Goal: Task Accomplishment & Management: Complete application form

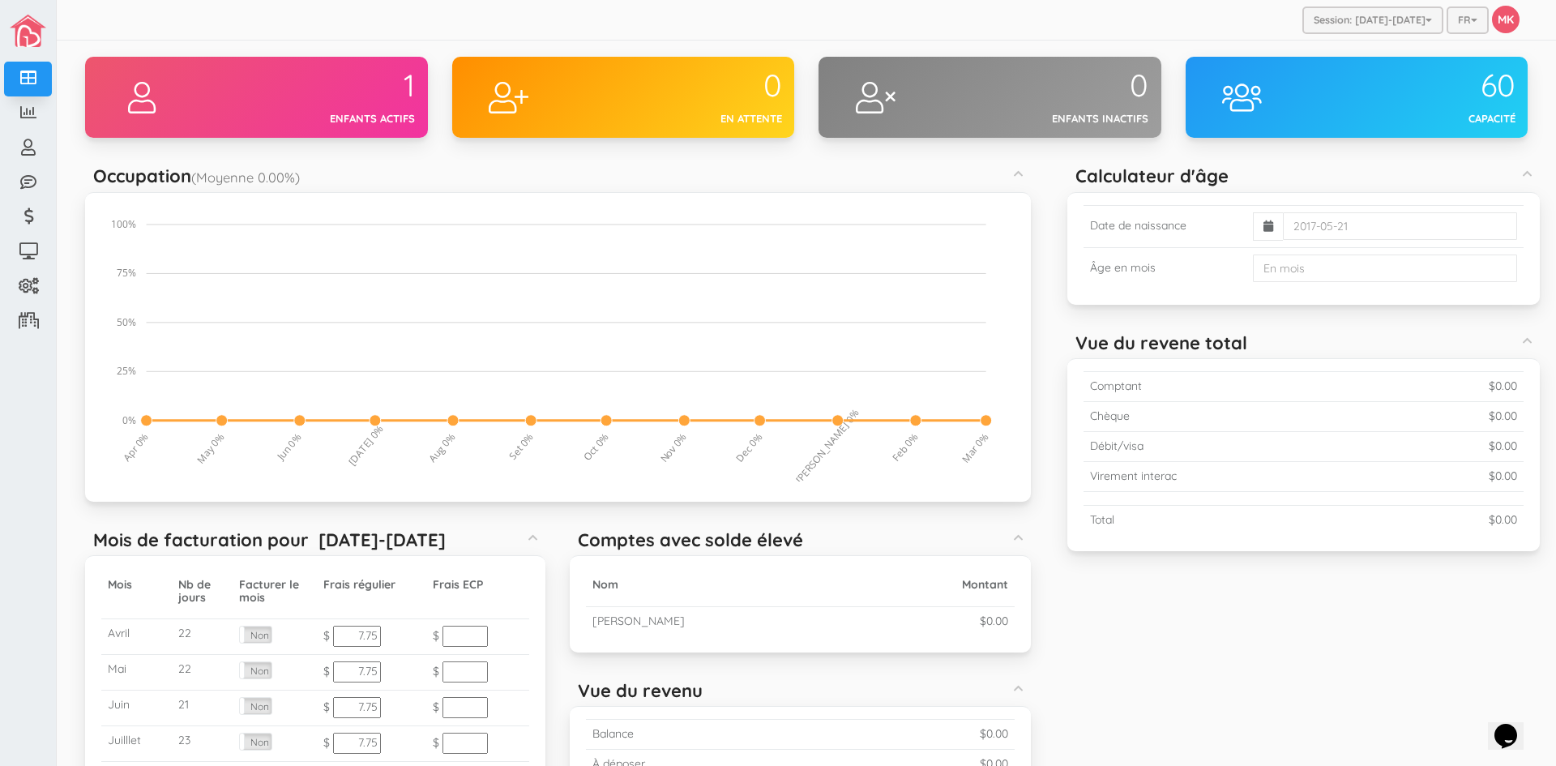
click at [189, 92] on div at bounding box center [142, 97] width 114 height 81
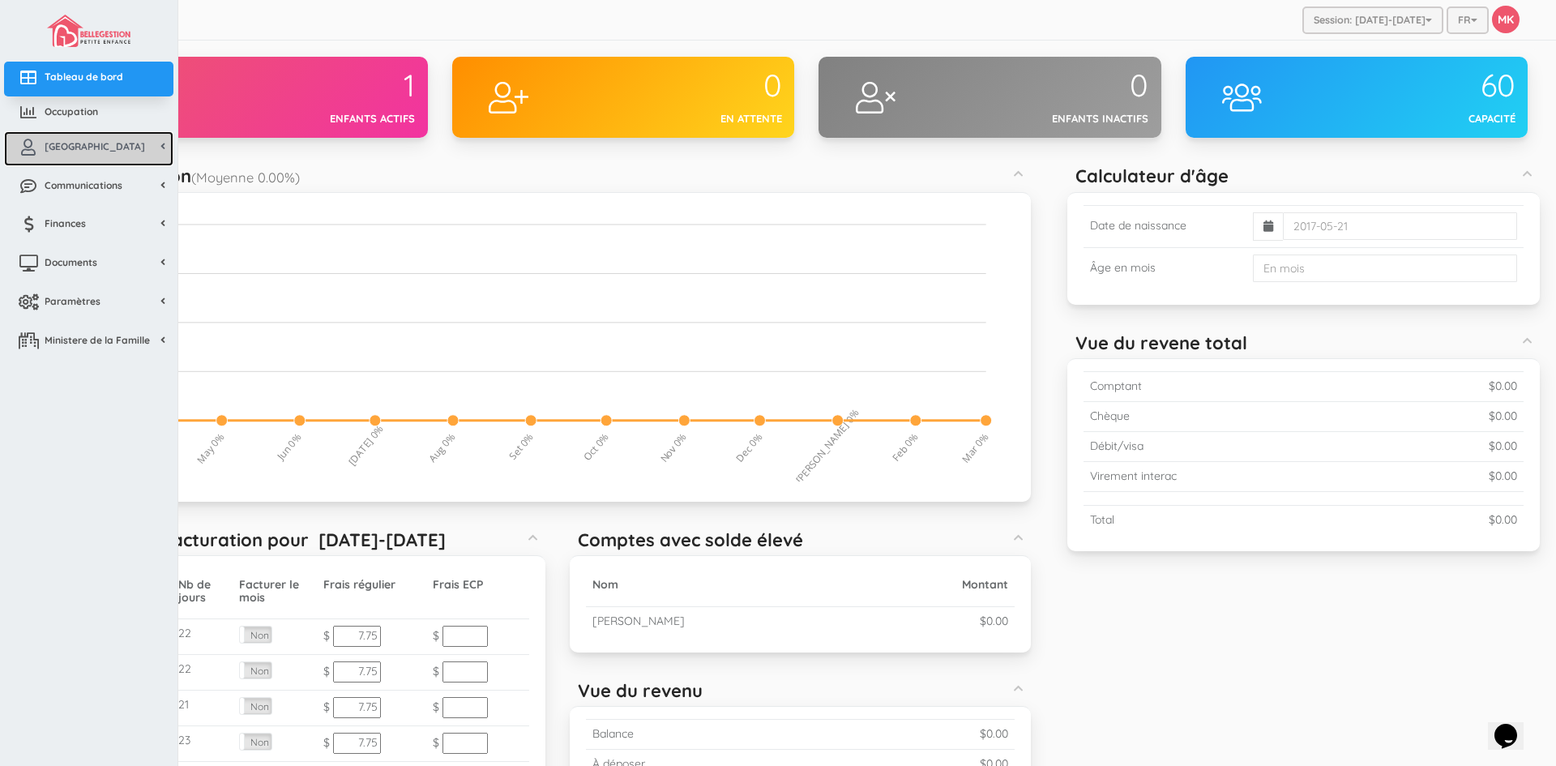
click at [66, 140] on span "[GEOGRAPHIC_DATA]" at bounding box center [95, 146] width 101 height 14
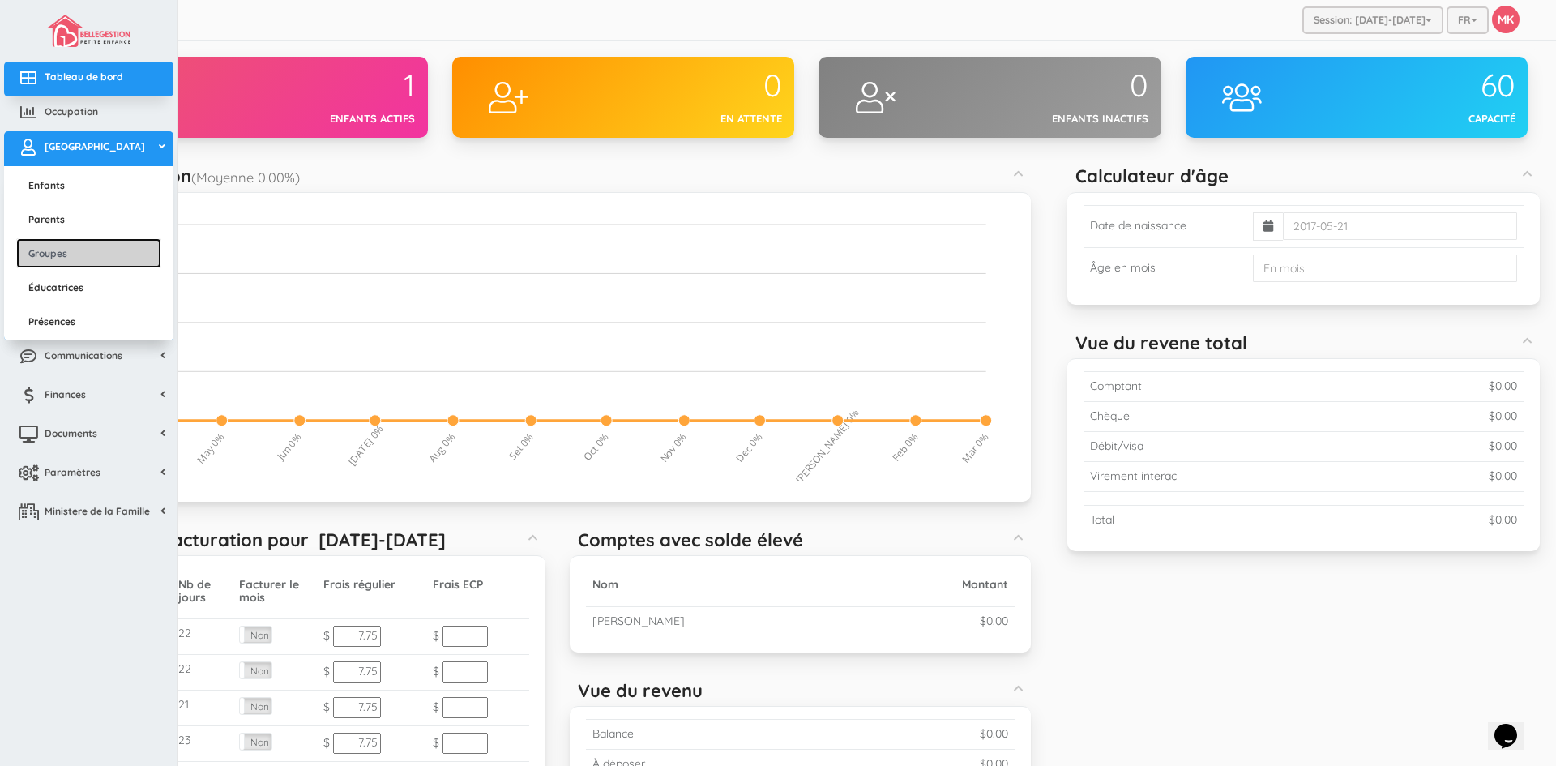
click at [79, 246] on link "Groupes" at bounding box center [88, 253] width 145 height 30
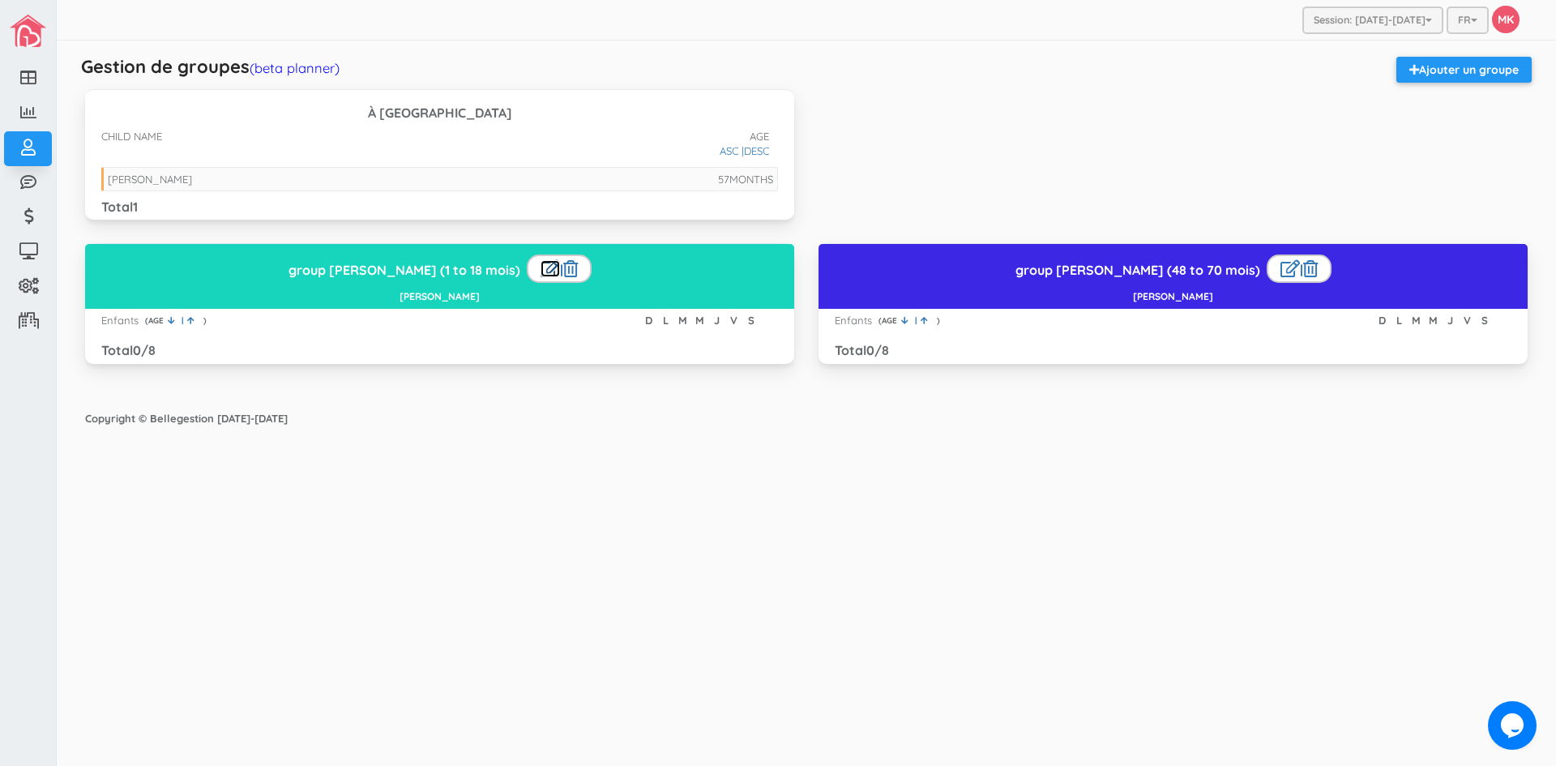
click at [541, 267] on link at bounding box center [550, 268] width 19 height 17
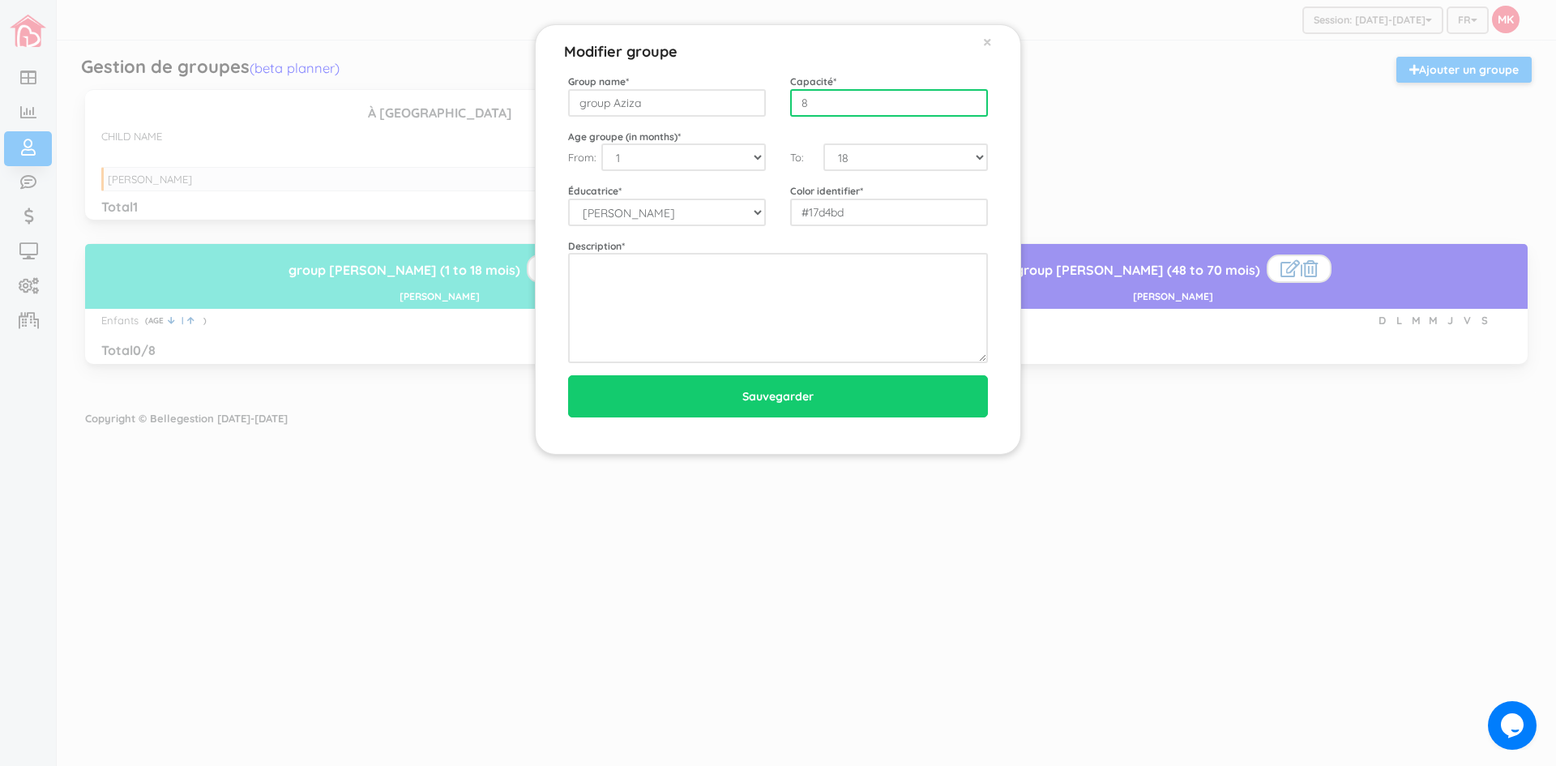
click at [835, 101] on input "8" at bounding box center [889, 103] width 198 height 28
type input "10"
click at [755, 153] on select "0 1 2 3 4 5 6 7 8 9 10 11 12 13 14 15 16 17 18 19 20 21 22 23 24 25 26 27 28 29…" at bounding box center [683, 157] width 165 height 28
select select "48"
click at [601, 143] on select "0 1 2 3 4 5 6 7 8 9 10 11 12 13 14 15 16 17 18 19 20 21 22 23 24 25 26 27 28 29…" at bounding box center [683, 157] width 165 height 28
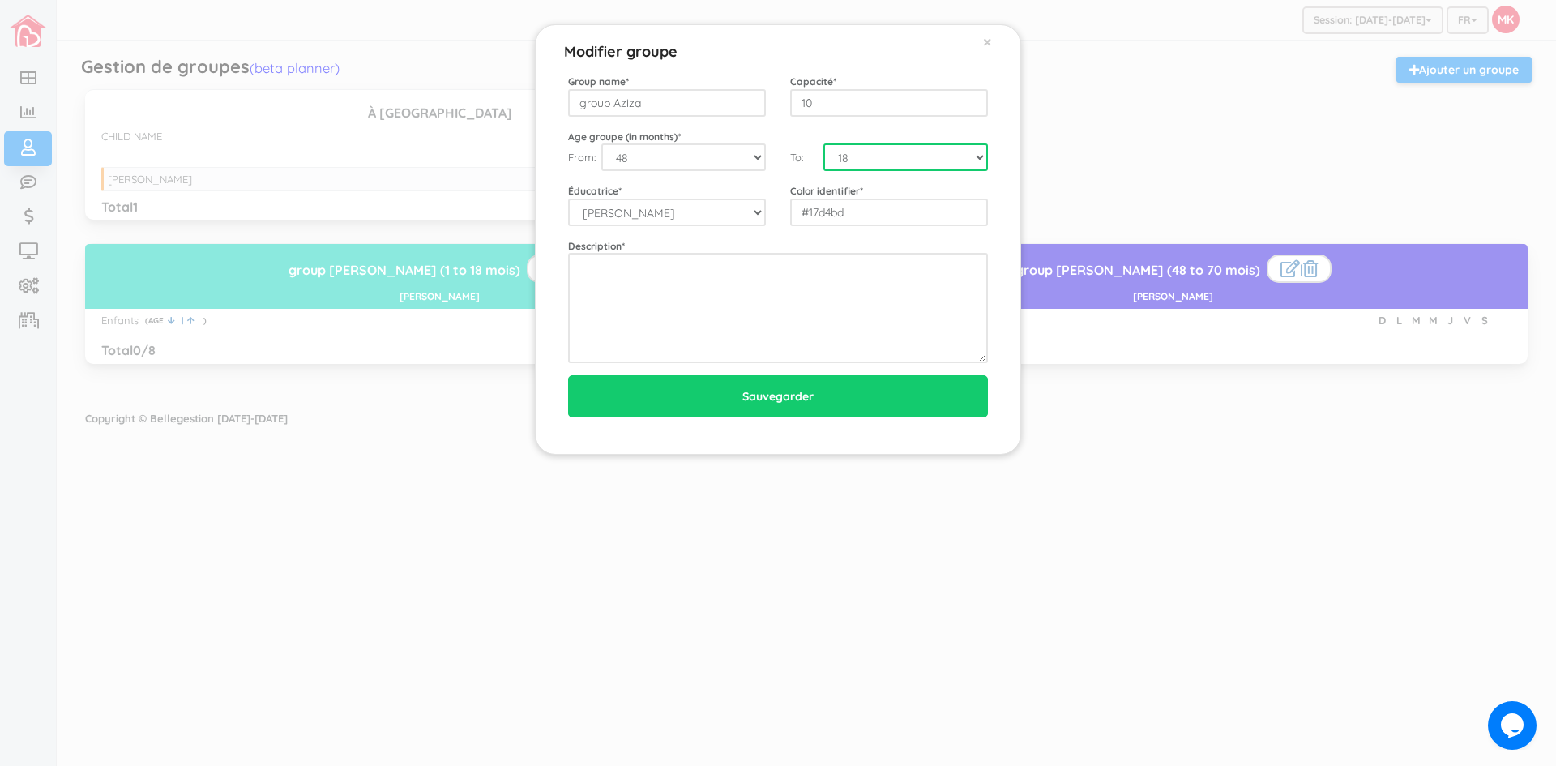
click at [924, 159] on select "0 1 2 3 4 5 6 7 8 9 10 11 12 13 14 15 16 17 18 19 20 21 22 23 24 25 26 27 28 29…" at bounding box center [906, 157] width 165 height 28
select select "70"
click at [824, 143] on select "0 1 2 3 4 5 6 7 8 9 10 11 12 13 14 15 16 17 18 19 20 21 22 23 24 25 26 27 28 29…" at bounding box center [906, 157] width 165 height 28
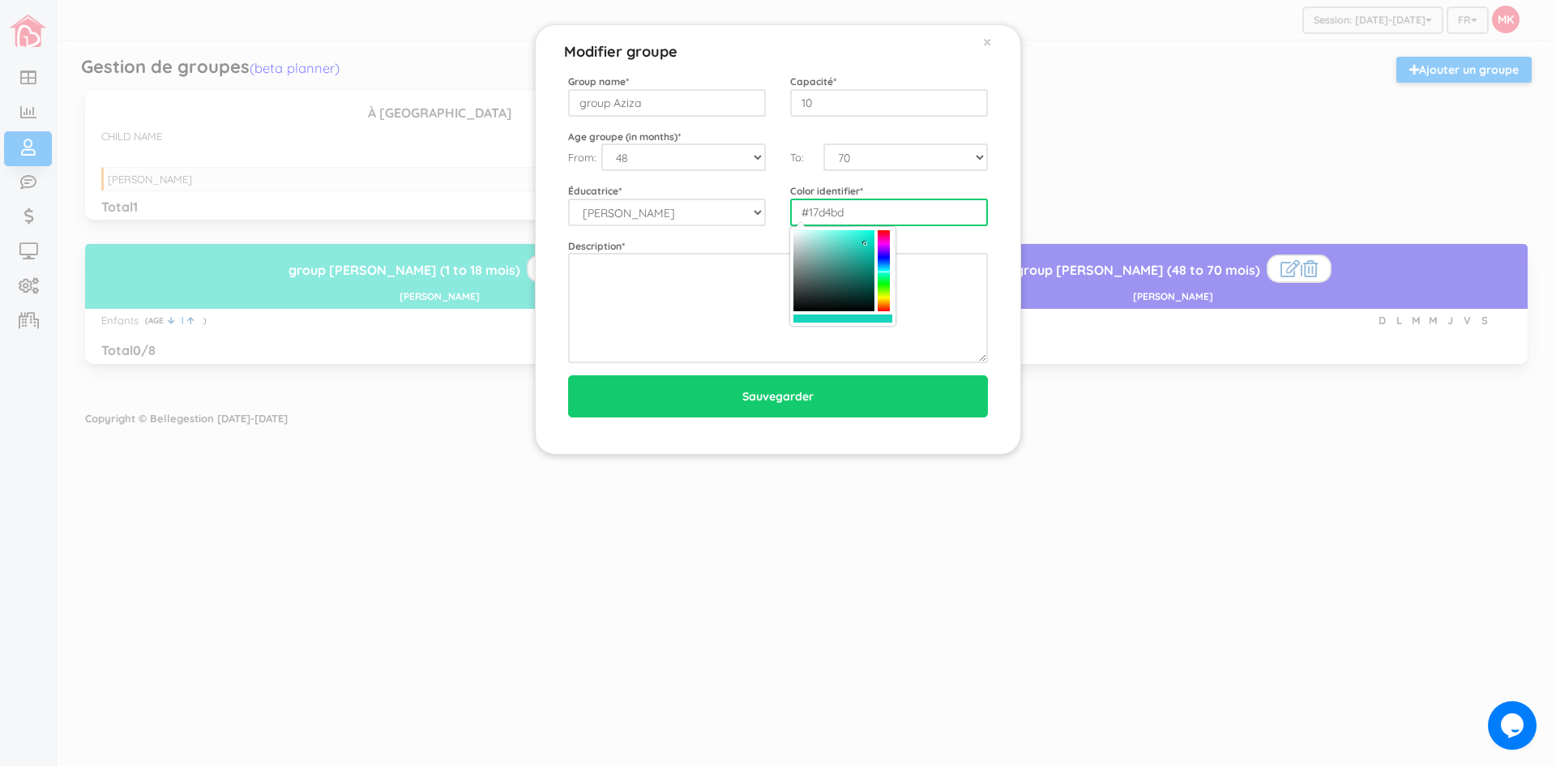
click at [860, 216] on input "#17d4bd" at bounding box center [889, 213] width 198 height 28
click at [888, 261] on div at bounding box center [884, 270] width 12 height 81
click at [888, 260] on div at bounding box center [884, 270] width 12 height 81
type input "#177dd4"
drag, startPoint x: 889, startPoint y: 255, endPoint x: 889, endPoint y: 264, distance: 9.7
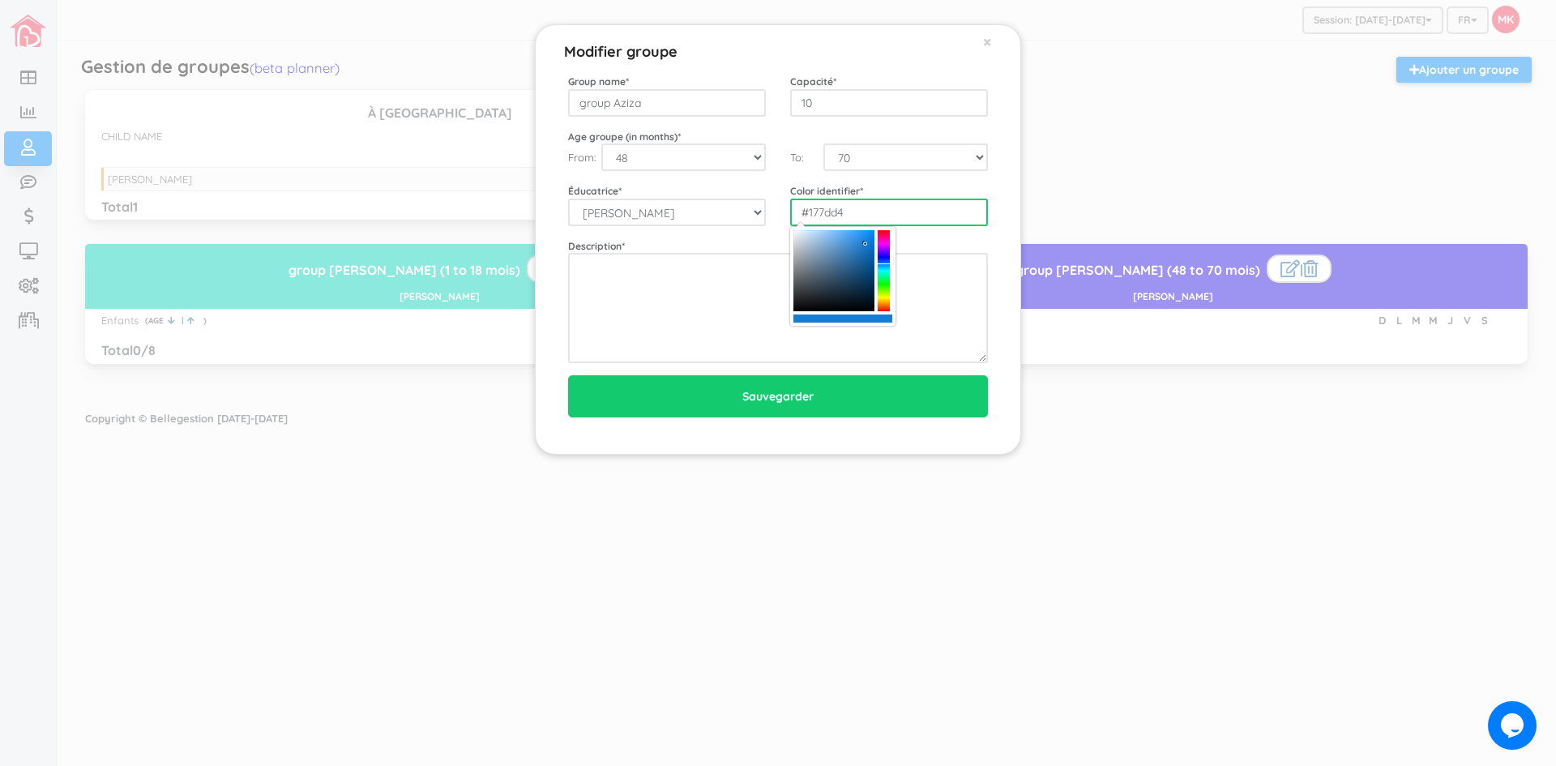
click at [889, 264] on div at bounding box center [884, 270] width 12 height 81
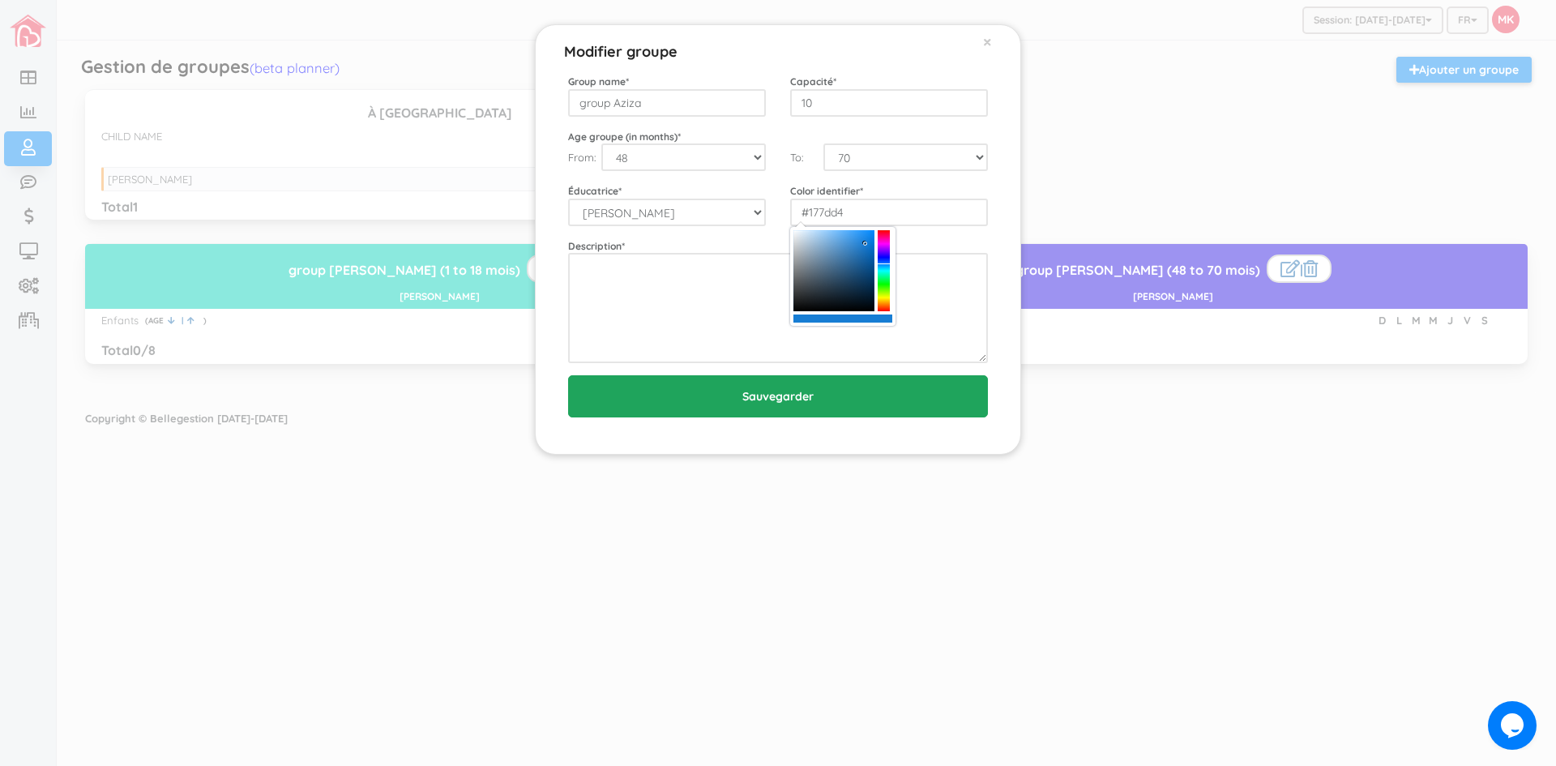
click at [806, 405] on input "Sauvegarder" at bounding box center [778, 396] width 420 height 42
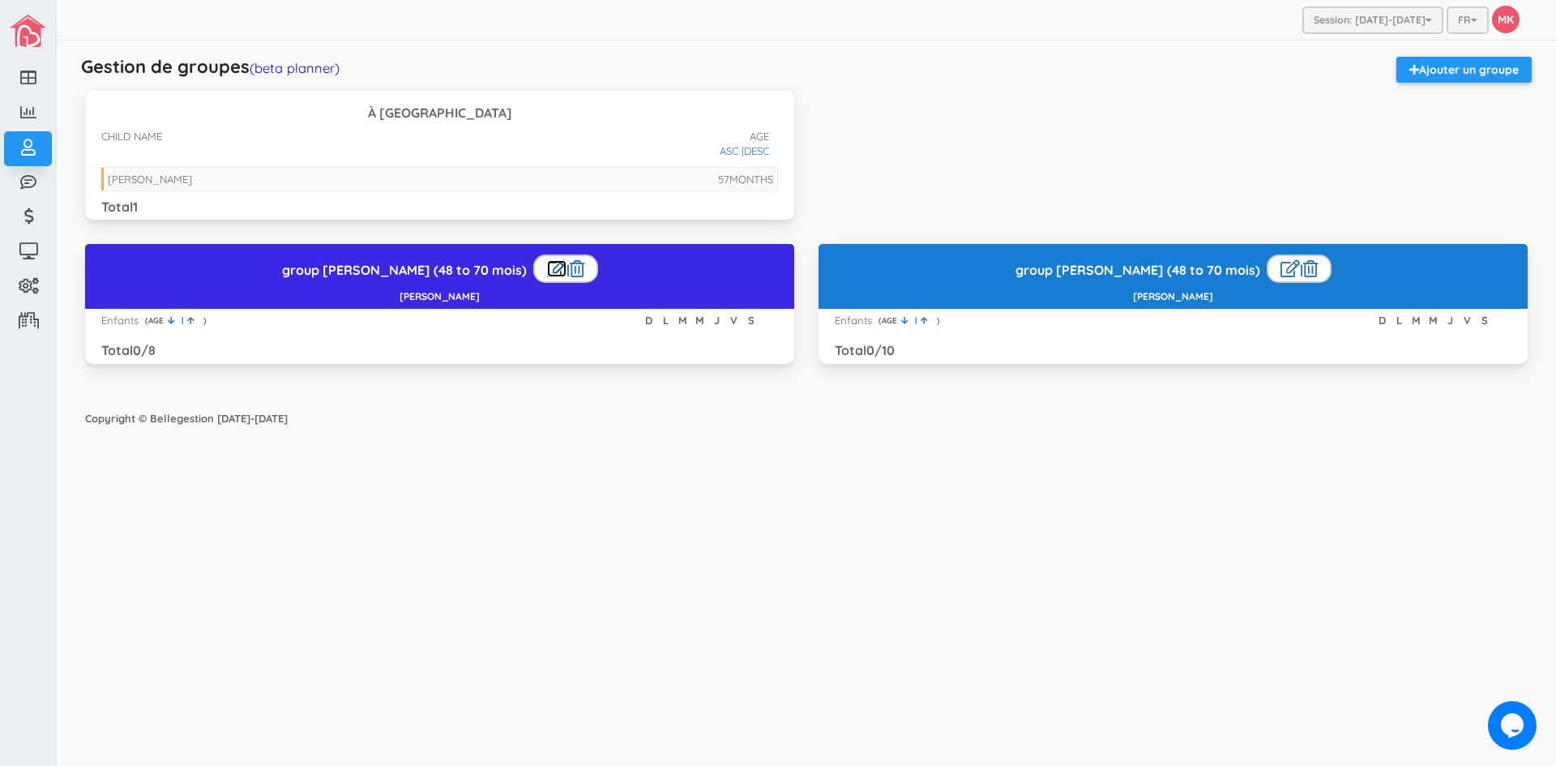
click at [547, 272] on link at bounding box center [556, 268] width 19 height 17
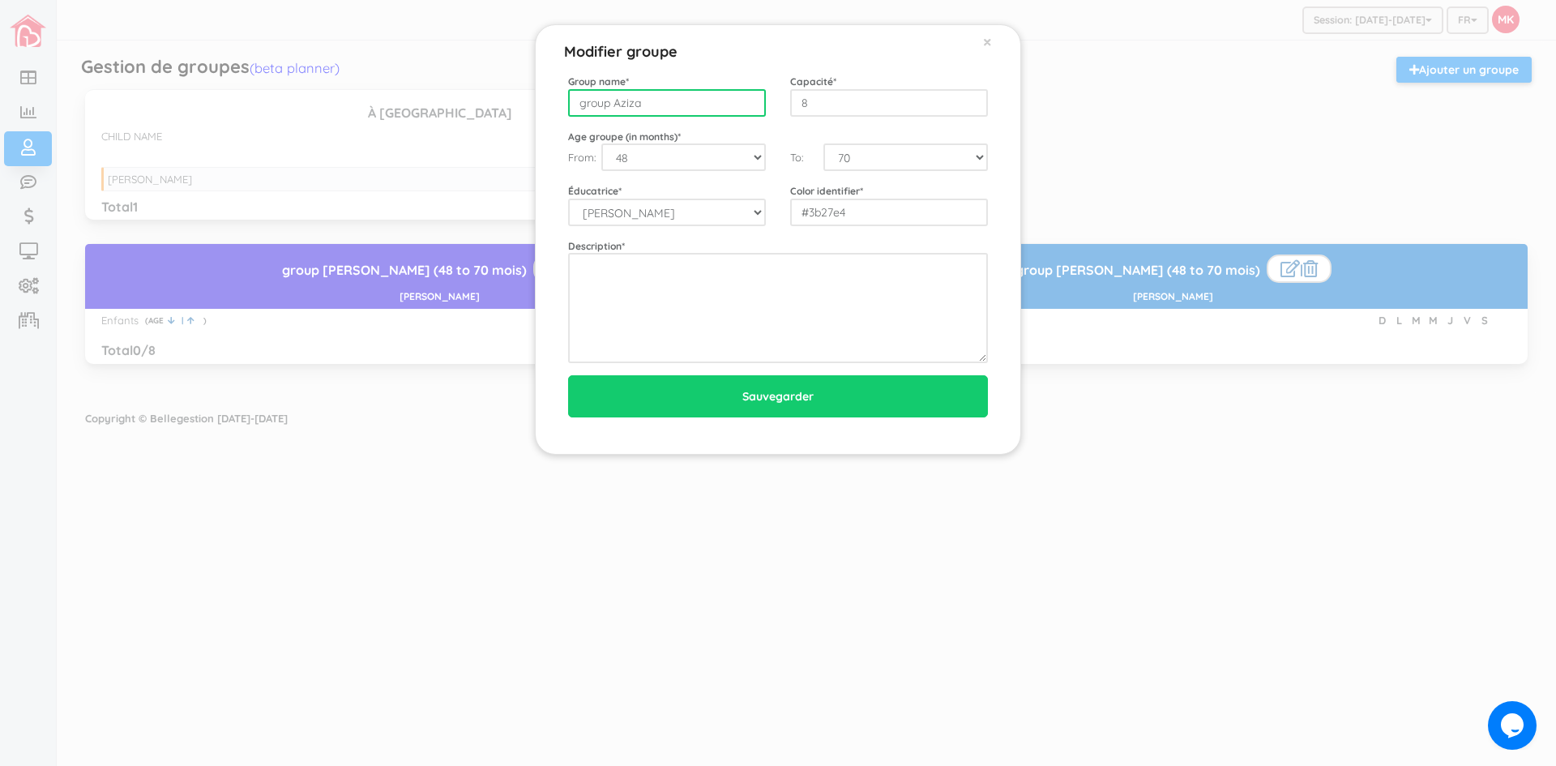
click at [686, 105] on input "group Aziza" at bounding box center [667, 103] width 198 height 28
drag, startPoint x: 686, startPoint y: 105, endPoint x: 517, endPoint y: 113, distance: 168.8
click at [517, 113] on div "Modifier groupe × Group name * group Aziza Capacité * 8 Age groupe (in months) …" at bounding box center [778, 383] width 1556 height 766
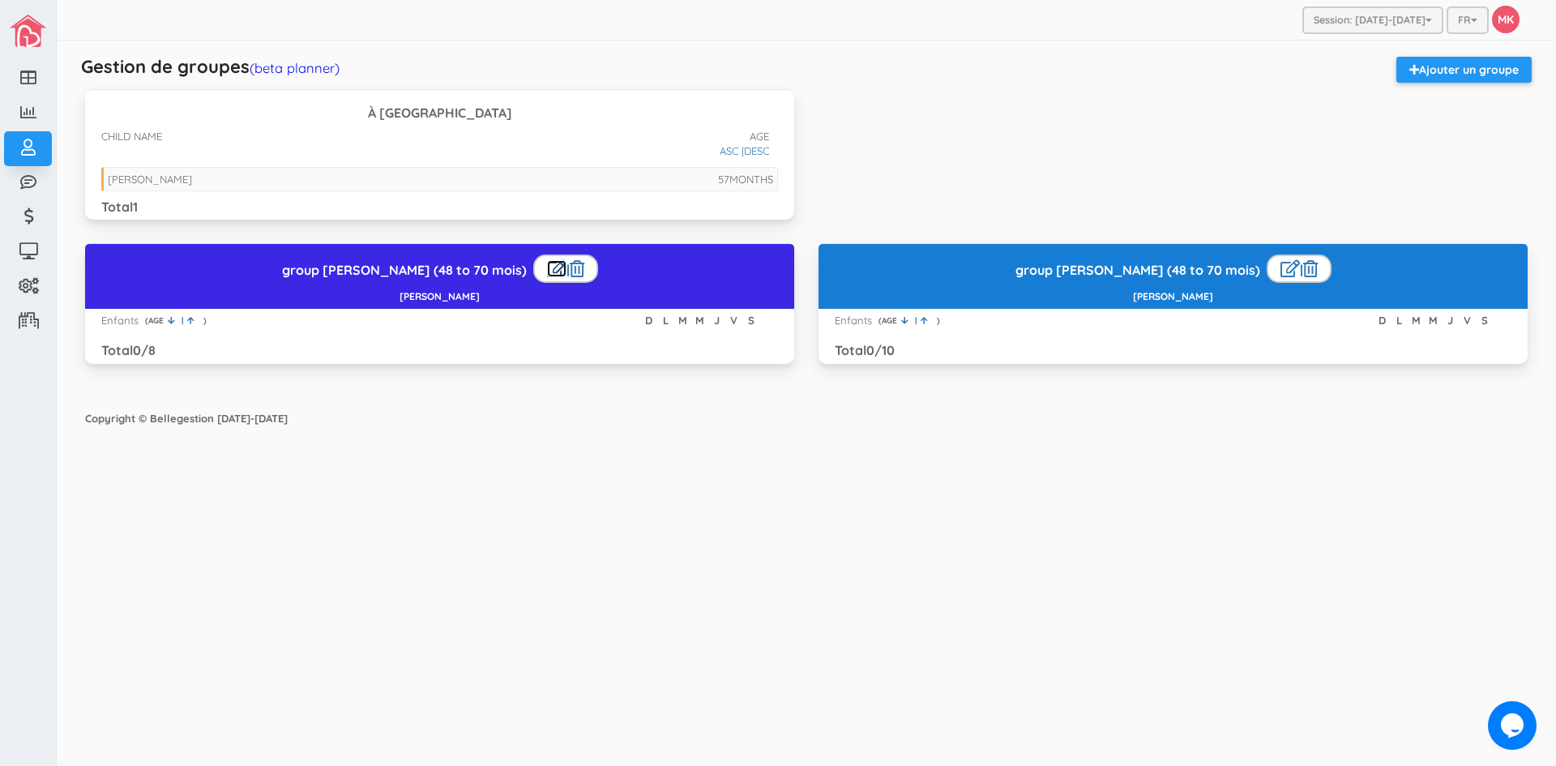
click at [547, 268] on link at bounding box center [556, 268] width 19 height 17
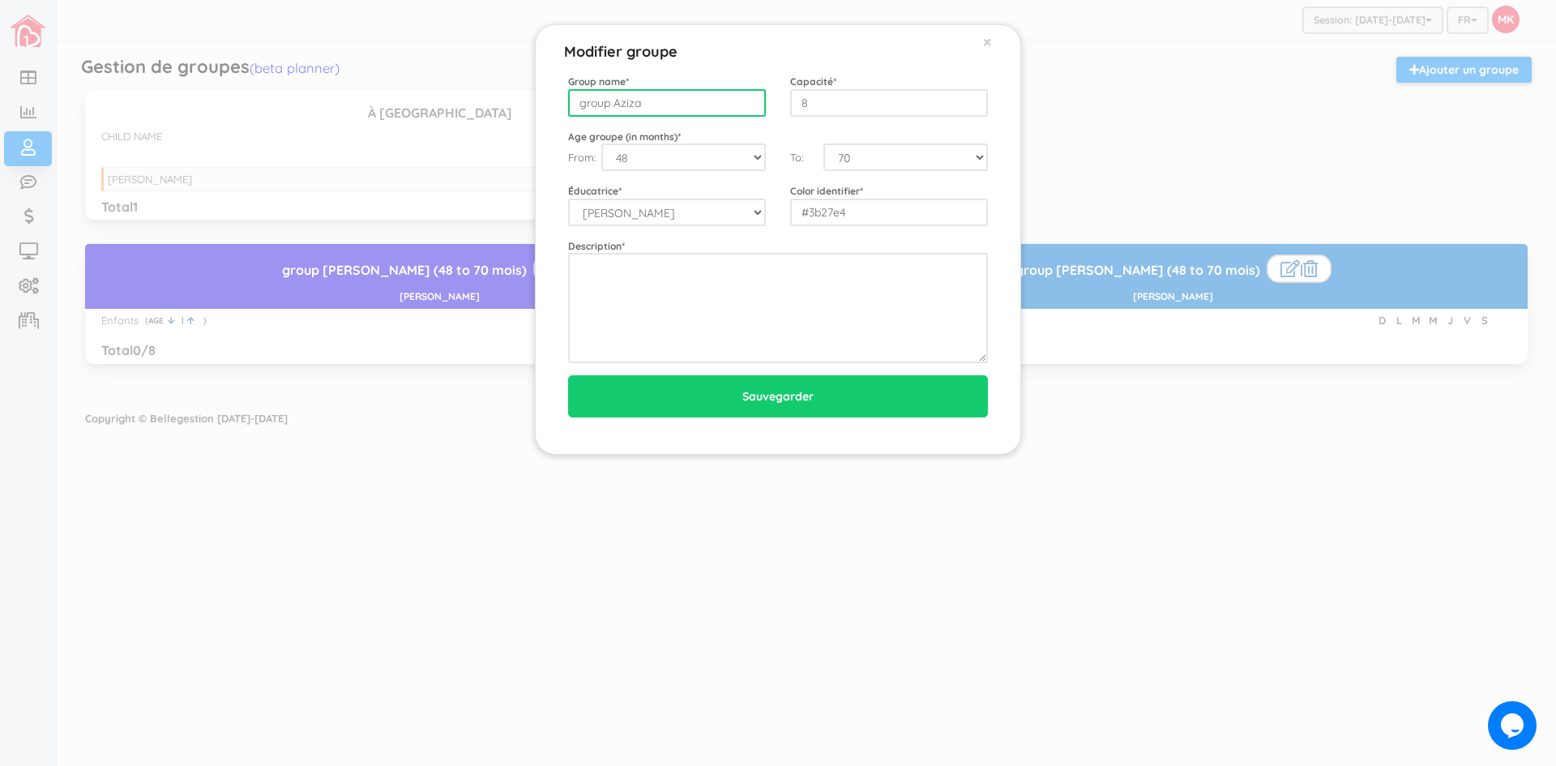
click at [701, 101] on input "group Aziza" at bounding box center [667, 103] width 198 height 28
type input "group Lamia"
click at [756, 155] on select "0 1 2 3 4 5 6 7 8 9 10 11 12 13 14 15 16 17 18 19 20 21 22 23 24 25 26 27 28 29…" at bounding box center [683, 157] width 165 height 28
select select "36"
click at [601, 143] on select "0 1 2 3 4 5 6 7 8 9 10 11 12 13 14 15 16 17 18 19 20 21 22 23 24 25 26 27 28 29…" at bounding box center [683, 157] width 165 height 28
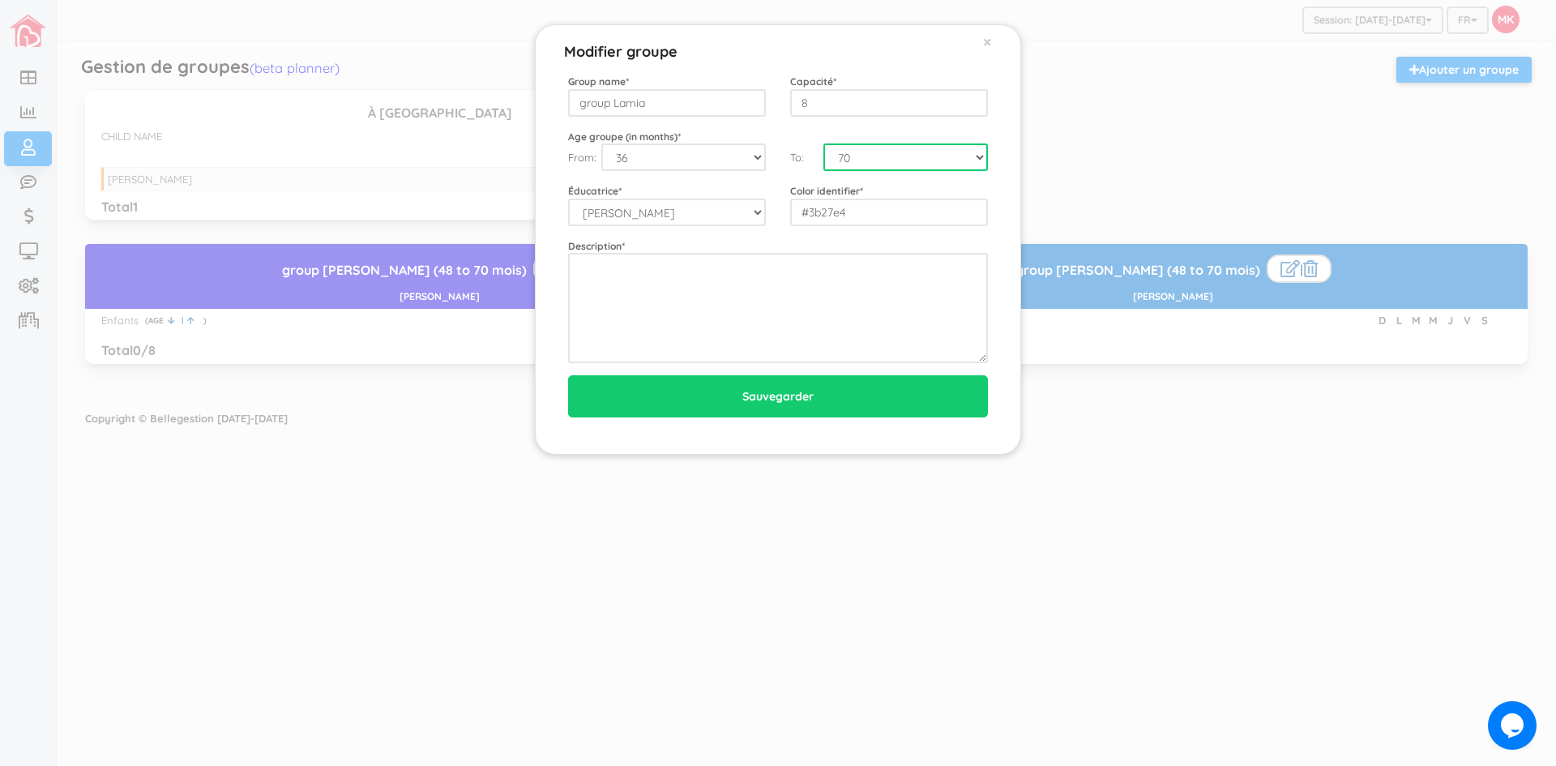
click at [963, 150] on select "0 1 2 3 4 5 6 7 8 9 10 11 12 13 14 15 16 17 18 19 20 21 22 23 24 25 26 27 28 29…" at bounding box center [906, 157] width 165 height 28
select select "48"
click at [824, 143] on select "0 1 2 3 4 5 6 7 8 9 10 11 12 13 14 15 16 17 18 19 20 21 22 23 24 25 26 27 28 29…" at bounding box center [906, 157] width 165 height 28
click at [751, 212] on select "Aziza Iguermia" at bounding box center [667, 213] width 198 height 28
click at [717, 211] on select "Aziza Iguermia" at bounding box center [667, 213] width 198 height 28
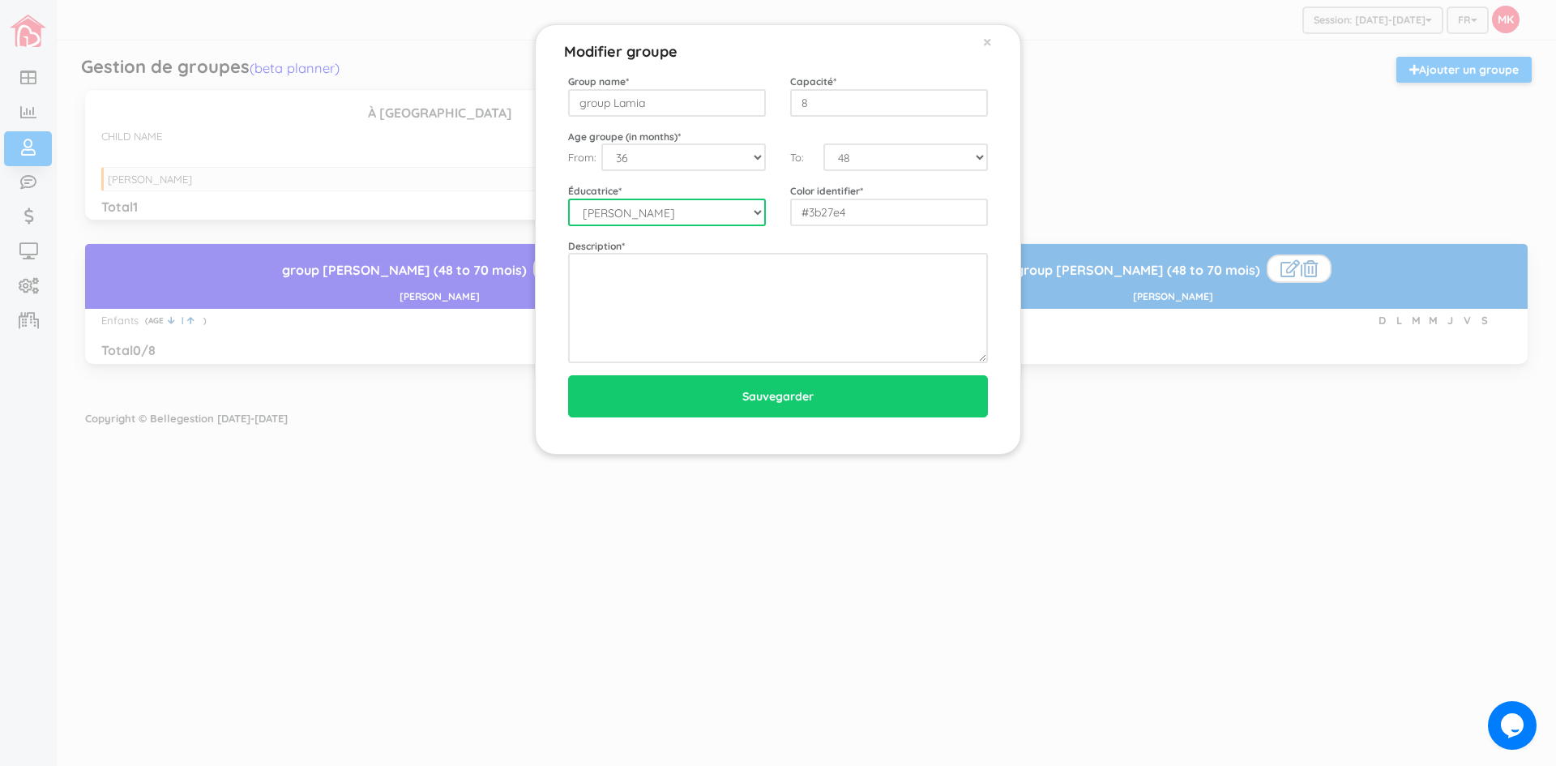
click at [717, 211] on select "Aziza Iguermia" at bounding box center [667, 213] width 198 height 28
click at [658, 216] on select "Aziza Iguermia" at bounding box center [667, 213] width 198 height 28
click at [654, 233] on div "Group name * group Lamia Capacité * 8 Age groupe (in months) * From: 0 1 2 3 4 …" at bounding box center [778, 218] width 420 height 289
click at [665, 216] on select "Aziza Iguermia" at bounding box center [667, 213] width 198 height 28
click at [664, 216] on select "Aziza Iguermia" at bounding box center [667, 213] width 198 height 28
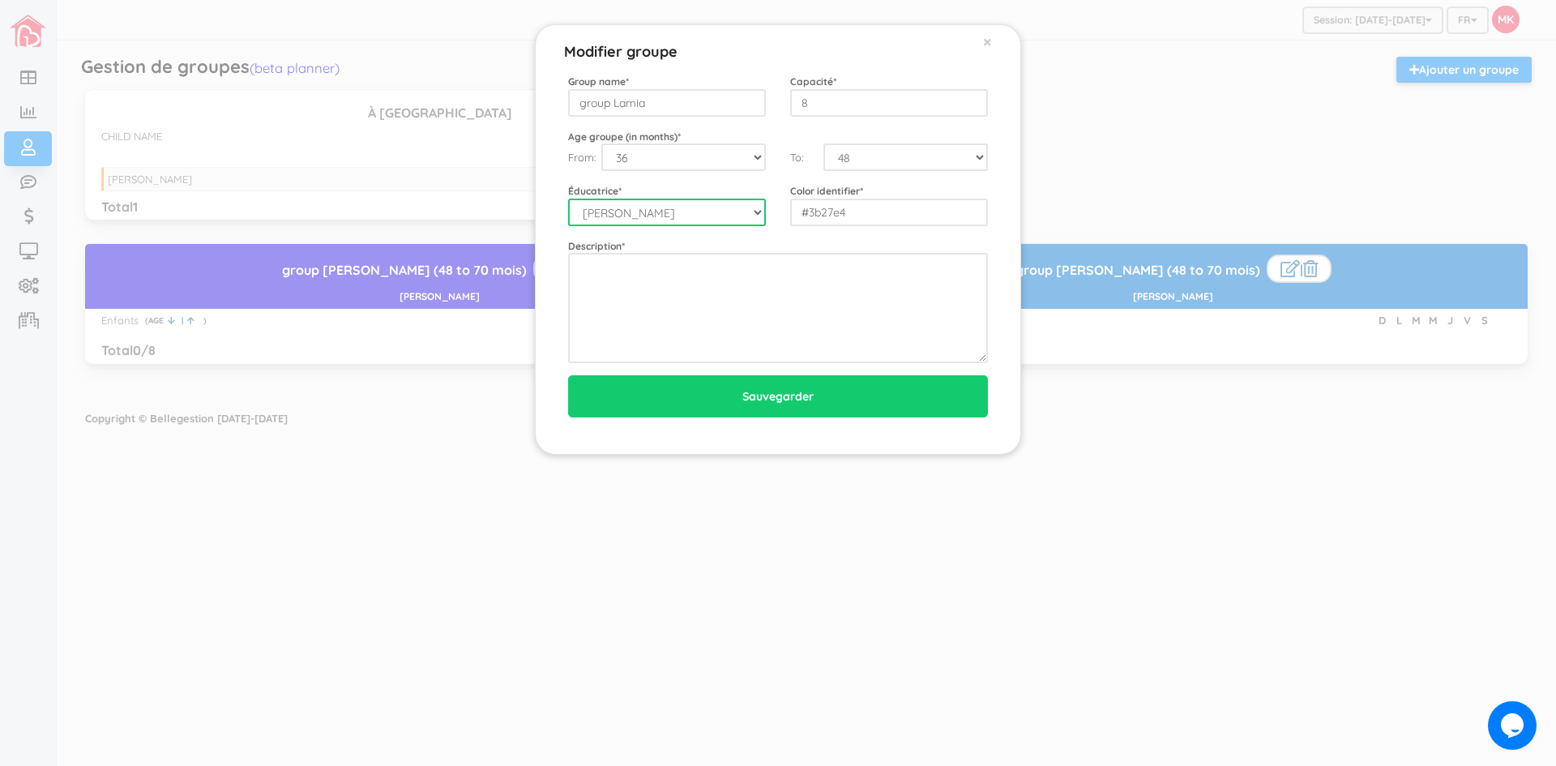
click at [568, 199] on select "Aziza Iguermia" at bounding box center [667, 213] width 198 height 28
click at [762, 212] on select "Aziza Iguermia" at bounding box center [667, 213] width 198 height 28
click at [723, 216] on select "Aziza Iguermia" at bounding box center [667, 213] width 198 height 28
click at [722, 216] on select "[PERSON_NAME]" at bounding box center [667, 213] width 198 height 28
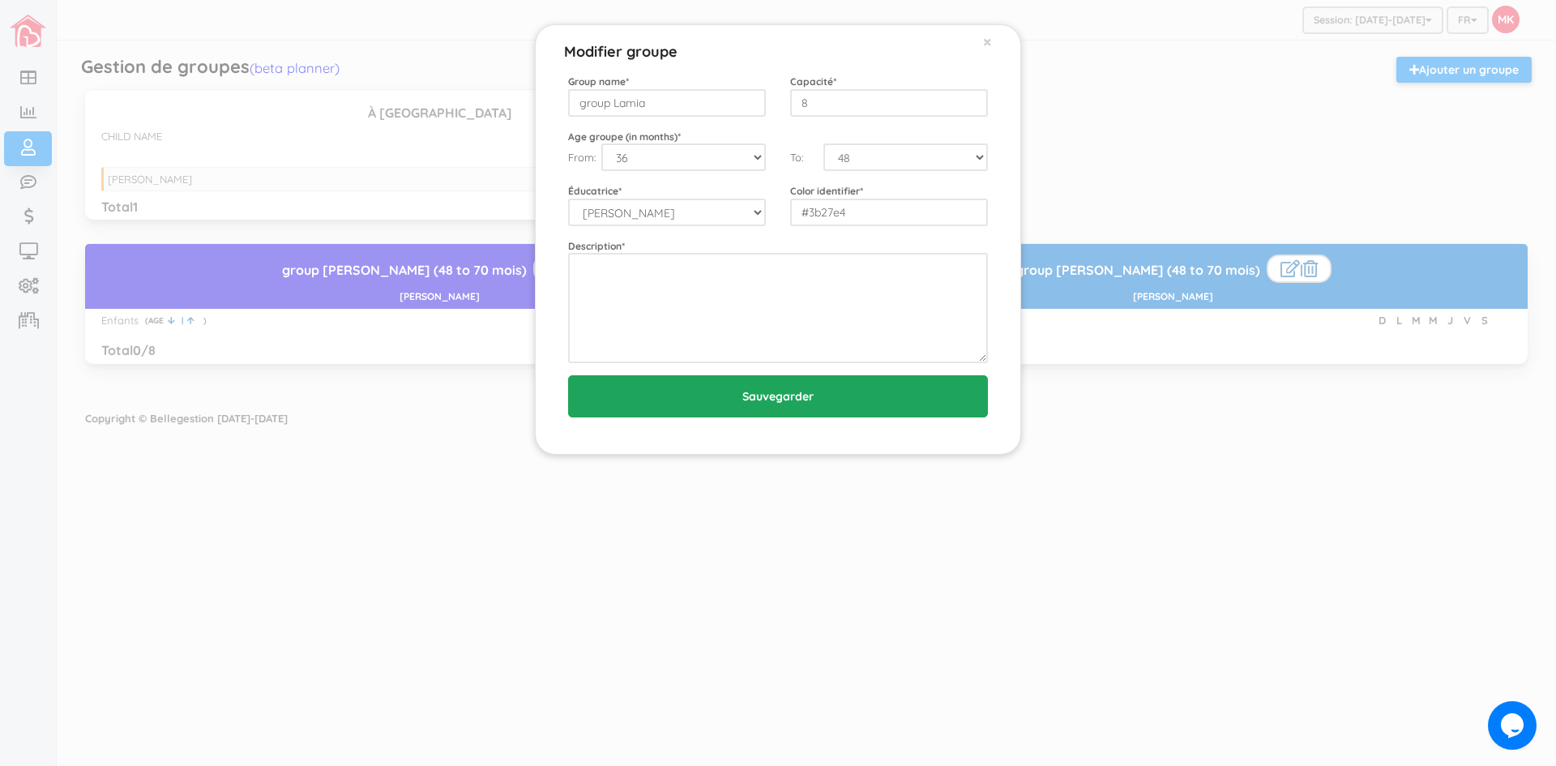
click at [911, 400] on input "Sauvegarder" at bounding box center [778, 396] width 420 height 42
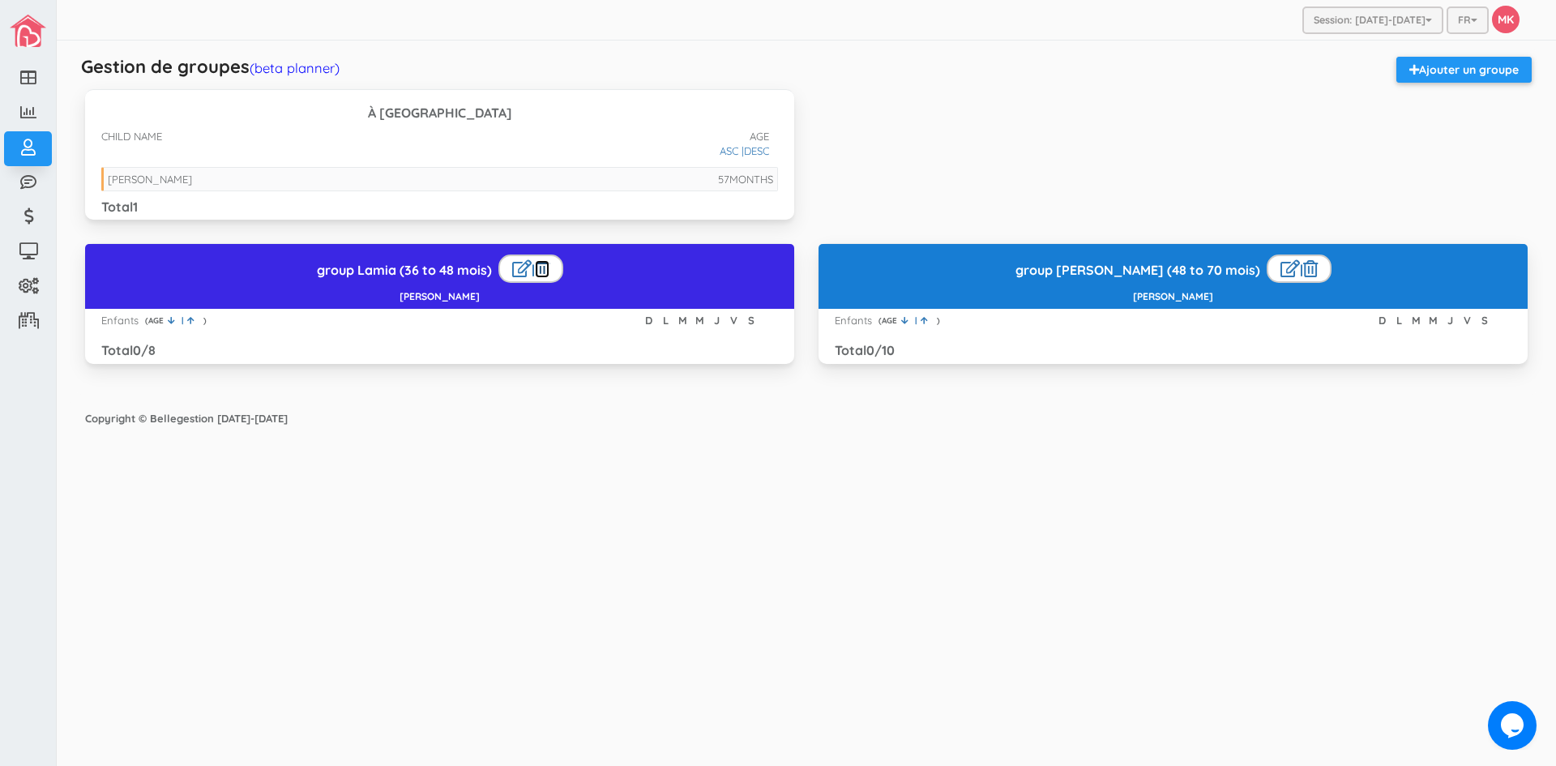
click at [550, 270] on icon at bounding box center [542, 268] width 15 height 17
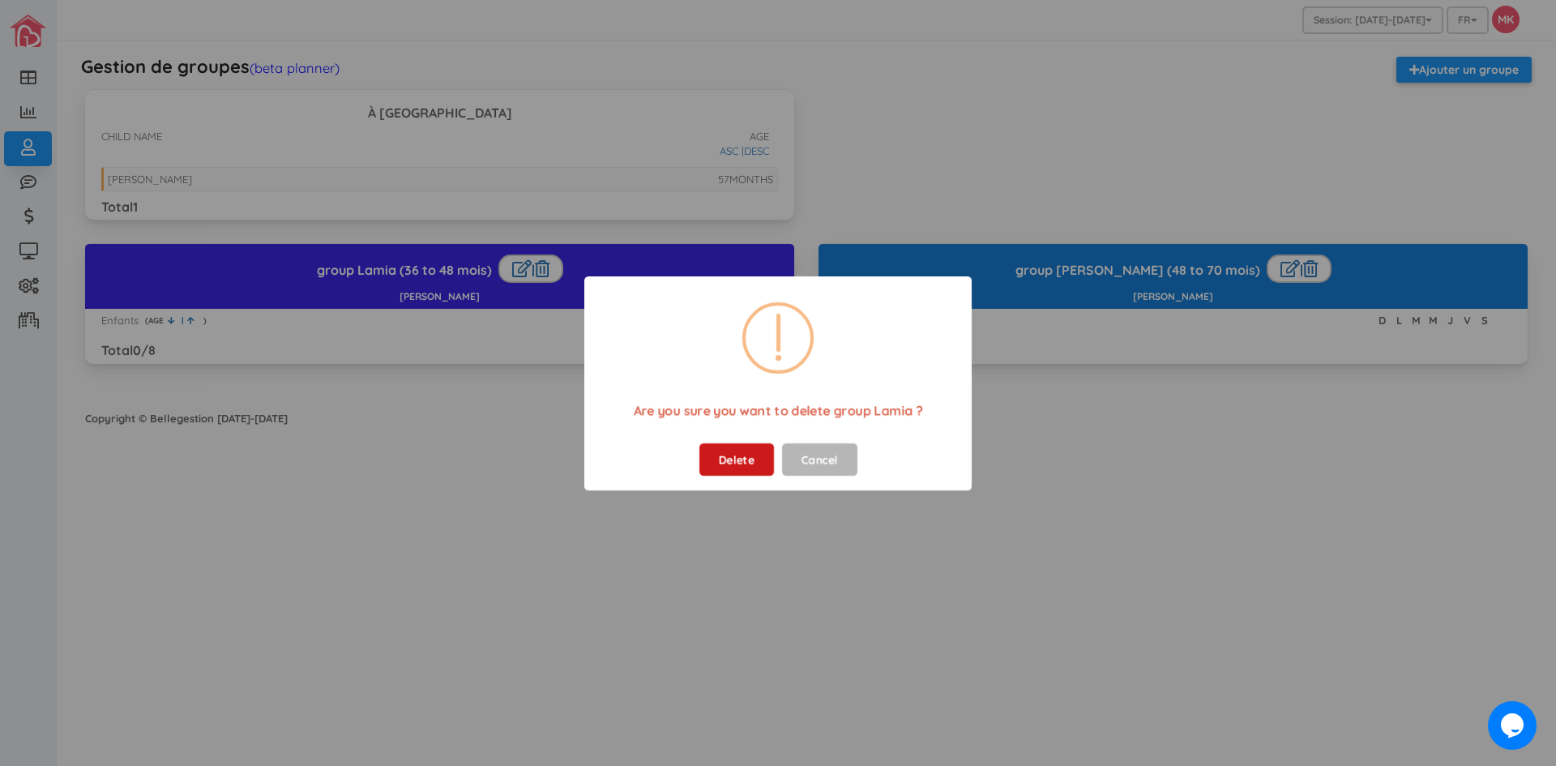
click at [763, 460] on button "Delete" at bounding box center [737, 459] width 75 height 32
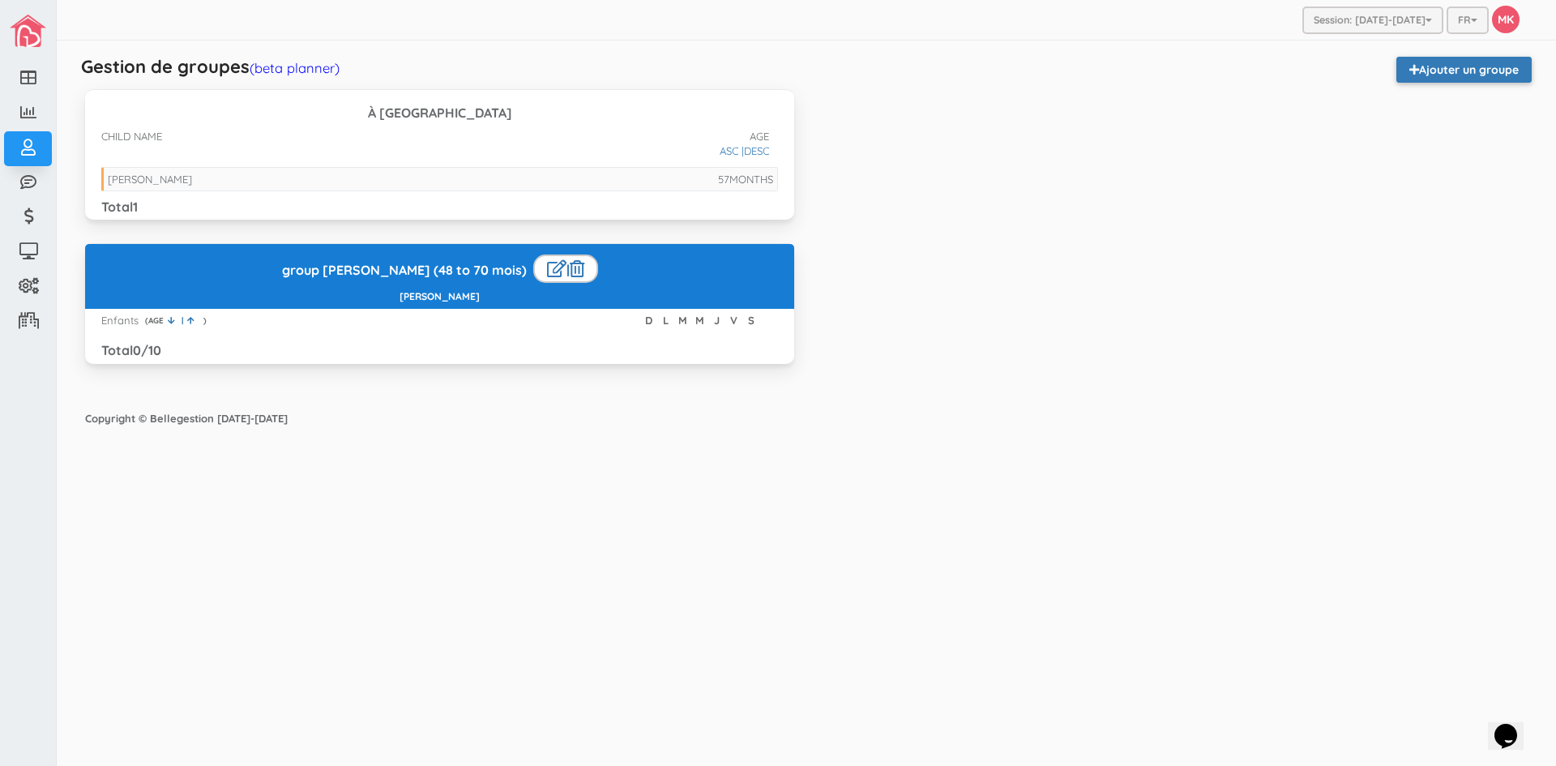
click at [1455, 68] on link "Ajouter un groupe" at bounding box center [1464, 70] width 135 height 26
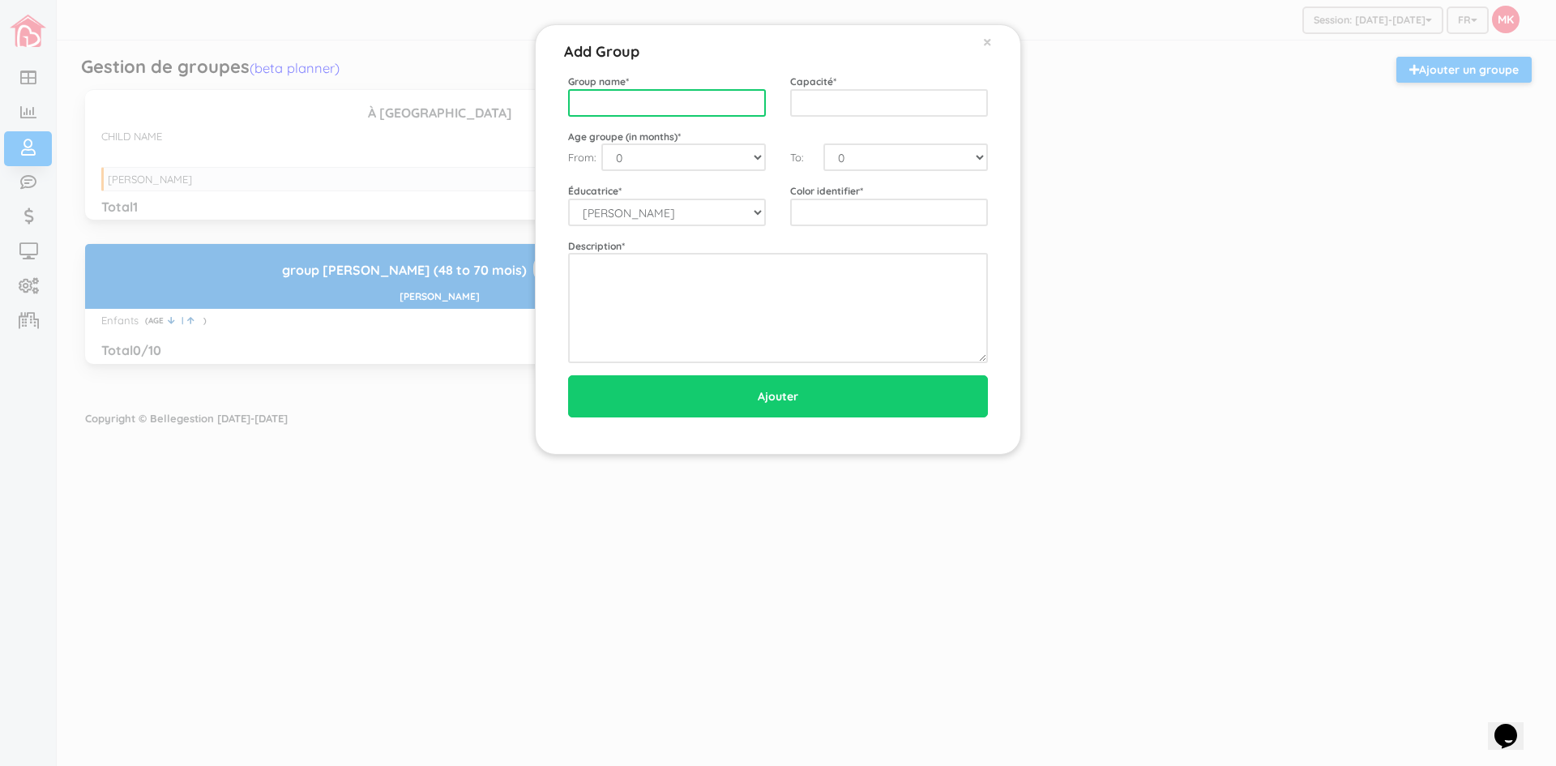
click at [710, 105] on input "text" at bounding box center [667, 103] width 198 height 28
type input "Lamia"
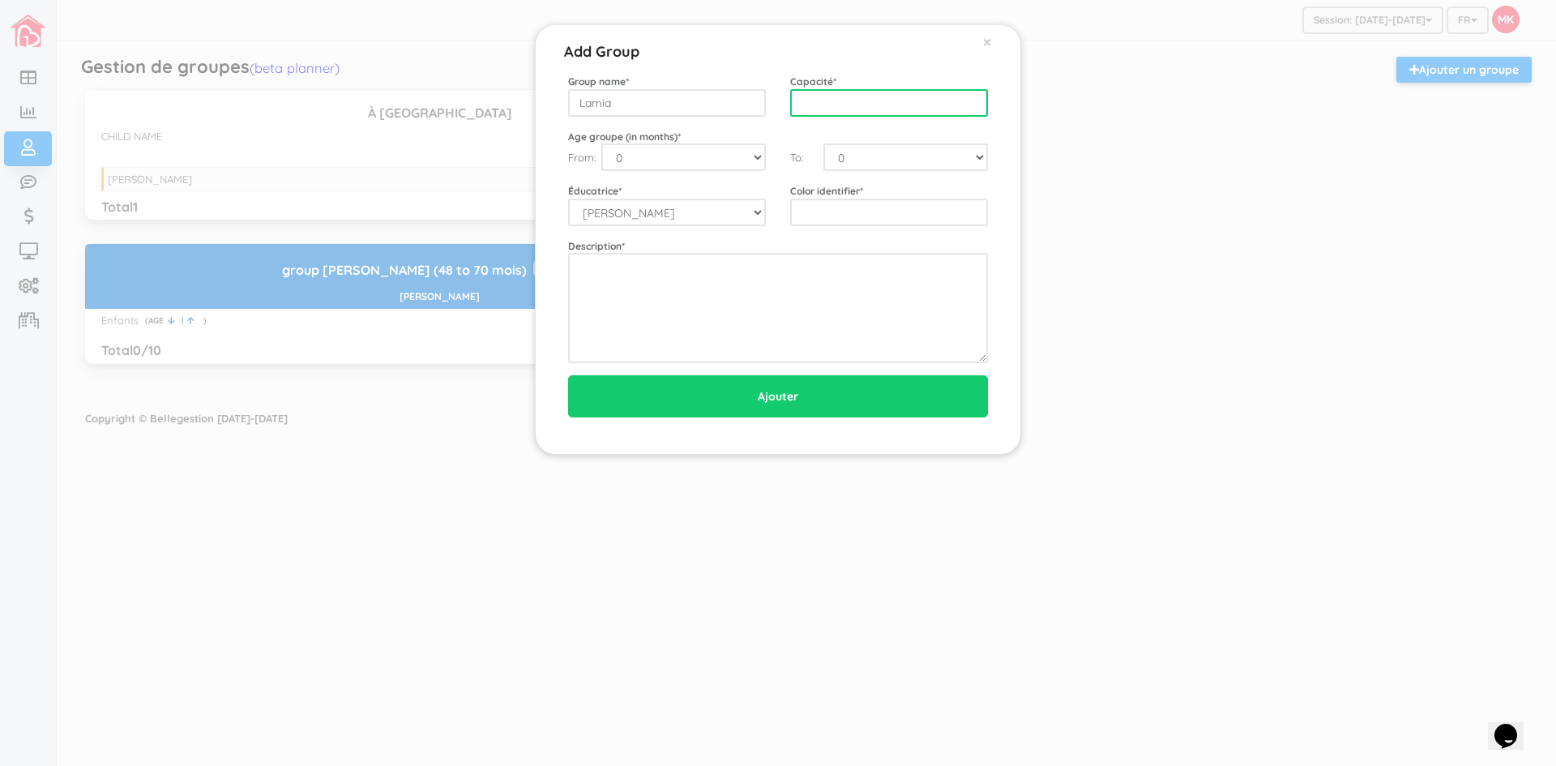
click at [845, 101] on input "text" at bounding box center [889, 103] width 198 height 28
type input "8"
click at [760, 159] on select "0 1 2 3 4 5 6 7 8 9 10 11 12 13 14 15 16 17 18 19 20 21 22 23 24 25 26 27 28 29…" at bounding box center [683, 157] width 165 height 28
select select "36"
click at [601, 143] on select "0 1 2 3 4 5 6 7 8 9 10 11 12 13 14 15 16 17 18 19 20 21 22 23 24 25 26 27 28 29…" at bounding box center [683, 157] width 165 height 28
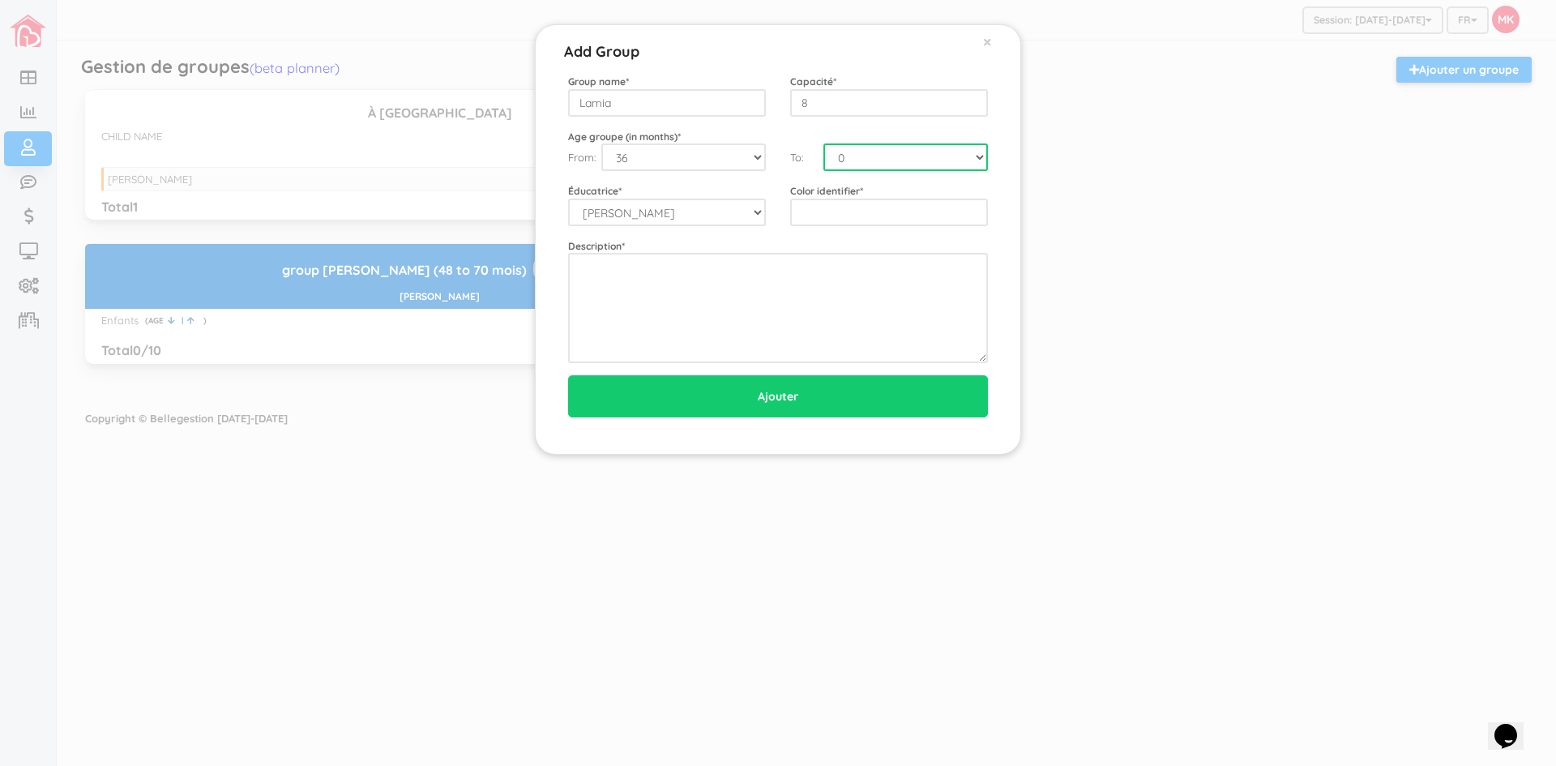
click at [981, 156] on select "0 1 2 3 4 5 6 7 8 9 10 11 12 13 14 15 16 17 18 19 20 21 22 23 24 25 26 27 28 29…" at bounding box center [906, 157] width 165 height 28
select select "48"
click at [824, 143] on select "0 1 2 3 4 5 6 7 8 9 10 11 12 13 14 15 16 17 18 19 20 21 22 23 24 25 26 27 28 29…" at bounding box center [906, 157] width 165 height 28
click at [751, 214] on select "Aziza Iguermia" at bounding box center [667, 213] width 198 height 28
click at [690, 203] on select "Aziza Iguermia" at bounding box center [667, 213] width 198 height 28
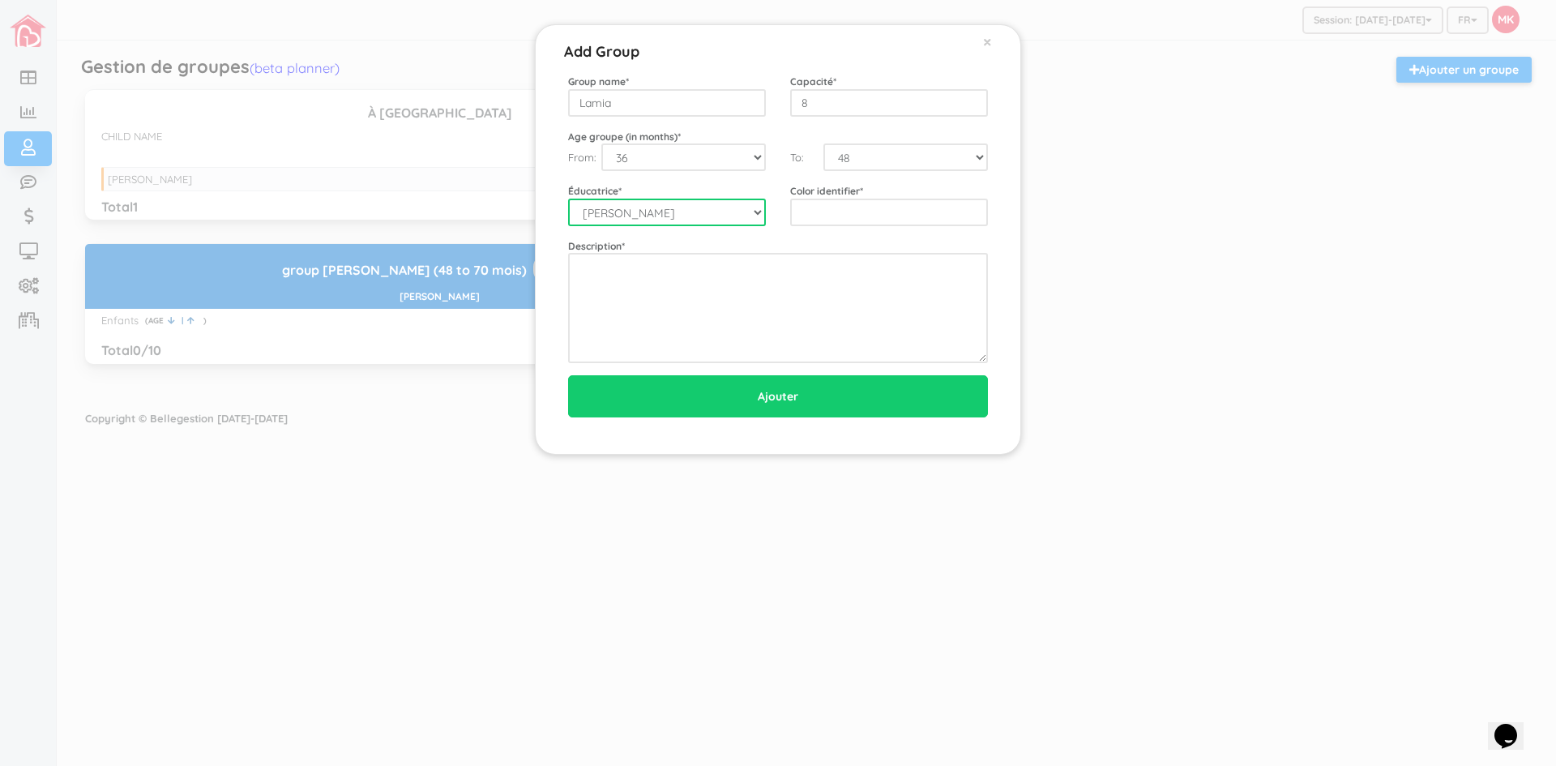
click at [689, 203] on select "[PERSON_NAME]" at bounding box center [667, 213] width 198 height 28
click at [670, 212] on select "[PERSON_NAME]" at bounding box center [667, 213] width 198 height 28
click at [672, 212] on select "[PERSON_NAME]" at bounding box center [667, 213] width 198 height 28
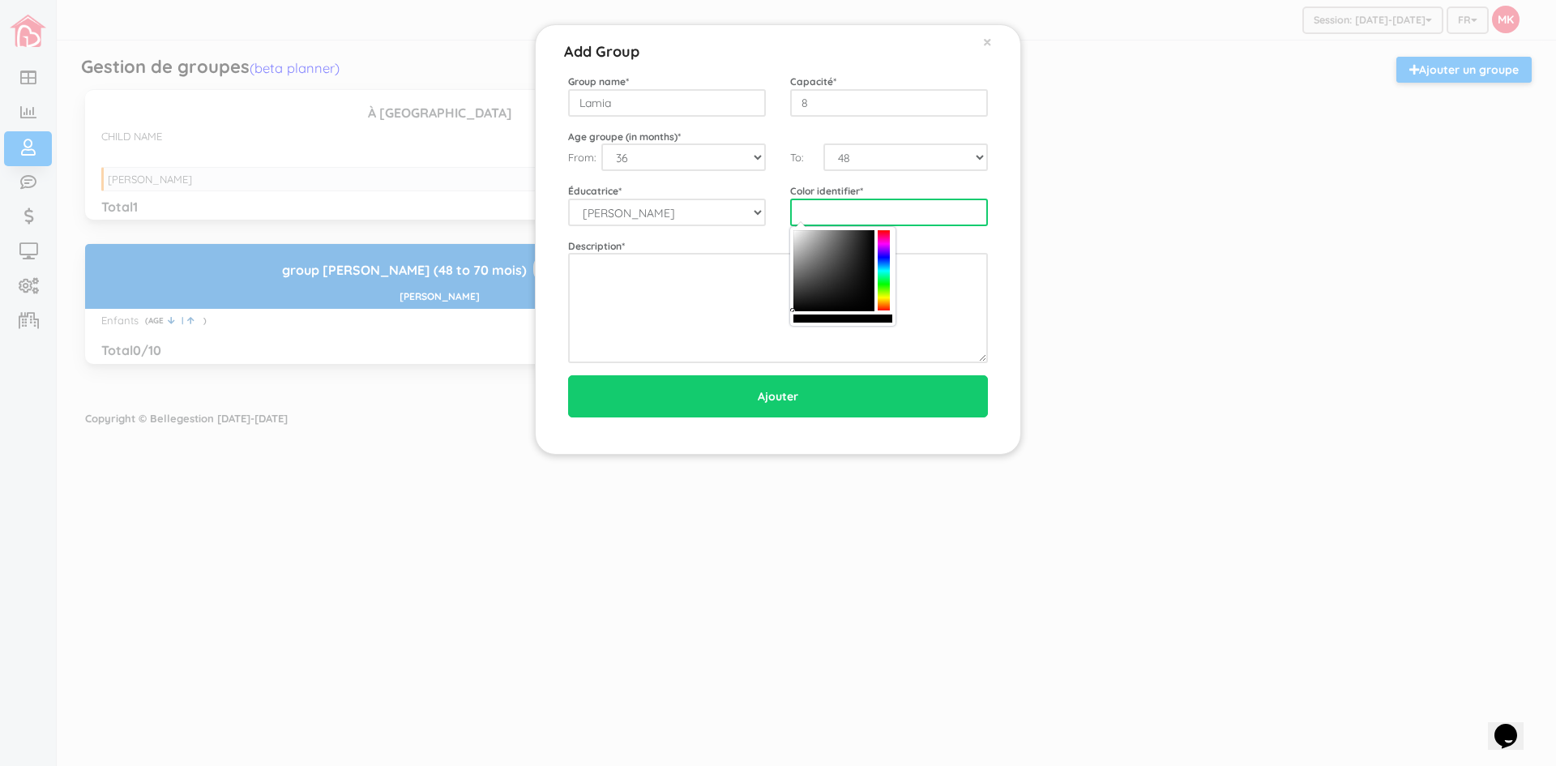
click at [864, 220] on input "text" at bounding box center [889, 213] width 198 height 28
click at [888, 273] on div at bounding box center [884, 270] width 12 height 81
type input "#13bc9a"
click at [867, 251] on div at bounding box center [834, 270] width 81 height 81
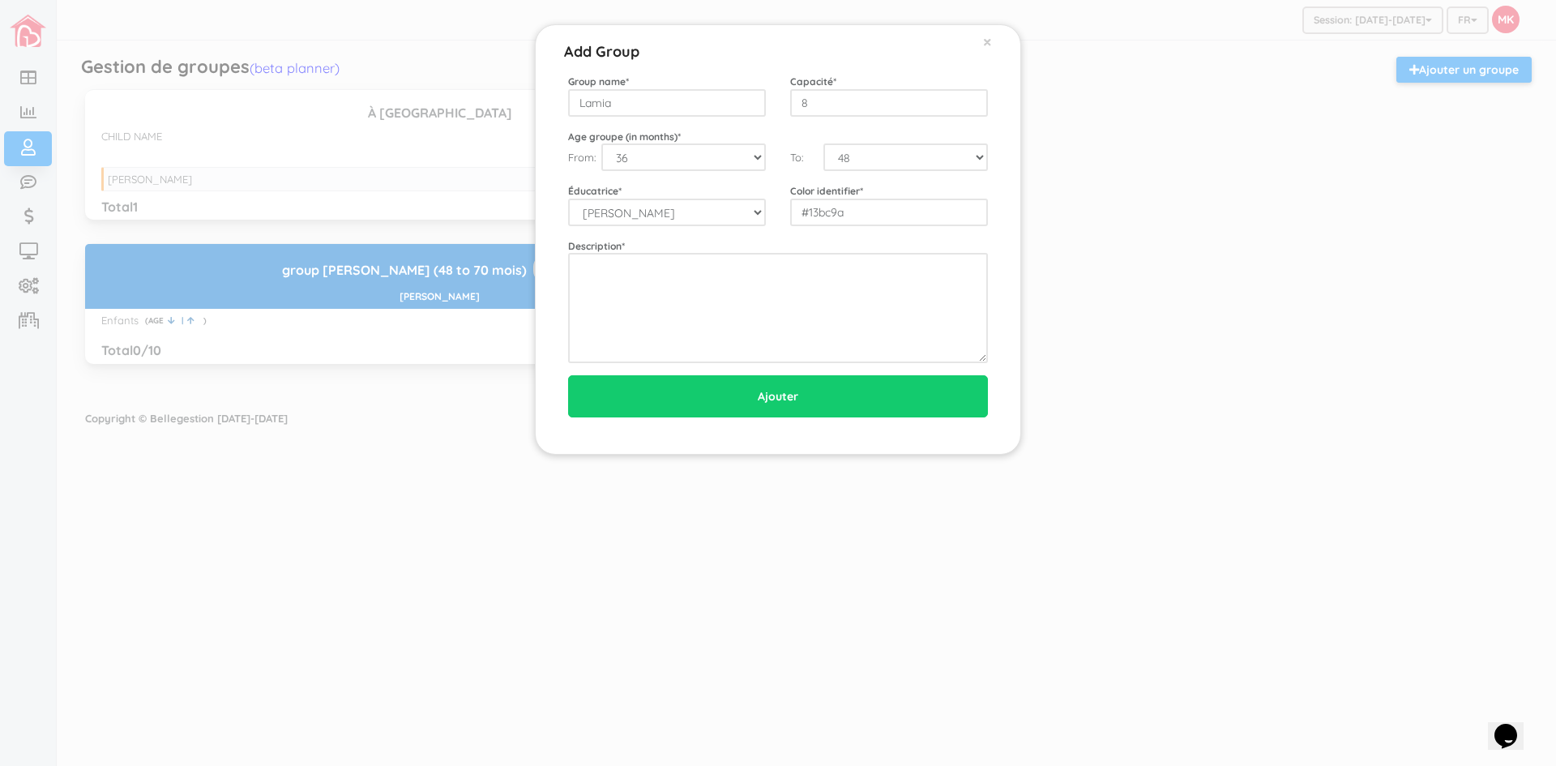
click at [1195, 330] on div "Add Group × Group name * Lamia Capacité * 8 Age groupe (in months) * From: 0 1 …" at bounding box center [778, 383] width 1556 height 766
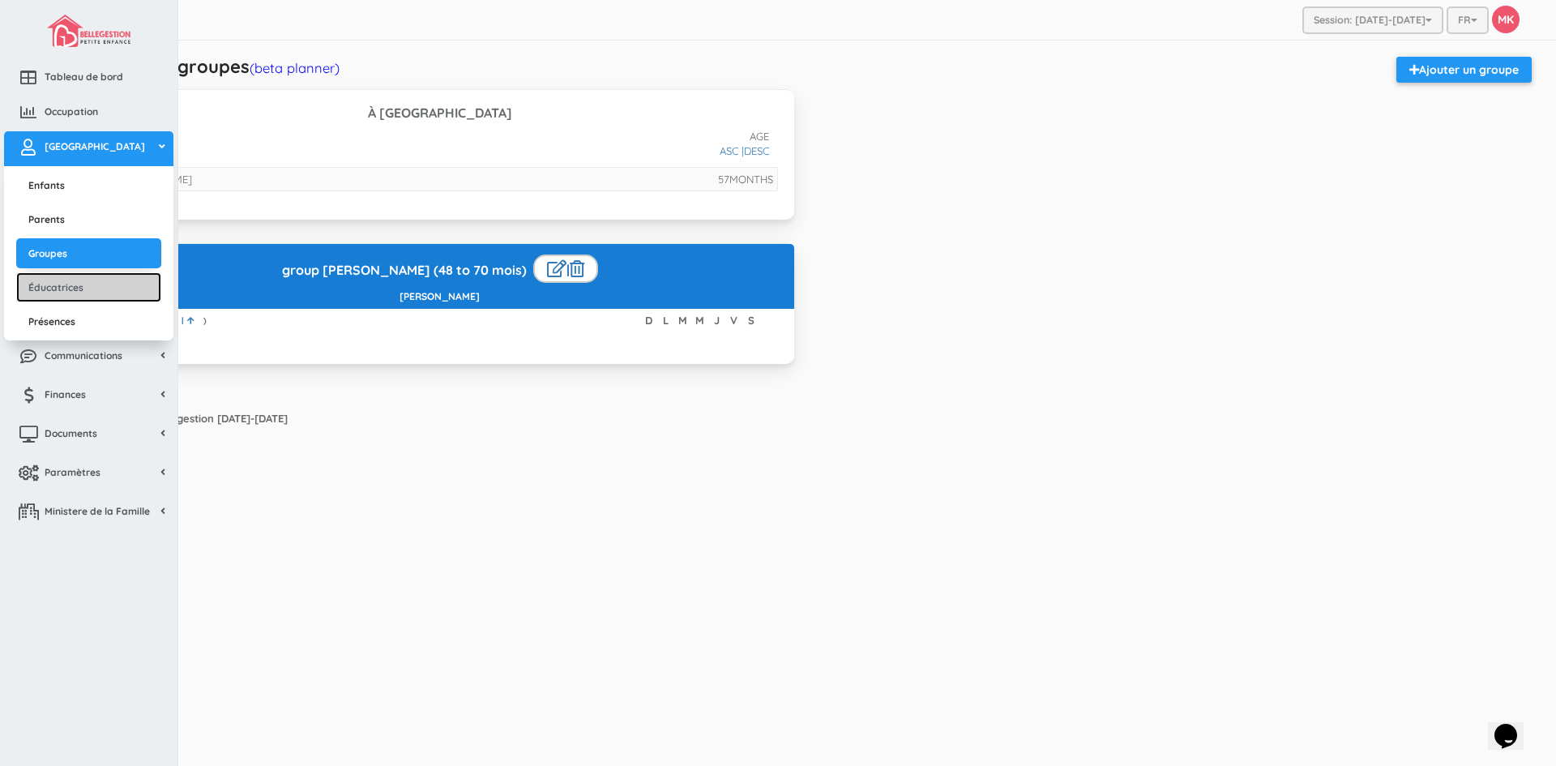
click at [69, 282] on link "Éducatrices" at bounding box center [88, 287] width 145 height 30
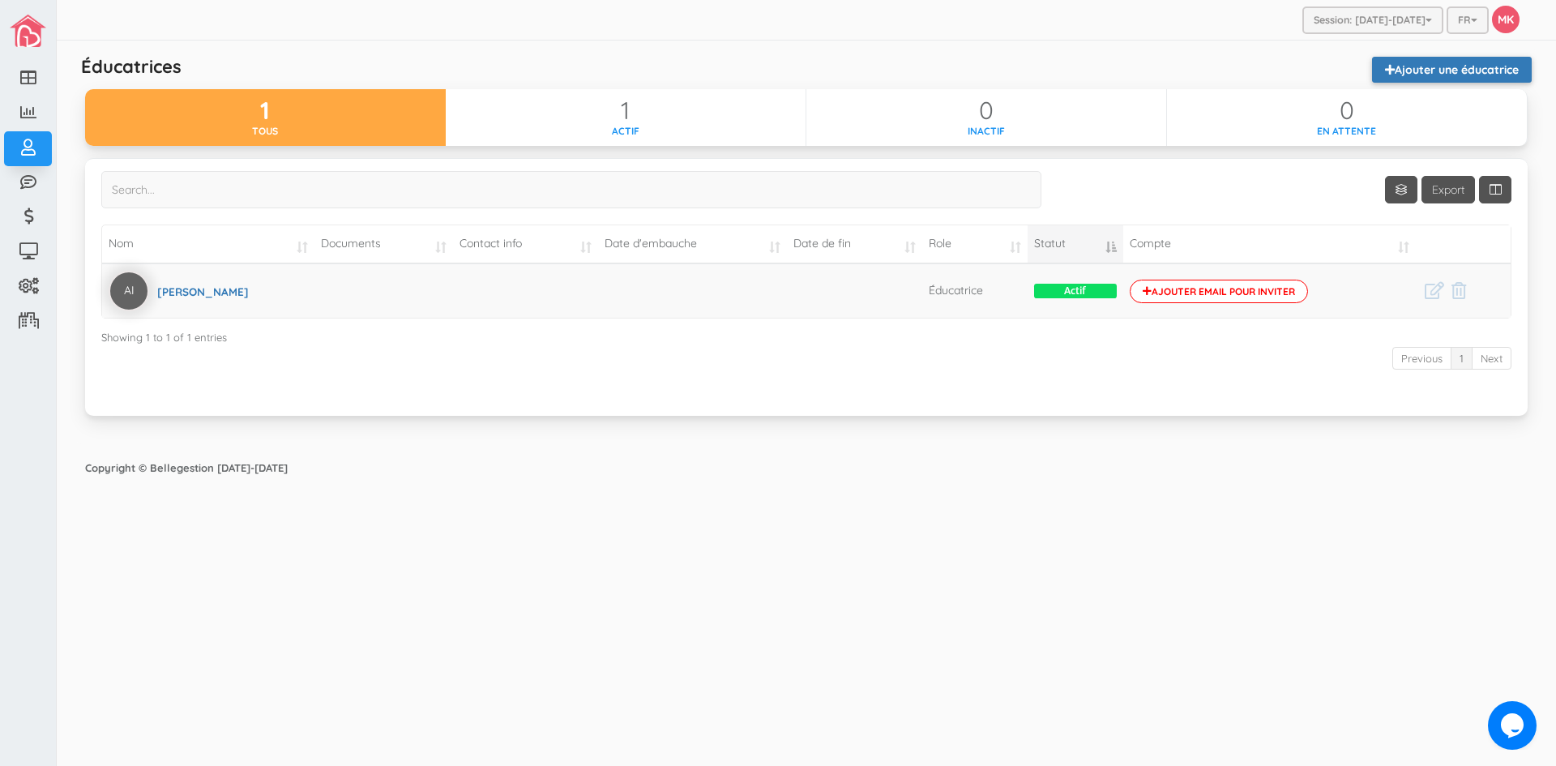
click at [1435, 61] on link "Ajouter une éducatrice" at bounding box center [1452, 70] width 160 height 26
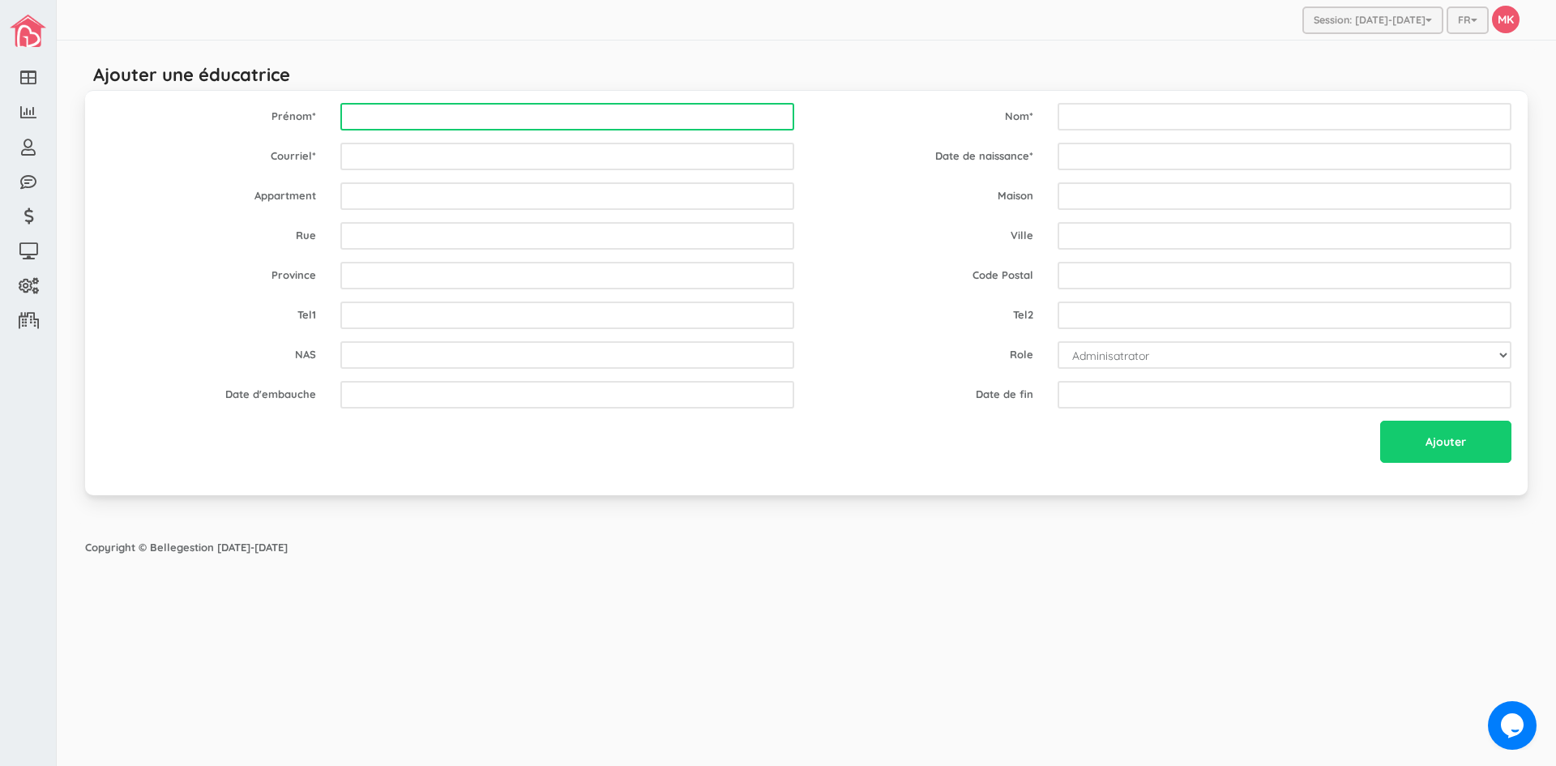
click at [615, 114] on input "text" at bounding box center [567, 117] width 454 height 28
type input "Lamia"
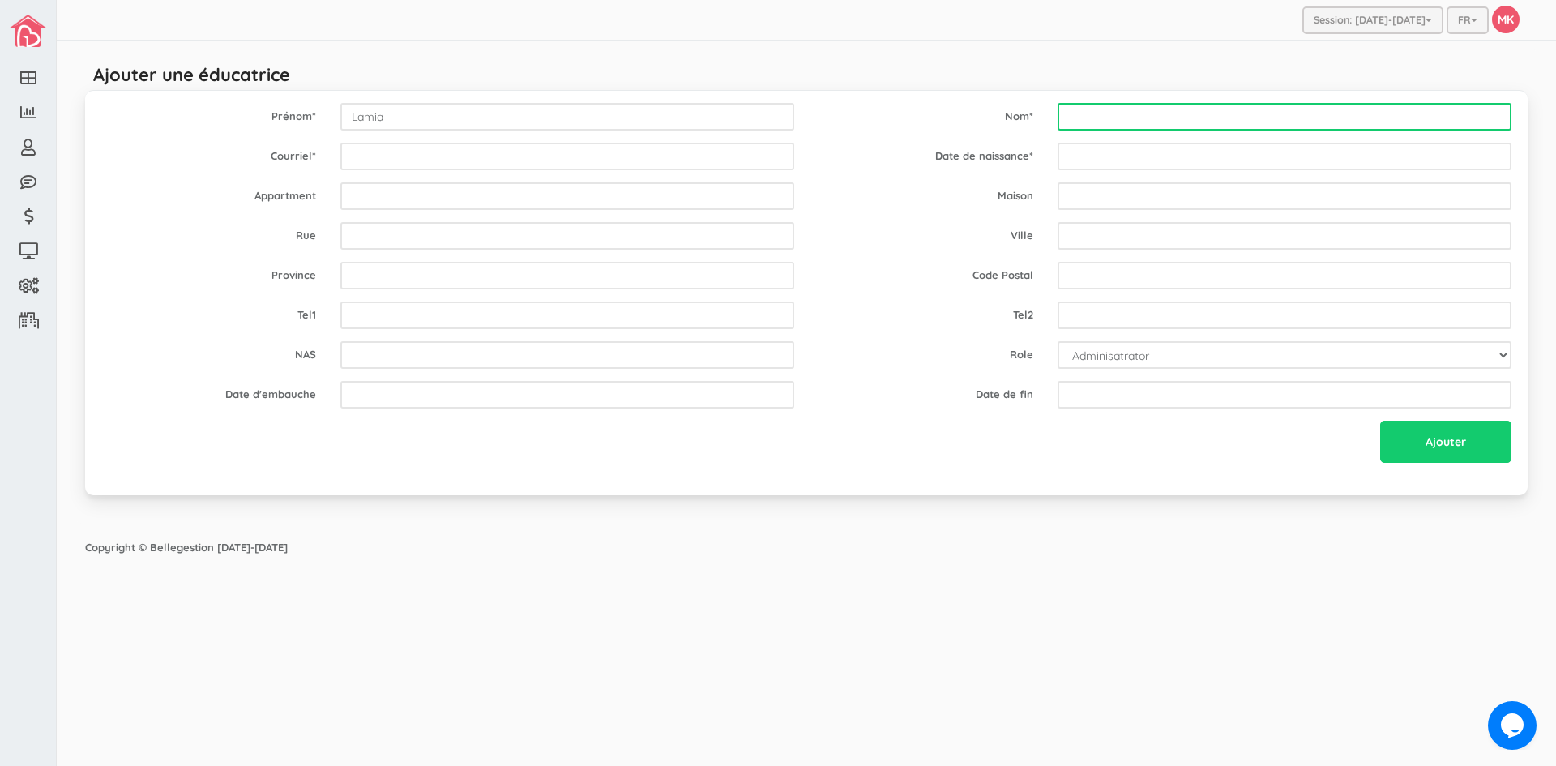
click at [1102, 108] on input "text" at bounding box center [1285, 117] width 454 height 28
type input "Belfakir"
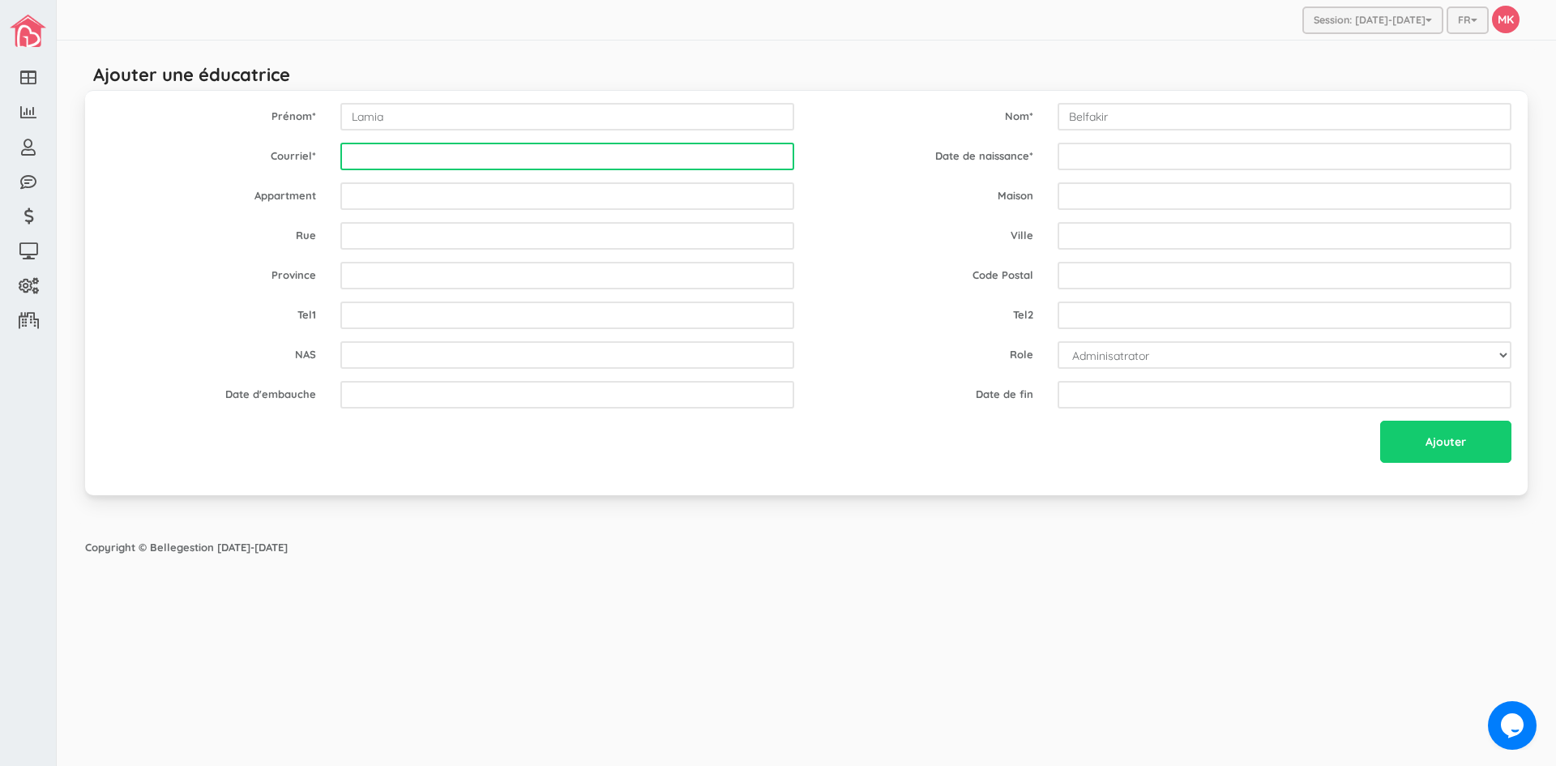
click at [531, 156] on input "email" at bounding box center [567, 157] width 454 height 28
type input "[EMAIL_ADDRESS][DOMAIN_NAME]"
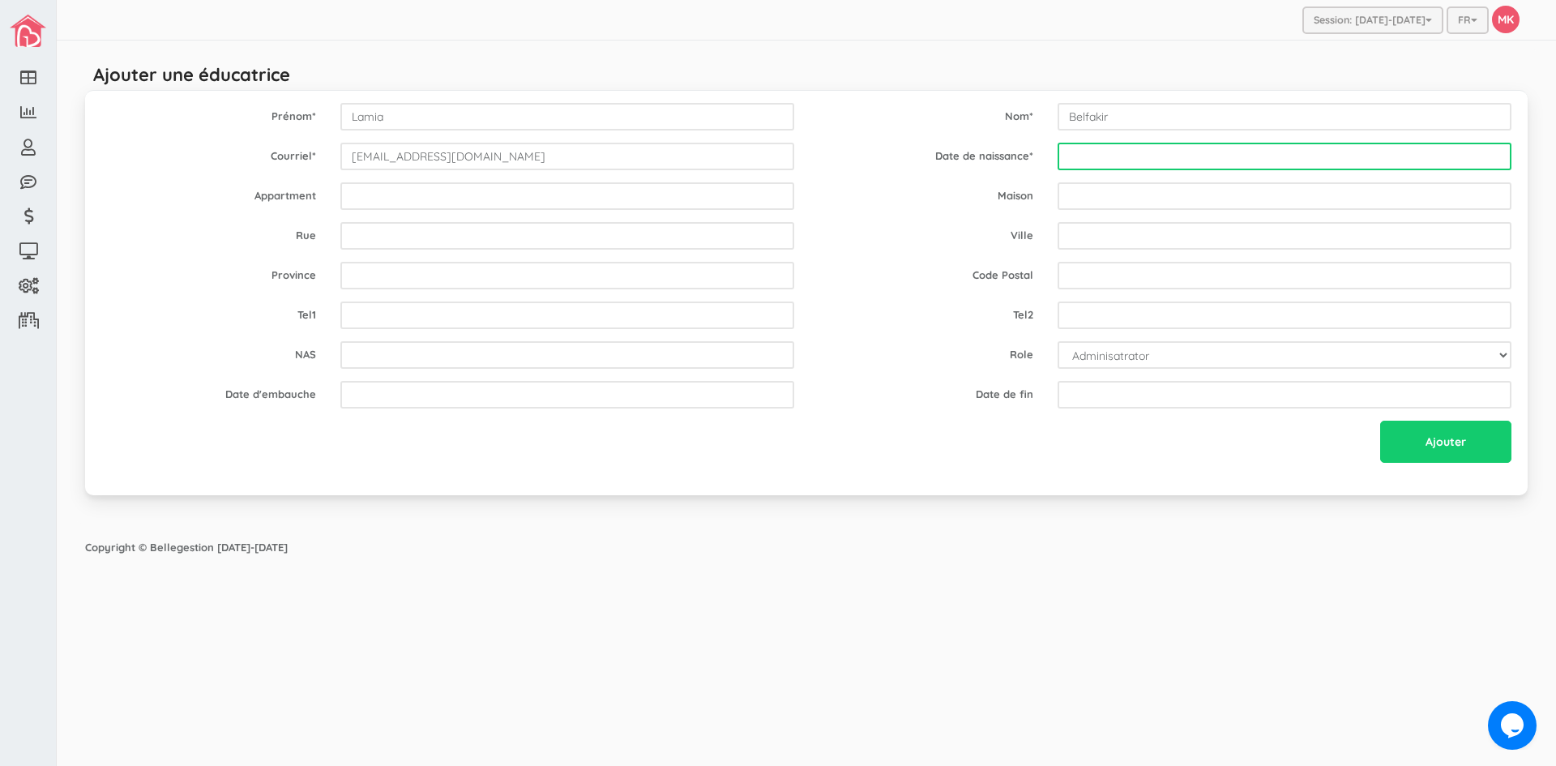
click at [1190, 152] on input "text" at bounding box center [1285, 157] width 454 height 28
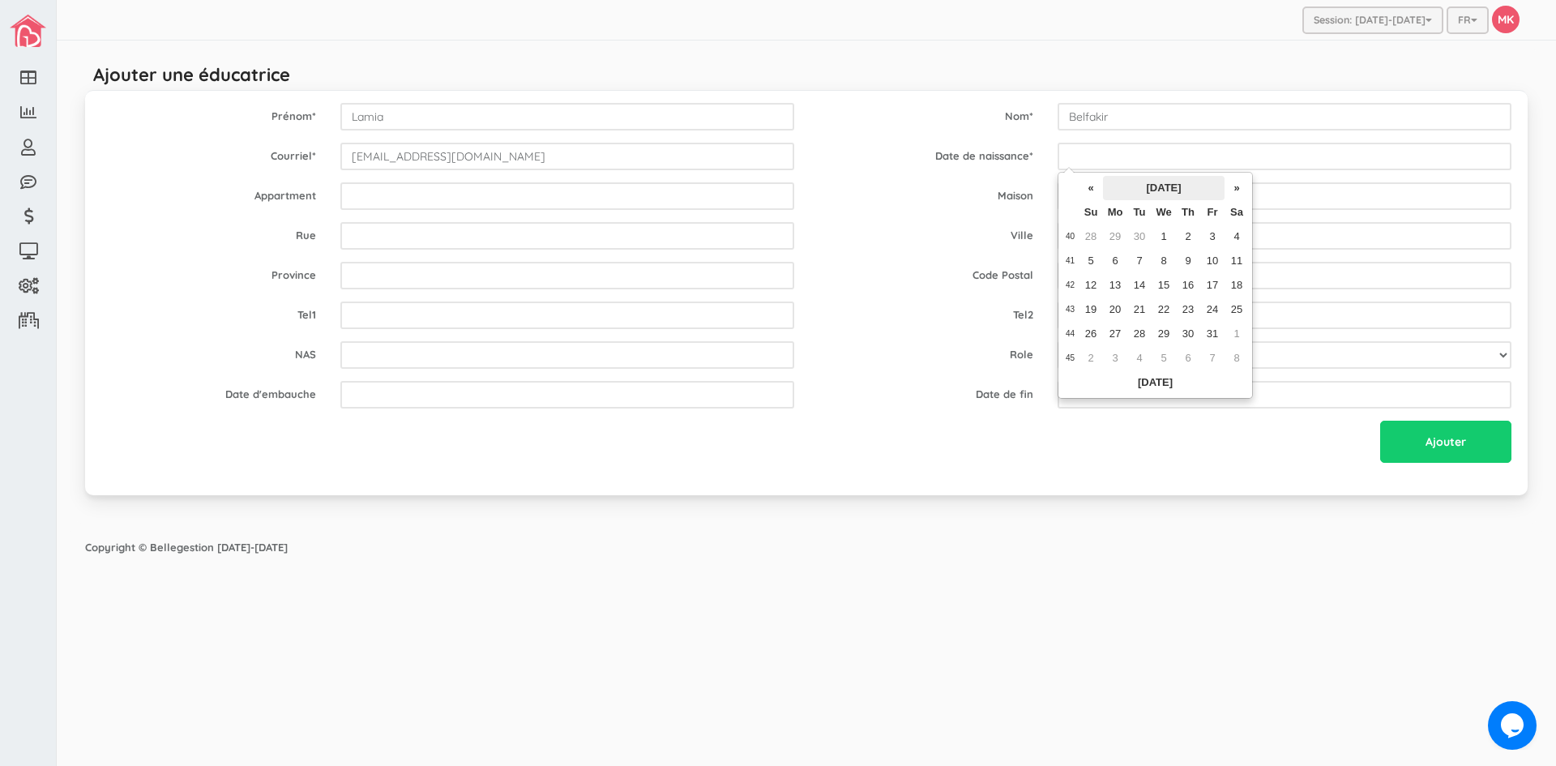
click at [1135, 186] on th "October 2025" at bounding box center [1164, 188] width 122 height 24
click at [1077, 191] on th "«" at bounding box center [1074, 188] width 24 height 24
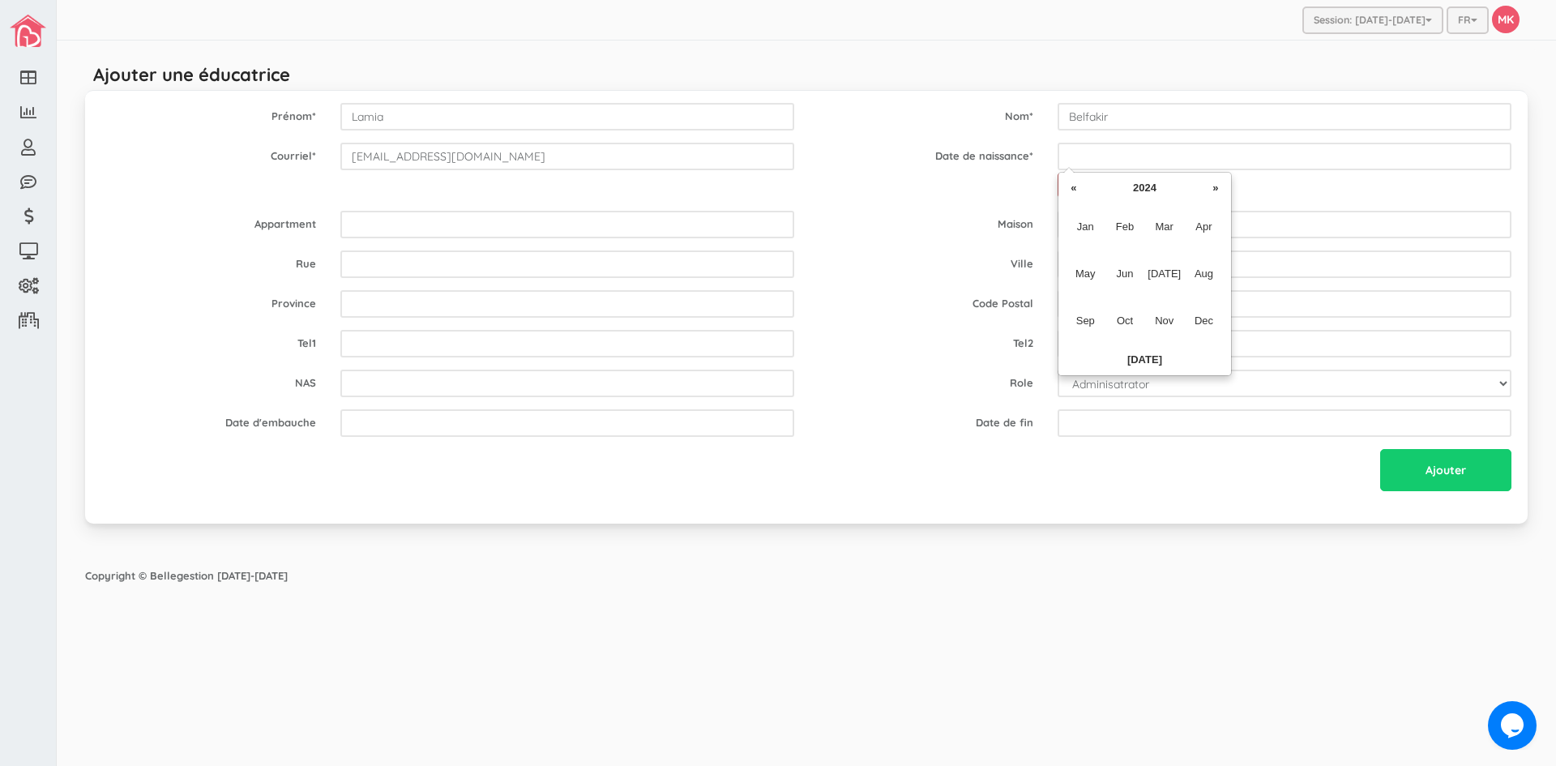
click at [1077, 190] on th "«" at bounding box center [1074, 188] width 24 height 24
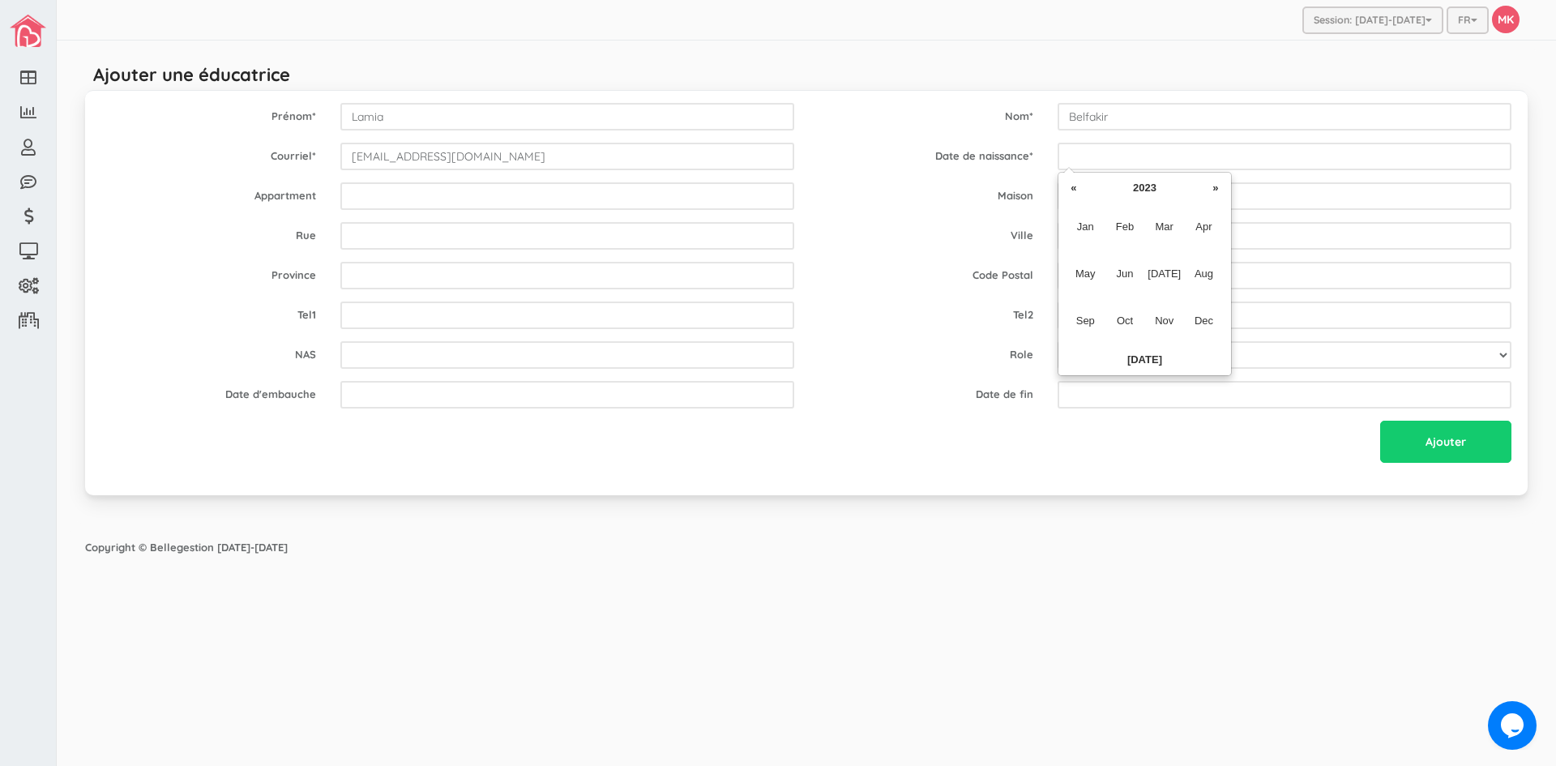
click at [1077, 190] on th "«" at bounding box center [1074, 188] width 24 height 24
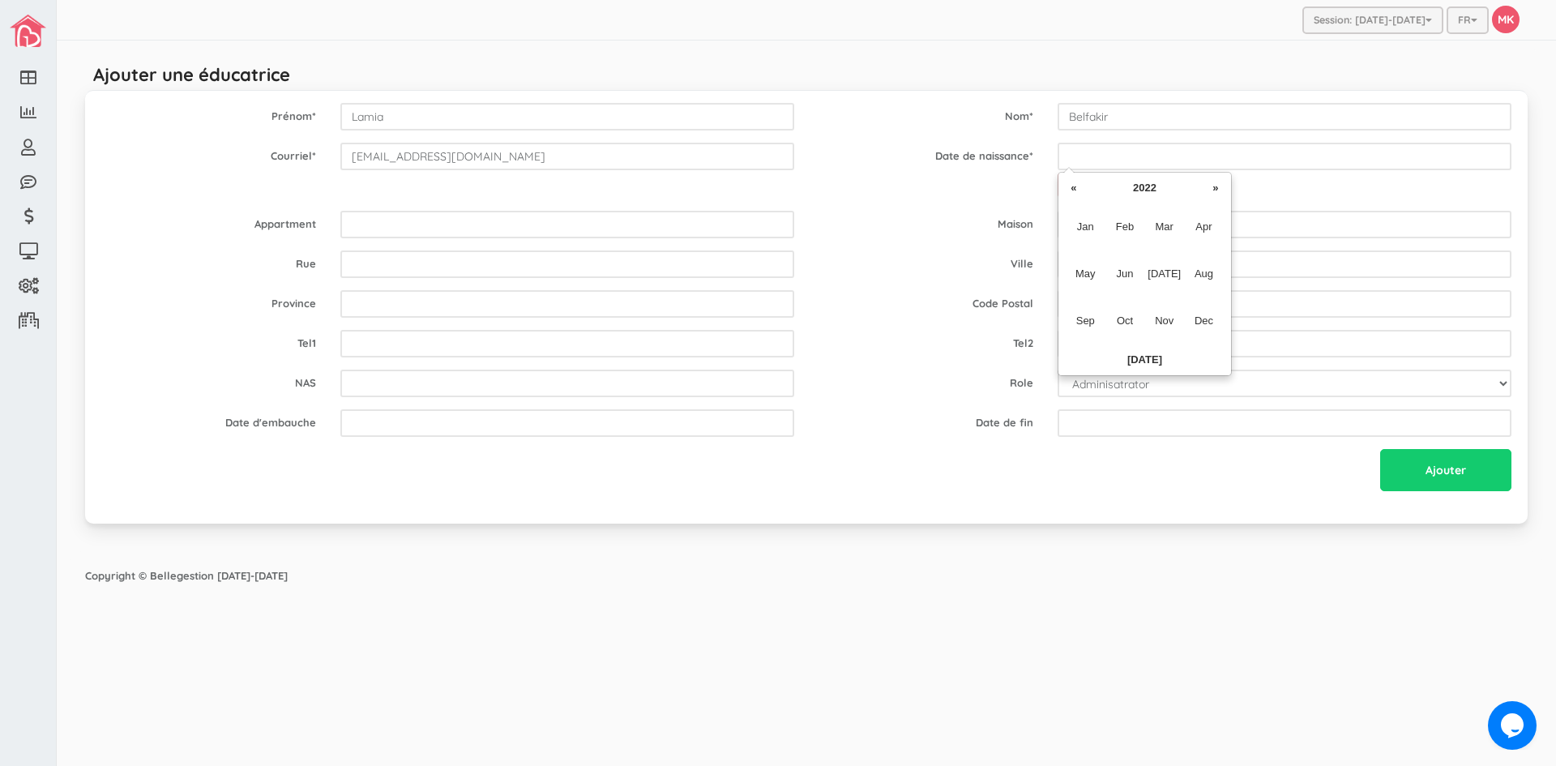
click at [1077, 190] on th "«" at bounding box center [1074, 188] width 24 height 24
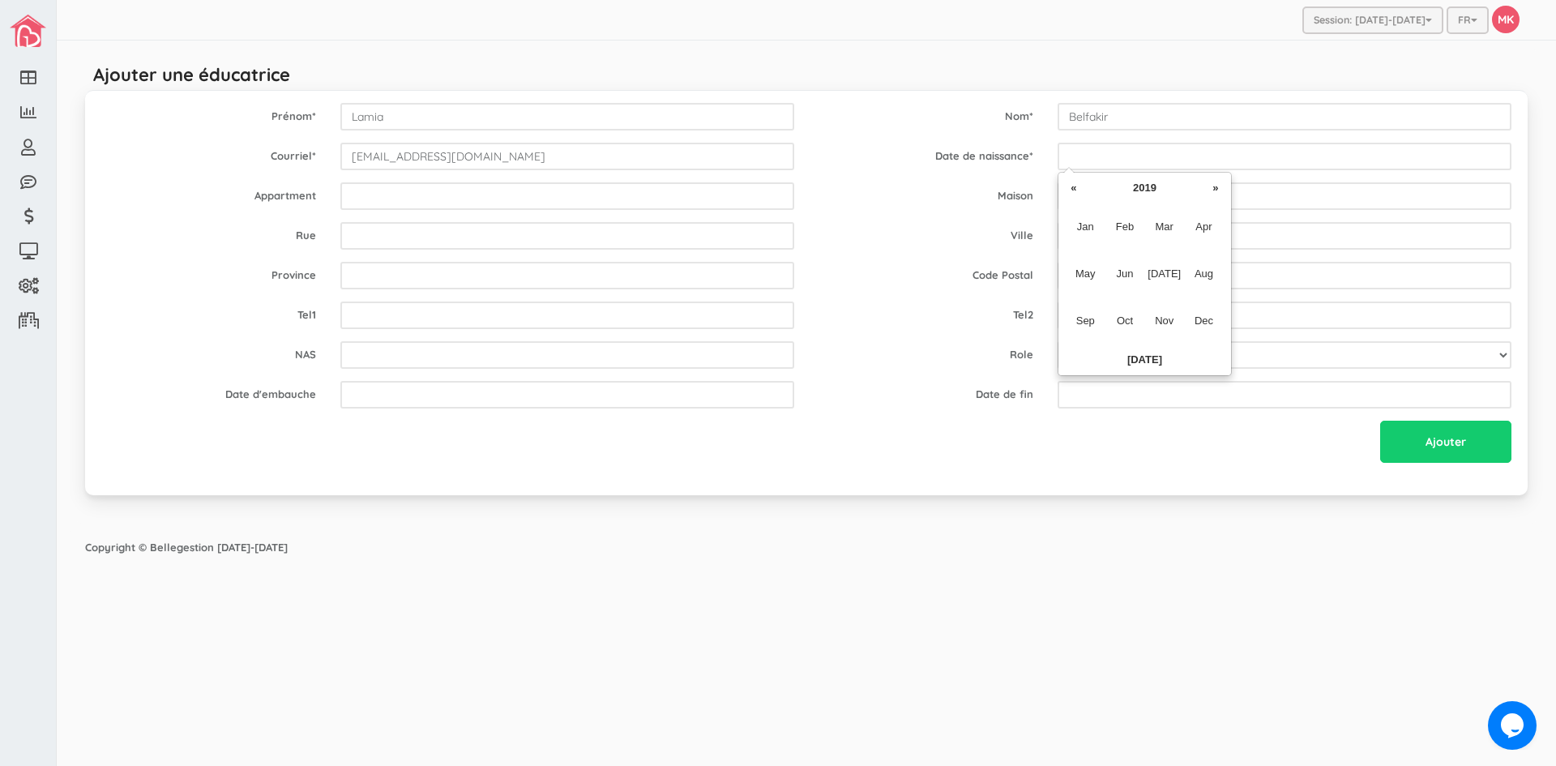
click at [1077, 190] on th "«" at bounding box center [1074, 188] width 24 height 24
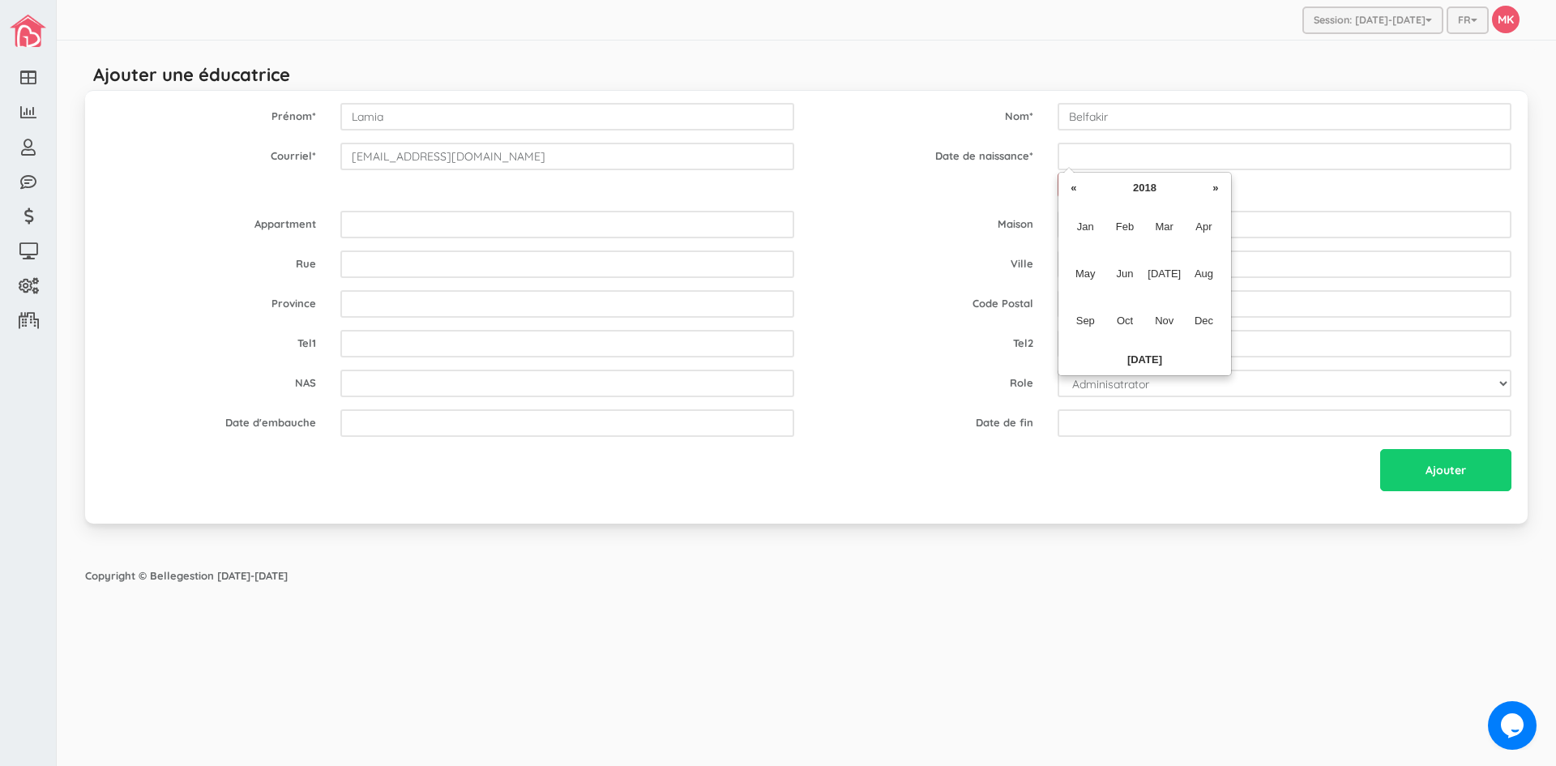
click at [1077, 190] on th "«" at bounding box center [1074, 188] width 24 height 24
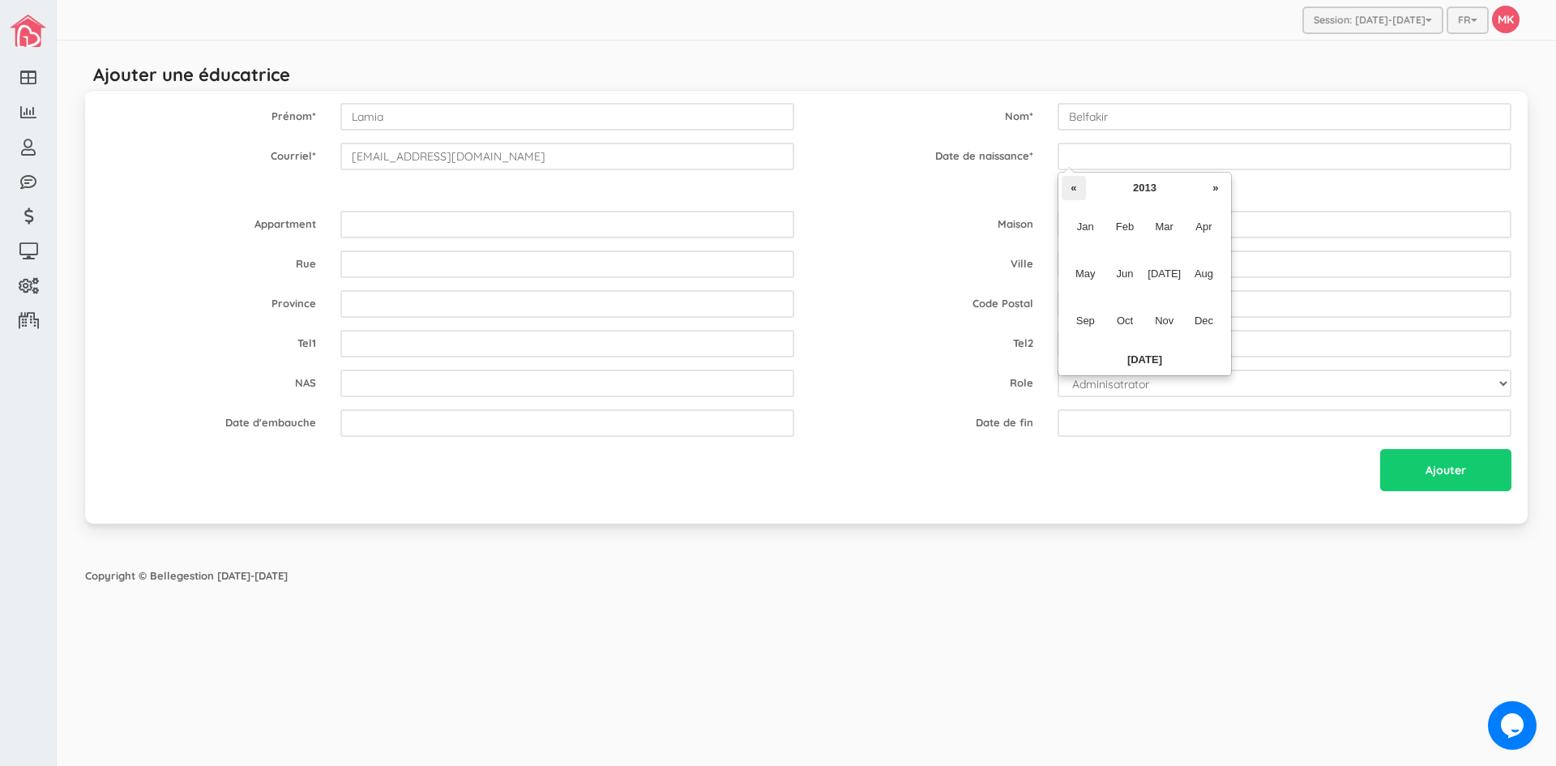
click at [1078, 190] on th "«" at bounding box center [1074, 188] width 24 height 24
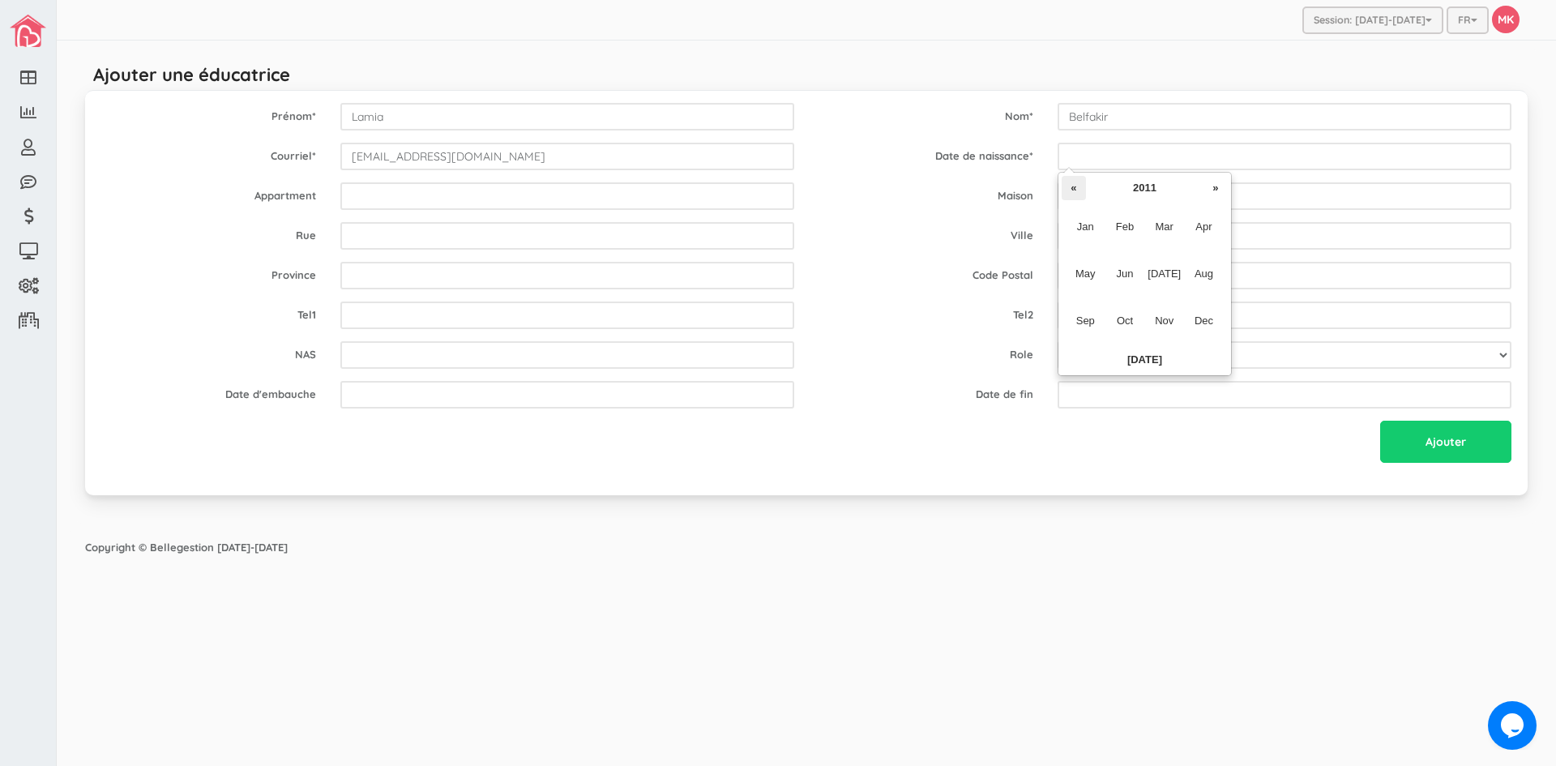
click at [1079, 190] on th "«" at bounding box center [1074, 188] width 24 height 24
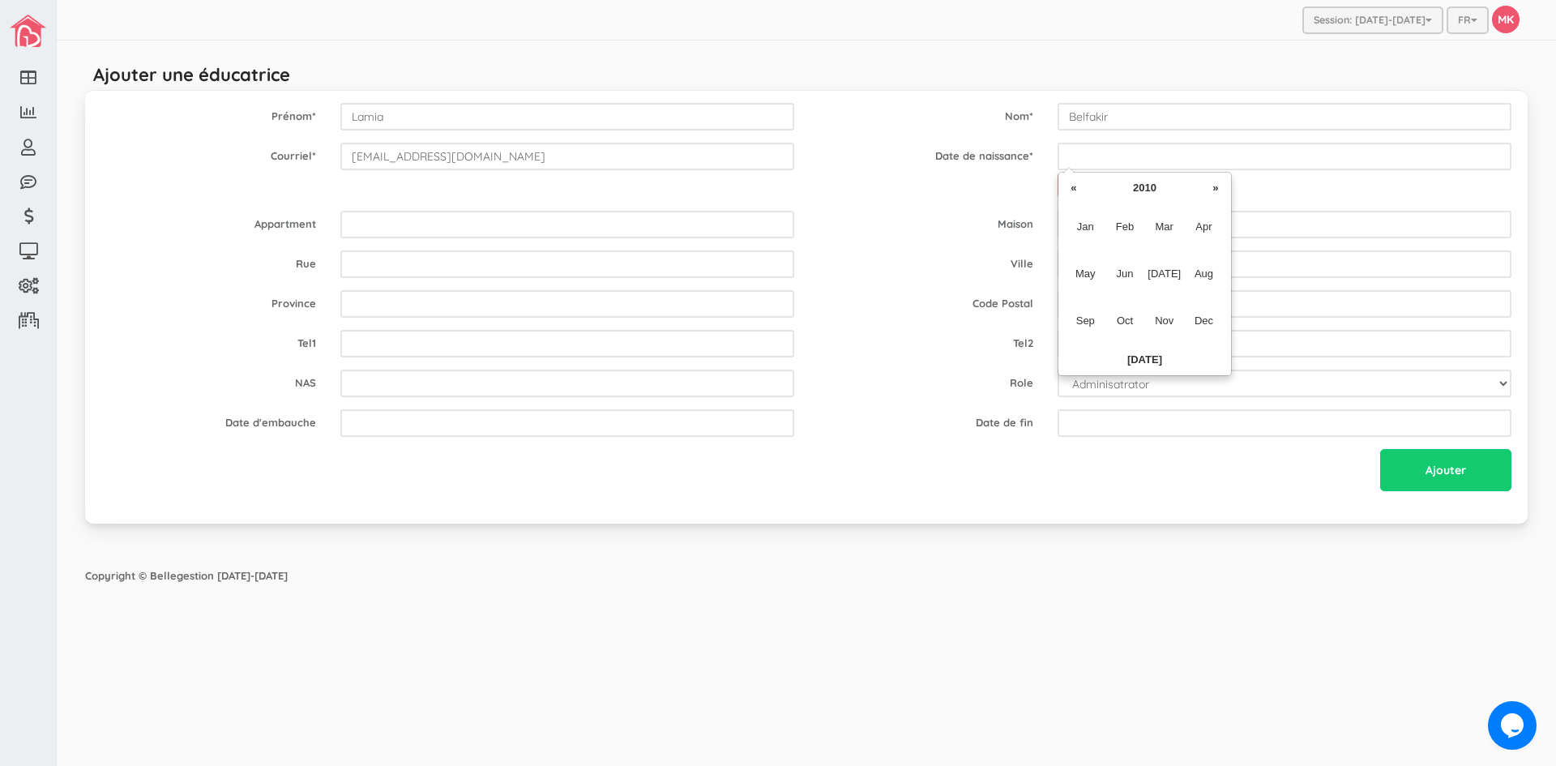
click at [1079, 189] on th "«" at bounding box center [1074, 188] width 24 height 24
click at [1080, 189] on th "«" at bounding box center [1074, 188] width 24 height 24
click at [1082, 188] on th "«" at bounding box center [1074, 188] width 24 height 24
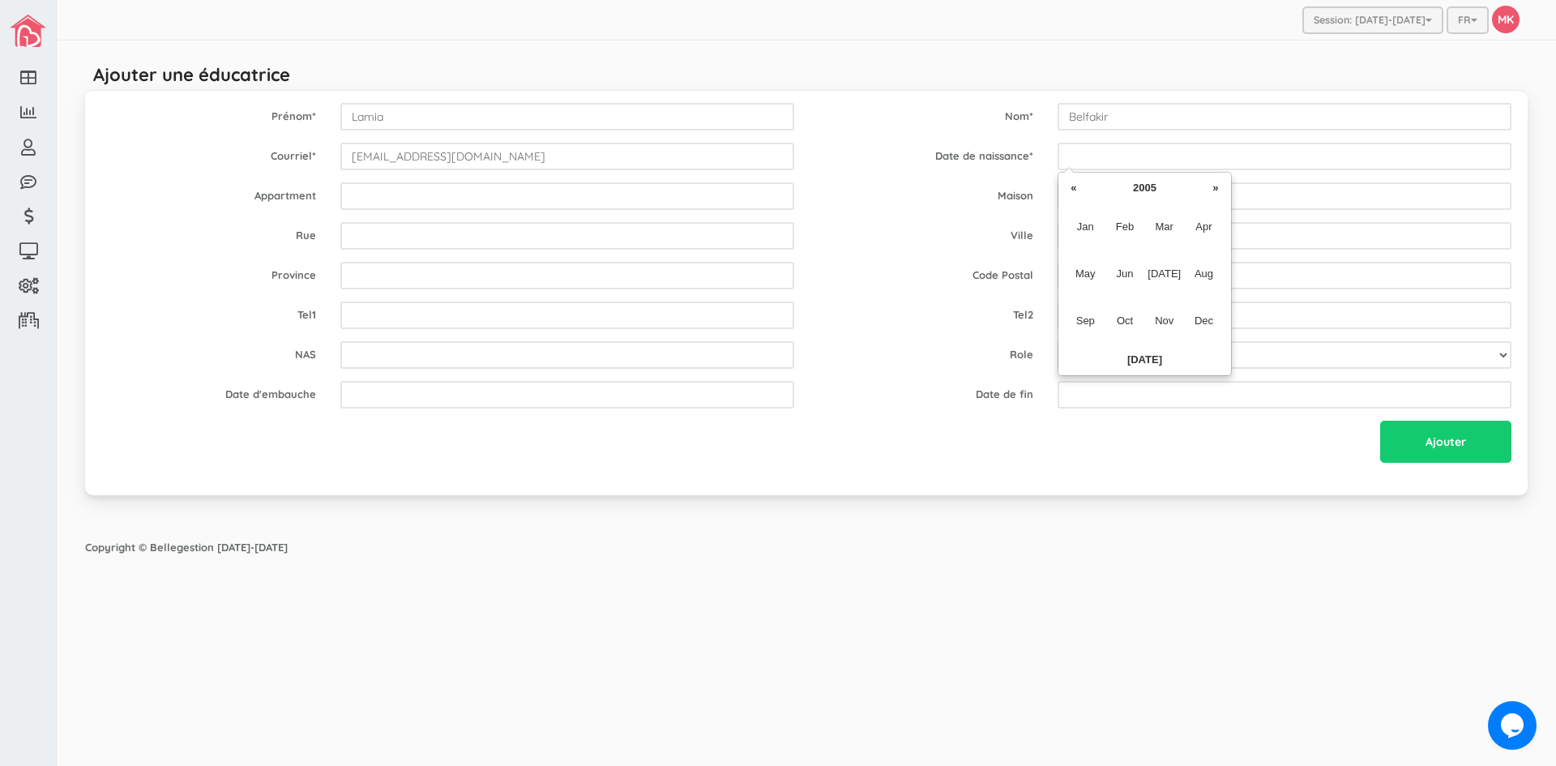
click at [1082, 188] on th "«" at bounding box center [1074, 188] width 24 height 24
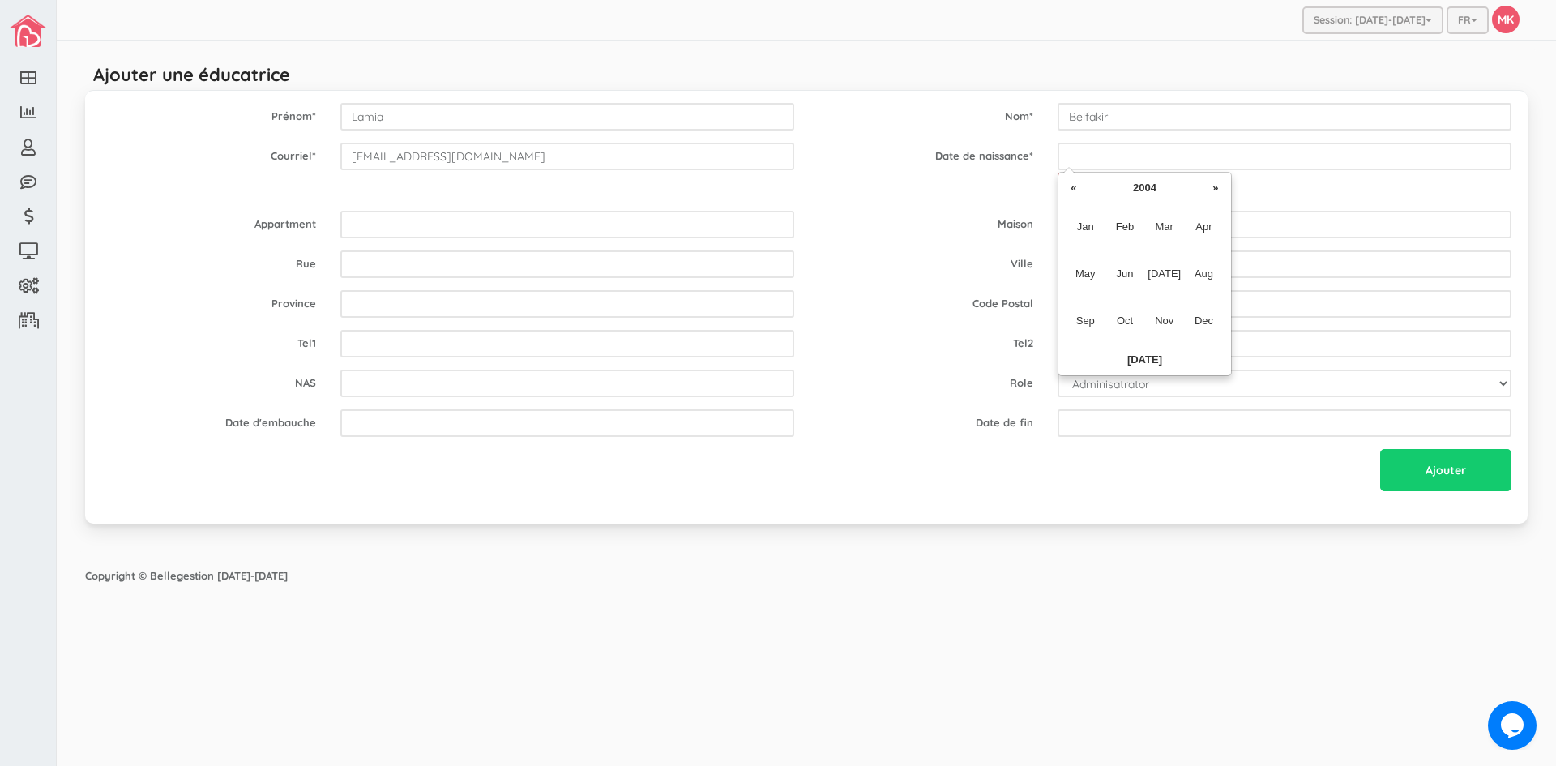
click at [1082, 188] on th "«" at bounding box center [1074, 188] width 24 height 24
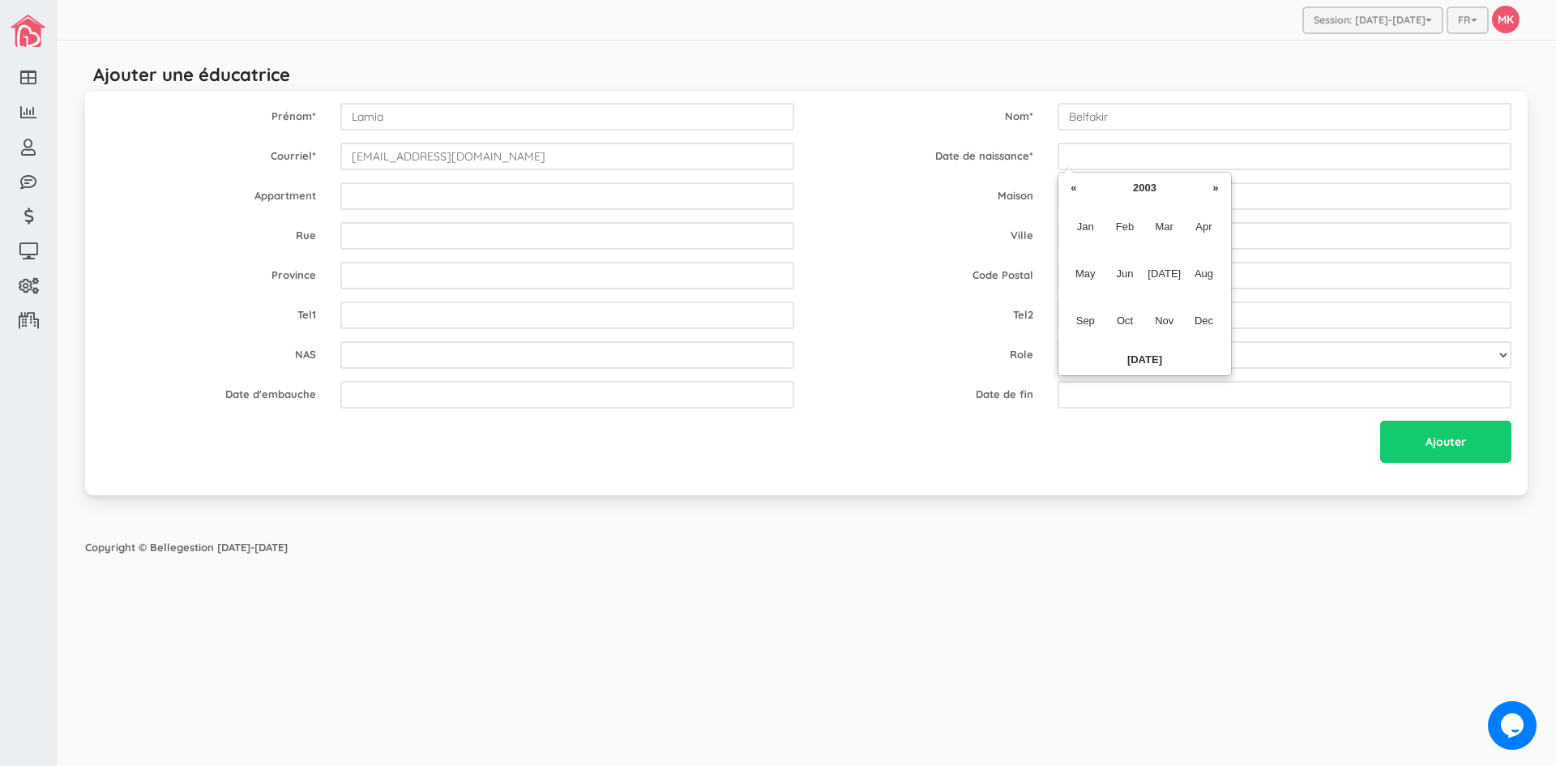
click at [1082, 188] on th "«" at bounding box center [1074, 188] width 24 height 24
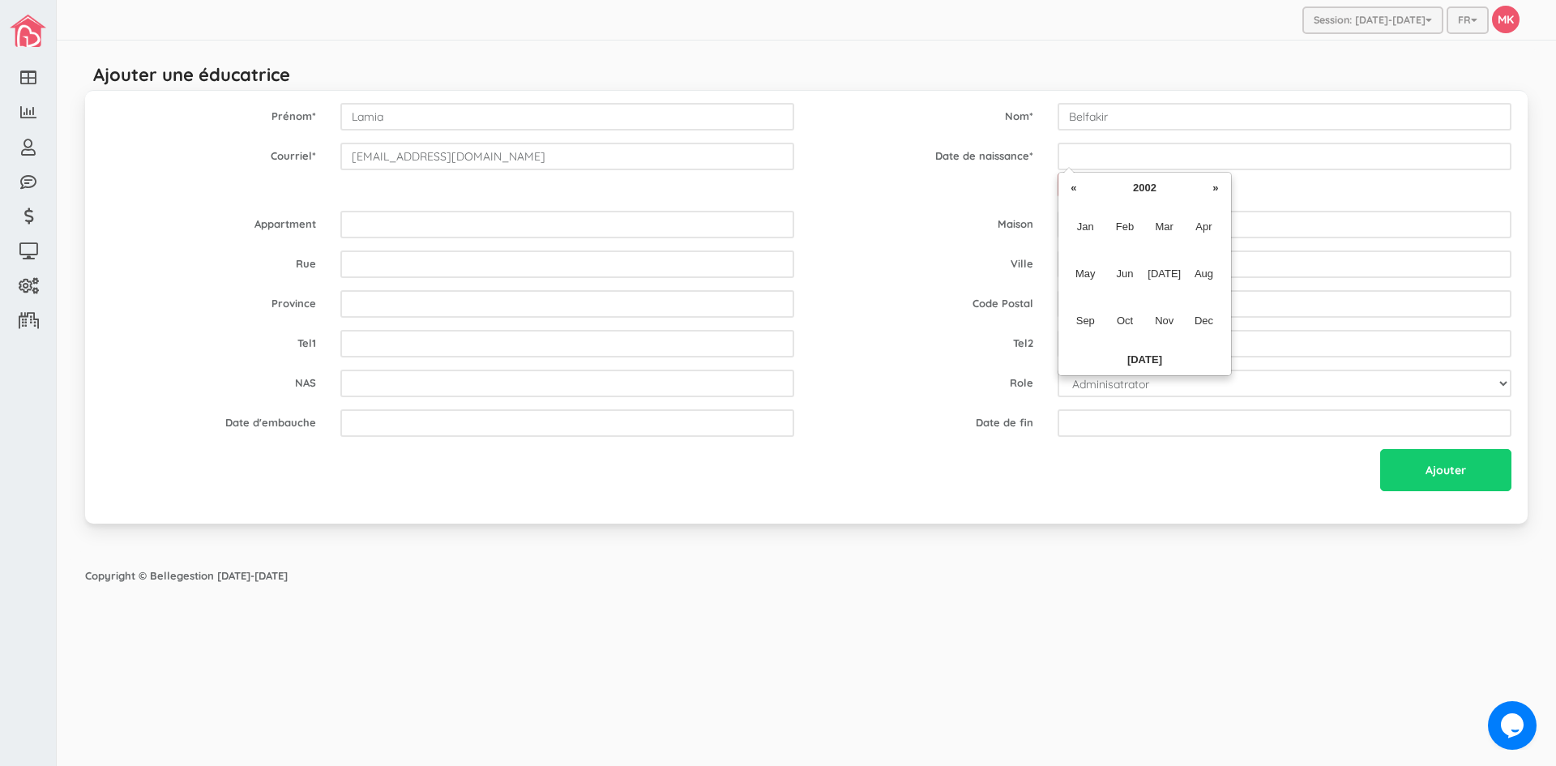
click at [1082, 188] on th "«" at bounding box center [1074, 188] width 24 height 24
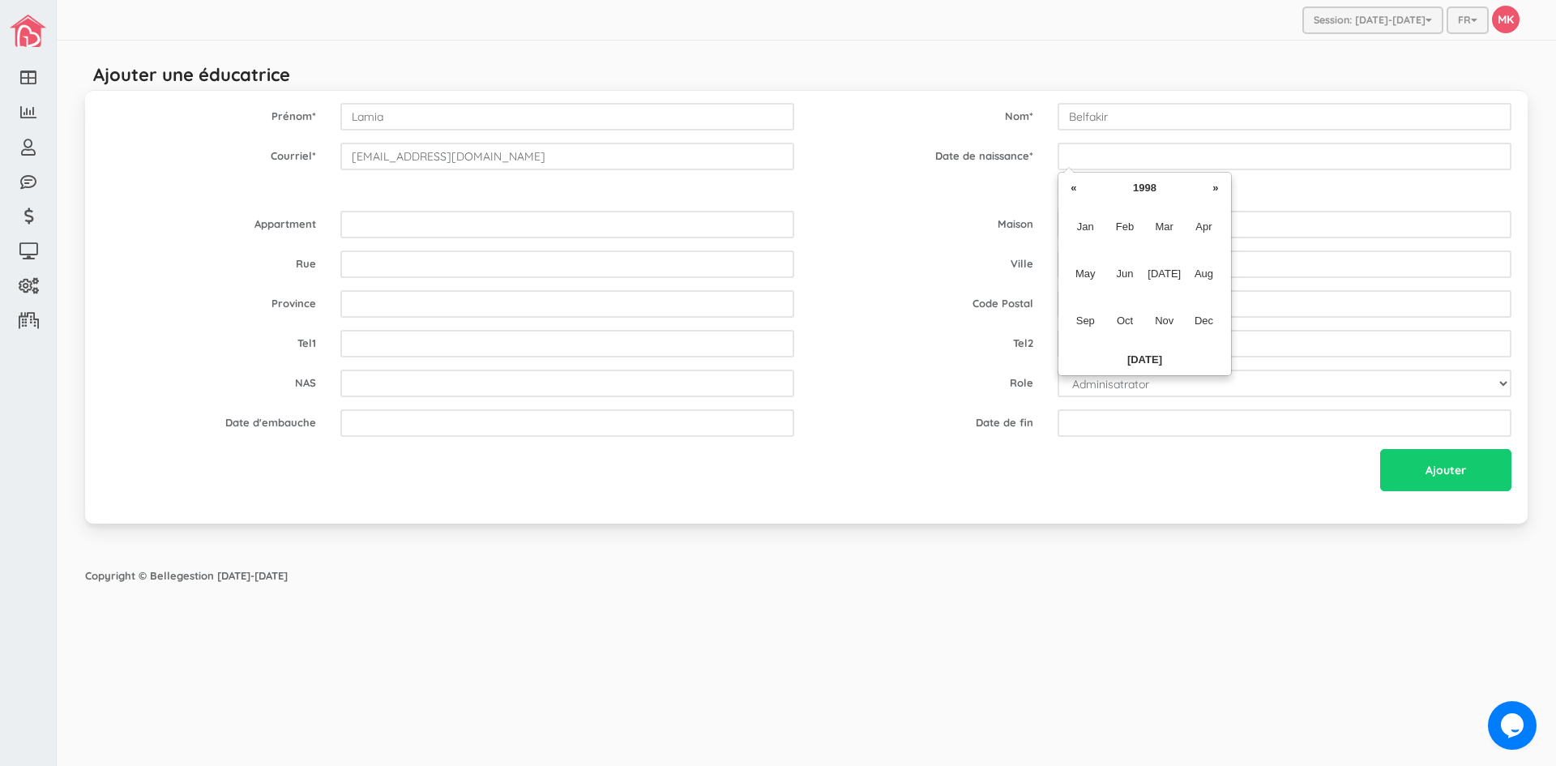
click at [1082, 188] on th "«" at bounding box center [1074, 188] width 24 height 24
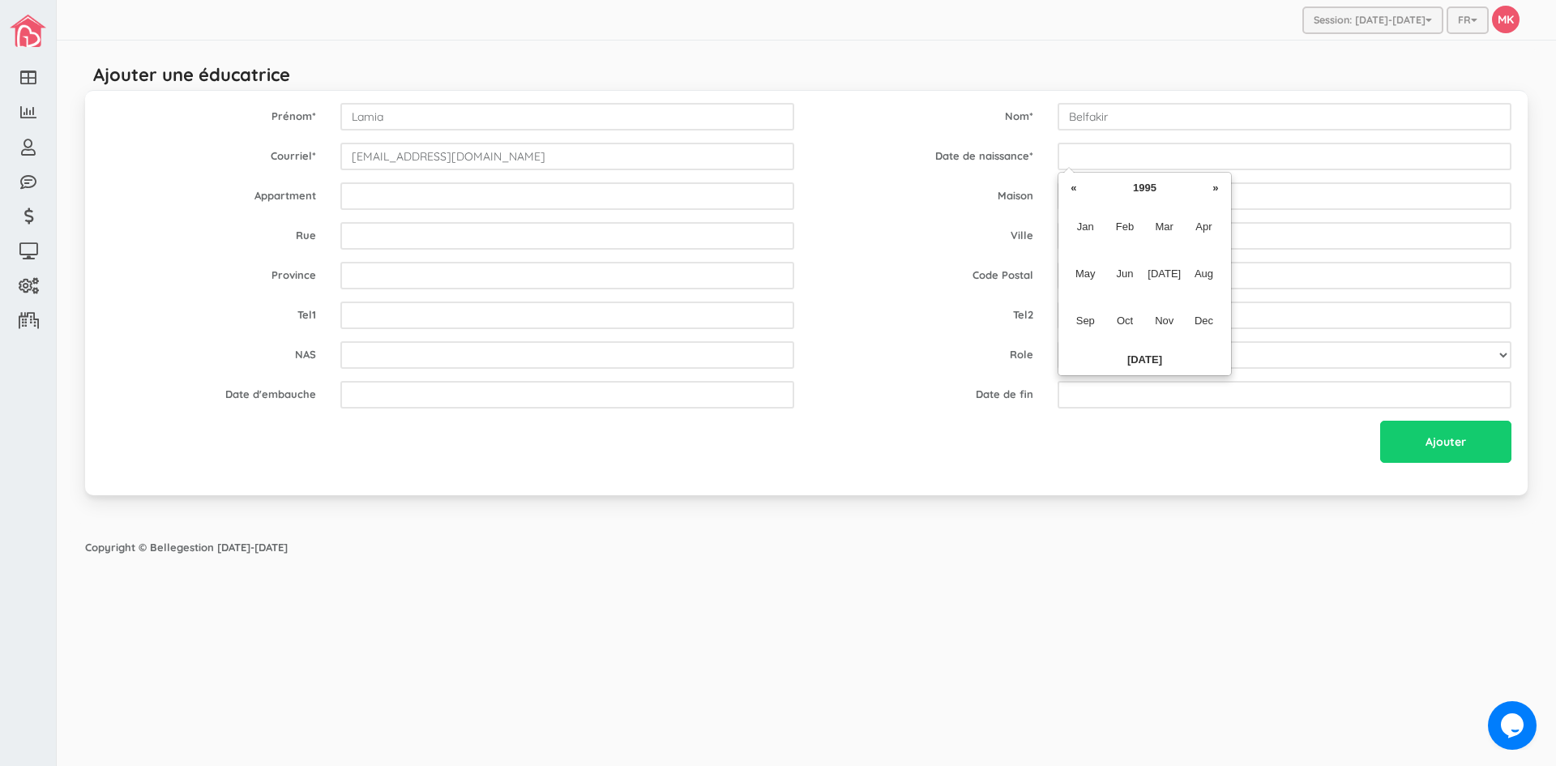
click at [1082, 188] on th "«" at bounding box center [1074, 188] width 24 height 24
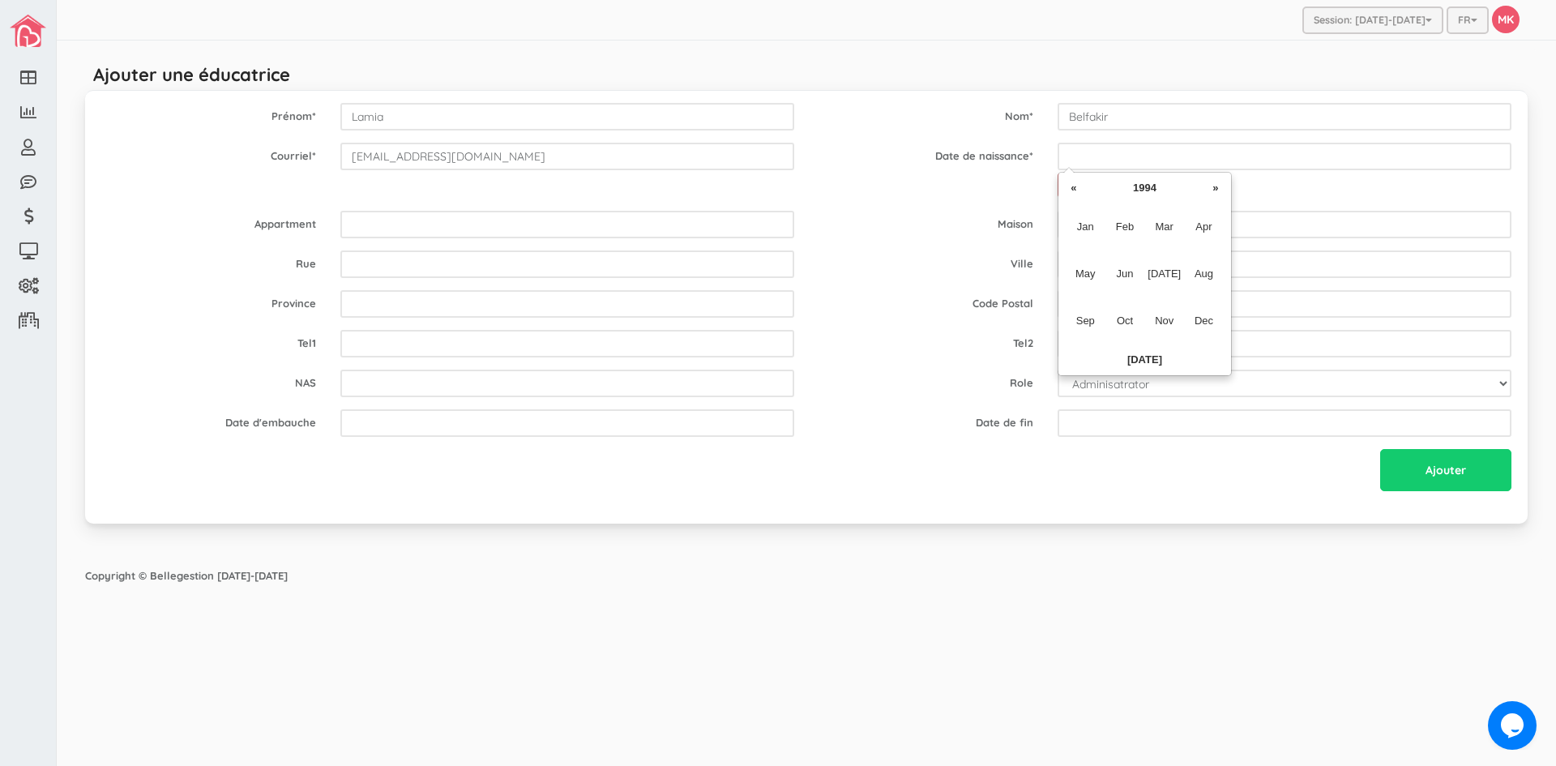
click at [1082, 188] on th "«" at bounding box center [1074, 188] width 24 height 24
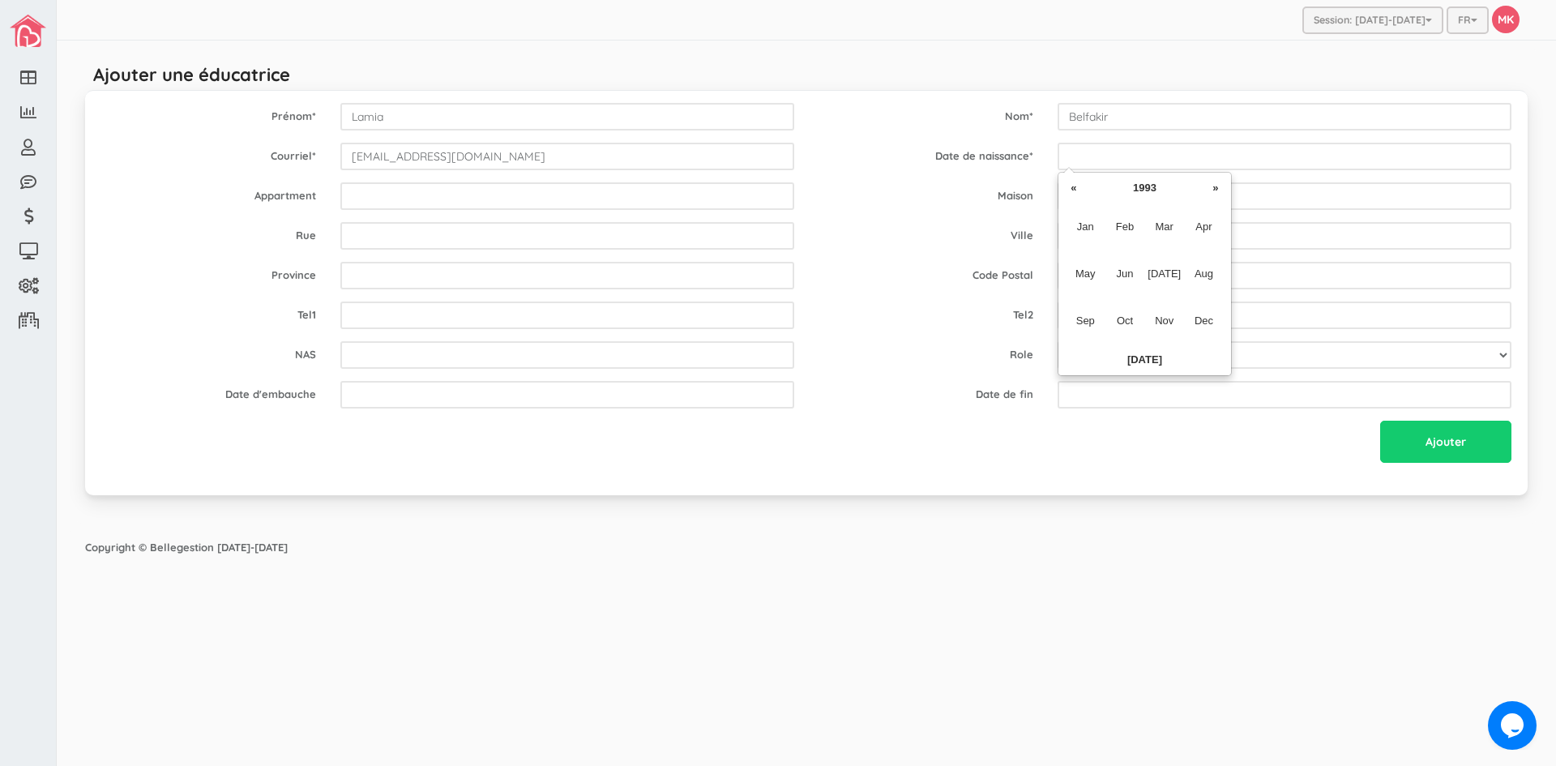
click at [1082, 188] on th "«" at bounding box center [1074, 188] width 24 height 24
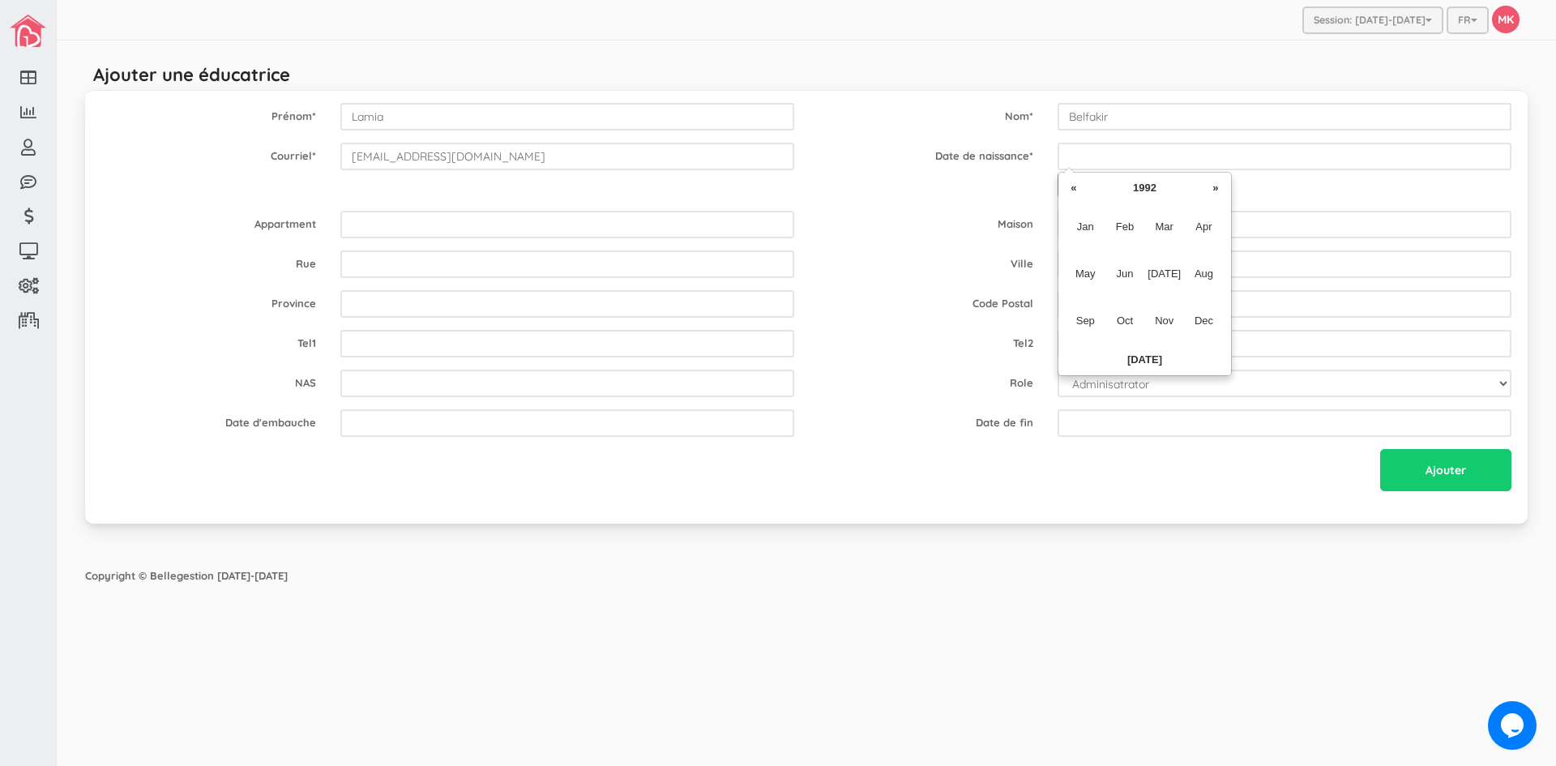
click at [1082, 188] on th "«" at bounding box center [1074, 188] width 24 height 24
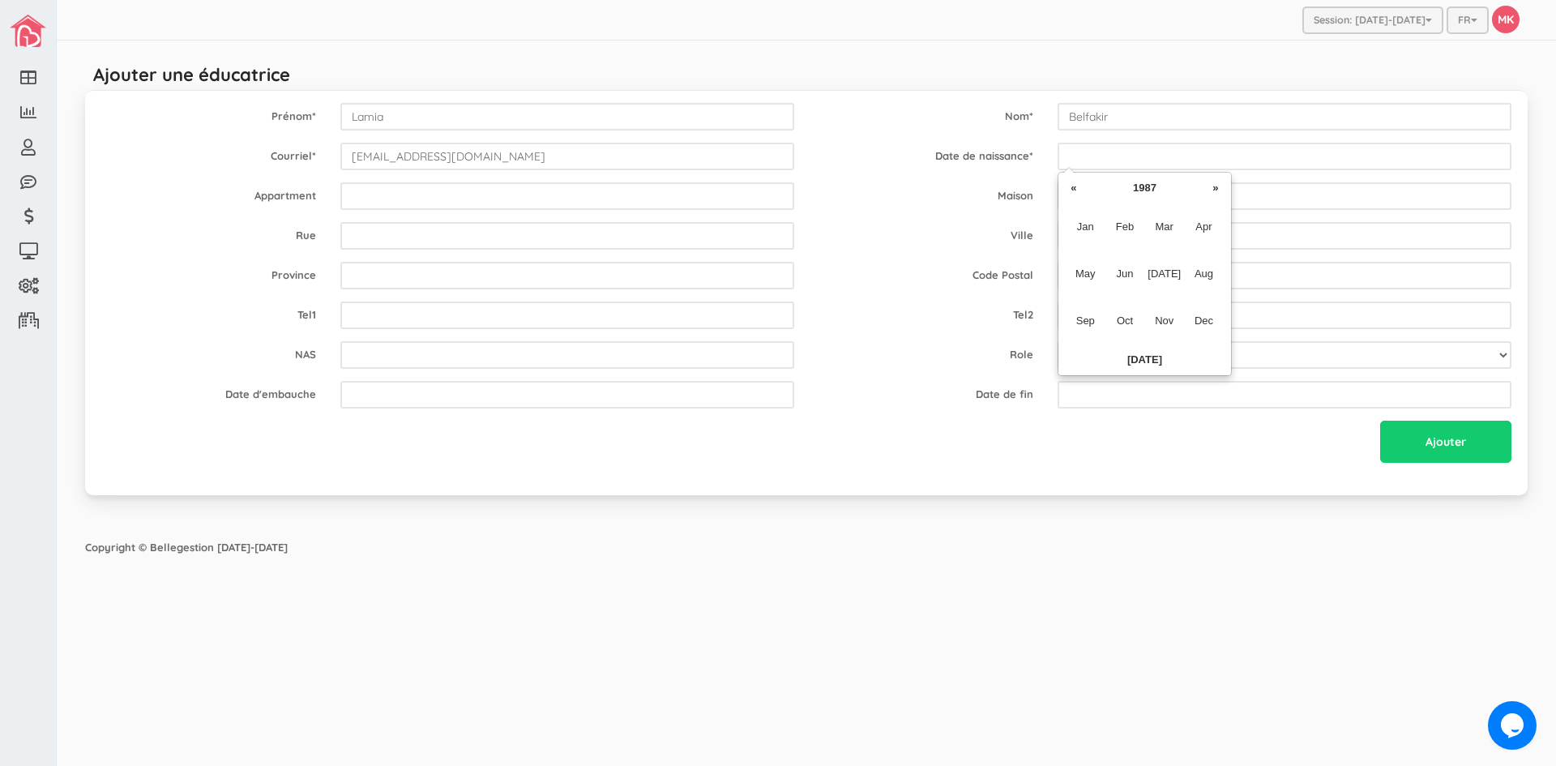
click at [1082, 188] on th "«" at bounding box center [1074, 188] width 24 height 24
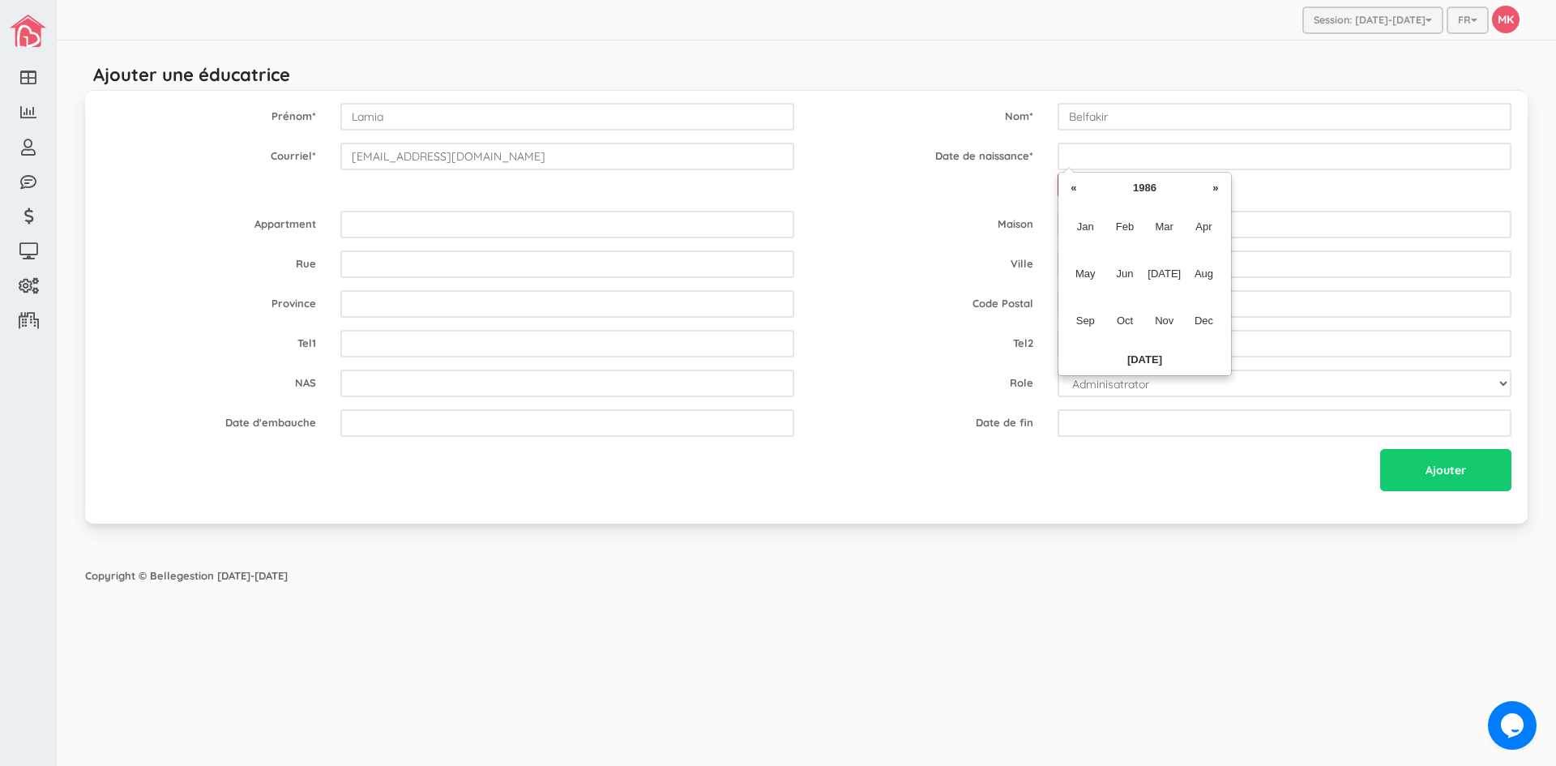
click at [1082, 188] on th "«" at bounding box center [1074, 188] width 24 height 24
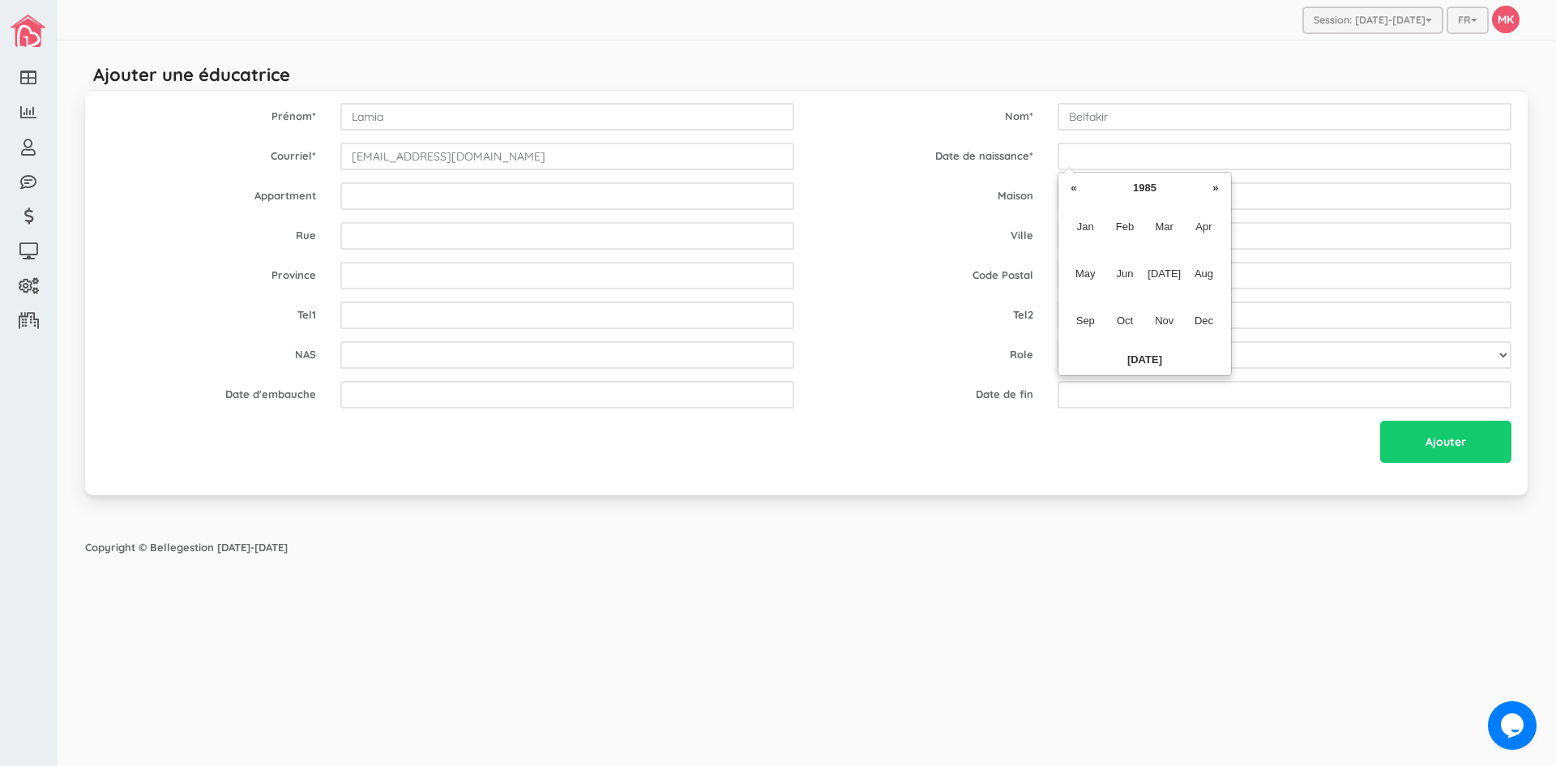
click at [1082, 188] on th "«" at bounding box center [1074, 188] width 24 height 24
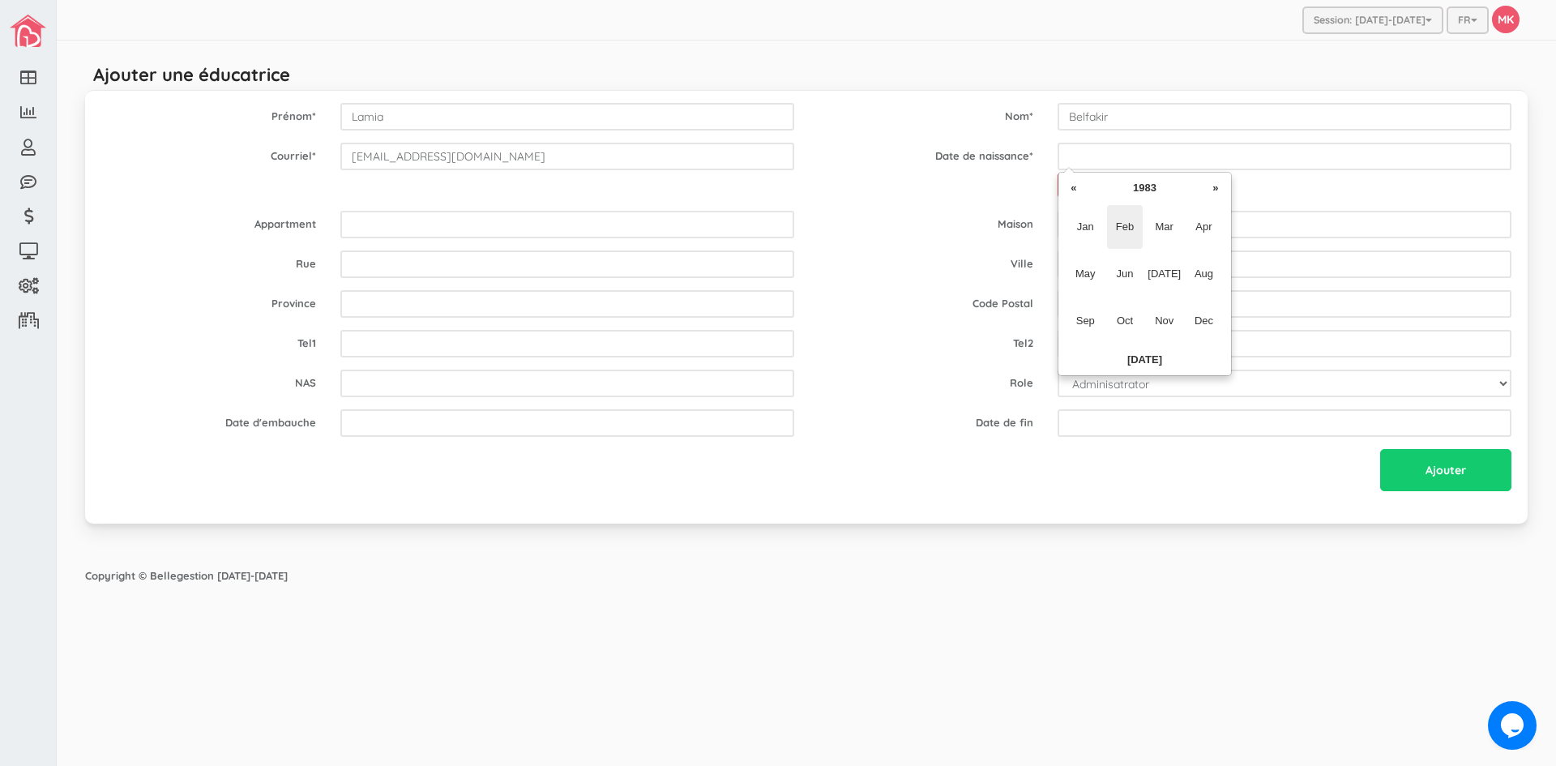
click at [1123, 222] on span "Feb" at bounding box center [1125, 227] width 36 height 44
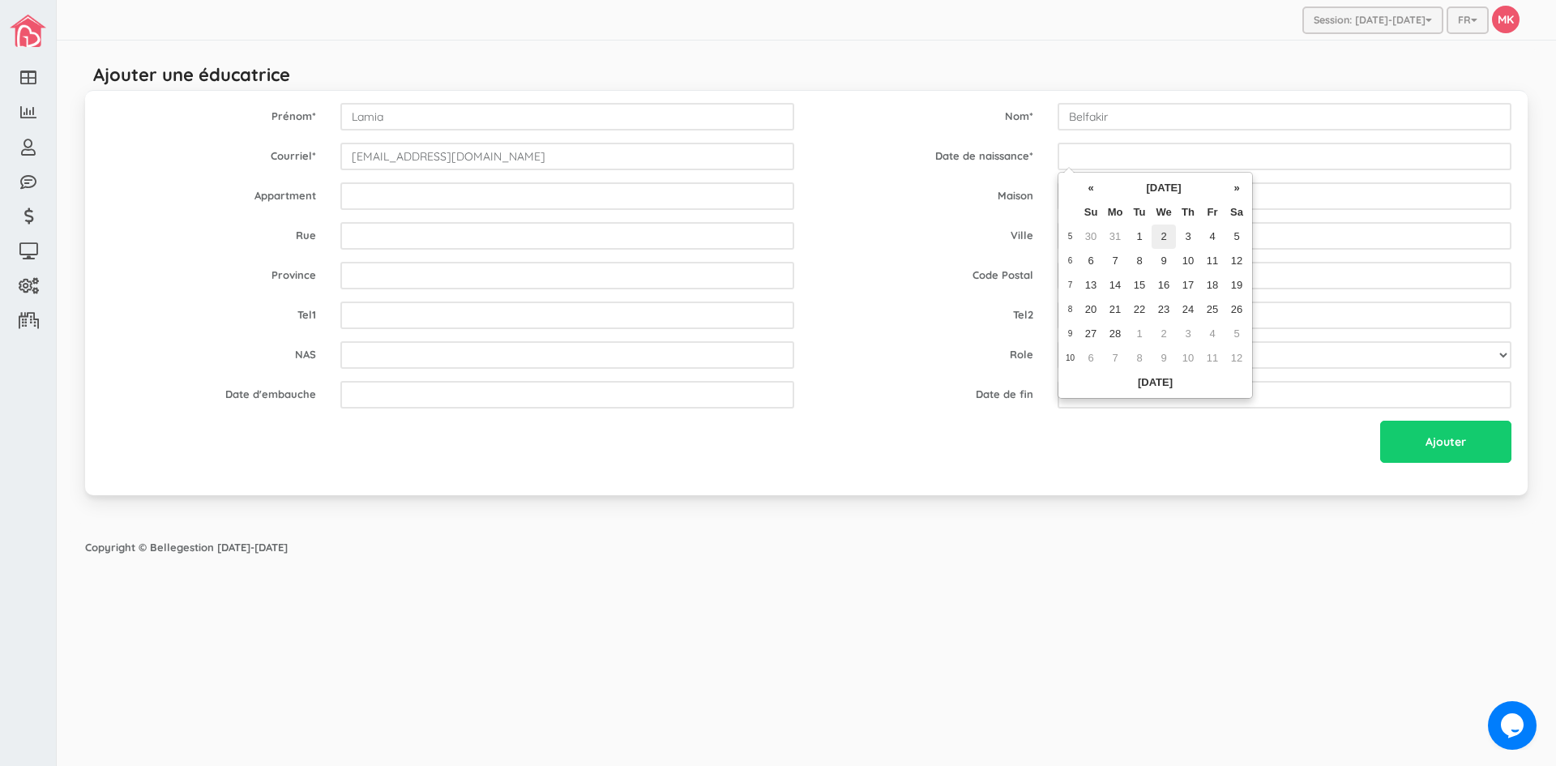
click at [1159, 229] on td "2" at bounding box center [1164, 237] width 24 height 24
type input "1983-02-02"
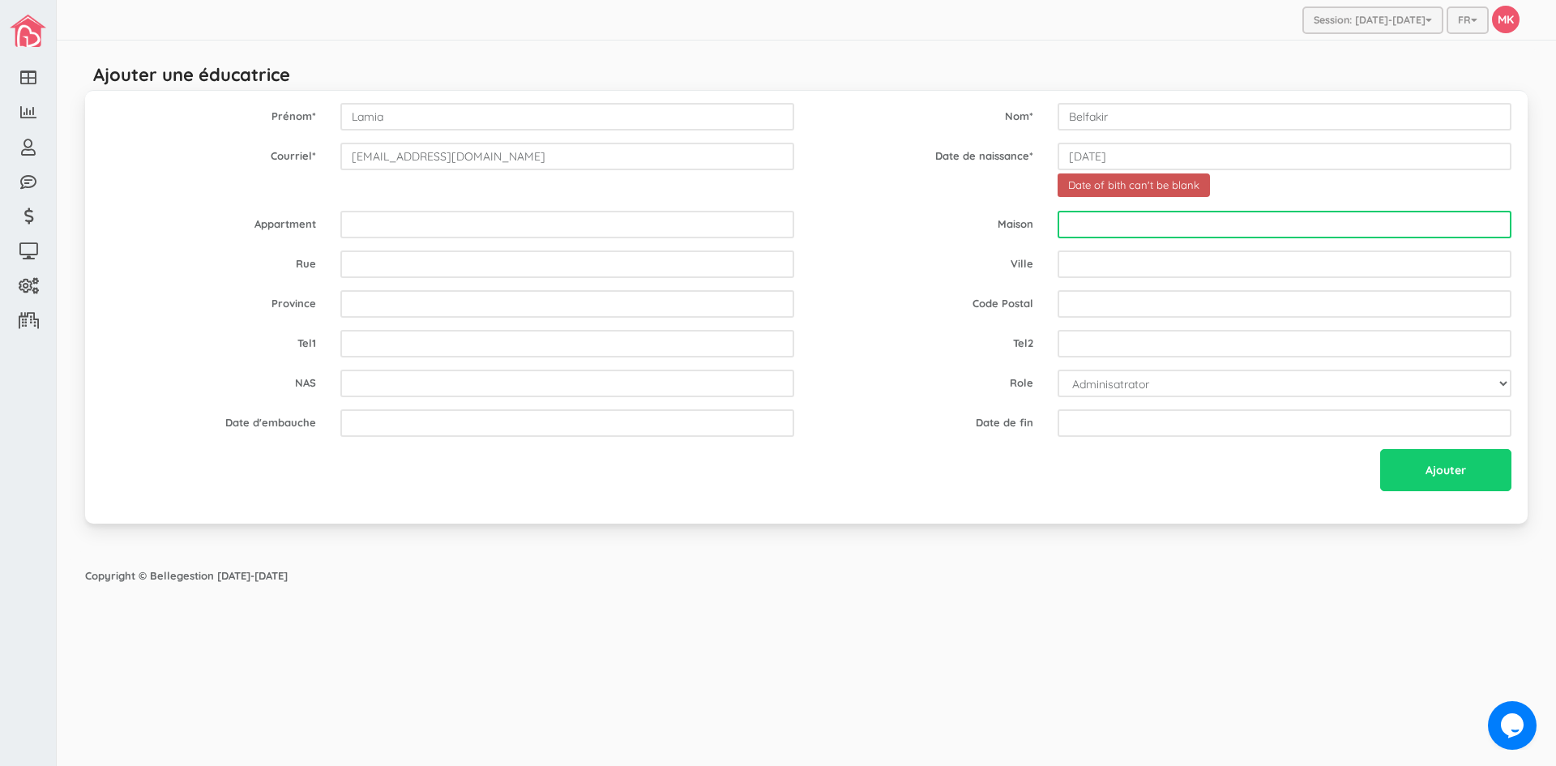
click at [1159, 229] on input "text" at bounding box center [1285, 225] width 454 height 28
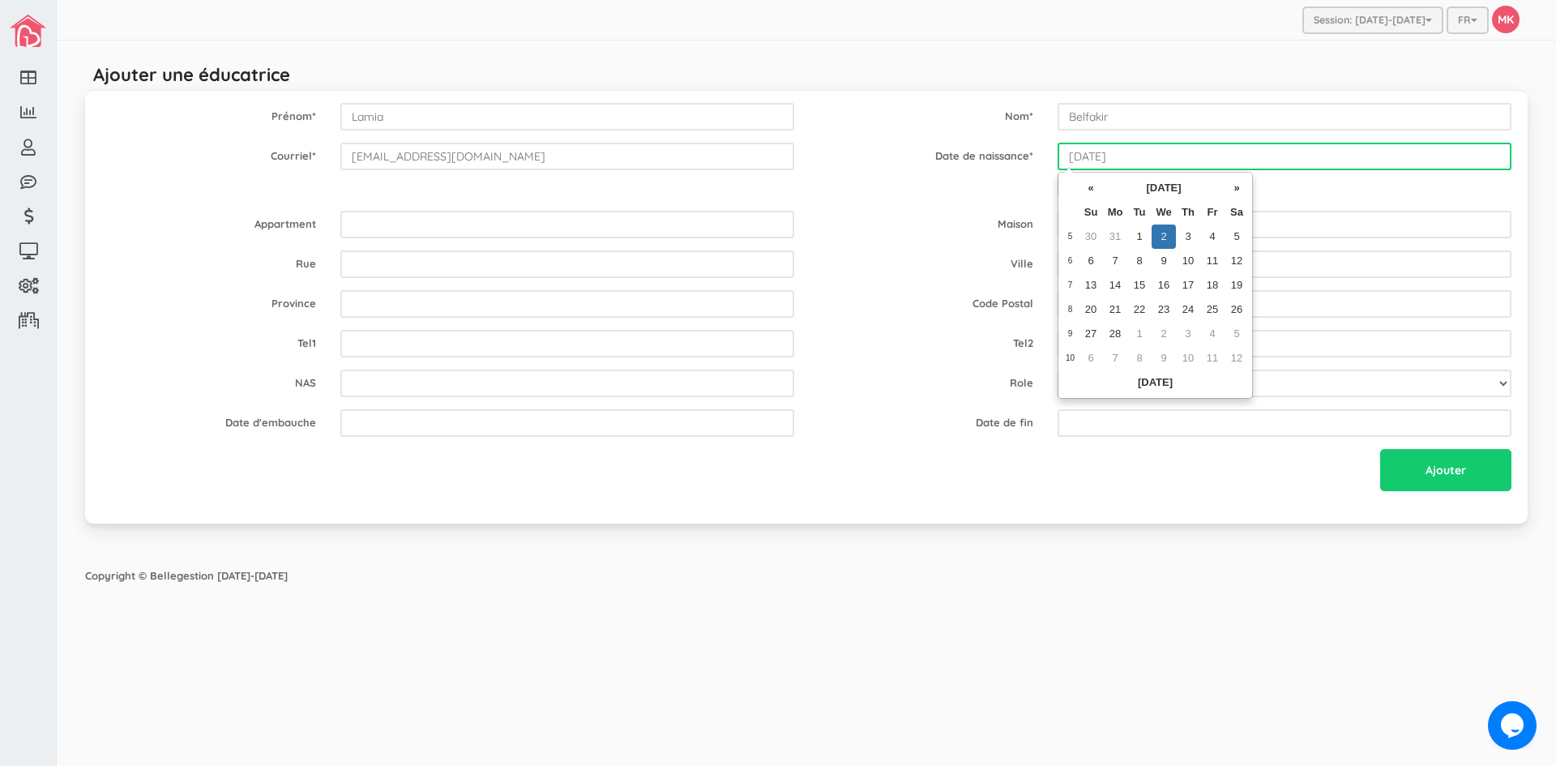
click at [1133, 156] on input "1983-02-02" at bounding box center [1285, 157] width 454 height 28
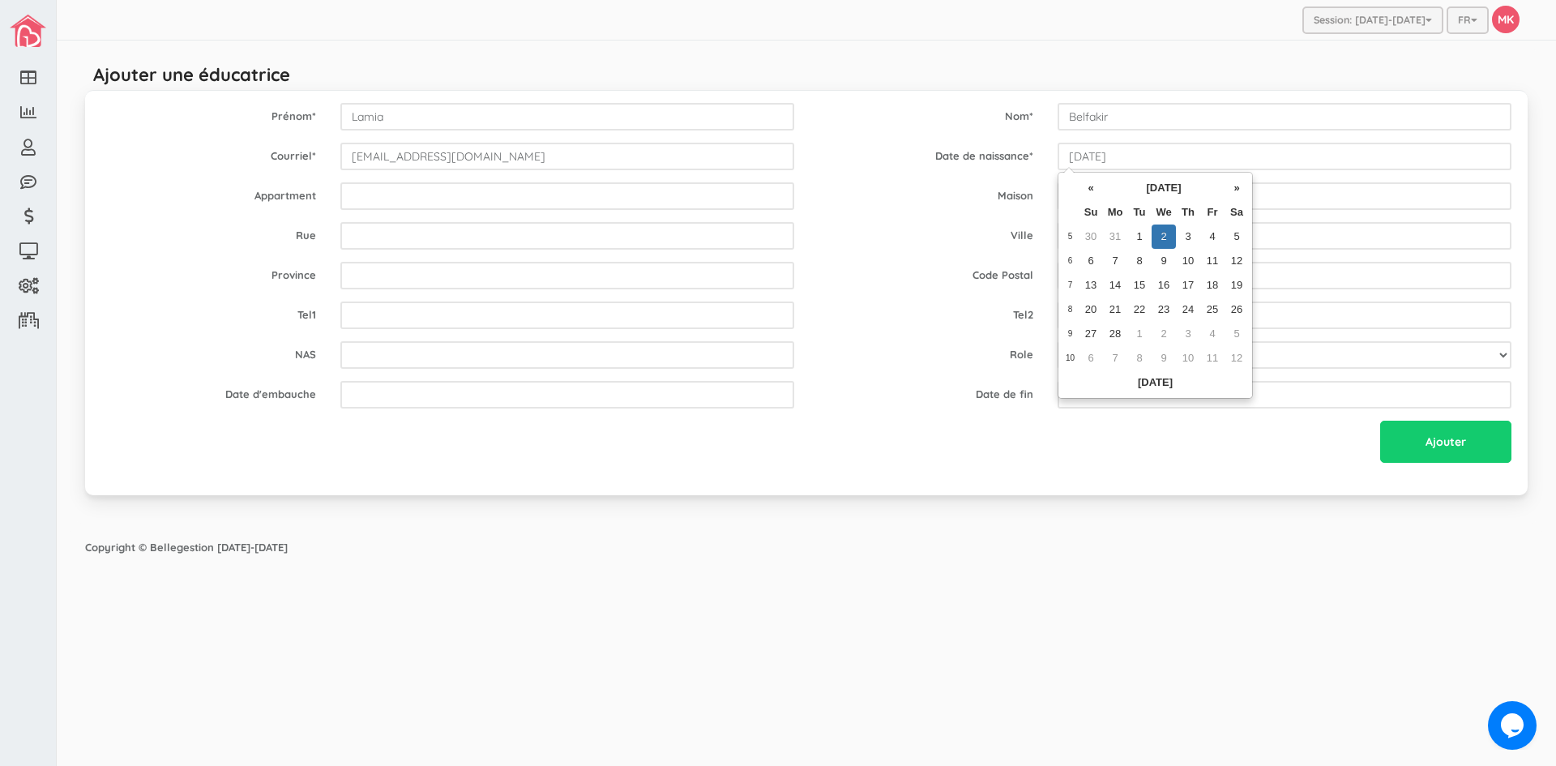
click at [1166, 234] on td "2" at bounding box center [1164, 237] width 24 height 24
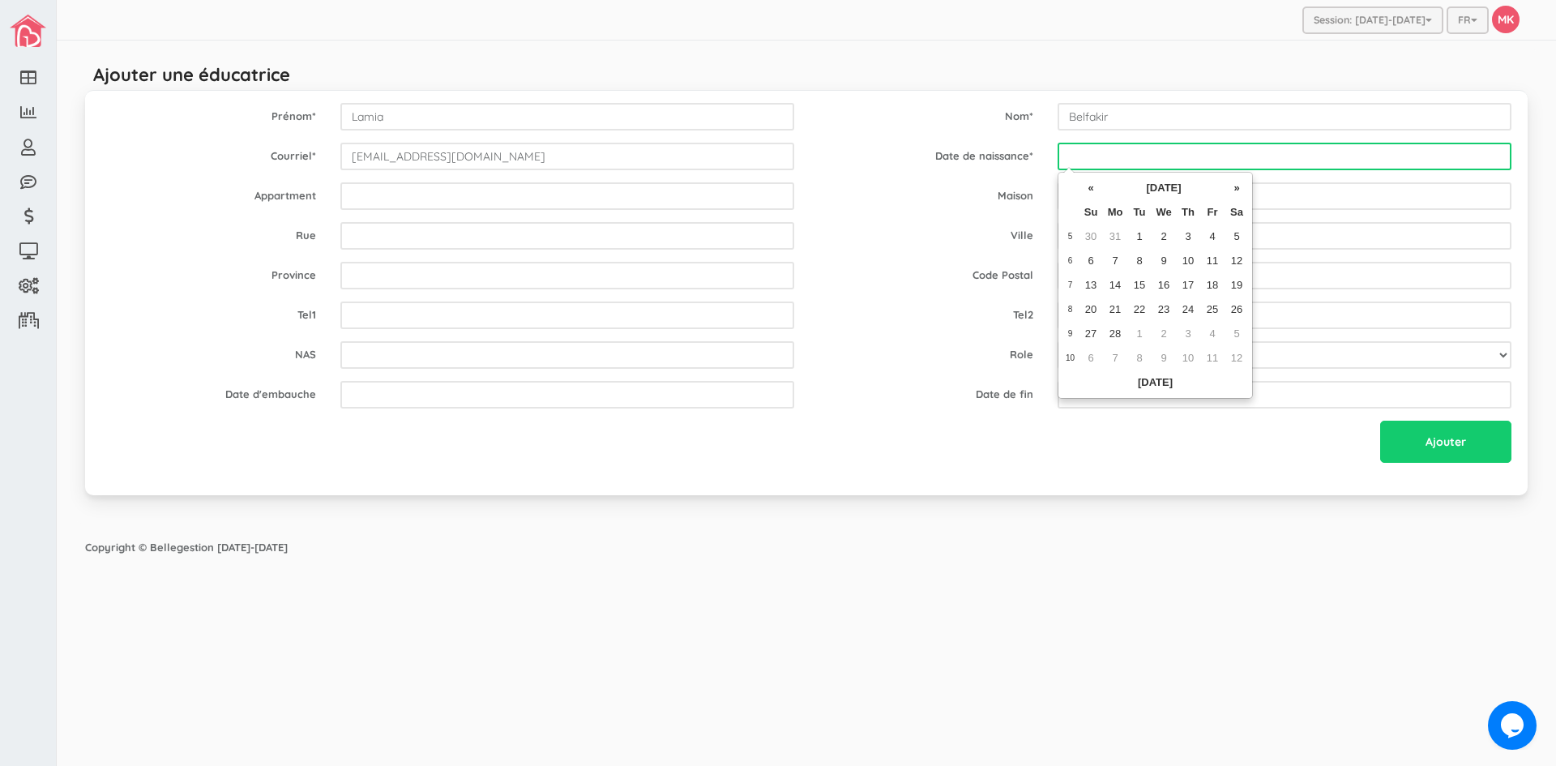
click at [1120, 163] on input "text" at bounding box center [1285, 157] width 454 height 28
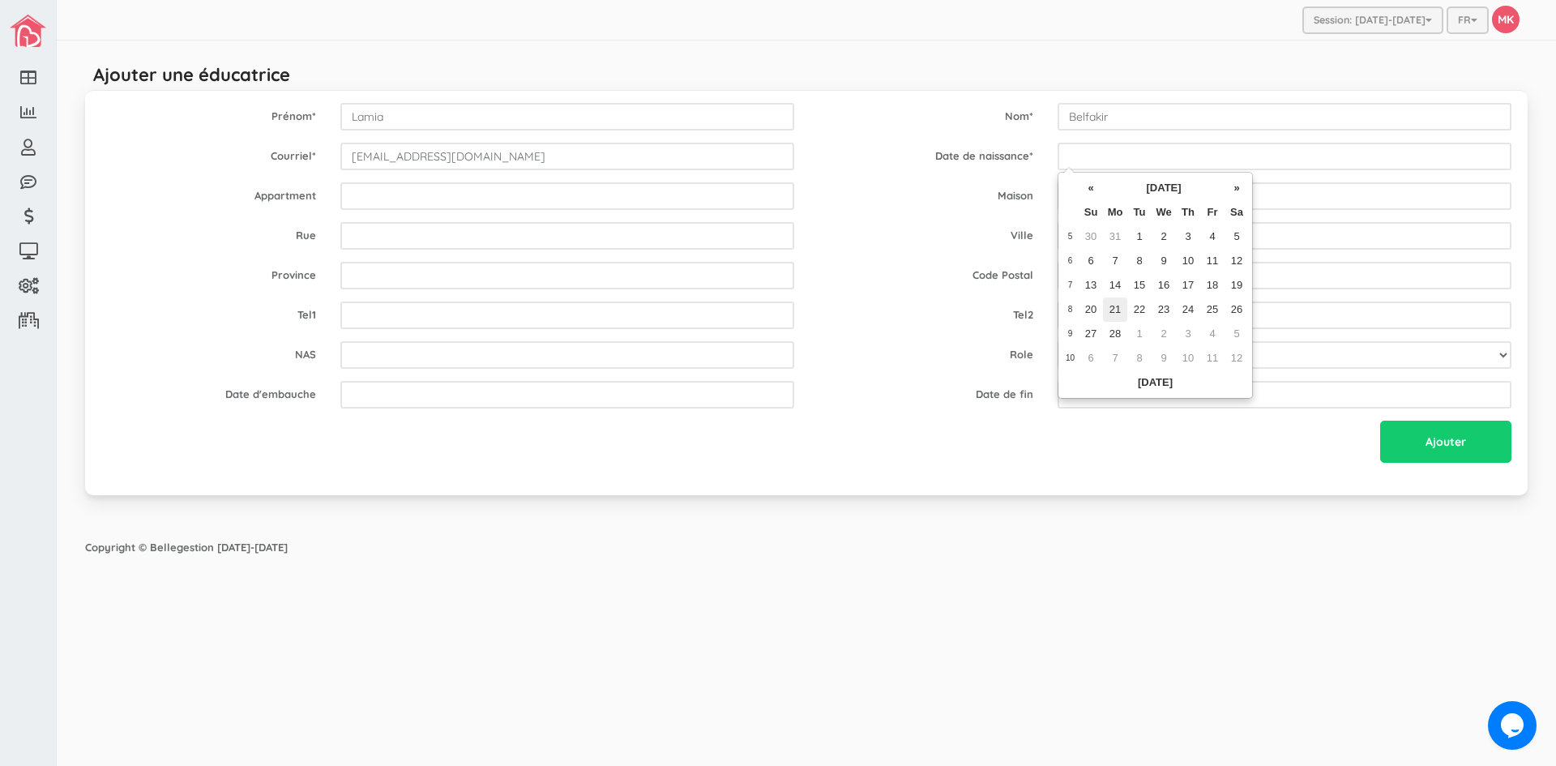
click at [1119, 311] on td "21" at bounding box center [1115, 309] width 24 height 24
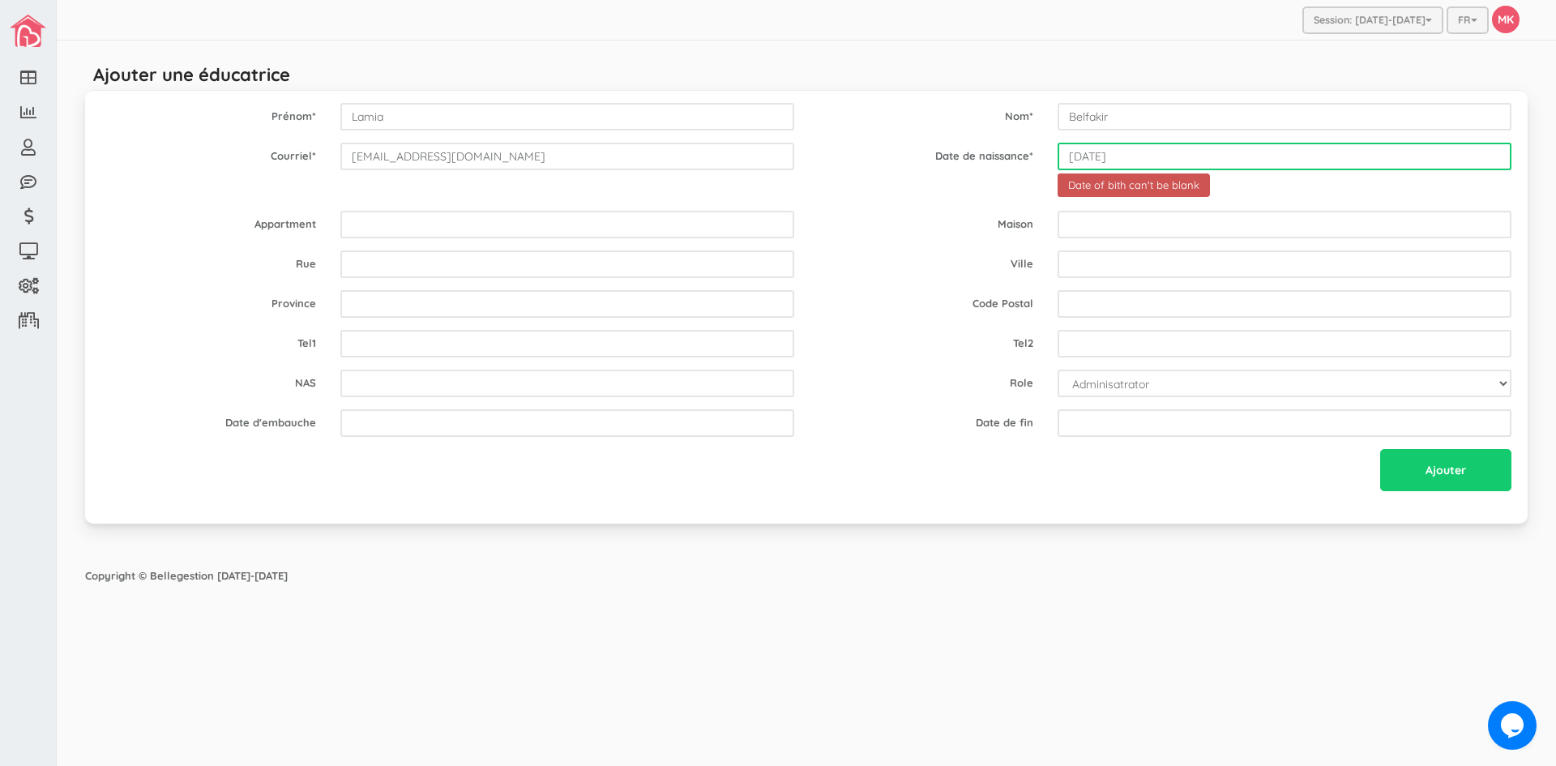
click at [1140, 158] on input "1983-02-21" at bounding box center [1285, 157] width 454 height 28
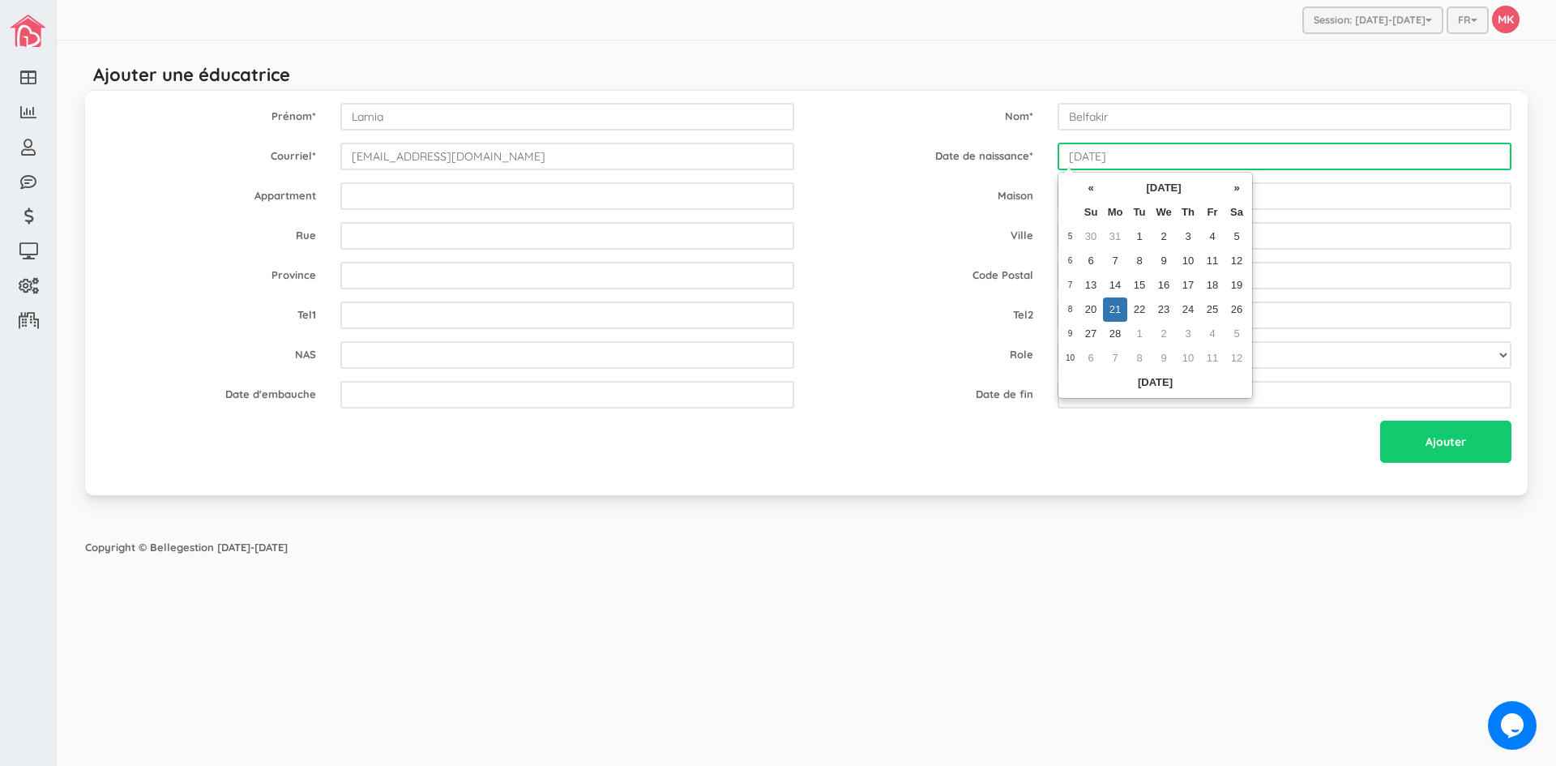
click at [1160, 160] on input "1983-02-21" at bounding box center [1285, 157] width 454 height 28
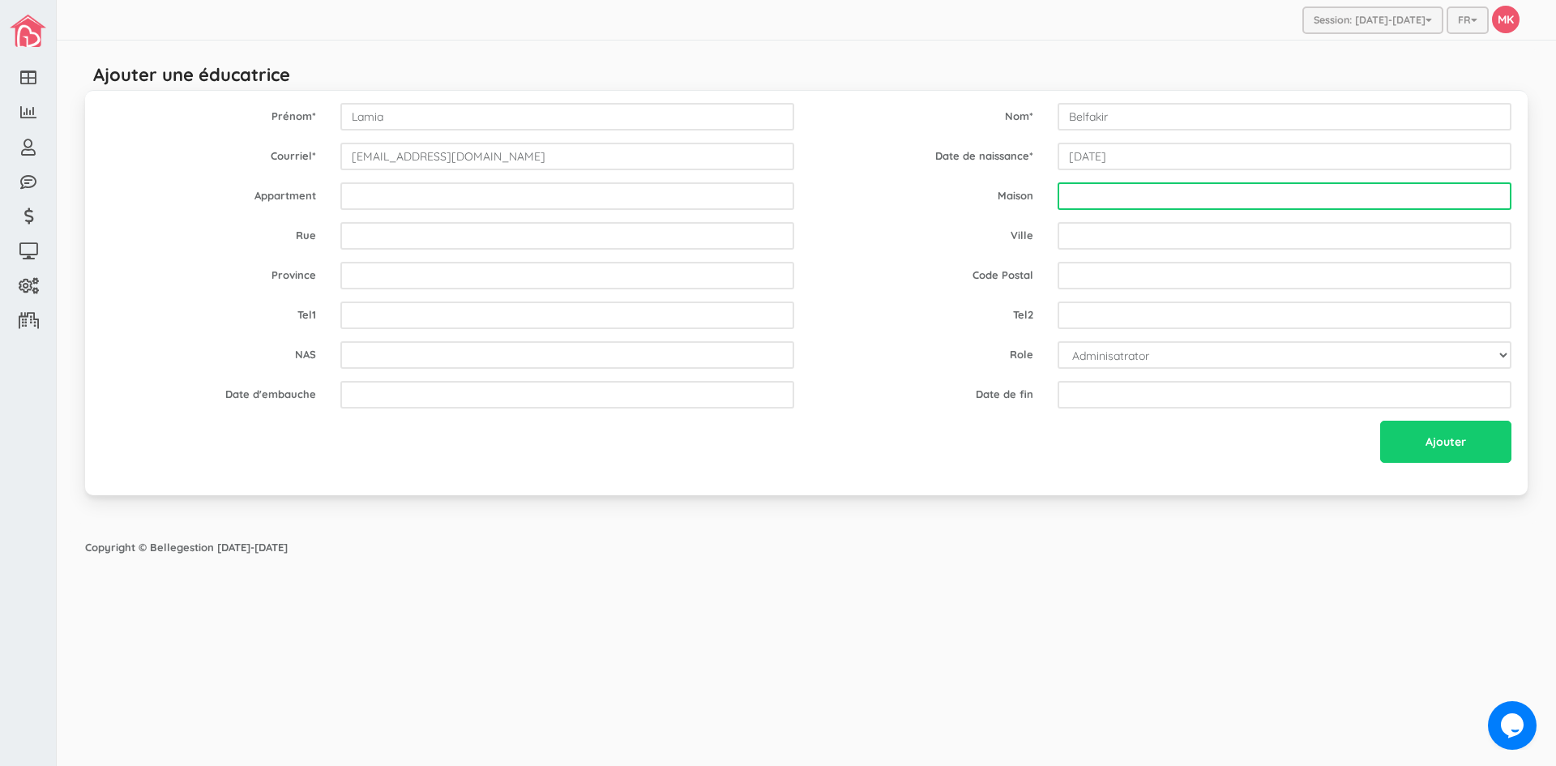
click at [1277, 195] on input "text" at bounding box center [1285, 196] width 454 height 28
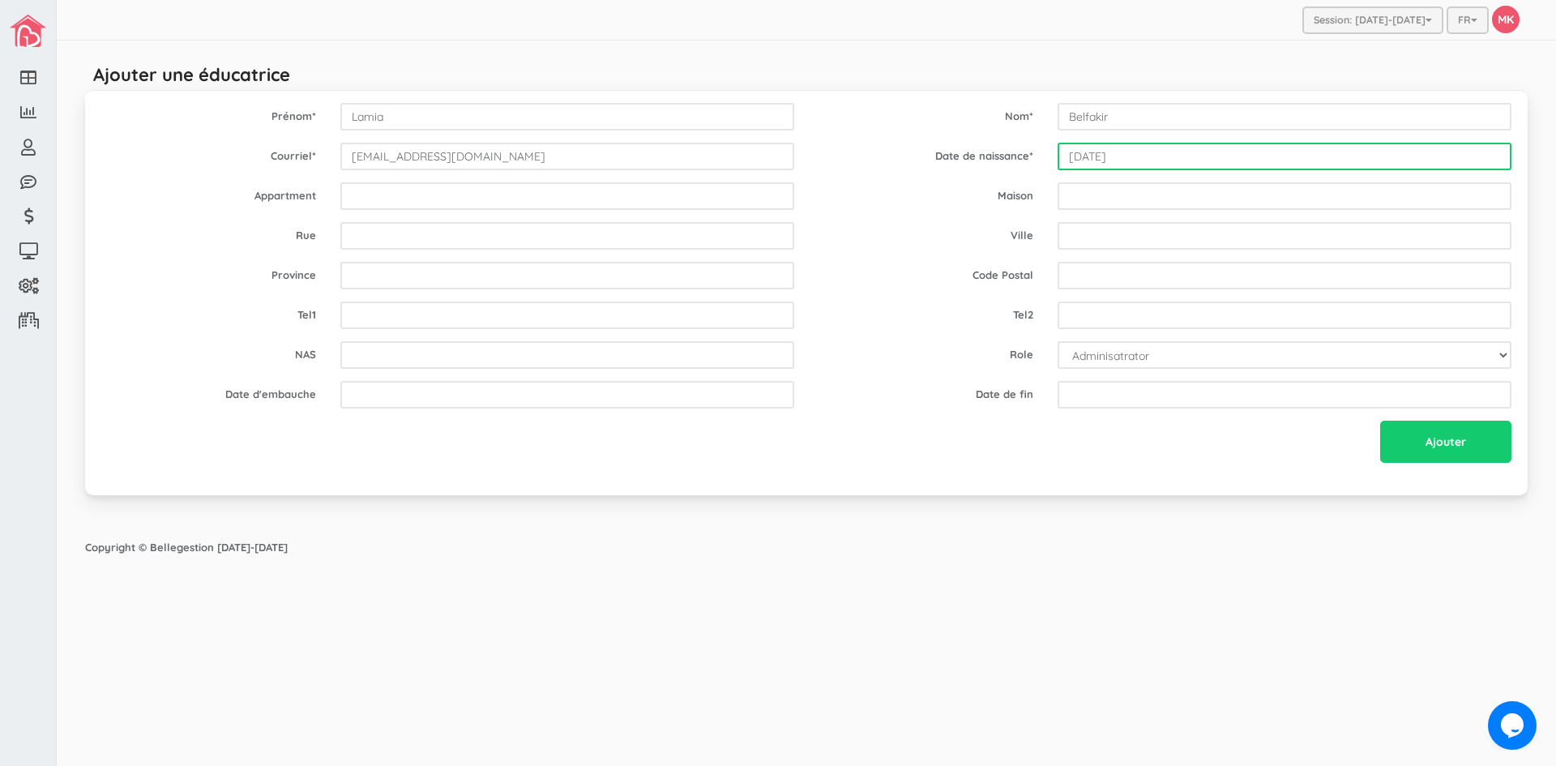
click at [1136, 162] on input "1983-02-21" at bounding box center [1285, 157] width 454 height 28
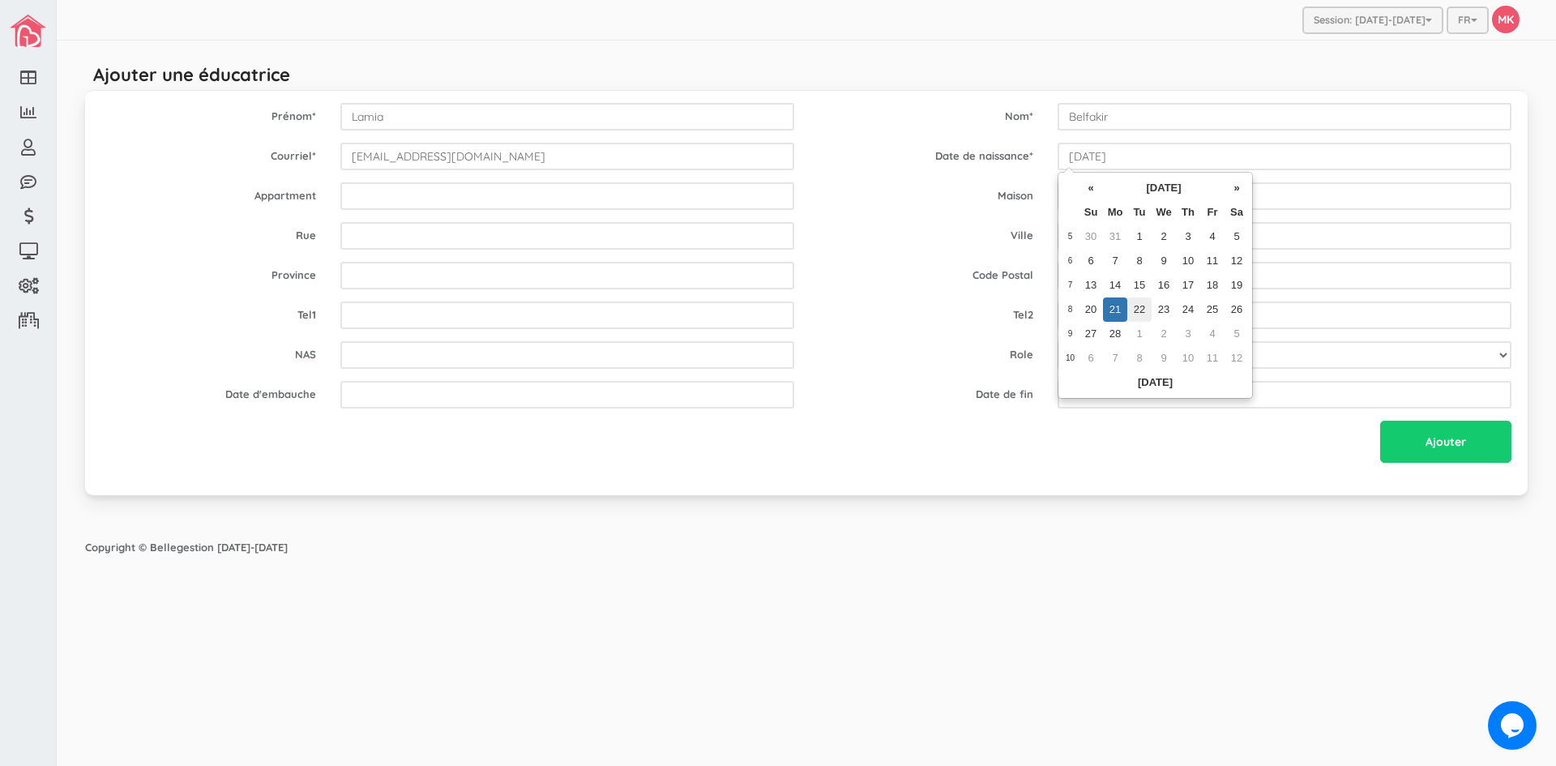
click at [1139, 306] on td "22" at bounding box center [1140, 309] width 24 height 24
type input "1983-02-22"
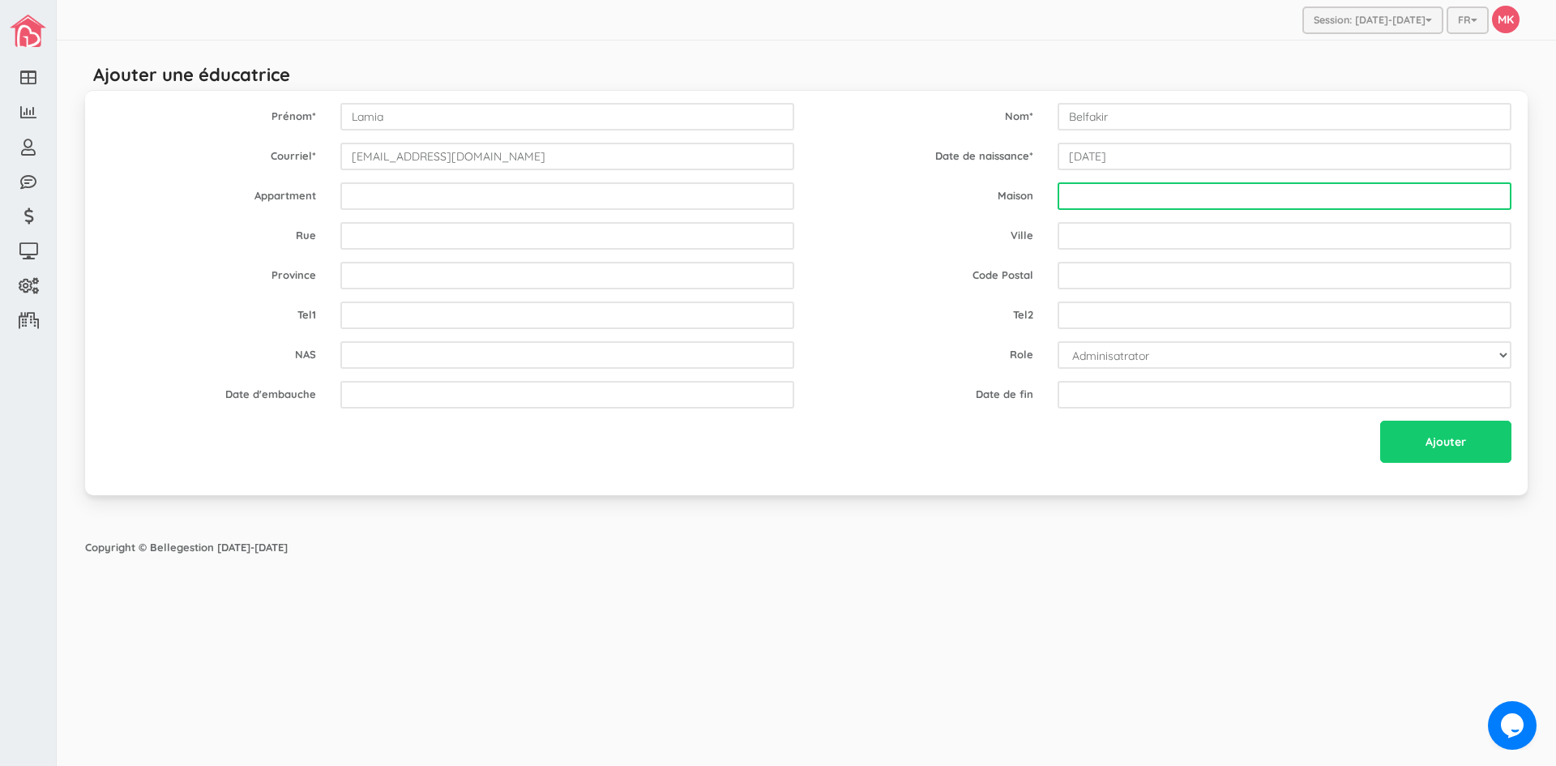
click at [1170, 196] on input "text" at bounding box center [1285, 196] width 454 height 28
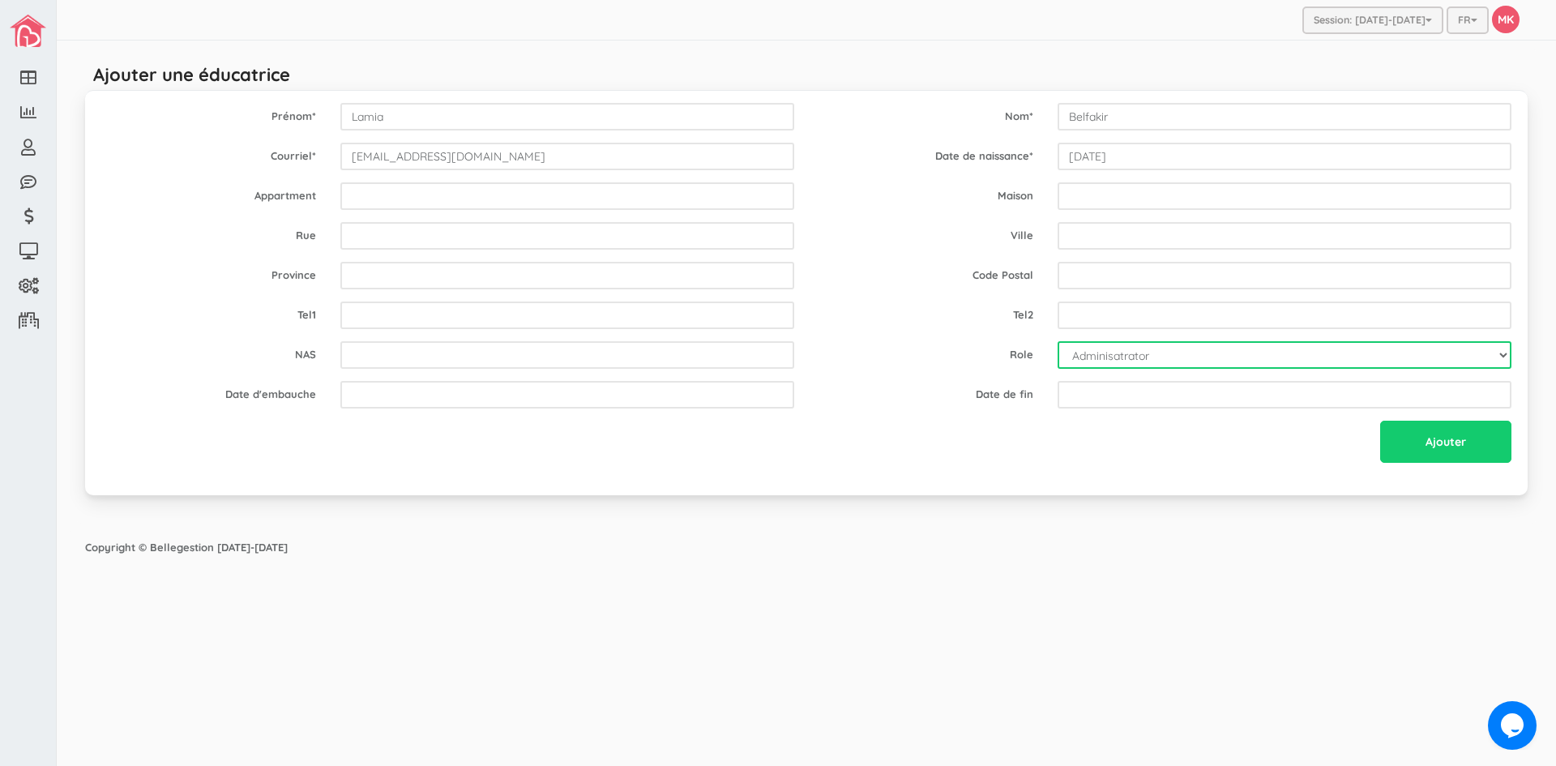
click at [1280, 353] on select "Adminisatrator Educator Secretary" at bounding box center [1285, 355] width 454 height 28
select select "E"
click at [1058, 341] on select "Adminisatrator Educator Secretary" at bounding box center [1285, 355] width 454 height 28
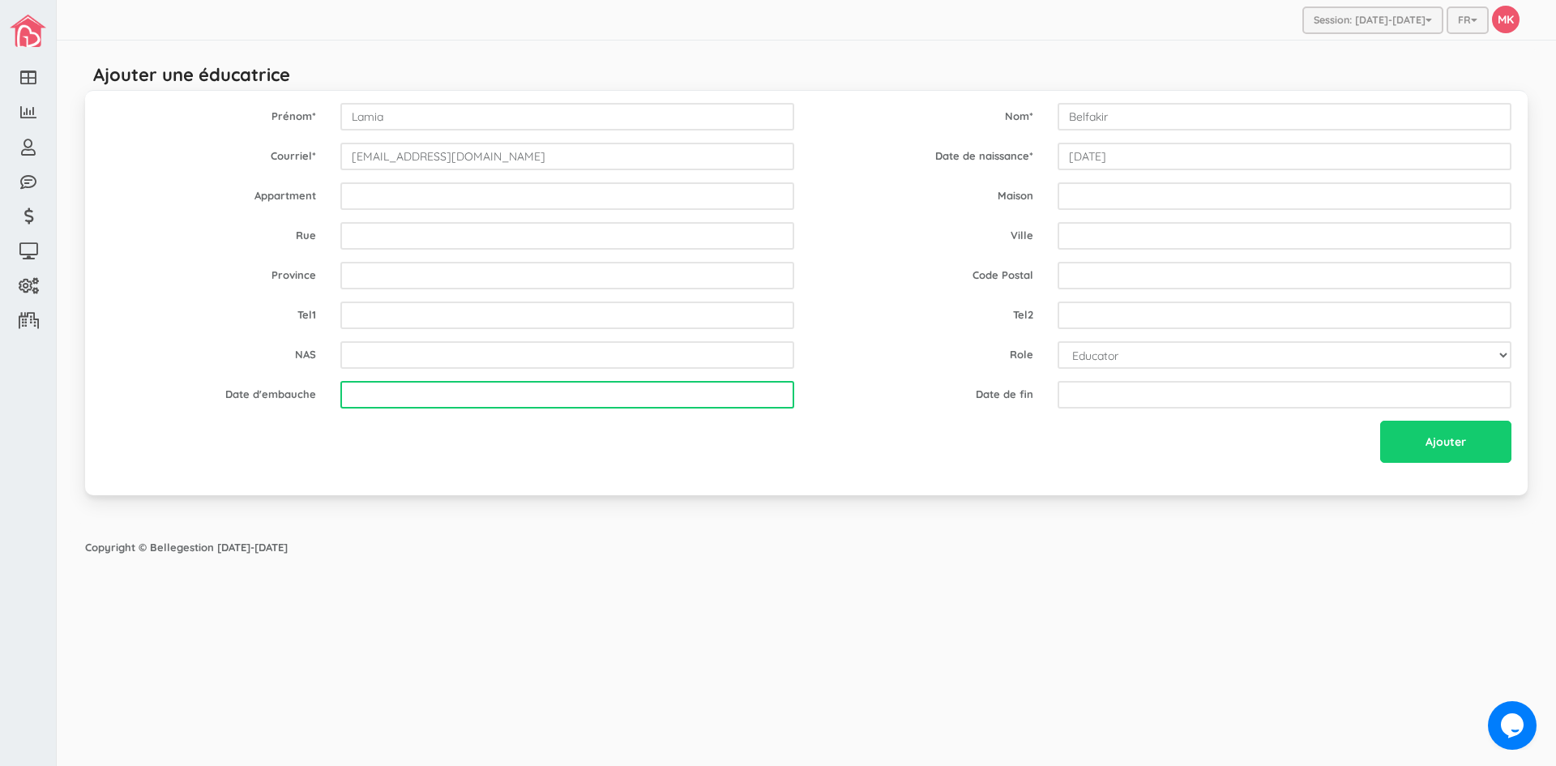
click at [655, 403] on input "text" at bounding box center [567, 395] width 454 height 28
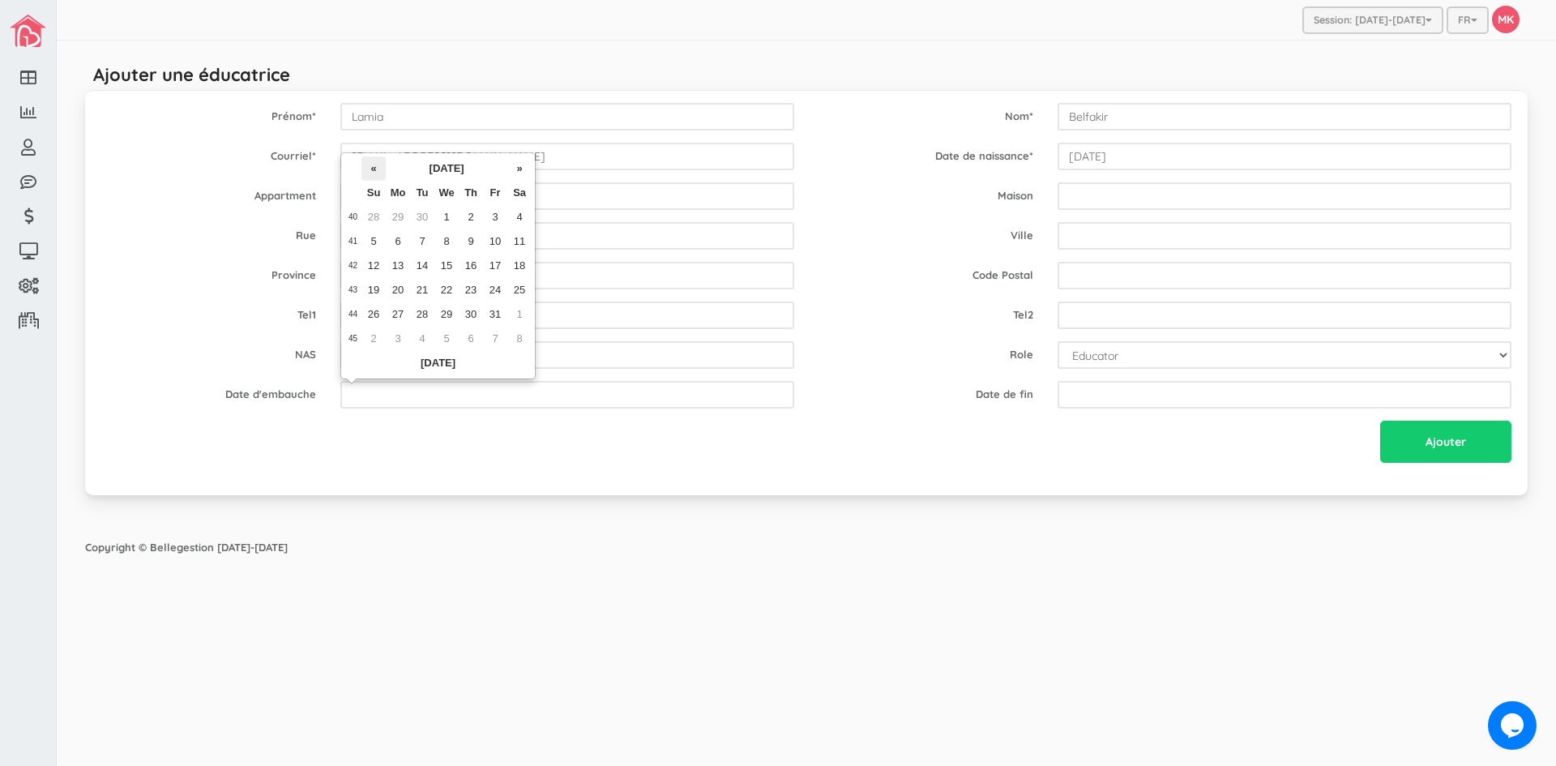
click at [374, 170] on th "«" at bounding box center [374, 168] width 24 height 24
click at [433, 161] on th "September 2025" at bounding box center [447, 168] width 122 height 24
click at [363, 194] on th "«" at bounding box center [356, 192] width 24 height 24
click at [362, 197] on th "«" at bounding box center [356, 192] width 24 height 24
click at [369, 327] on span "Sep" at bounding box center [368, 324] width 36 height 44
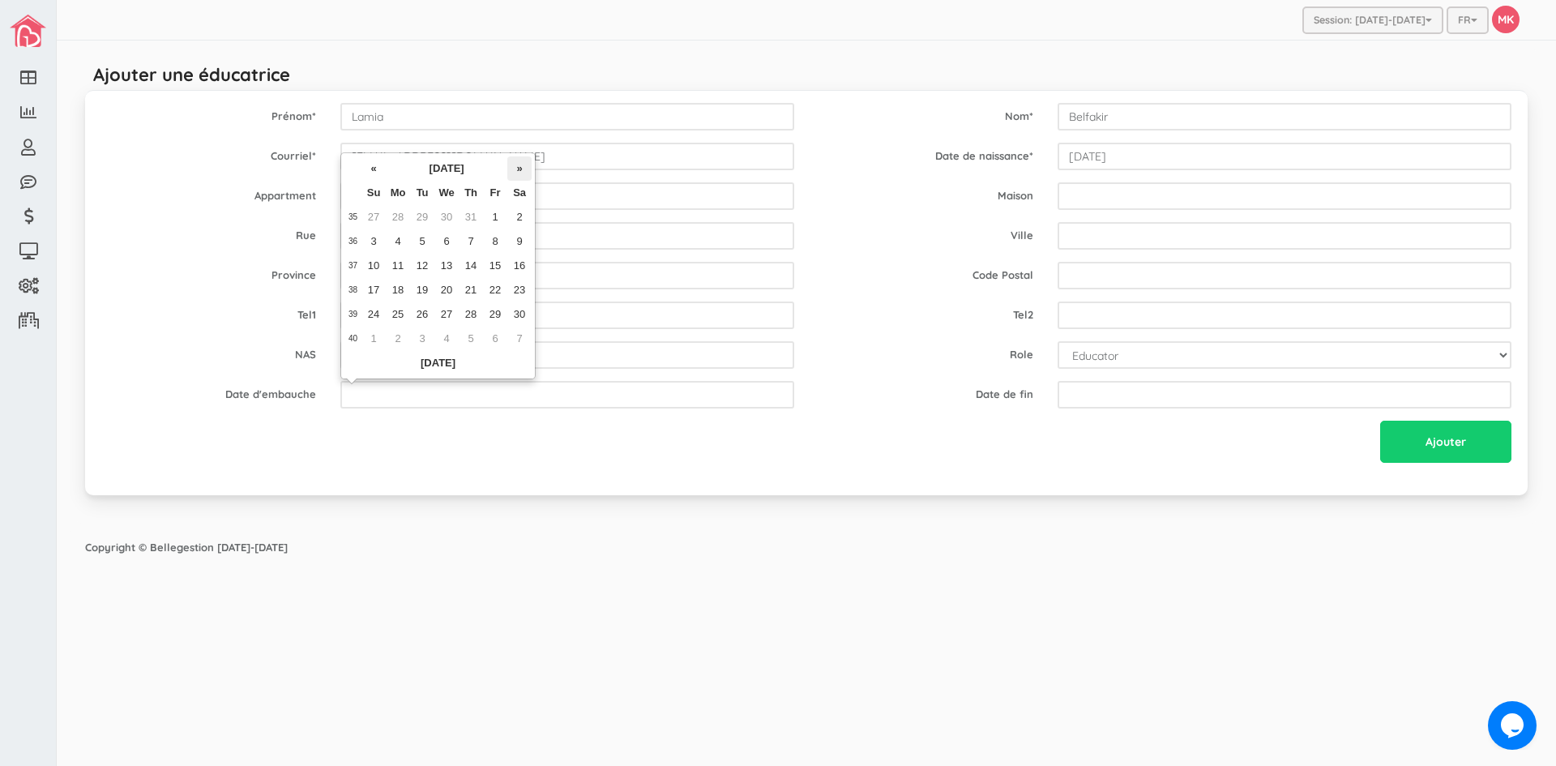
click at [518, 169] on th "»" at bounding box center [519, 168] width 24 height 24
click at [472, 169] on th "October 2023" at bounding box center [447, 168] width 122 height 24
click at [495, 186] on th "»" at bounding box center [498, 192] width 24 height 24
click at [370, 323] on span "Sep" at bounding box center [368, 324] width 36 height 44
click at [902, 370] on form "Prénom * Lamia Nom * Belfakir Courriel * lamia.belfakir1@gmail.com Date de nais…" at bounding box center [806, 285] width 1410 height 364
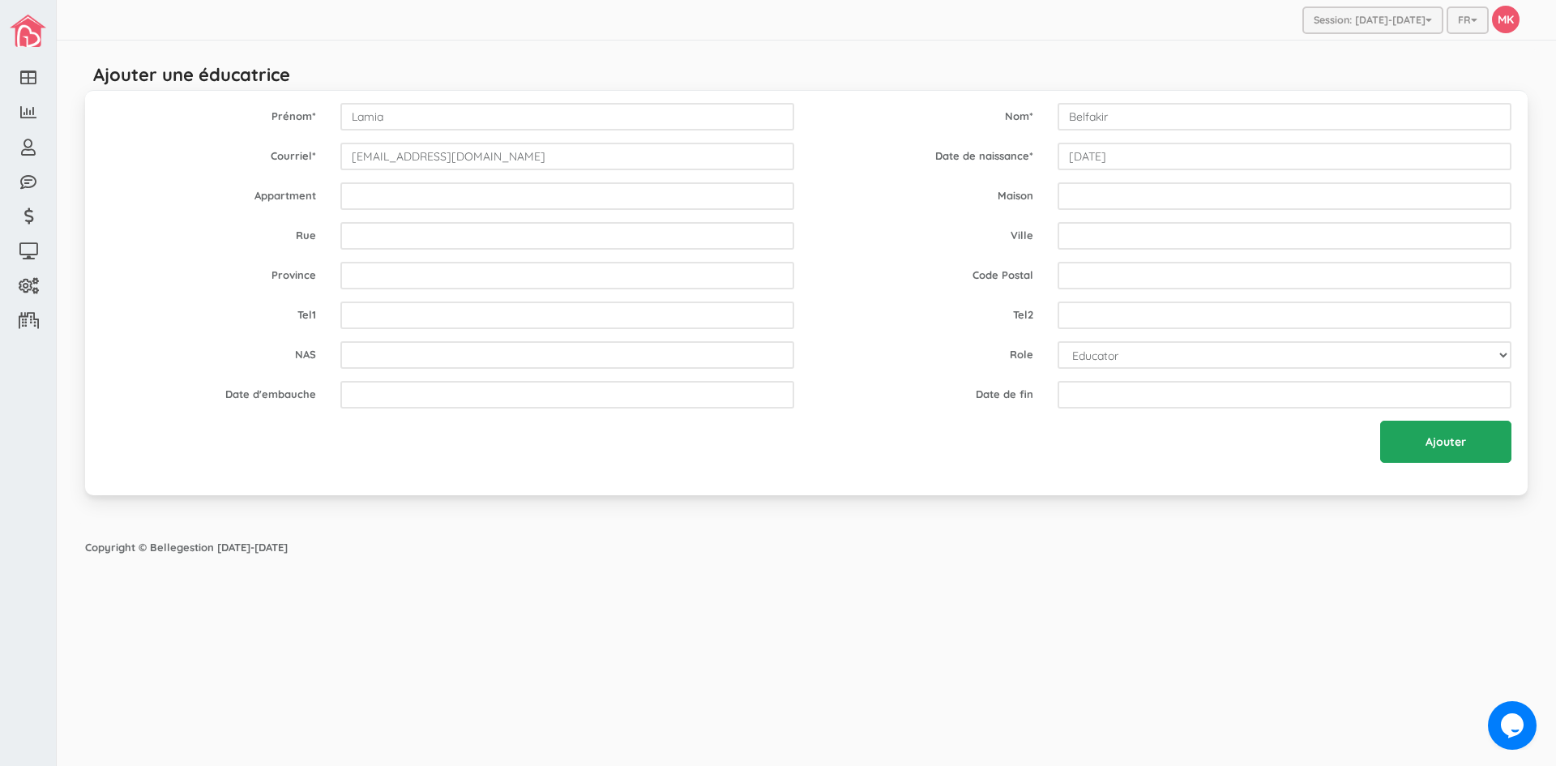
click at [1463, 447] on input "Ajouter" at bounding box center [1445, 442] width 131 height 42
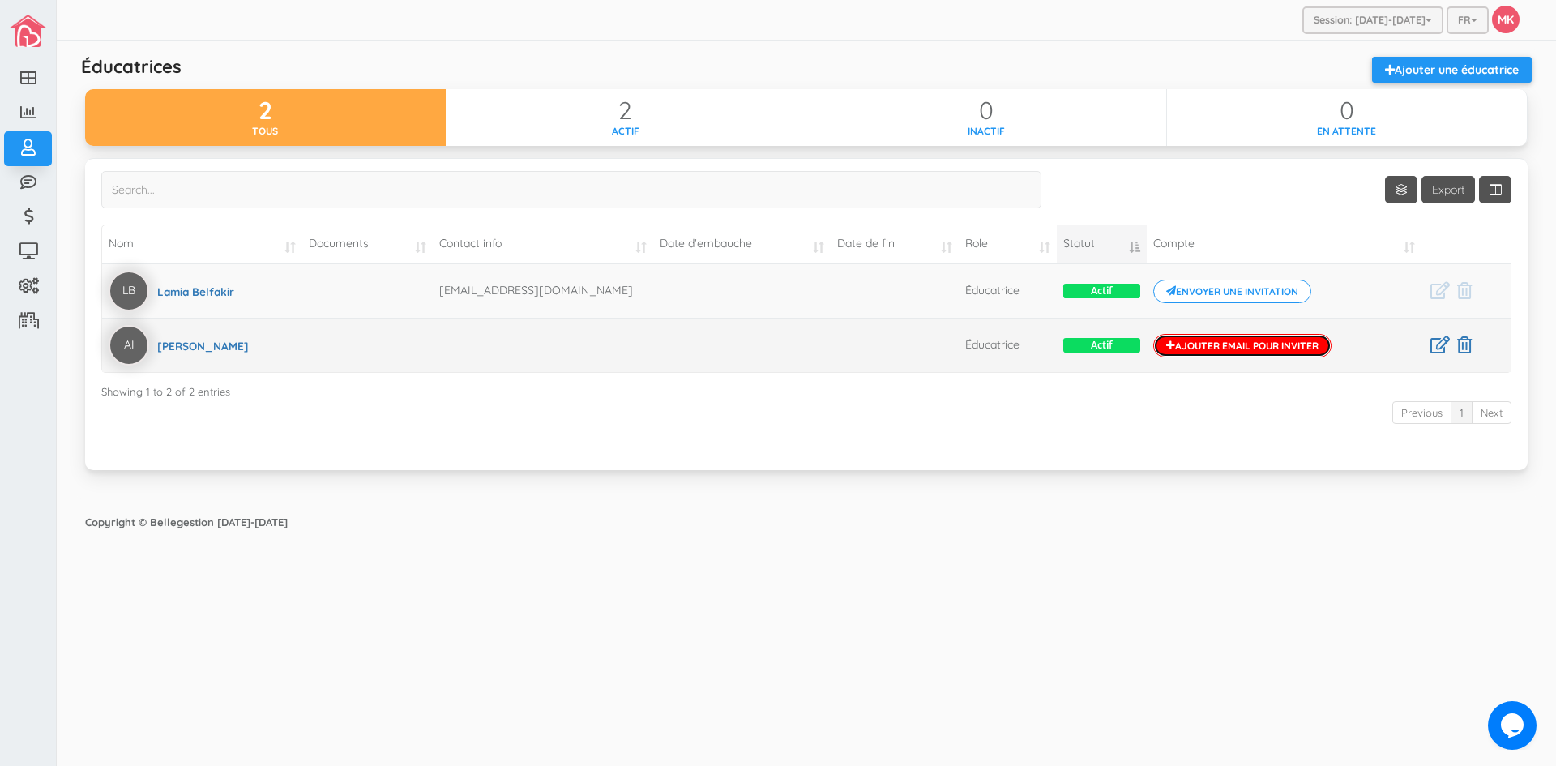
click at [1182, 344] on link "Ajouter email pour inviter" at bounding box center [1242, 346] width 178 height 24
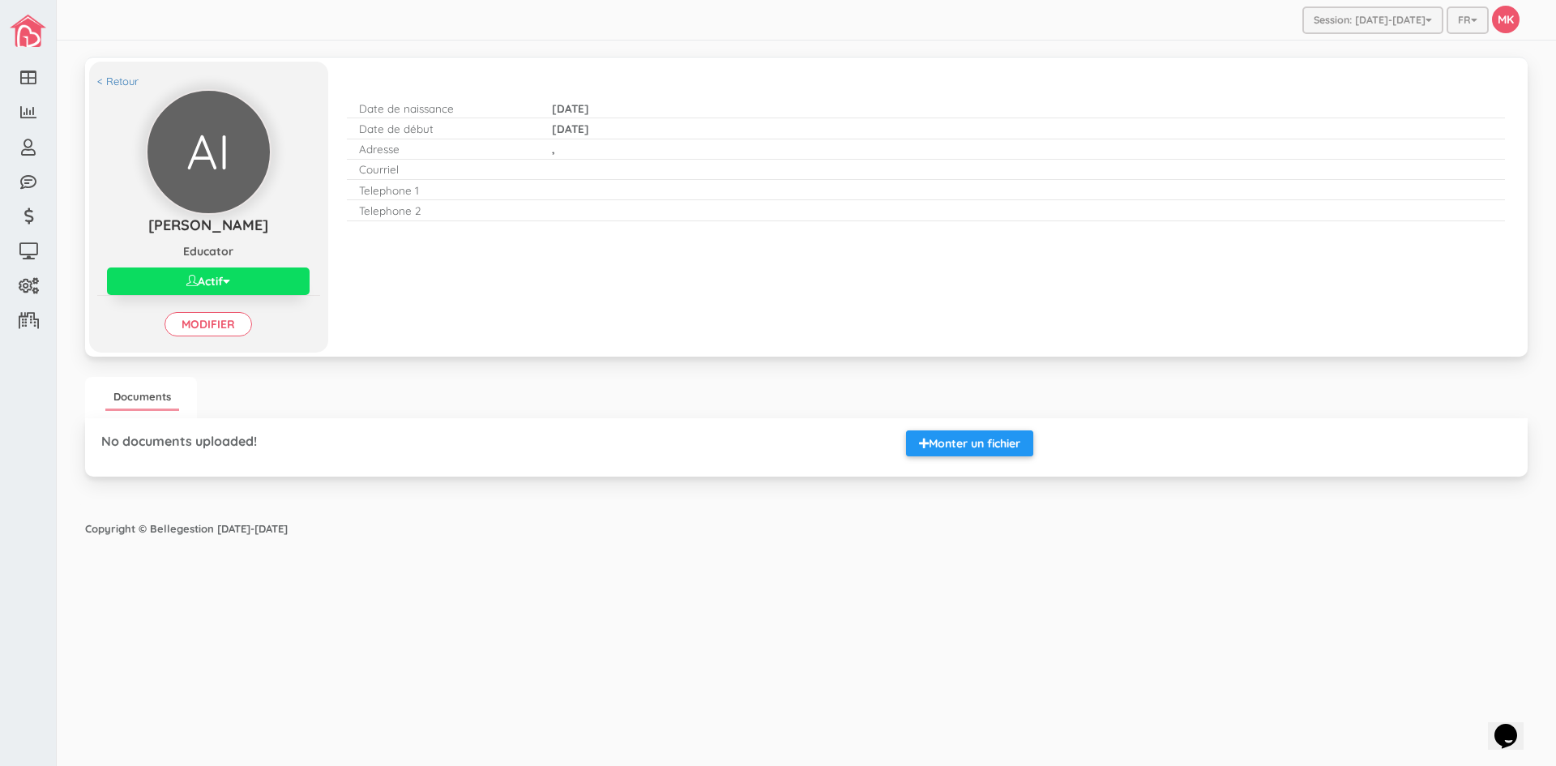
click at [671, 419] on div "No documents uploaded! Monter un fichier" at bounding box center [806, 447] width 1443 height 58
click at [903, 392] on ul "Documents" at bounding box center [806, 397] width 1443 height 41
click at [109, 82] on link "< Retour" at bounding box center [117, 81] width 41 height 15
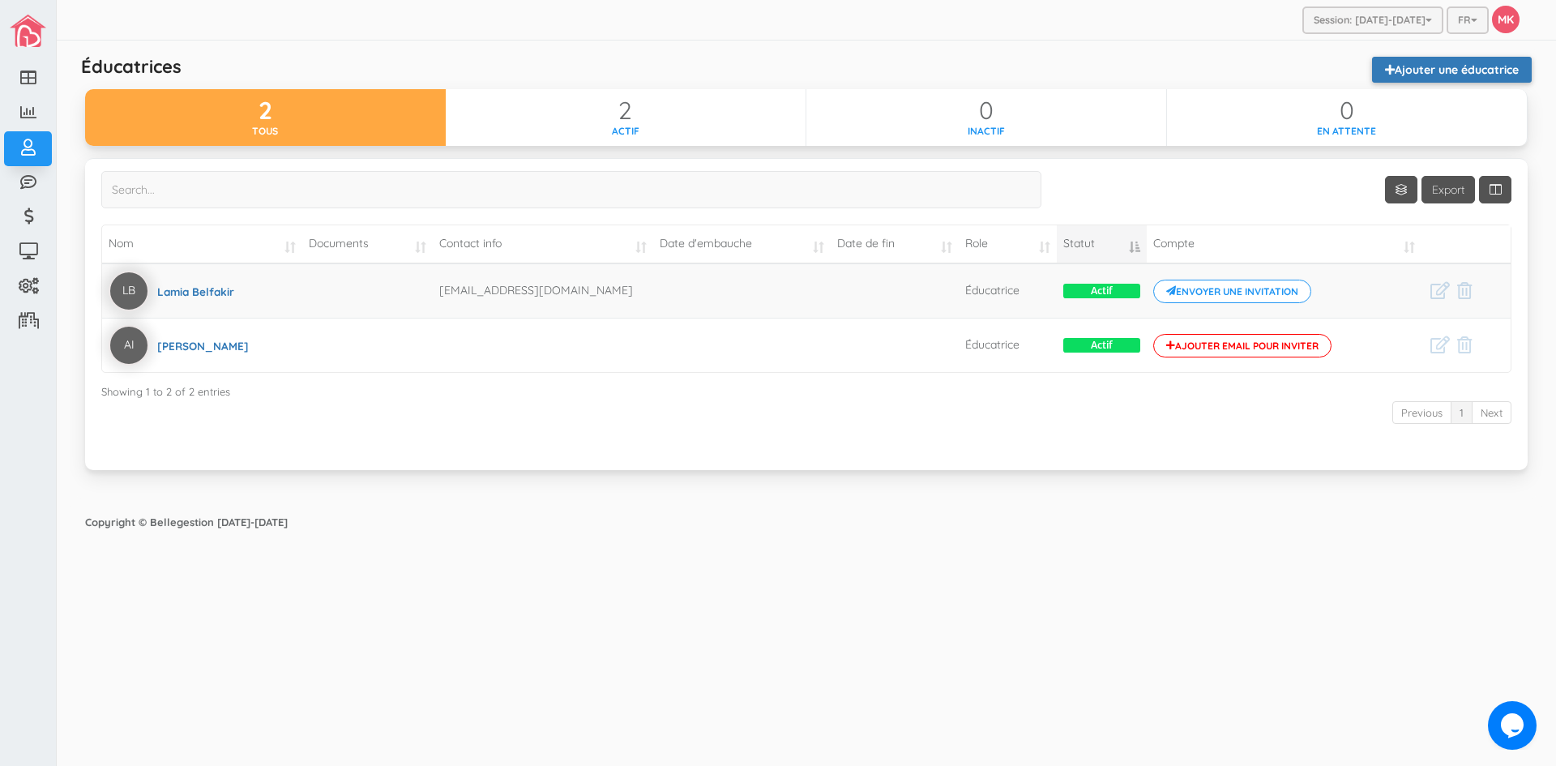
click at [1425, 64] on link "Ajouter une éducatrice" at bounding box center [1452, 70] width 160 height 26
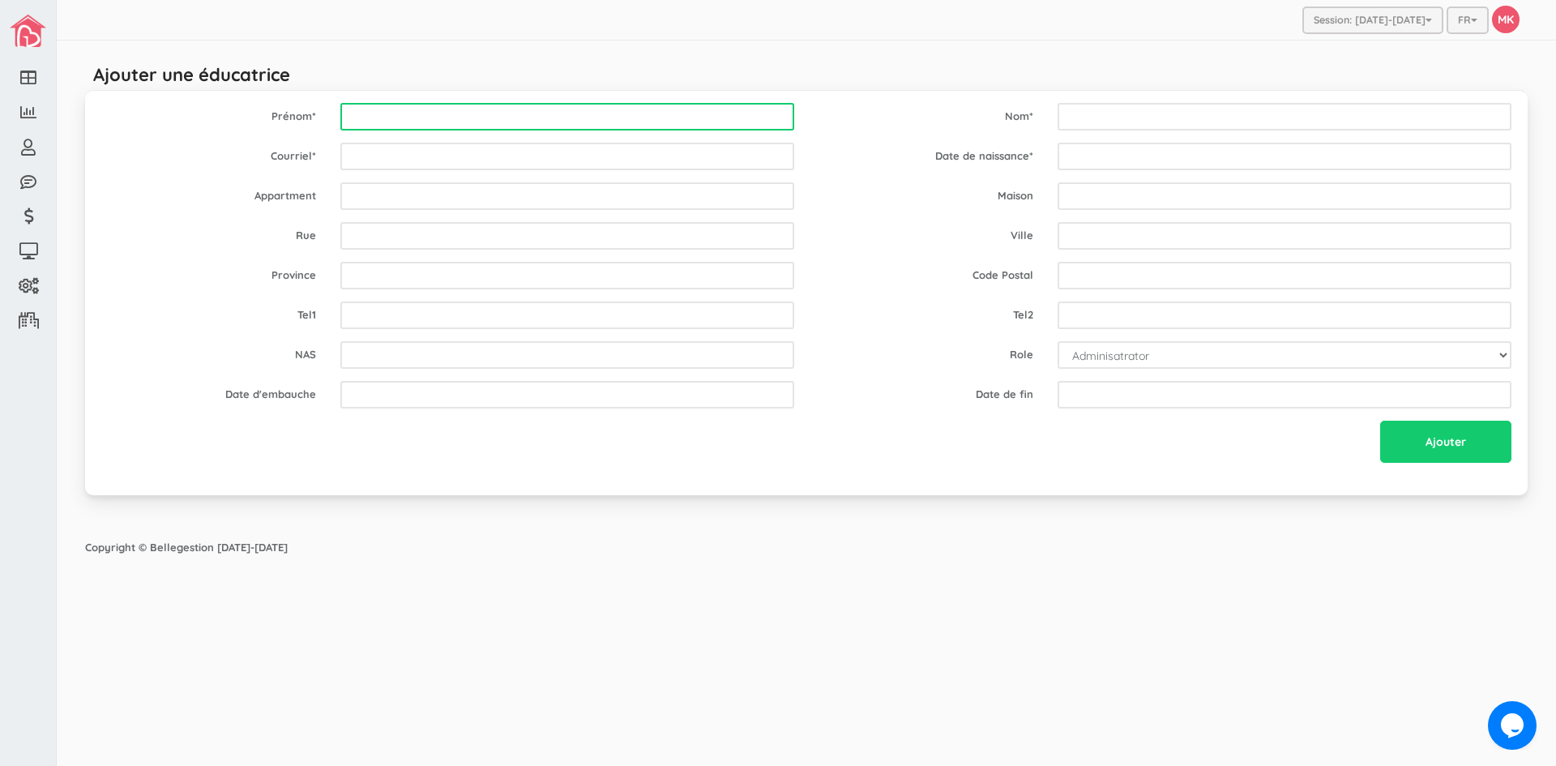
click at [536, 114] on input "text" at bounding box center [567, 117] width 454 height 28
type input "Ourida"
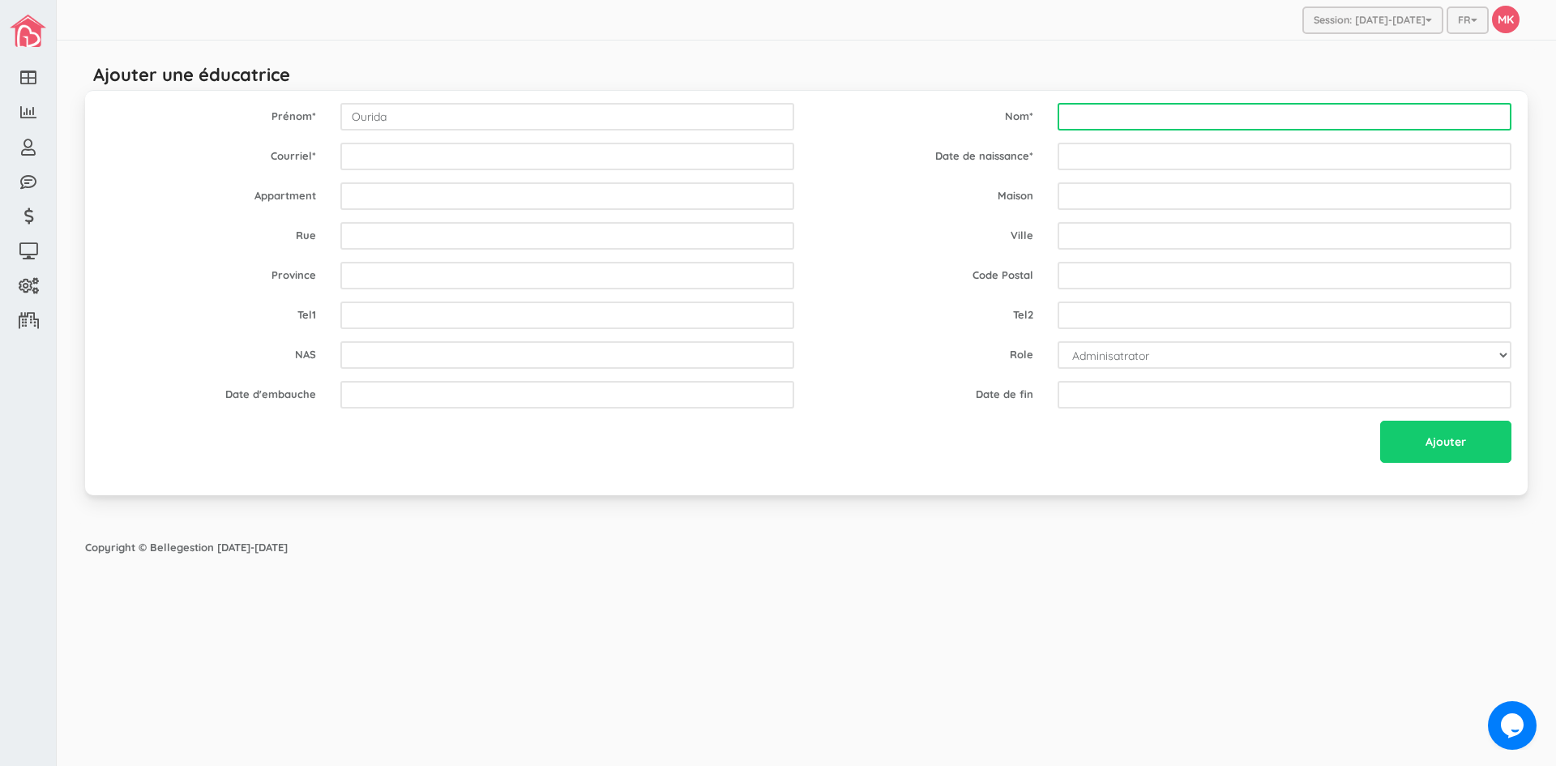
click at [1242, 118] on input "text" at bounding box center [1285, 117] width 454 height 28
type input "Nekache"
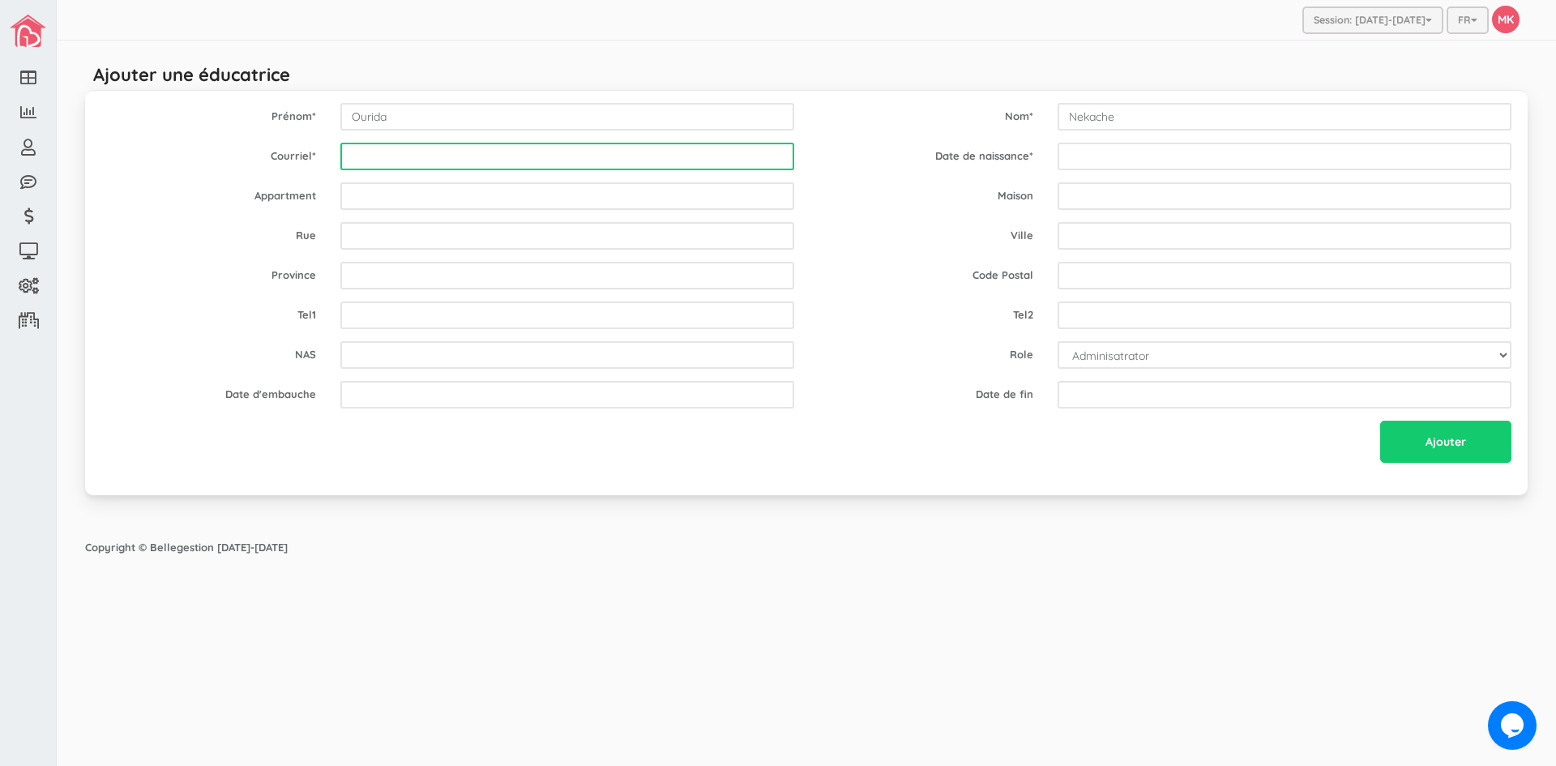
click at [577, 148] on input "email" at bounding box center [567, 157] width 454 height 28
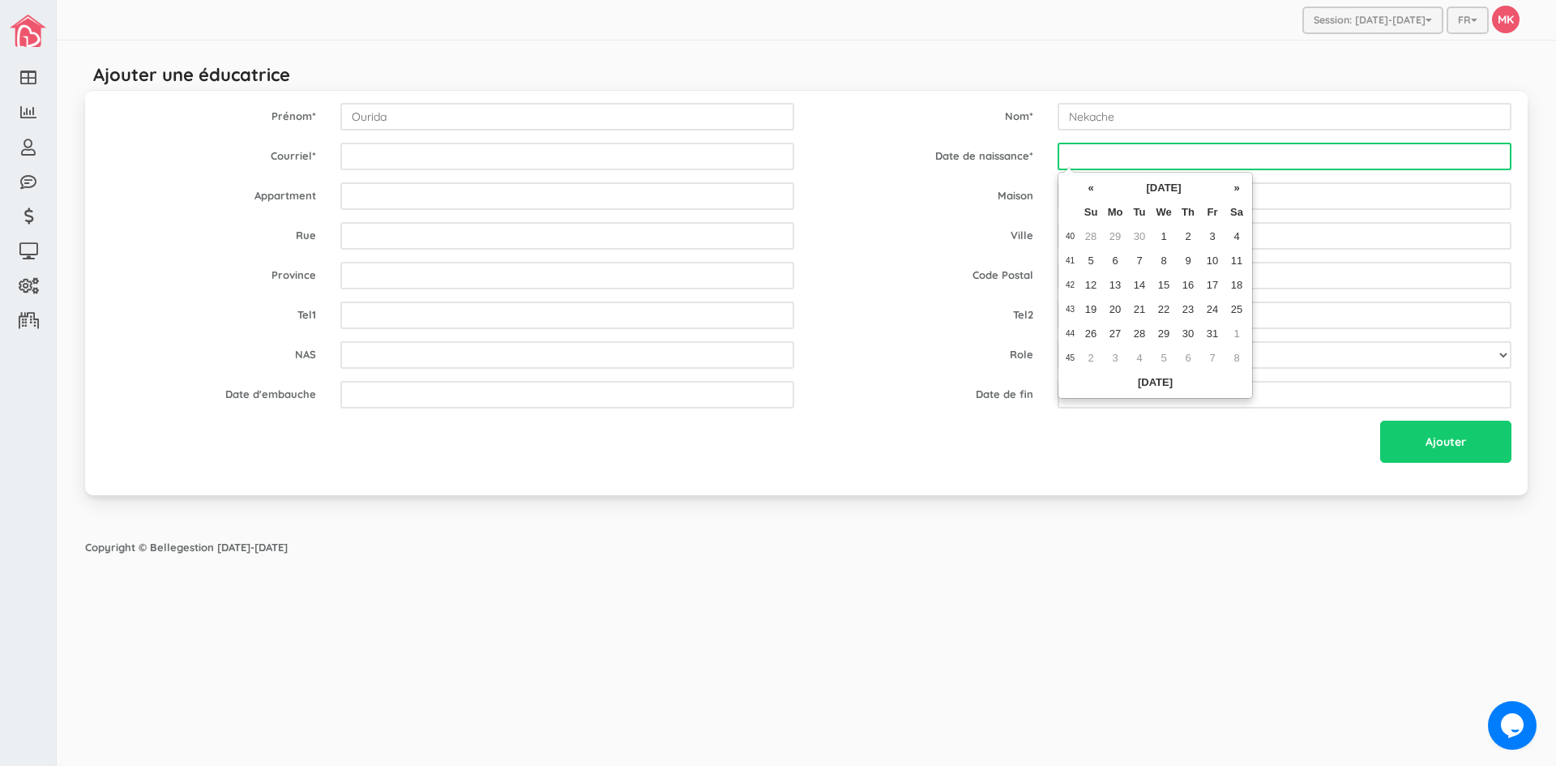
click at [1148, 157] on input "text" at bounding box center [1285, 157] width 454 height 28
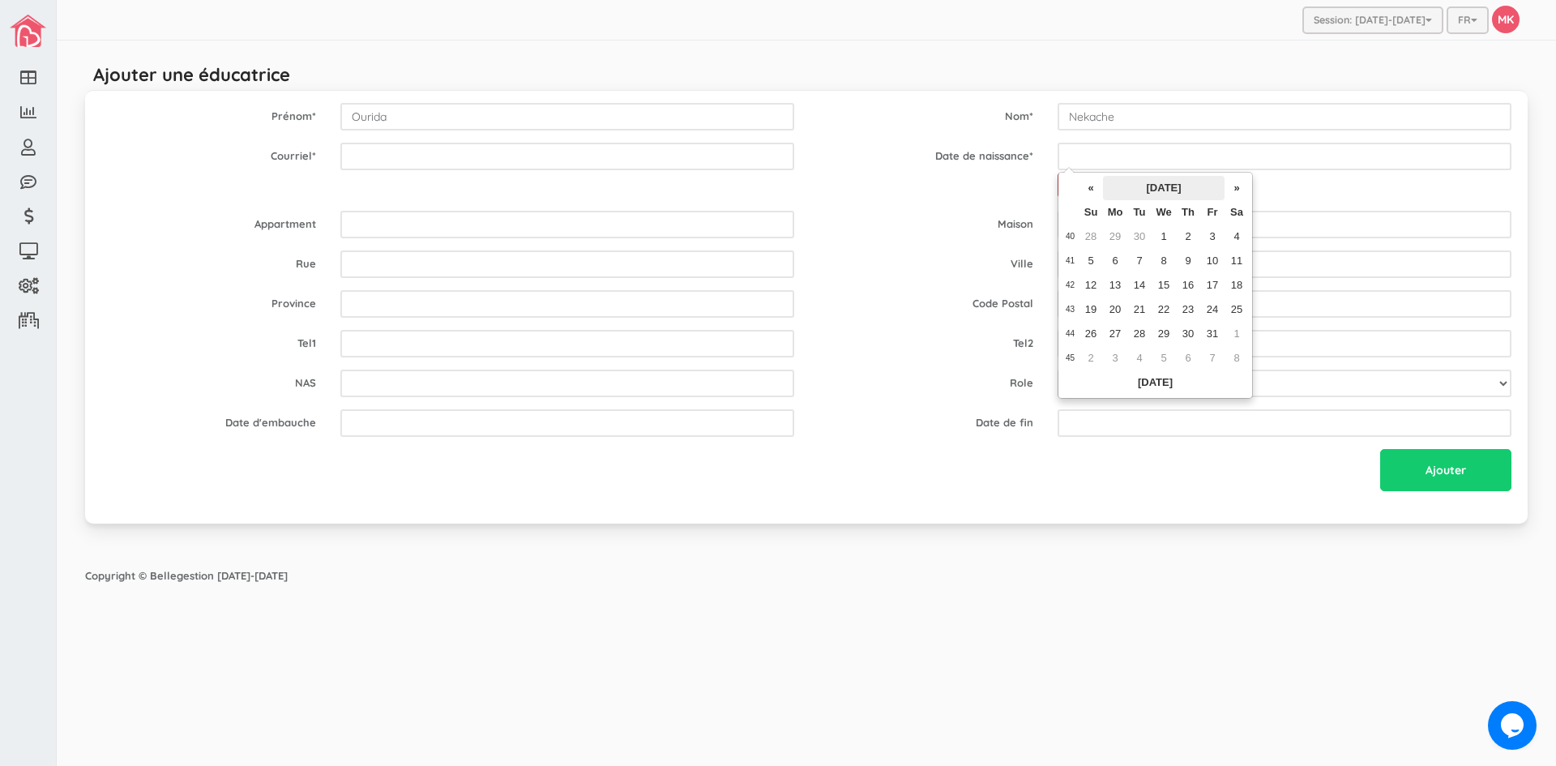
click at [1121, 189] on th "[DATE]" at bounding box center [1164, 188] width 122 height 24
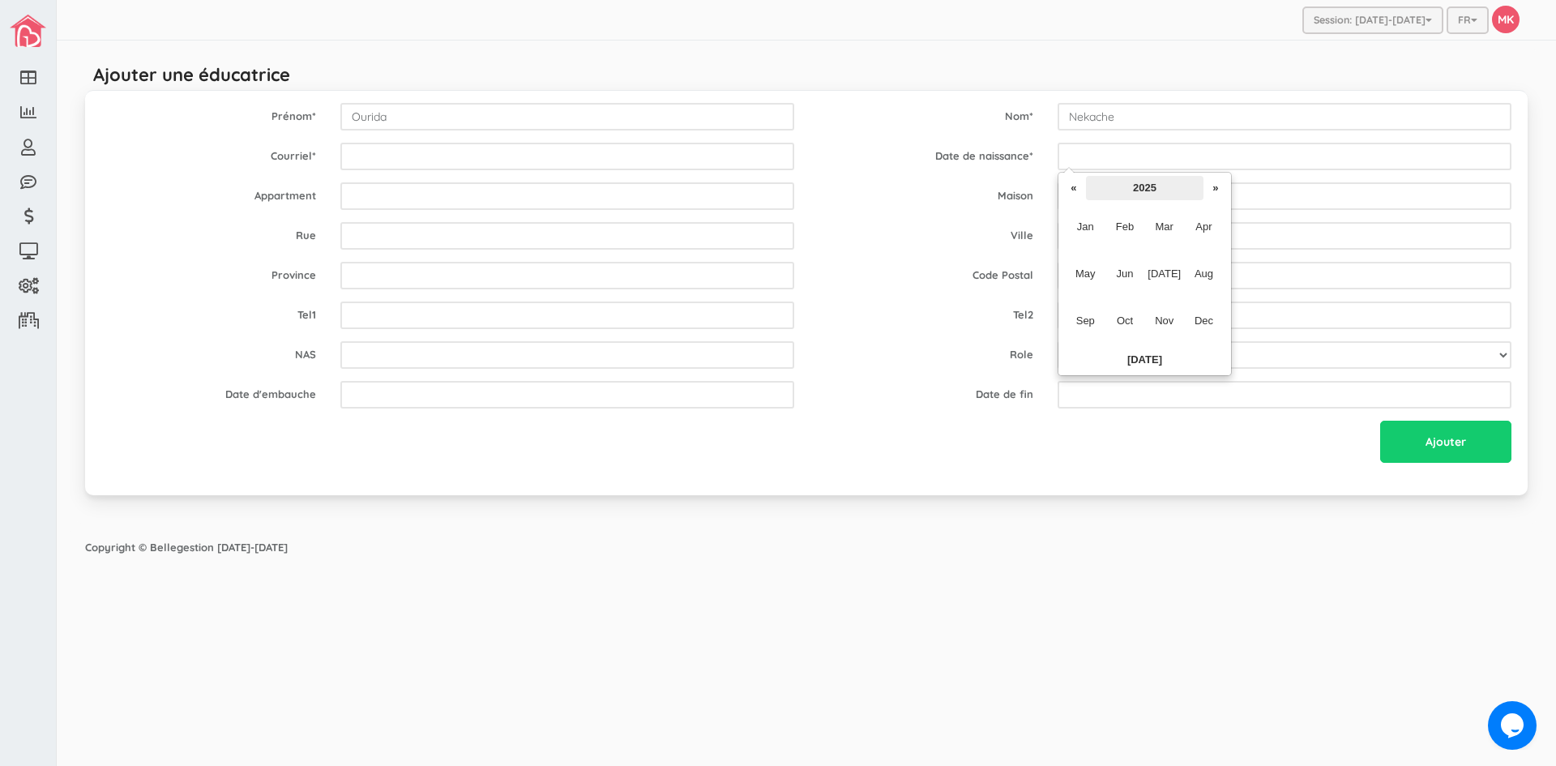
click at [1150, 189] on th "2025" at bounding box center [1145, 188] width 118 height 24
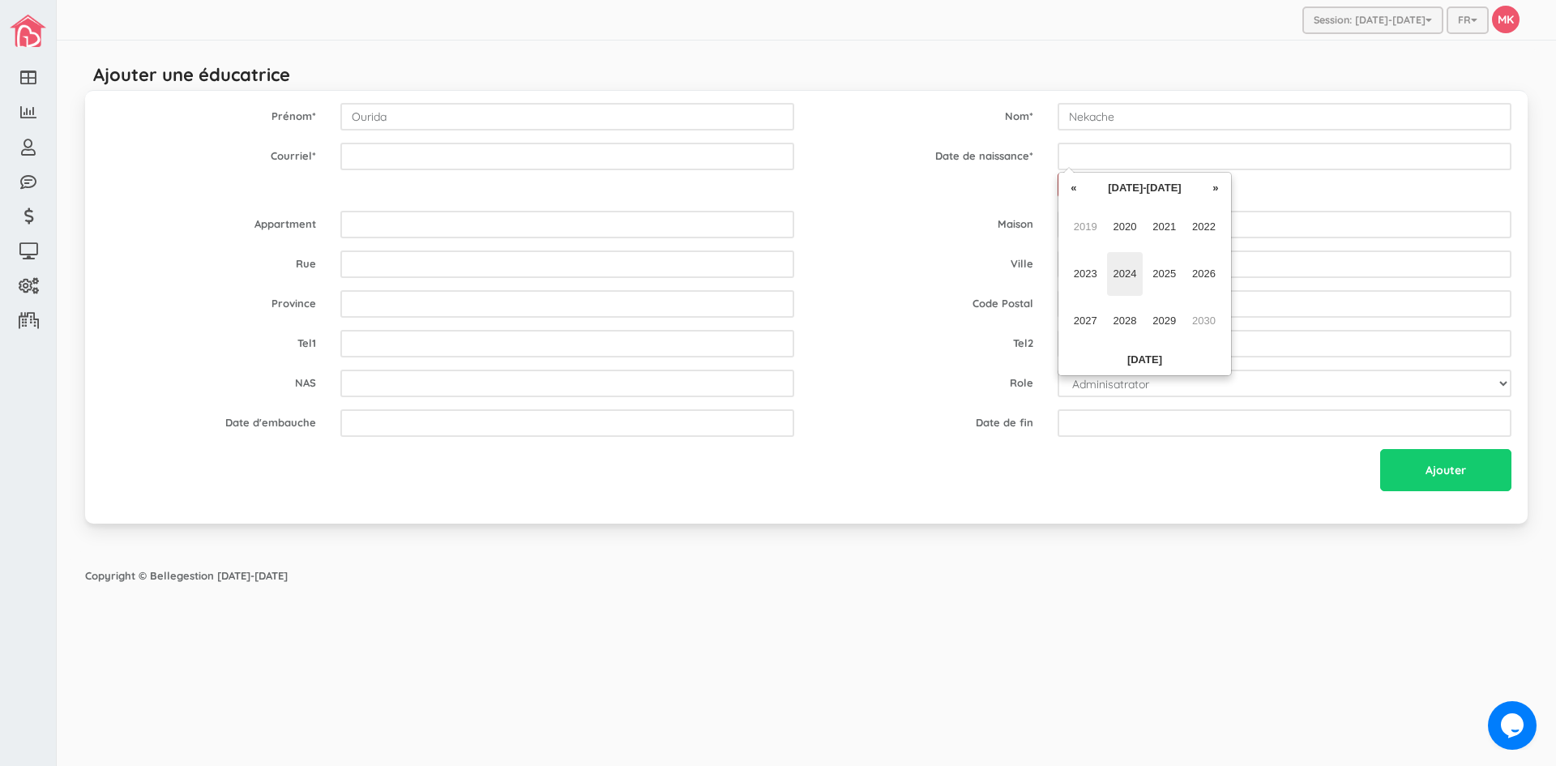
click at [1129, 268] on span "2024" at bounding box center [1125, 274] width 36 height 44
click at [1089, 325] on span "Sep" at bounding box center [1086, 321] width 36 height 44
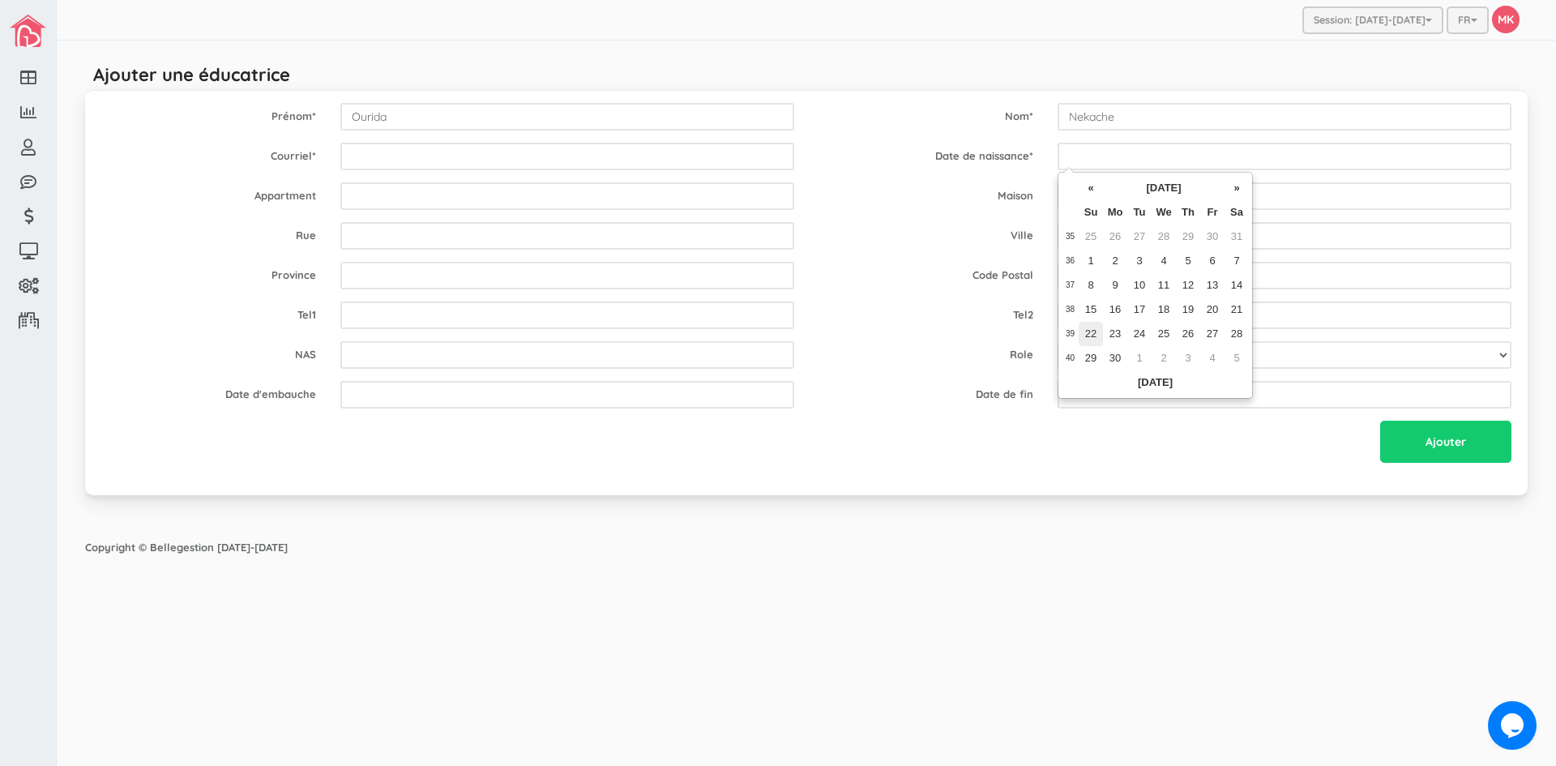
click at [1098, 332] on td "22" at bounding box center [1091, 334] width 24 height 24
type input "2024-09-22"
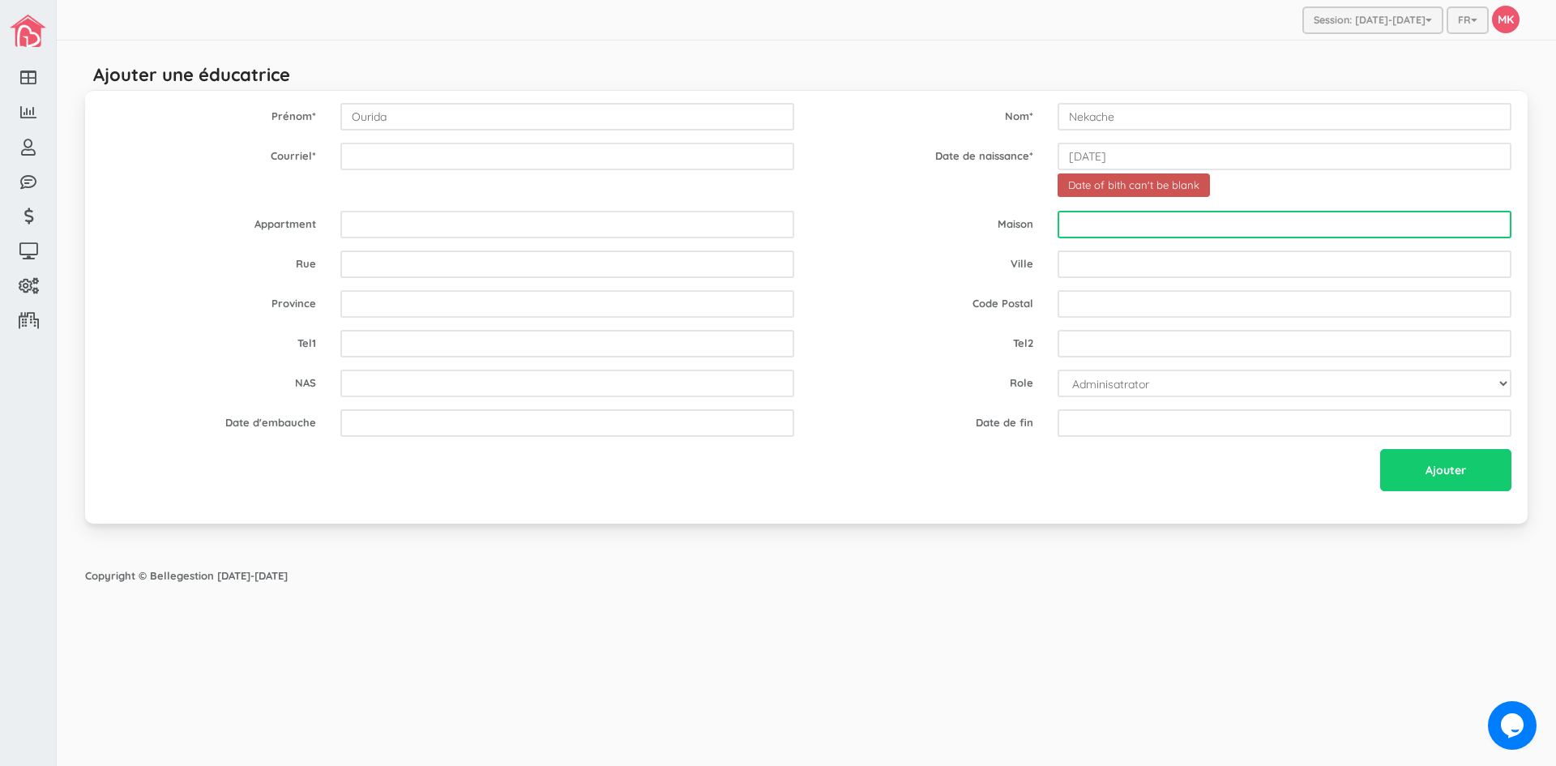
click at [1150, 217] on input "text" at bounding box center [1285, 225] width 454 height 28
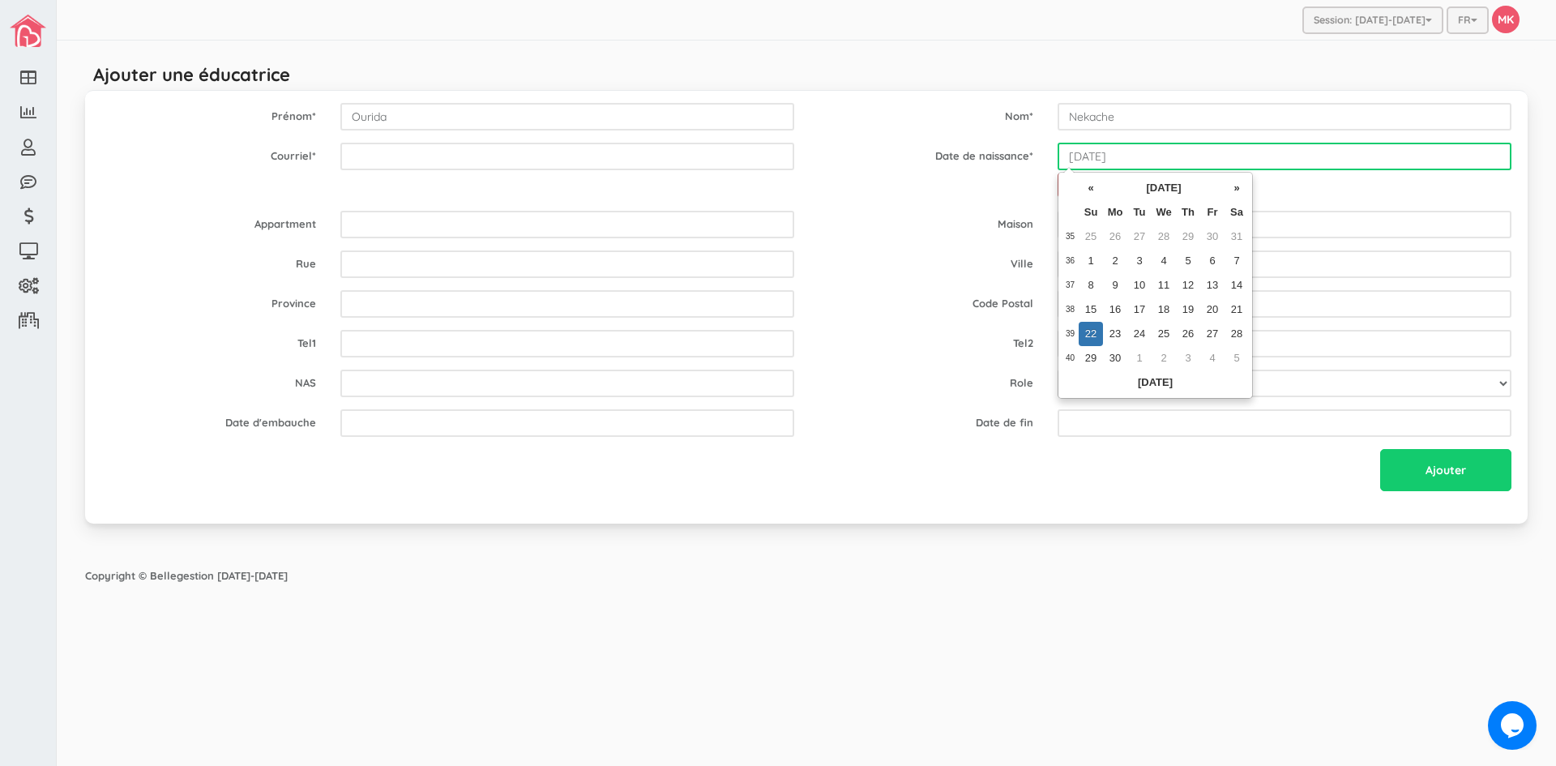
click at [1150, 160] on input "2024-09-22" at bounding box center [1285, 157] width 454 height 28
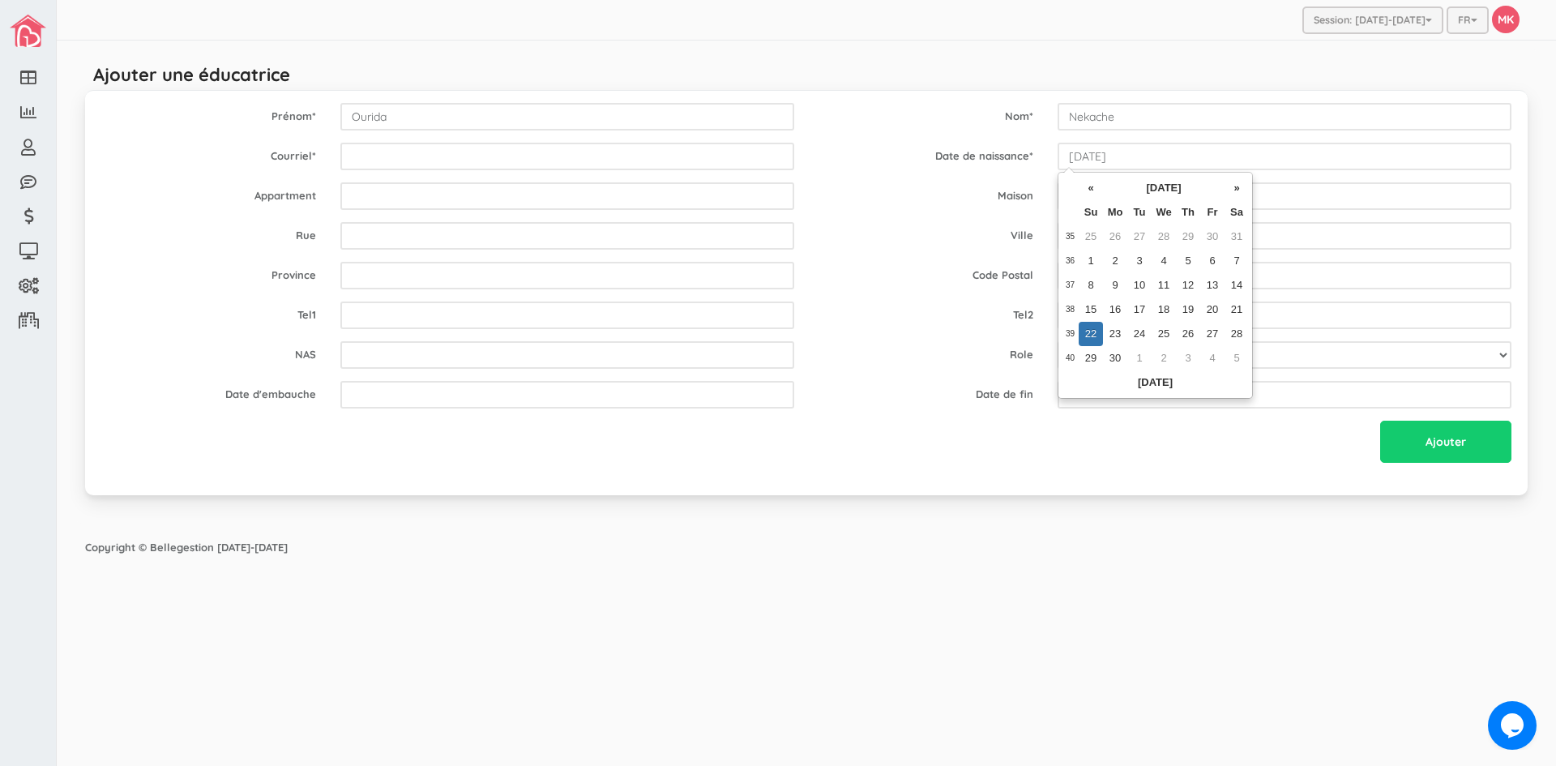
click at [1088, 331] on td "22" at bounding box center [1091, 334] width 24 height 24
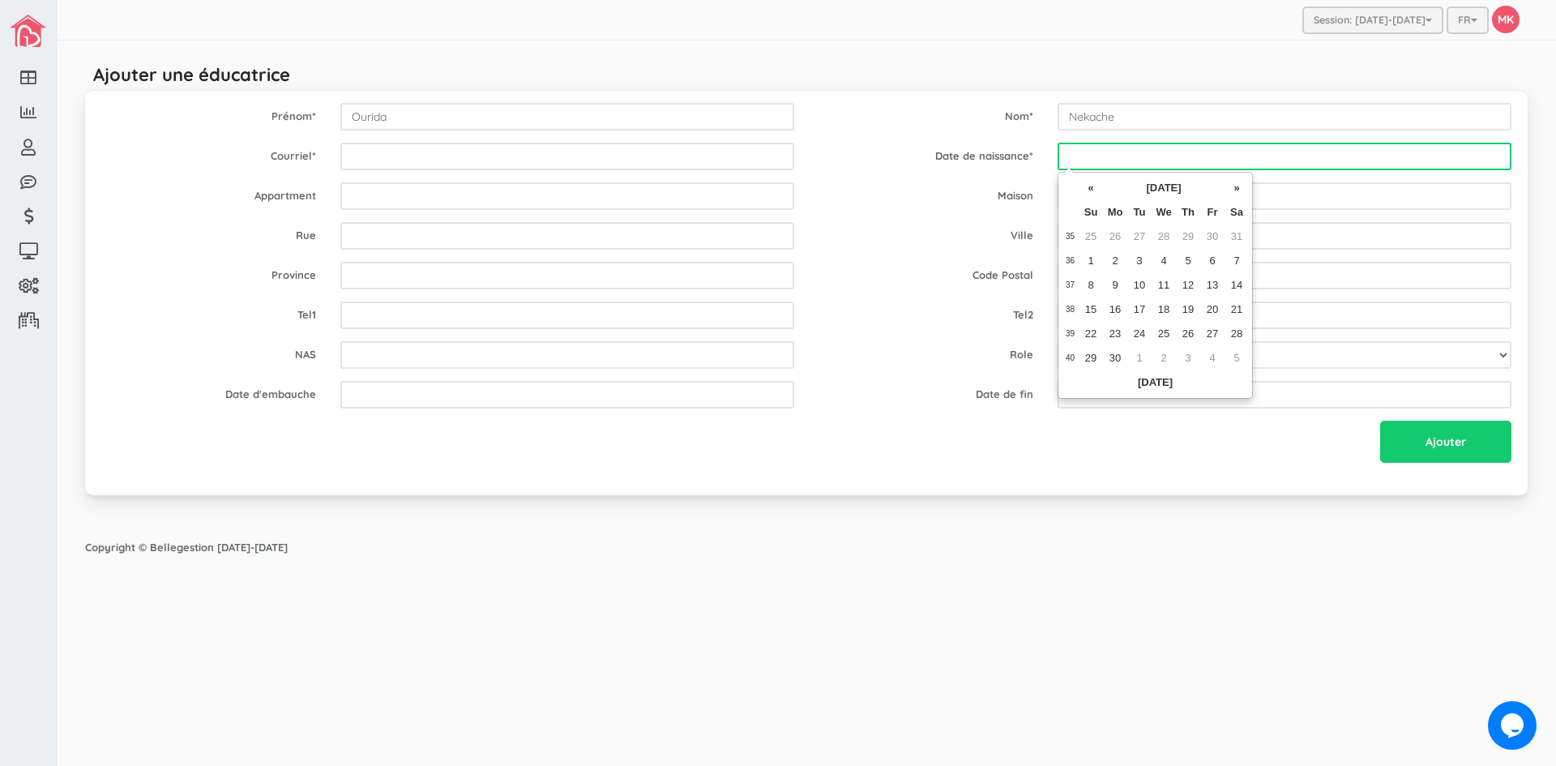
click at [1110, 148] on input "text" at bounding box center [1285, 157] width 454 height 28
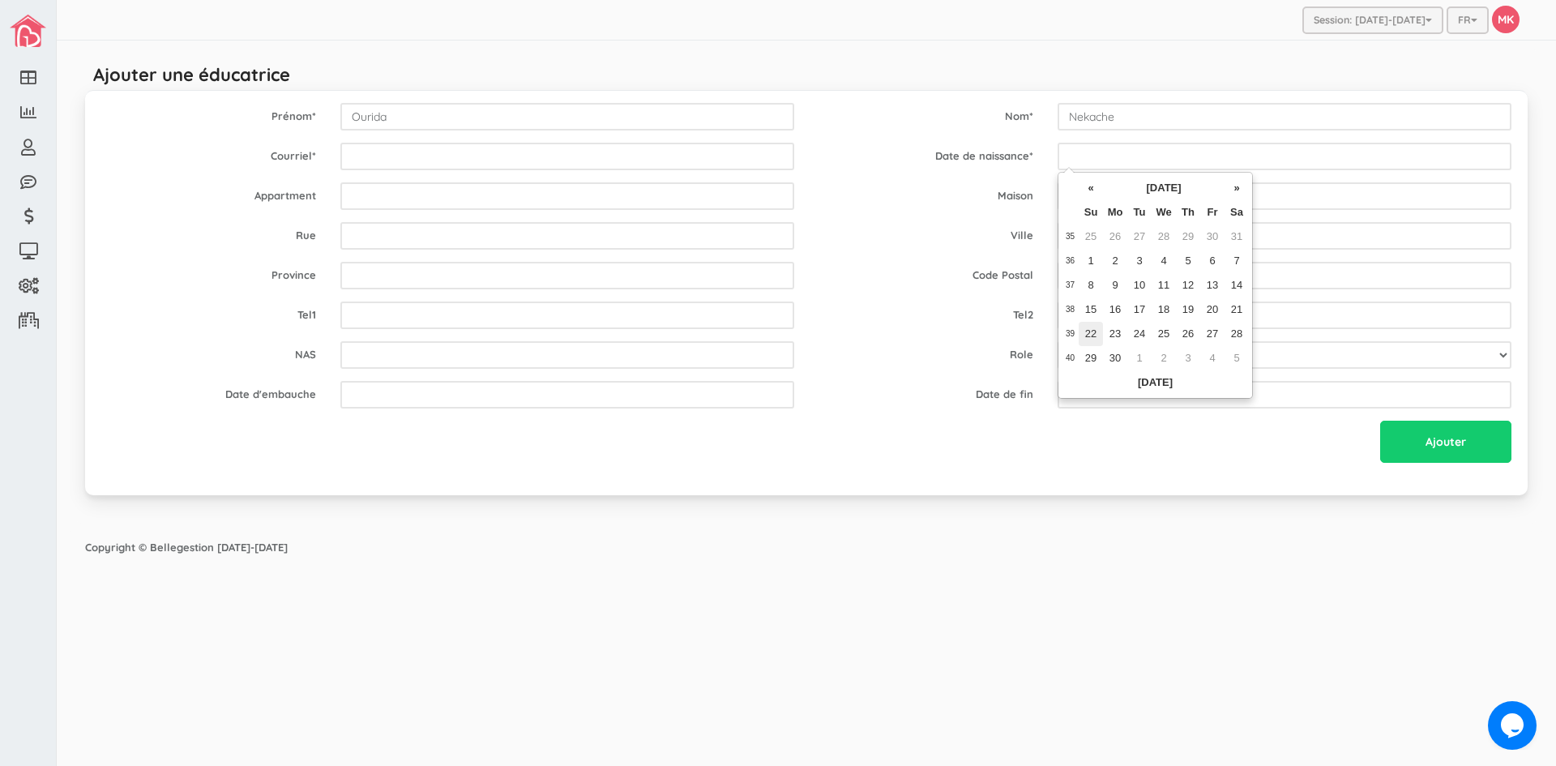
click at [1096, 327] on td "22" at bounding box center [1091, 334] width 24 height 24
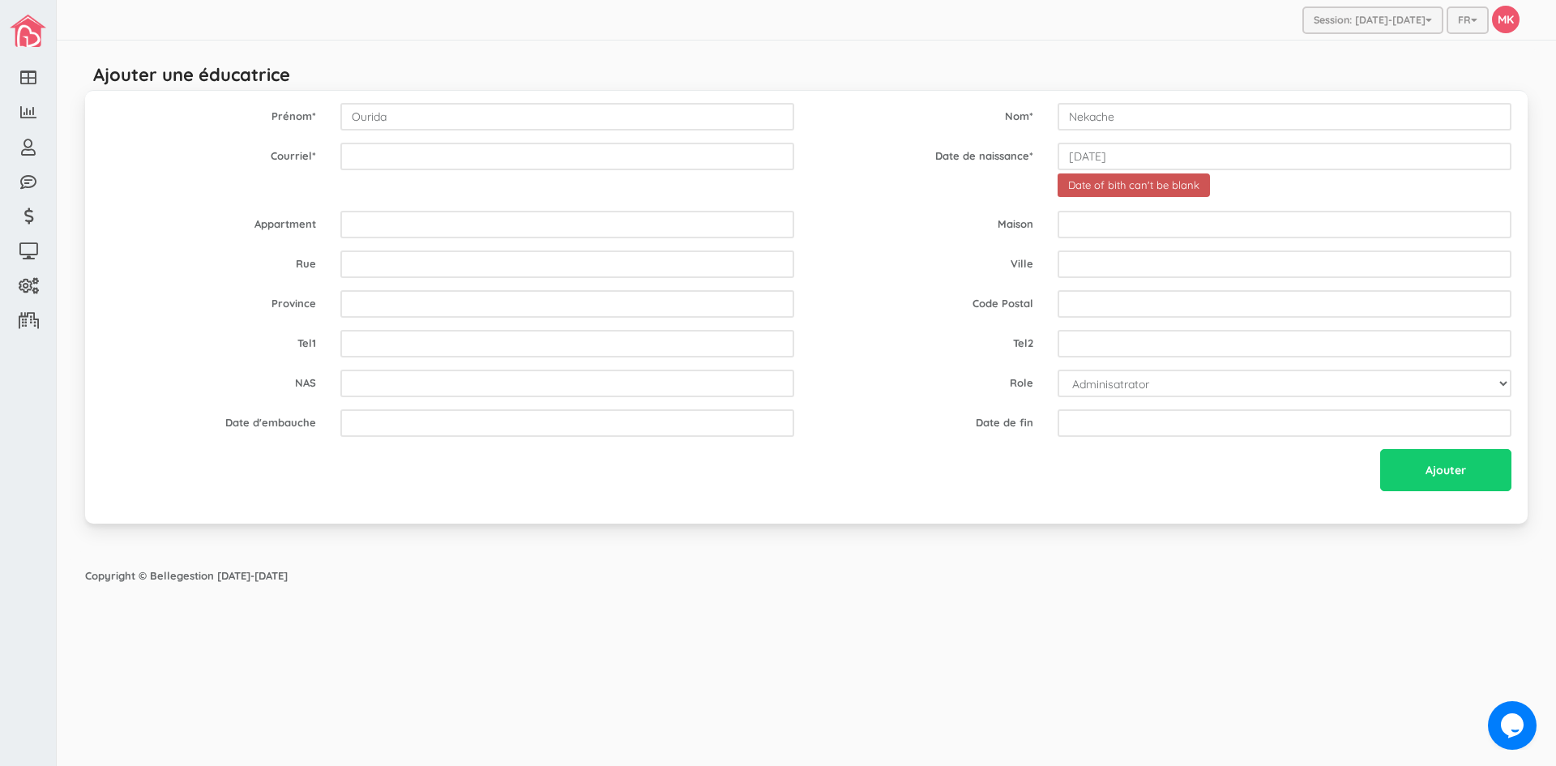
click at [1096, 327] on form "Prénom * Ourida Nom * Nekache Courriel * Date de naissance * 2024-09-22 Date of…" at bounding box center [806, 299] width 1410 height 392
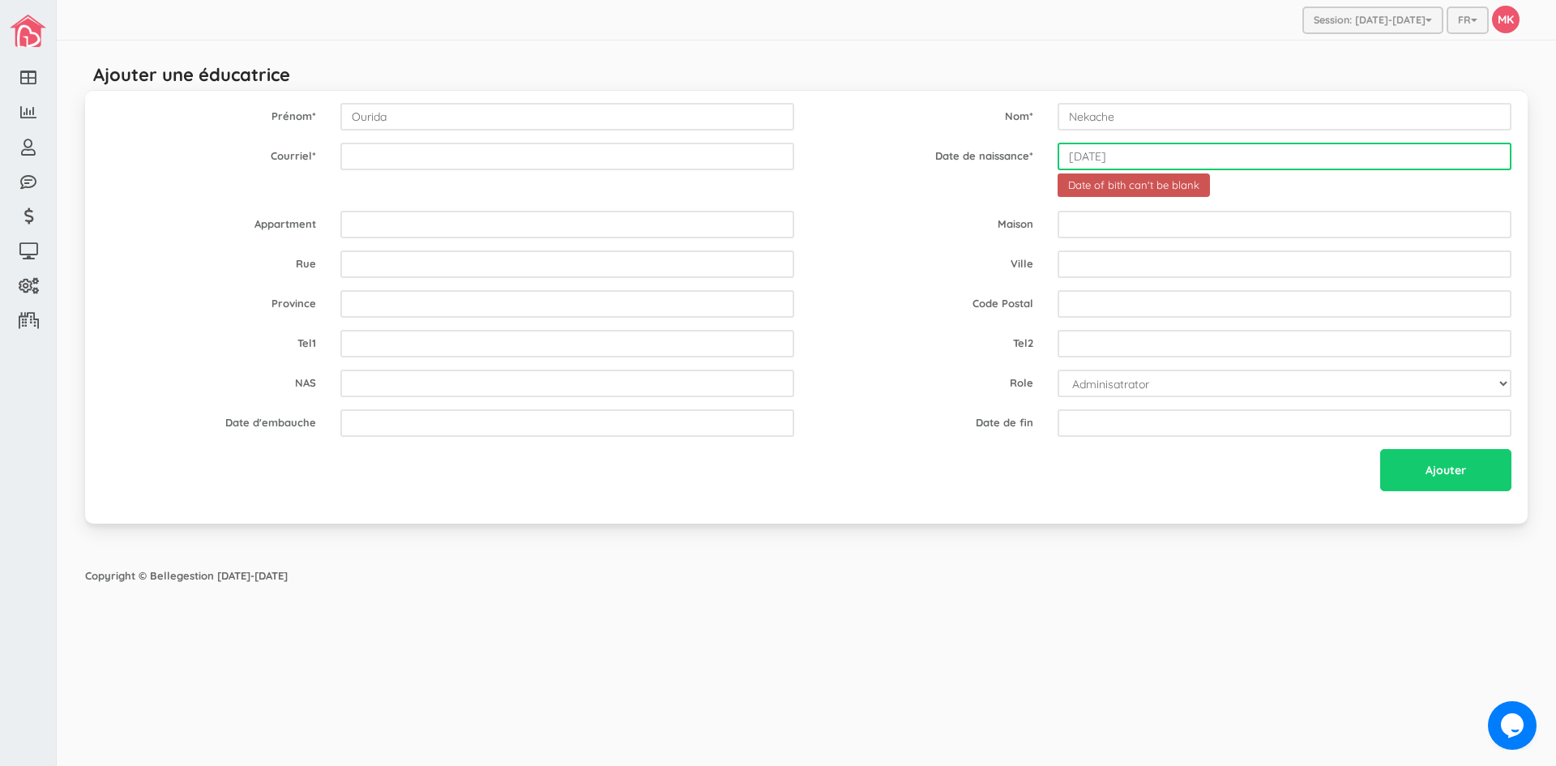
click at [1085, 162] on input "2024-09-22" at bounding box center [1285, 157] width 454 height 28
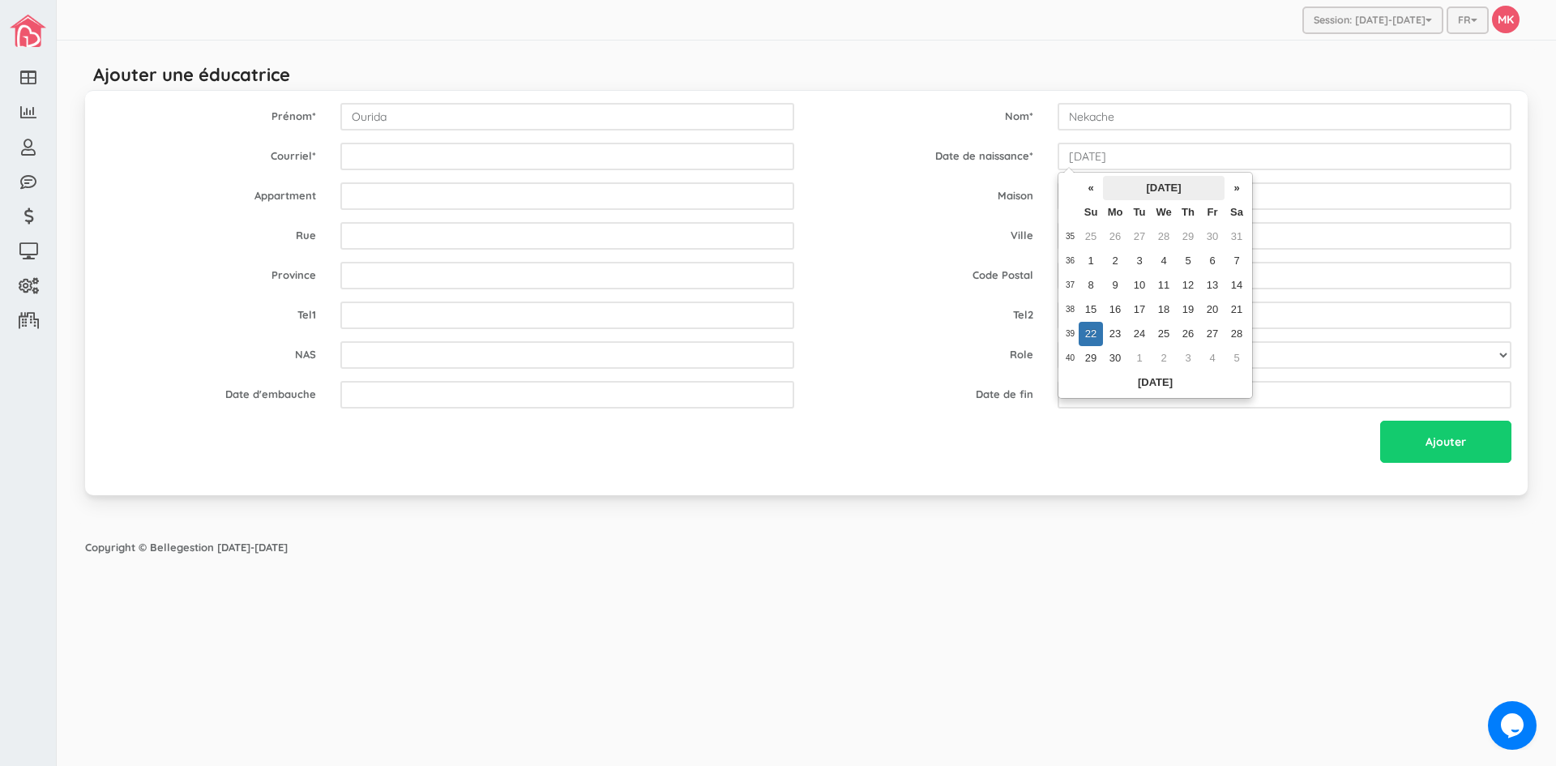
click at [1153, 189] on th "September 2024" at bounding box center [1164, 188] width 122 height 24
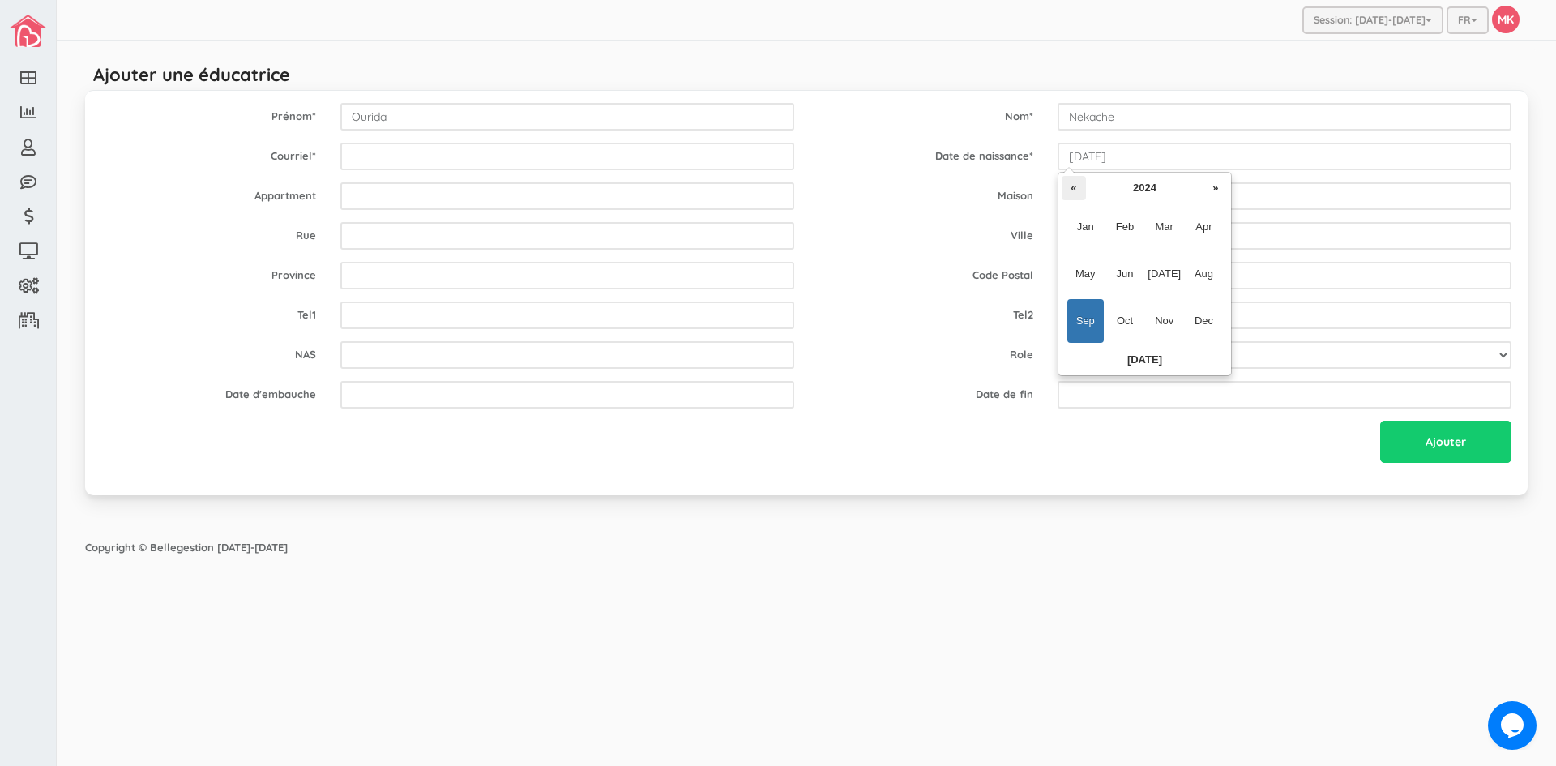
click at [1080, 191] on th "«" at bounding box center [1074, 188] width 24 height 24
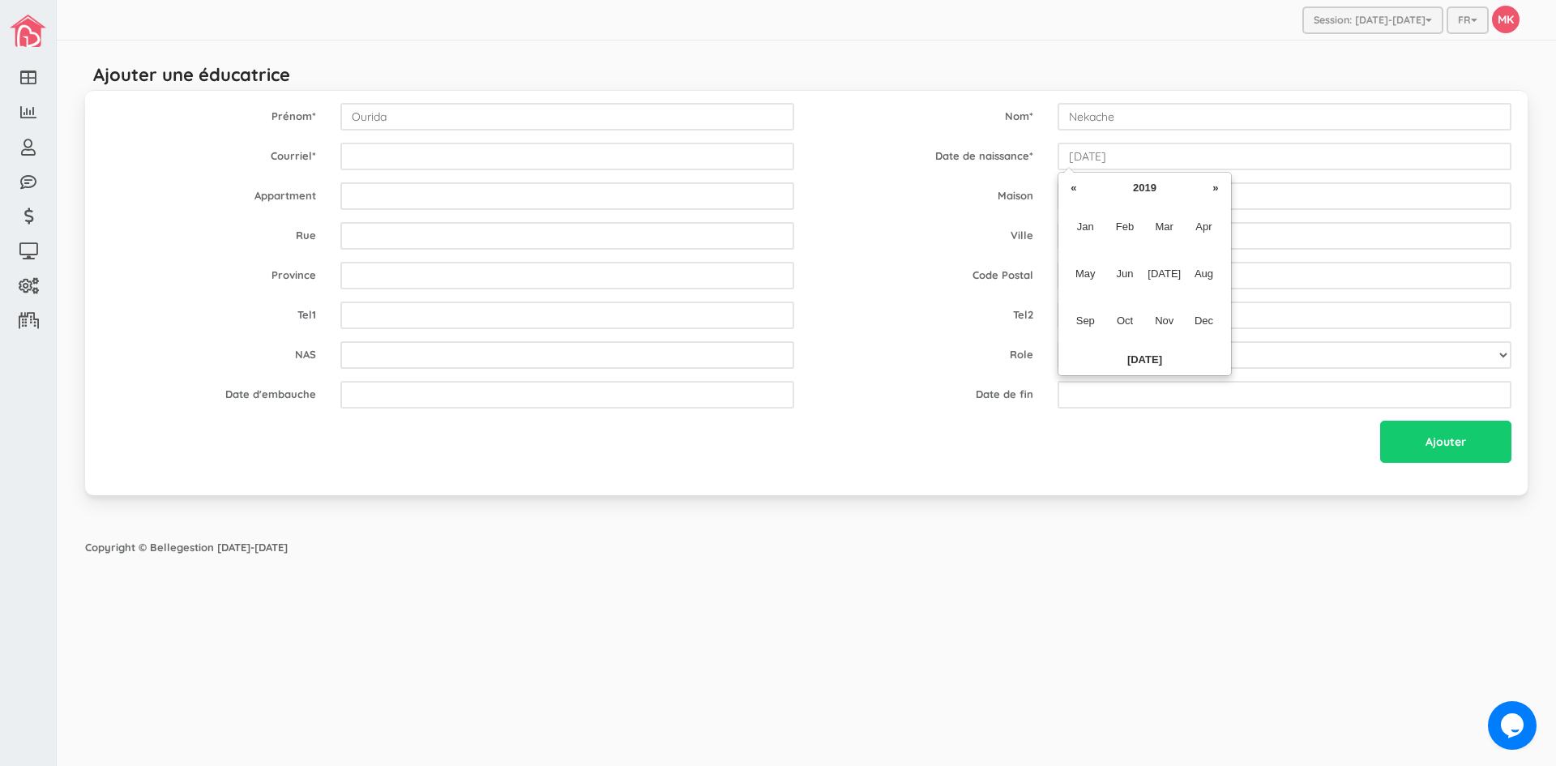
click at [1080, 191] on th "«" at bounding box center [1074, 188] width 24 height 24
click at [1081, 191] on th "«" at bounding box center [1074, 188] width 24 height 24
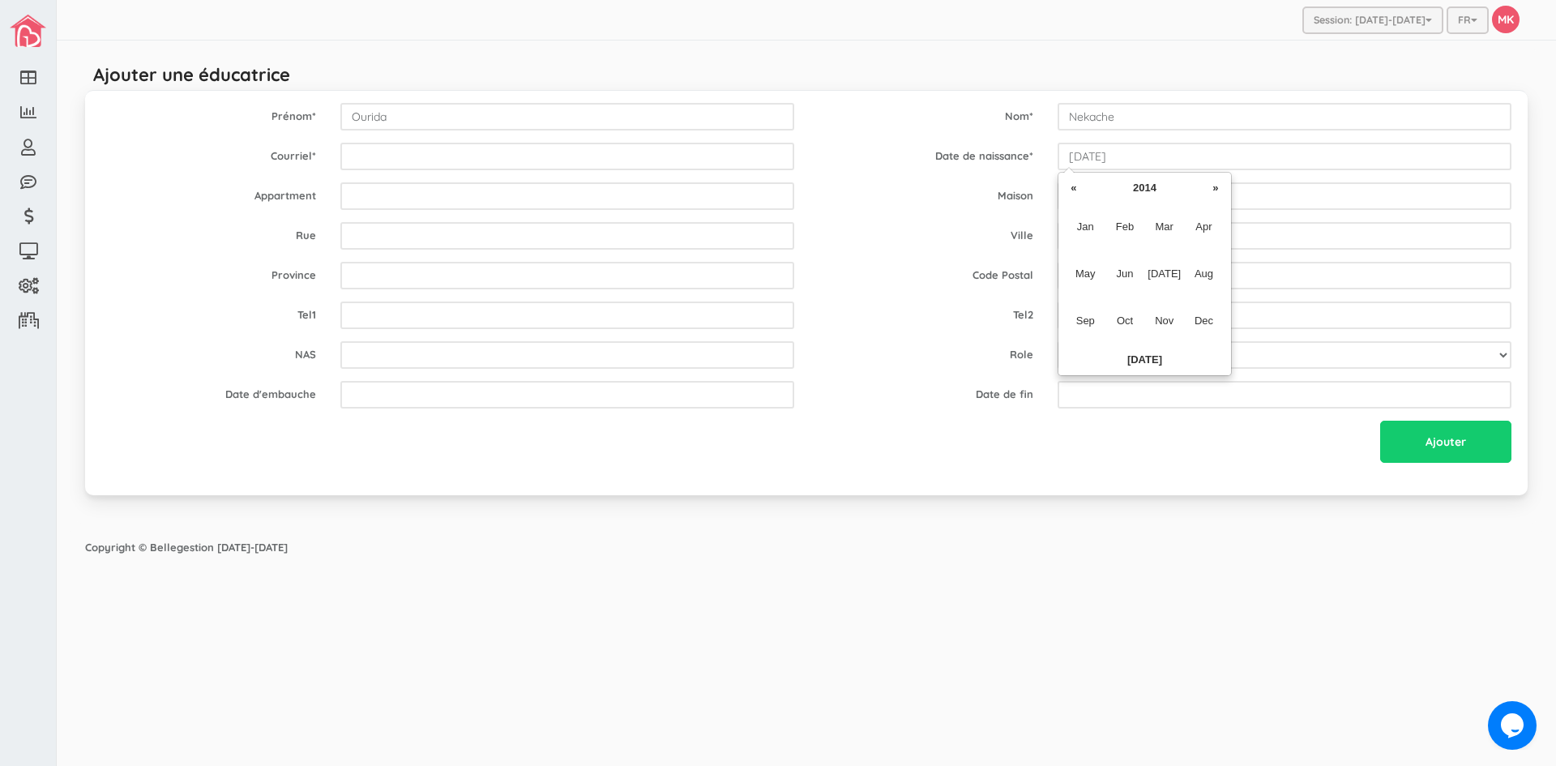
click at [1081, 191] on th "«" at bounding box center [1074, 188] width 24 height 24
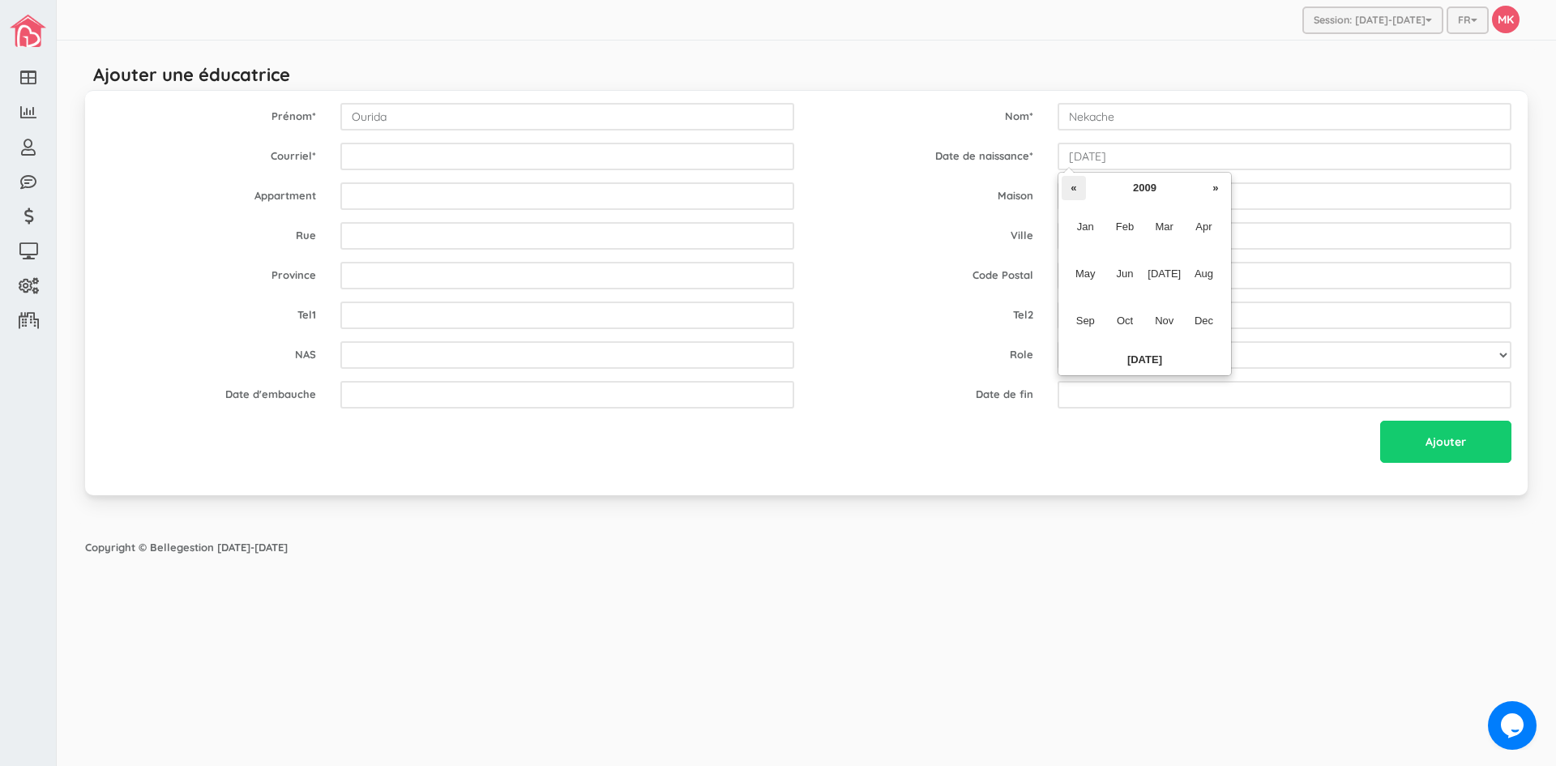
click at [1081, 189] on th "«" at bounding box center [1074, 188] width 24 height 24
click at [1080, 184] on th "«" at bounding box center [1074, 188] width 24 height 24
click at [1080, 182] on th "«" at bounding box center [1074, 188] width 24 height 24
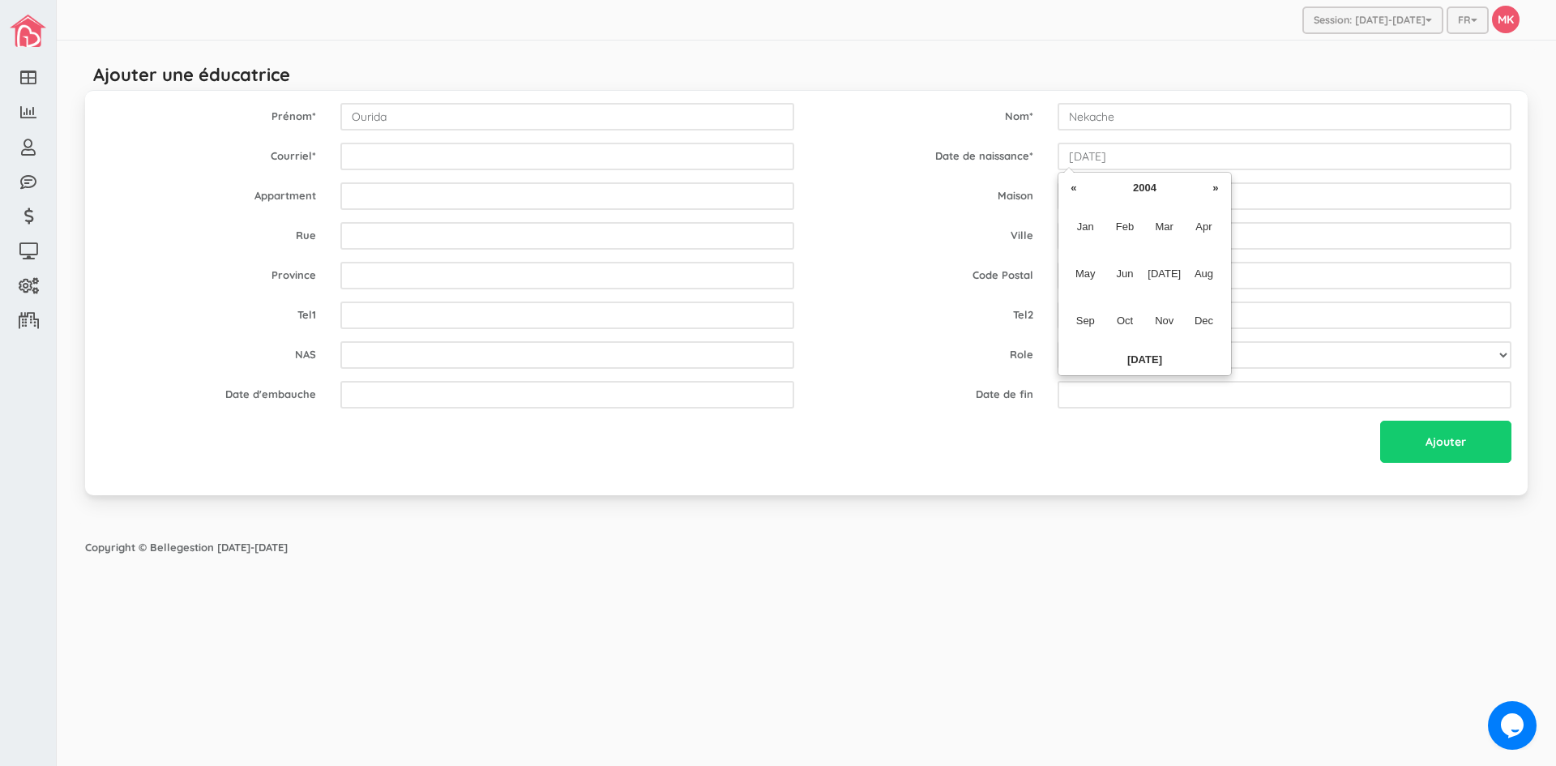
click at [1080, 182] on th "«" at bounding box center [1074, 188] width 24 height 24
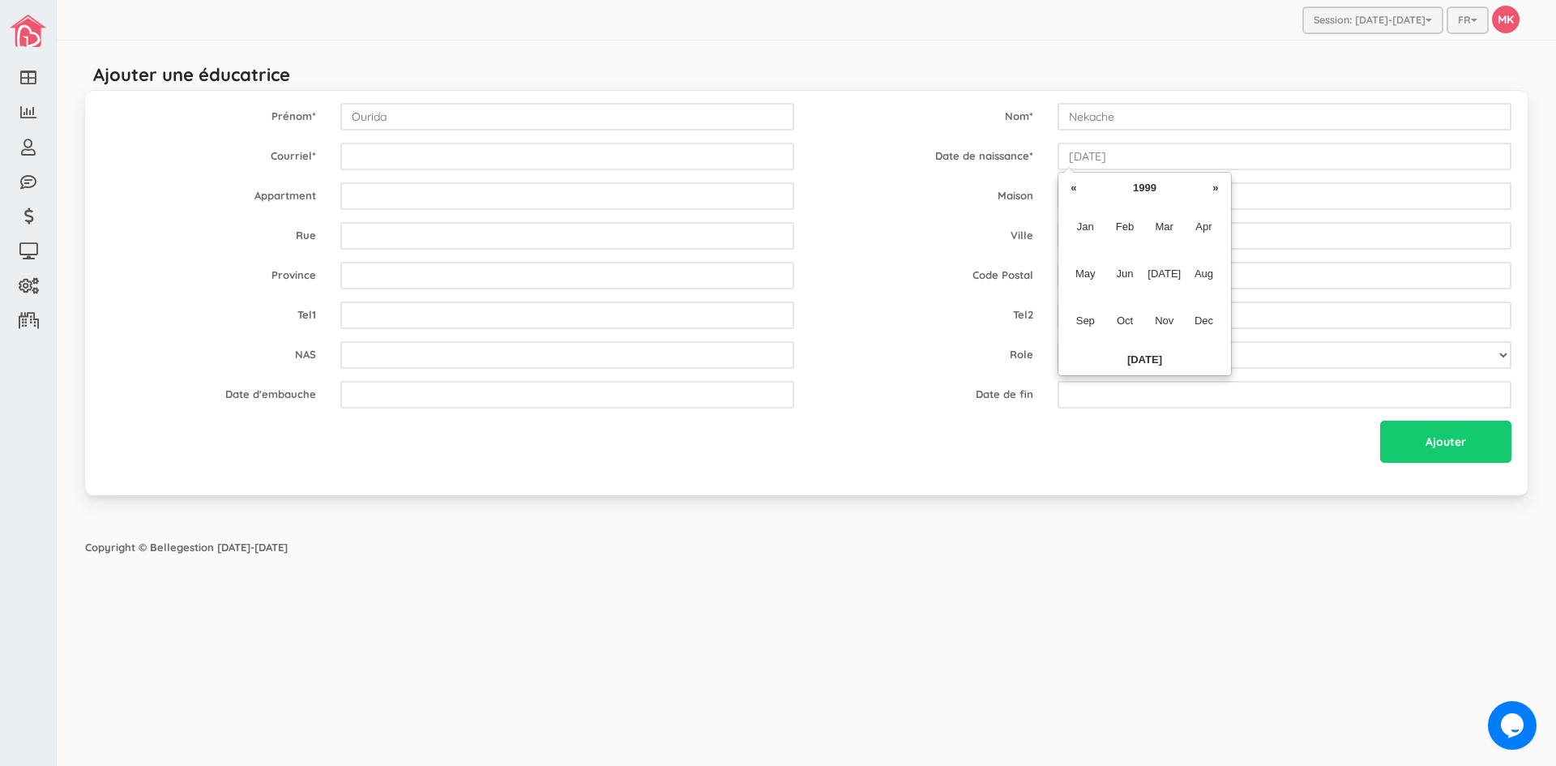
click at [1080, 182] on th "«" at bounding box center [1074, 188] width 24 height 24
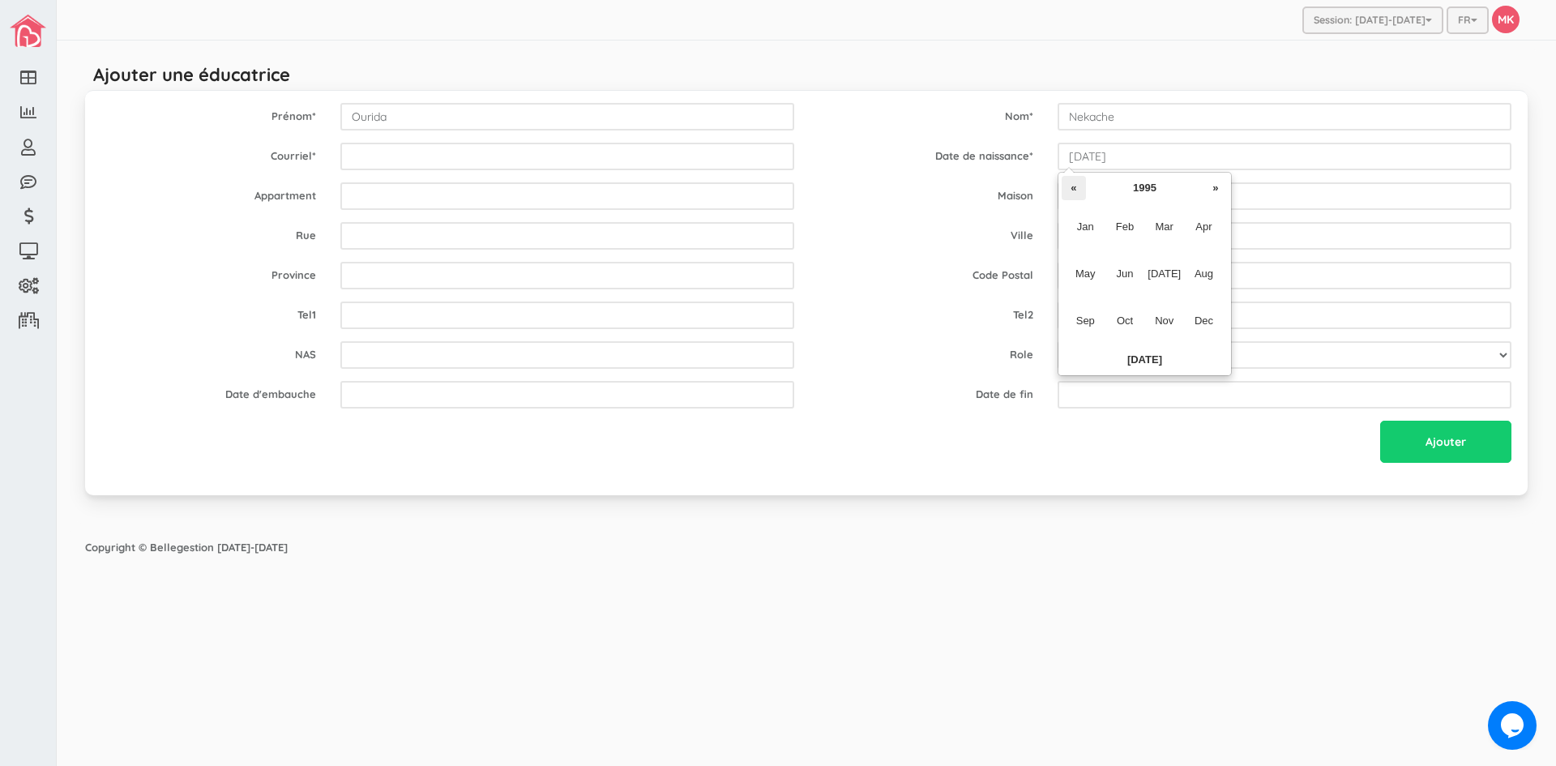
click at [1074, 181] on th "«" at bounding box center [1074, 188] width 24 height 24
click at [1074, 176] on th "«" at bounding box center [1074, 188] width 24 height 24
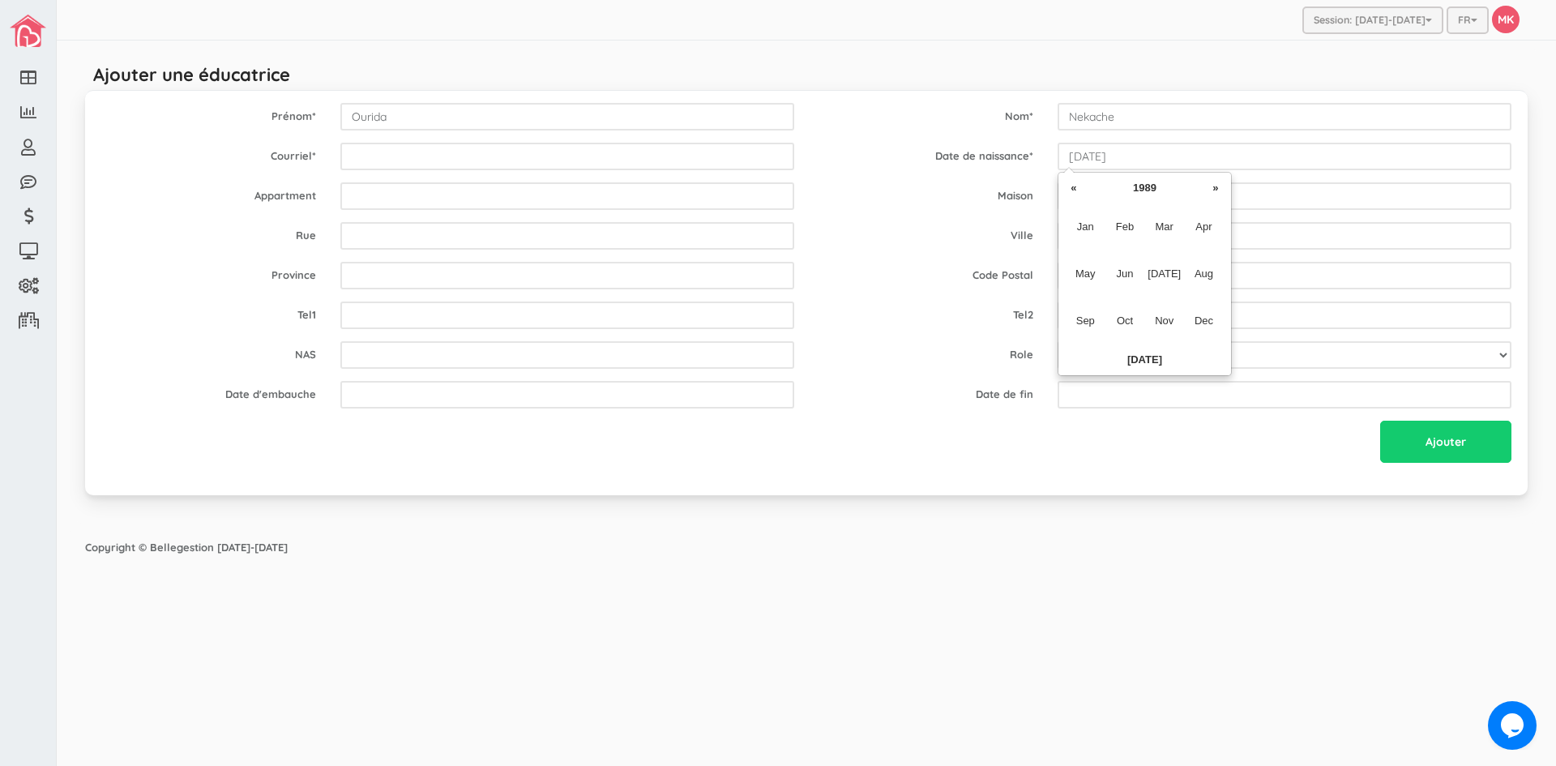
click at [1074, 176] on th "«" at bounding box center [1074, 188] width 24 height 24
click at [1078, 189] on th "«" at bounding box center [1074, 188] width 24 height 24
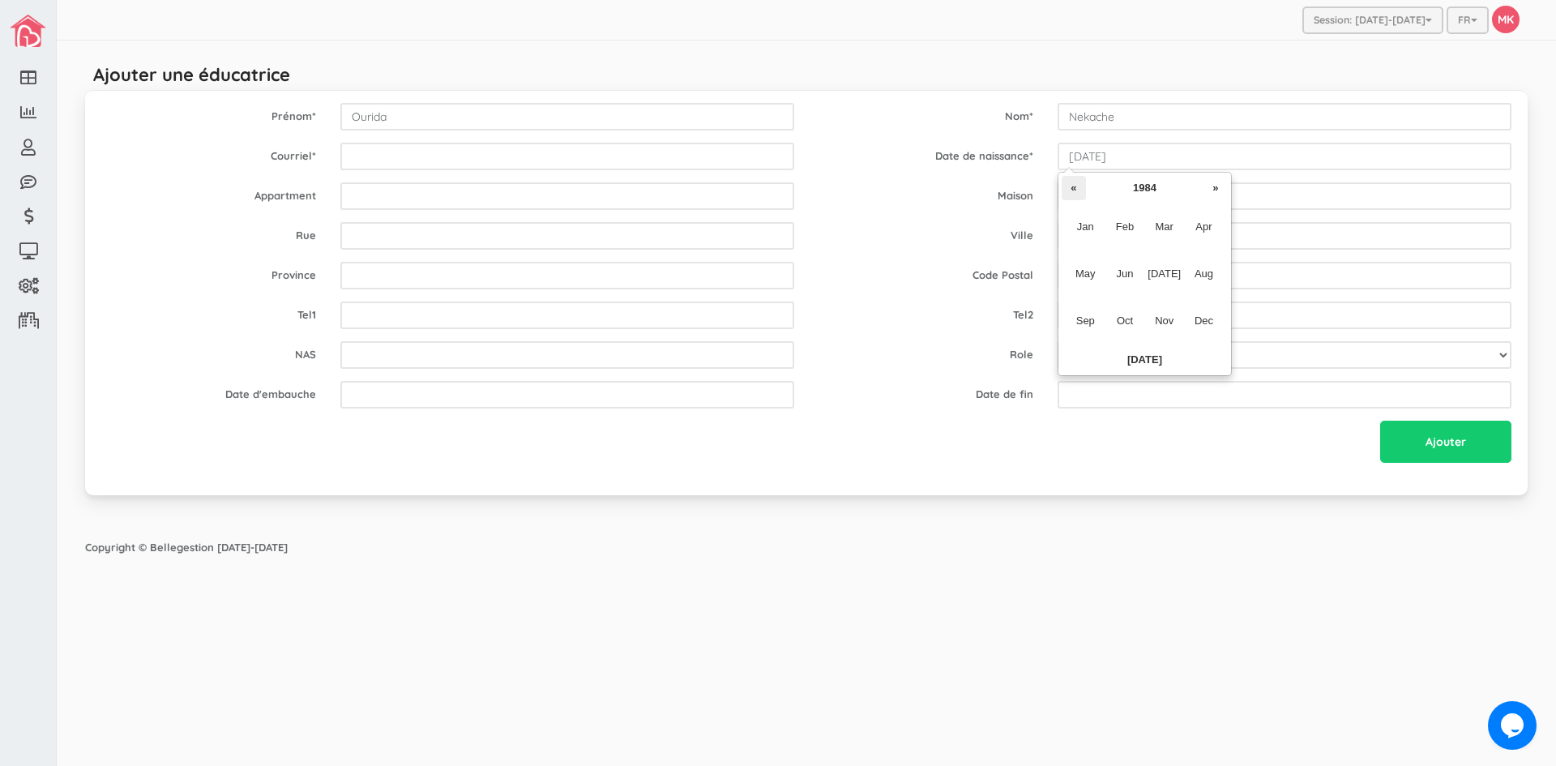
click at [1077, 189] on th "«" at bounding box center [1074, 188] width 24 height 24
click at [1213, 189] on th "»" at bounding box center [1216, 188] width 24 height 24
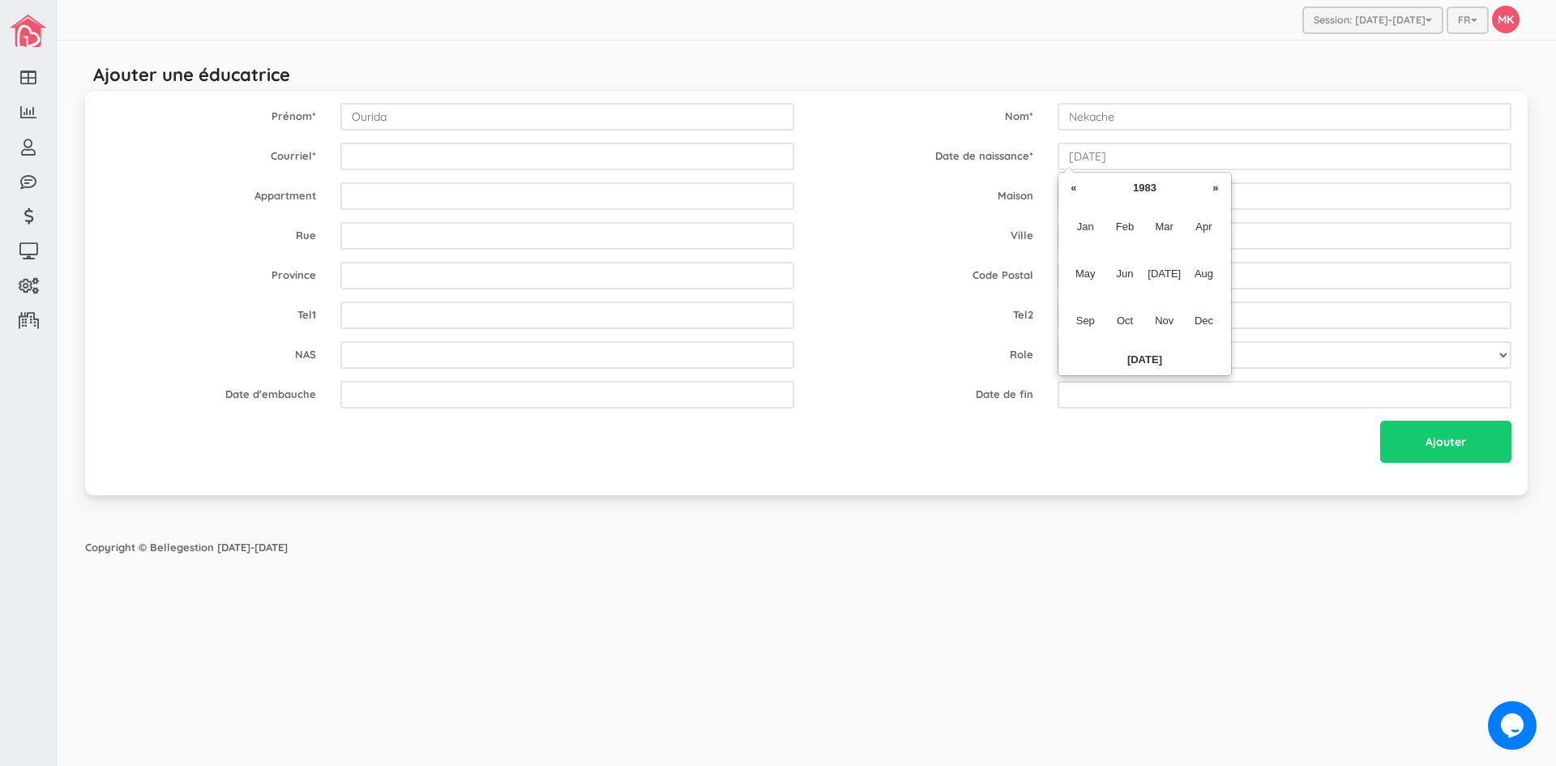
click at [1213, 189] on th "»" at bounding box center [1216, 188] width 24 height 24
click at [1076, 320] on span "Sep" at bounding box center [1086, 321] width 36 height 44
click at [1235, 308] on td "22" at bounding box center [1237, 309] width 24 height 24
type input "1984-09-22"
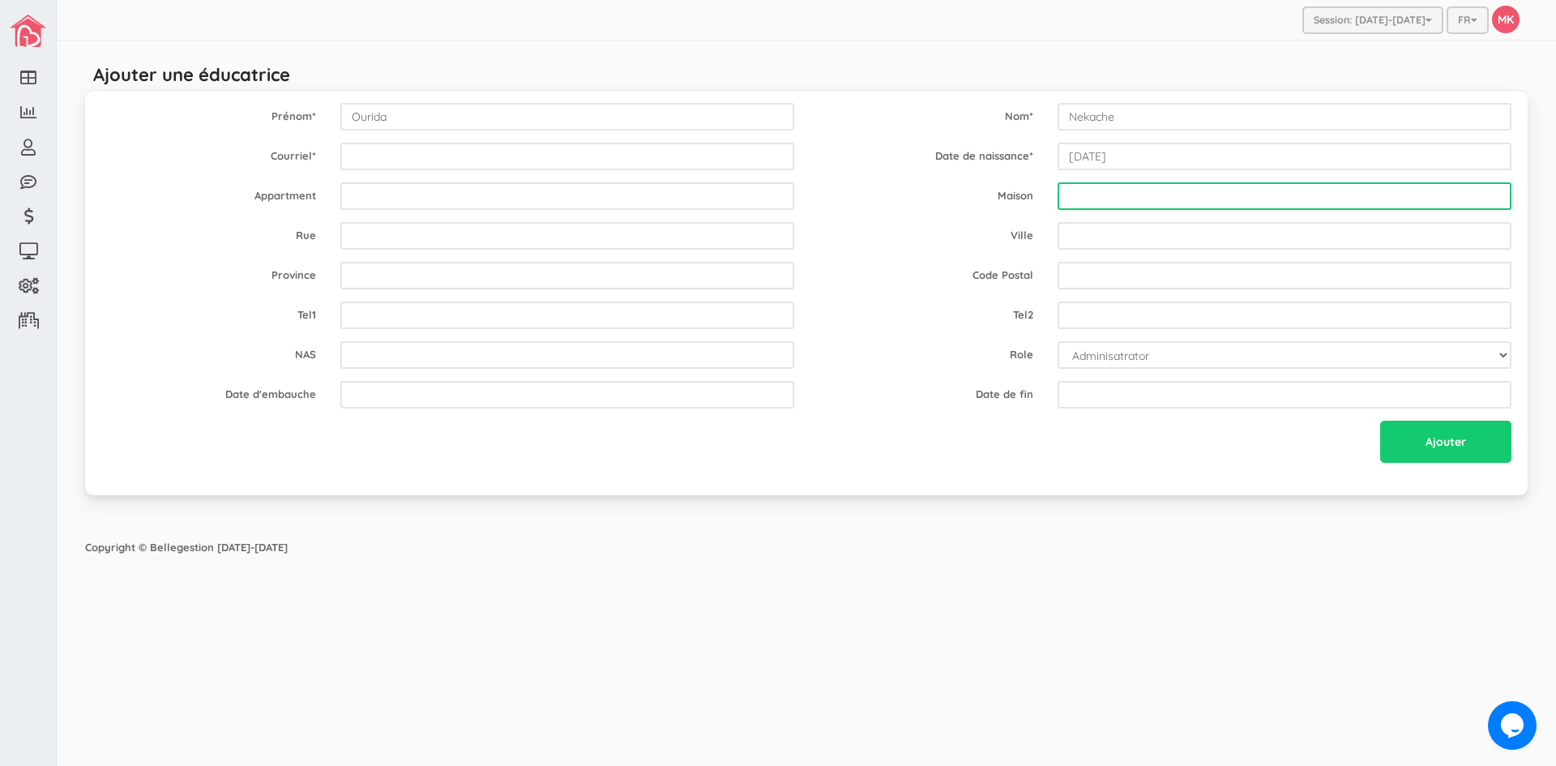
click at [1142, 192] on input "text" at bounding box center [1285, 196] width 454 height 28
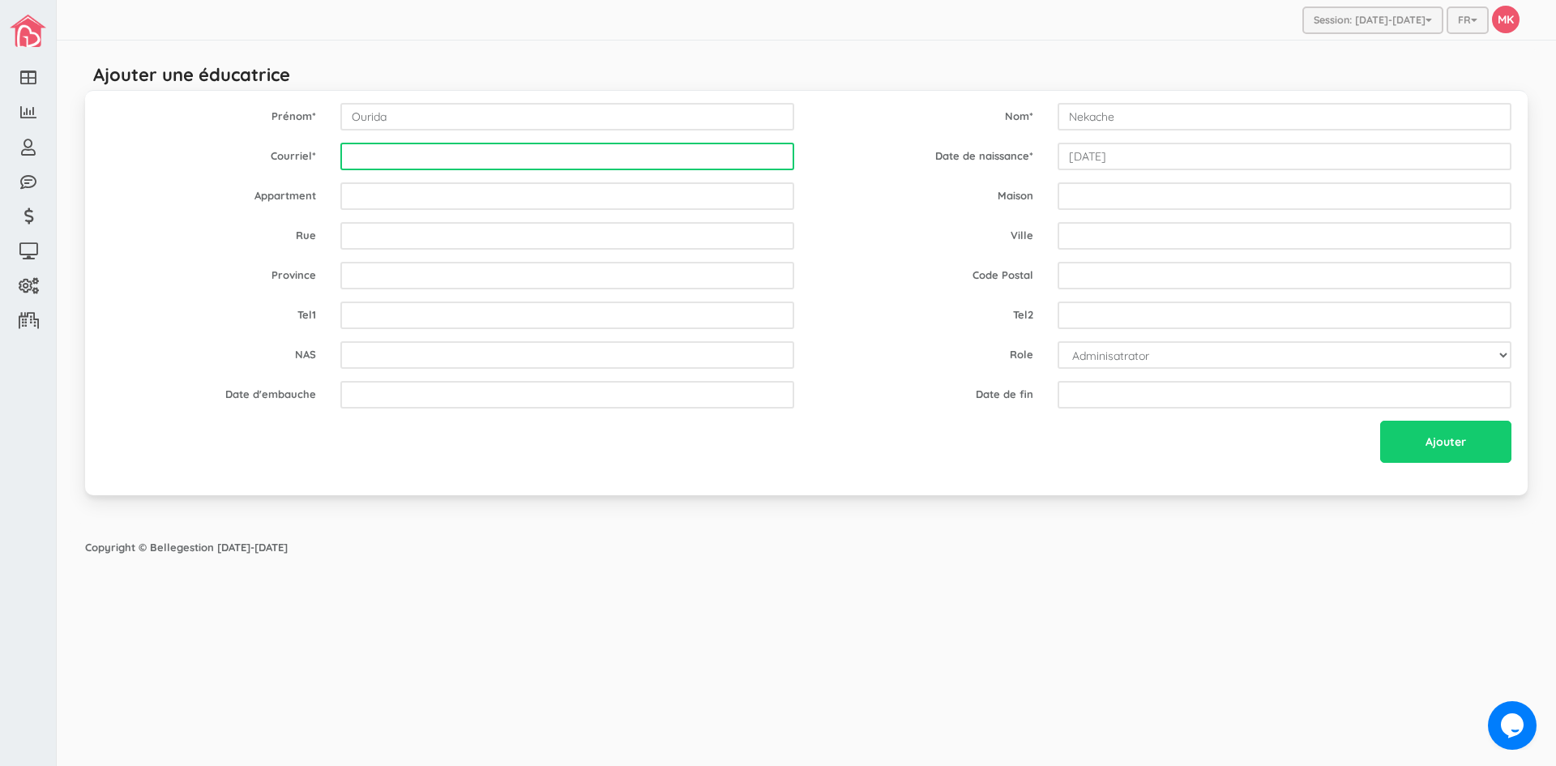
click at [596, 159] on input "email" at bounding box center [567, 157] width 454 height 28
type input "nekacheourida@hotmail.com"
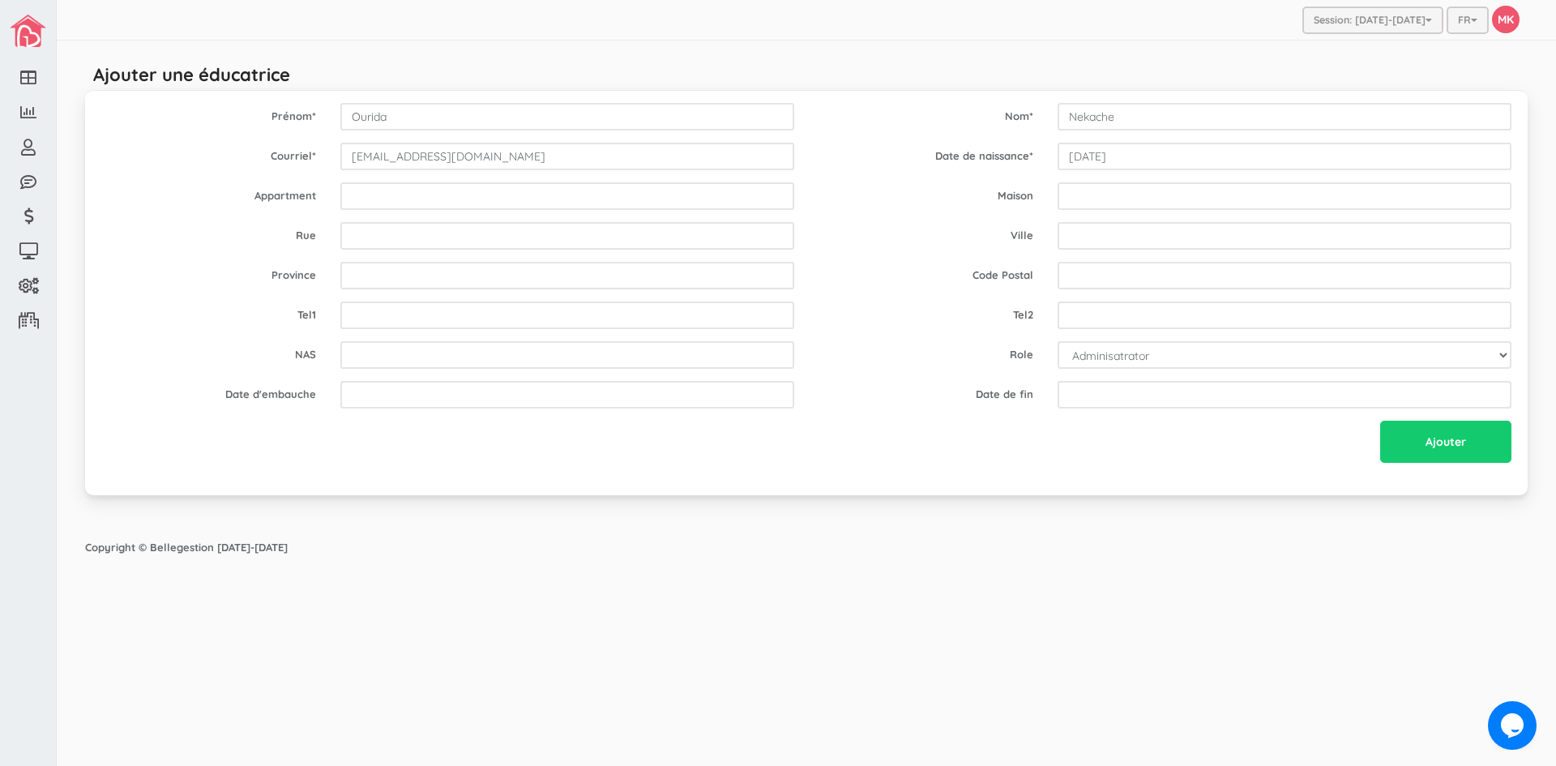
click at [1018, 434] on div "Ajouter" at bounding box center [806, 444] width 1435 height 46
click at [1406, 431] on input "Ajouter" at bounding box center [1445, 442] width 131 height 42
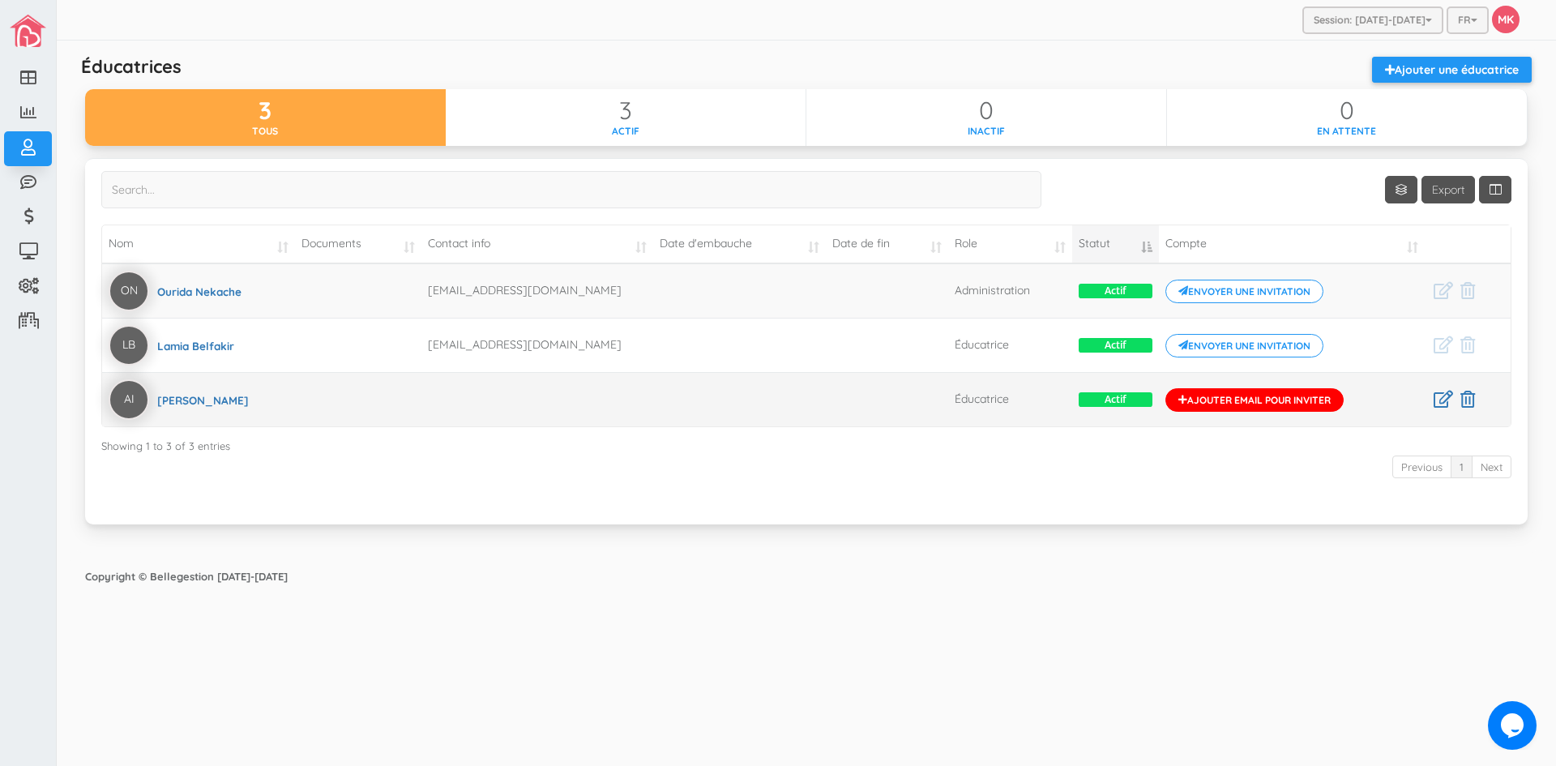
drag, startPoint x: 1148, startPoint y: 404, endPoint x: 1201, endPoint y: 393, distance: 54.5
click at [1201, 393] on tr "AI Aziza Iguermia Éducatrice Actif Ajouter email pour inviter" at bounding box center [806, 399] width 1409 height 54
click at [1208, 400] on link "Ajouter email pour inviter" at bounding box center [1255, 400] width 178 height 24
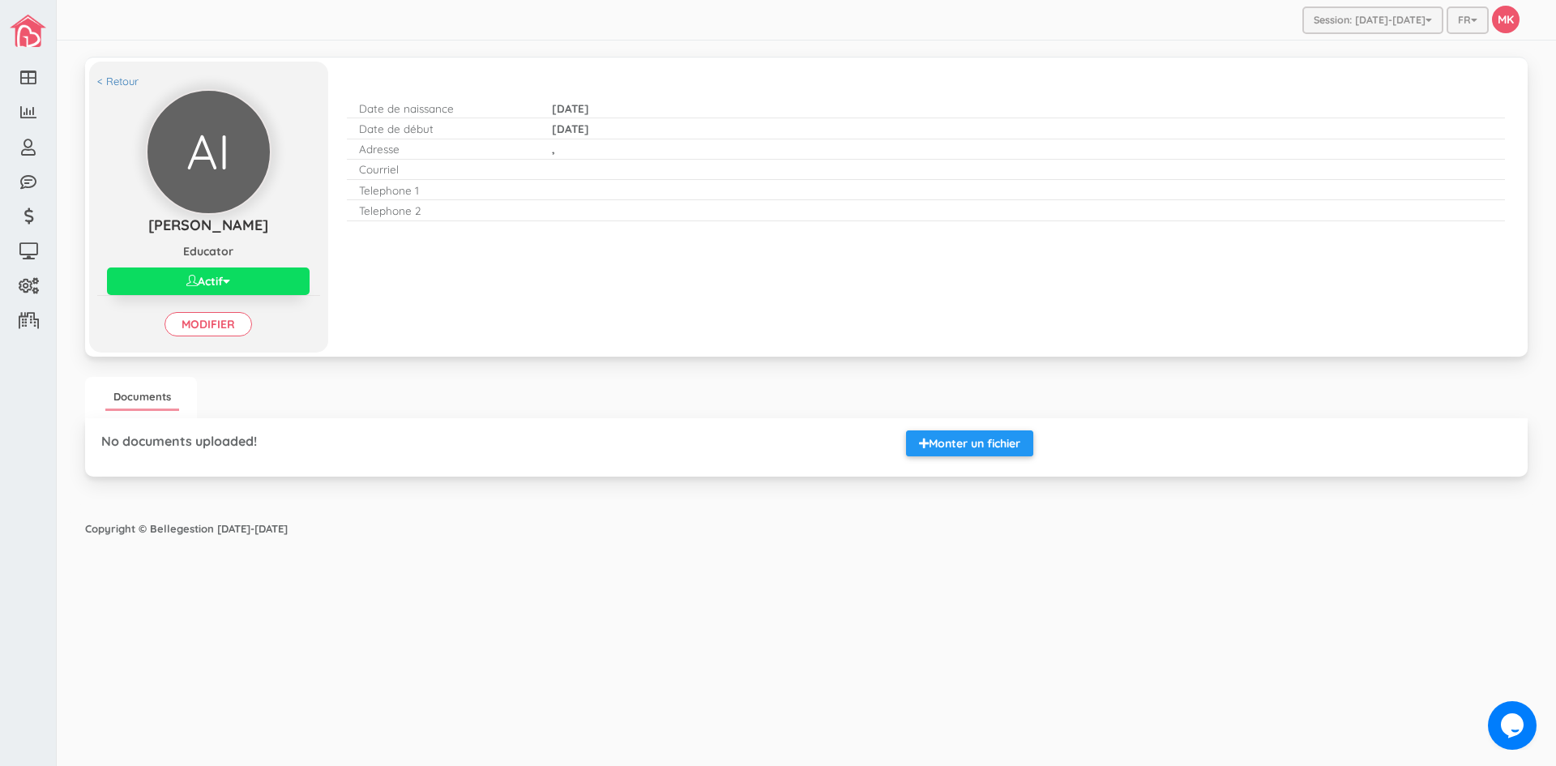
click at [563, 169] on div "Courriel" at bounding box center [926, 170] width 1158 height 20
click at [563, 170] on div "Courriel" at bounding box center [926, 170] width 1158 height 20
click at [559, 172] on div "Courriel" at bounding box center [926, 170] width 1158 height 20
click at [234, 320] on link "Modifier" at bounding box center [209, 324] width 88 height 24
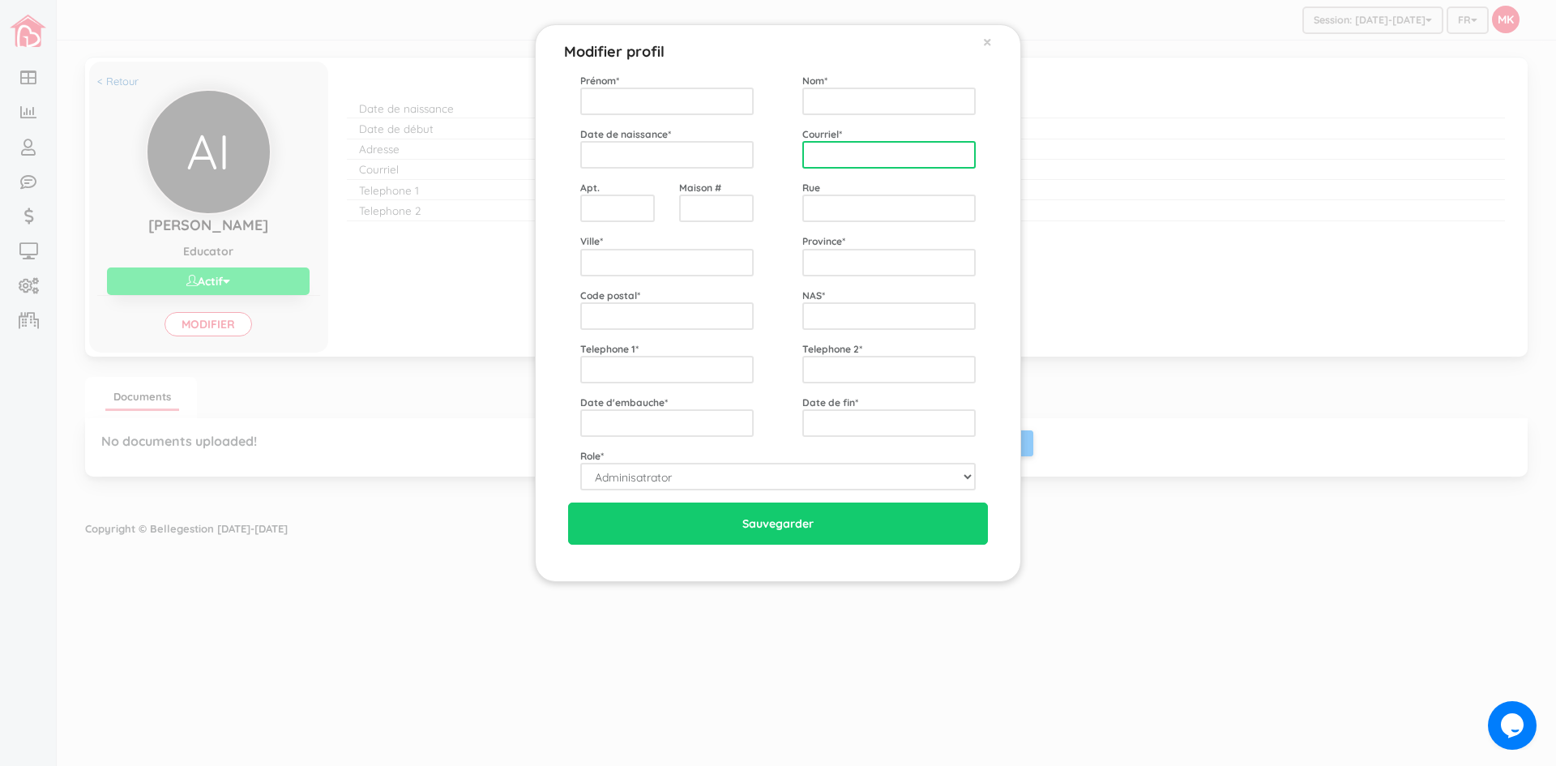
click at [872, 157] on input "text" at bounding box center [888, 155] width 173 height 28
type input "jibibusy@hotmail.com"
click at [682, 106] on input "text" at bounding box center [666, 102] width 173 height 28
type input "Aziza"
click at [889, 105] on input "text" at bounding box center [888, 102] width 173 height 28
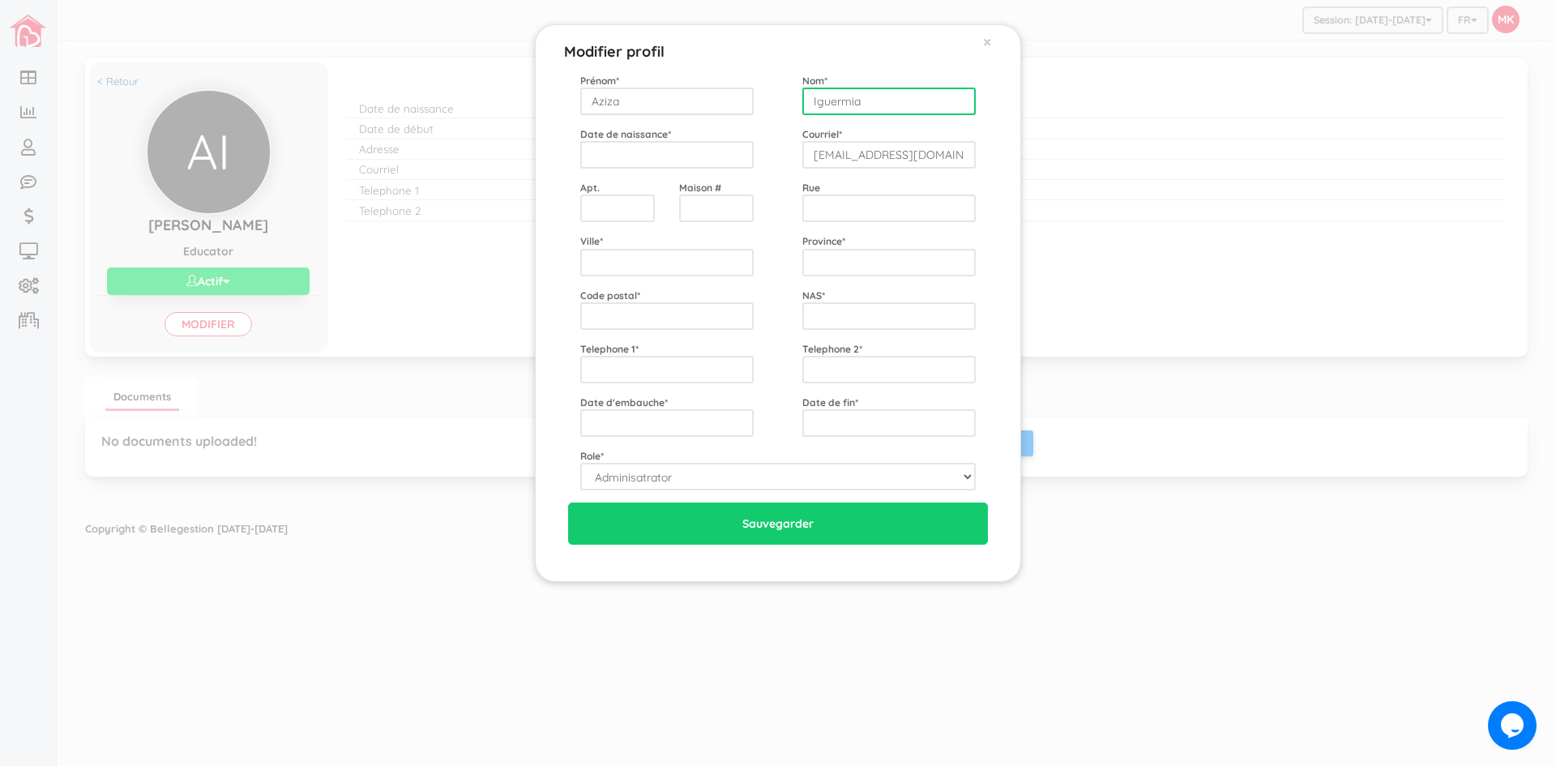
type input "Iguermia"
click at [720, 154] on input "text" at bounding box center [666, 155] width 173 height 28
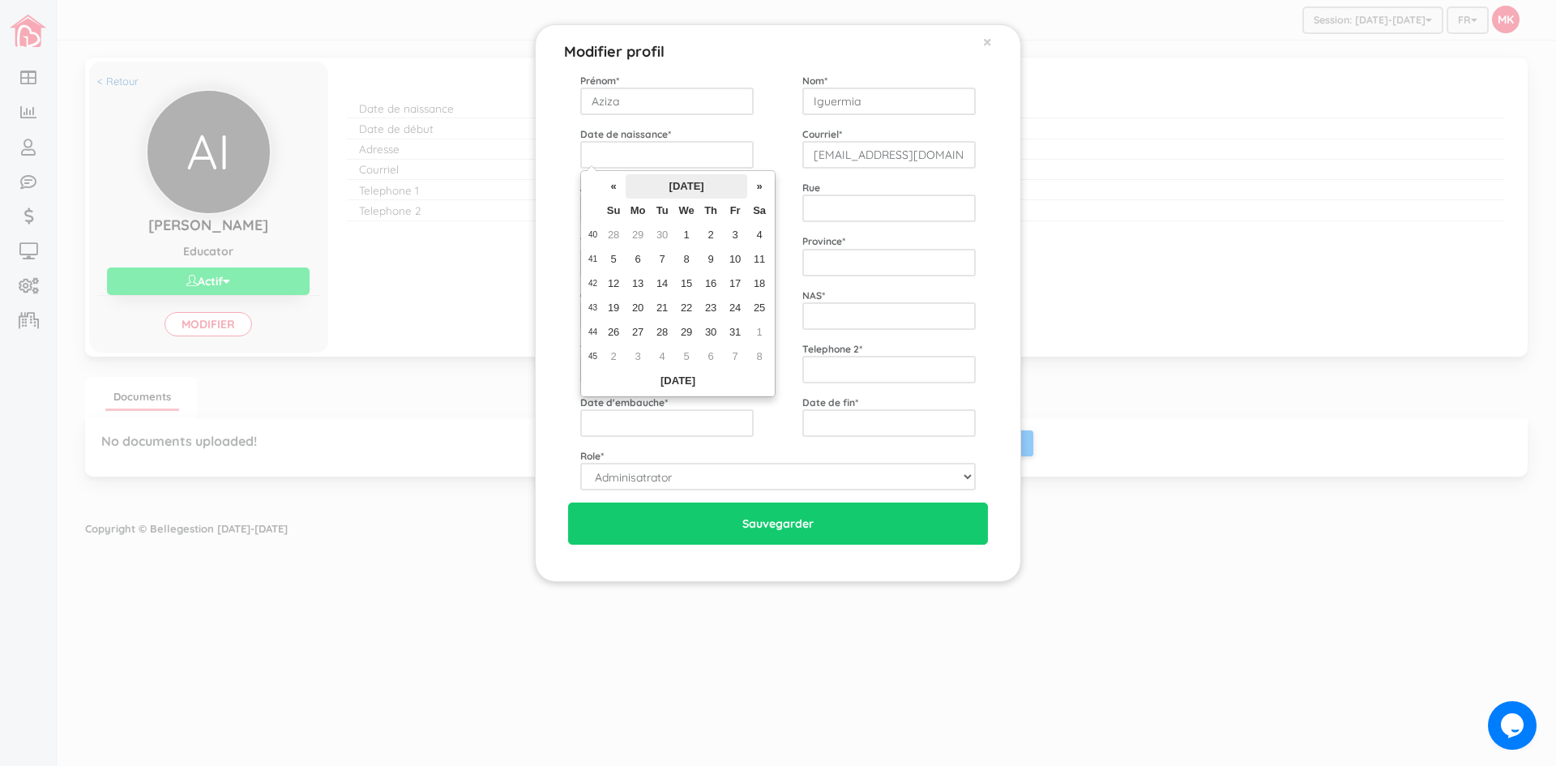
click at [695, 194] on th "October 2025" at bounding box center [687, 186] width 122 height 24
click at [604, 185] on th "«" at bounding box center [596, 186] width 24 height 24
click at [603, 185] on th "«" at bounding box center [596, 186] width 24 height 24
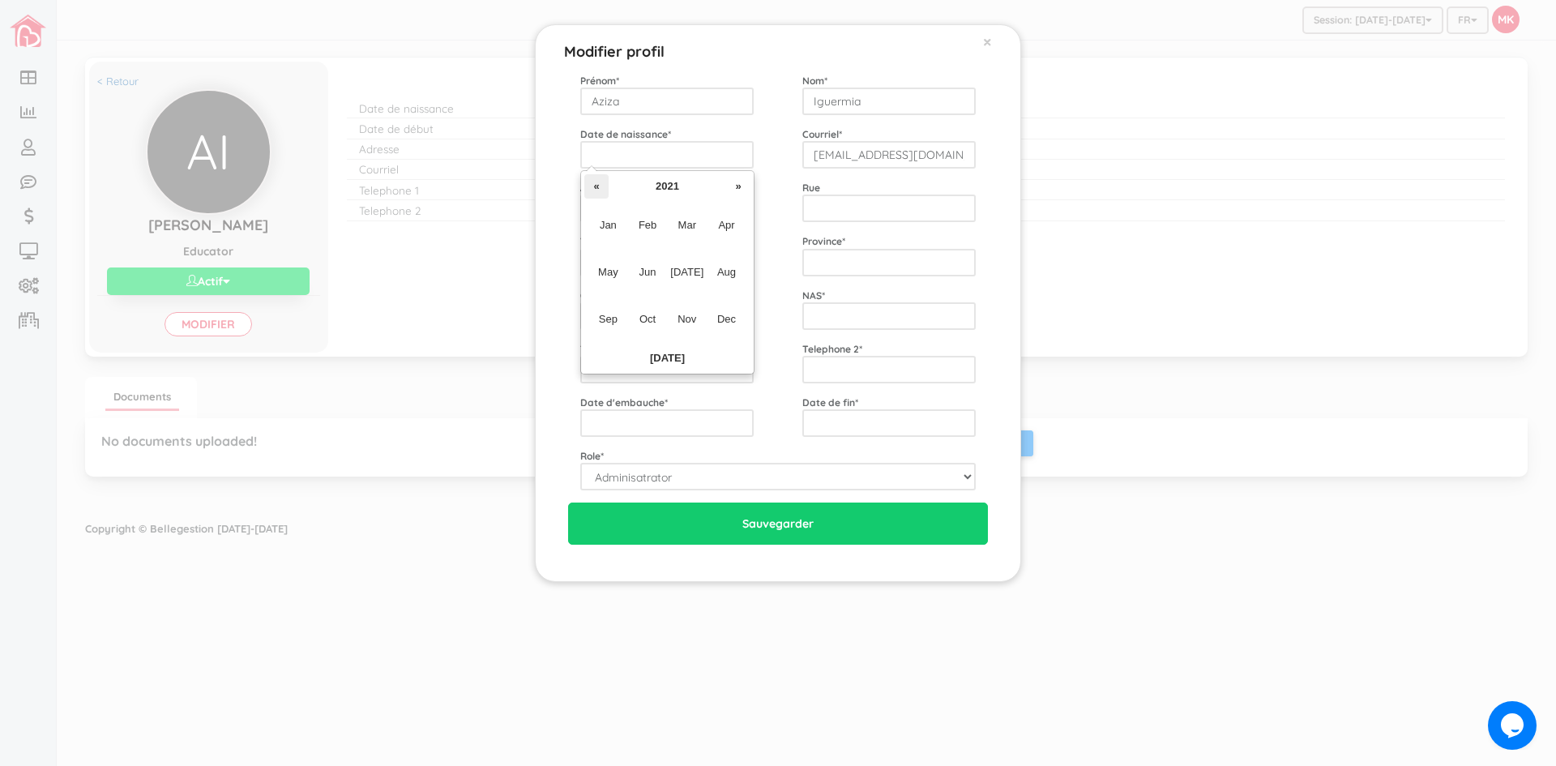
click at [602, 185] on th "«" at bounding box center [596, 186] width 24 height 24
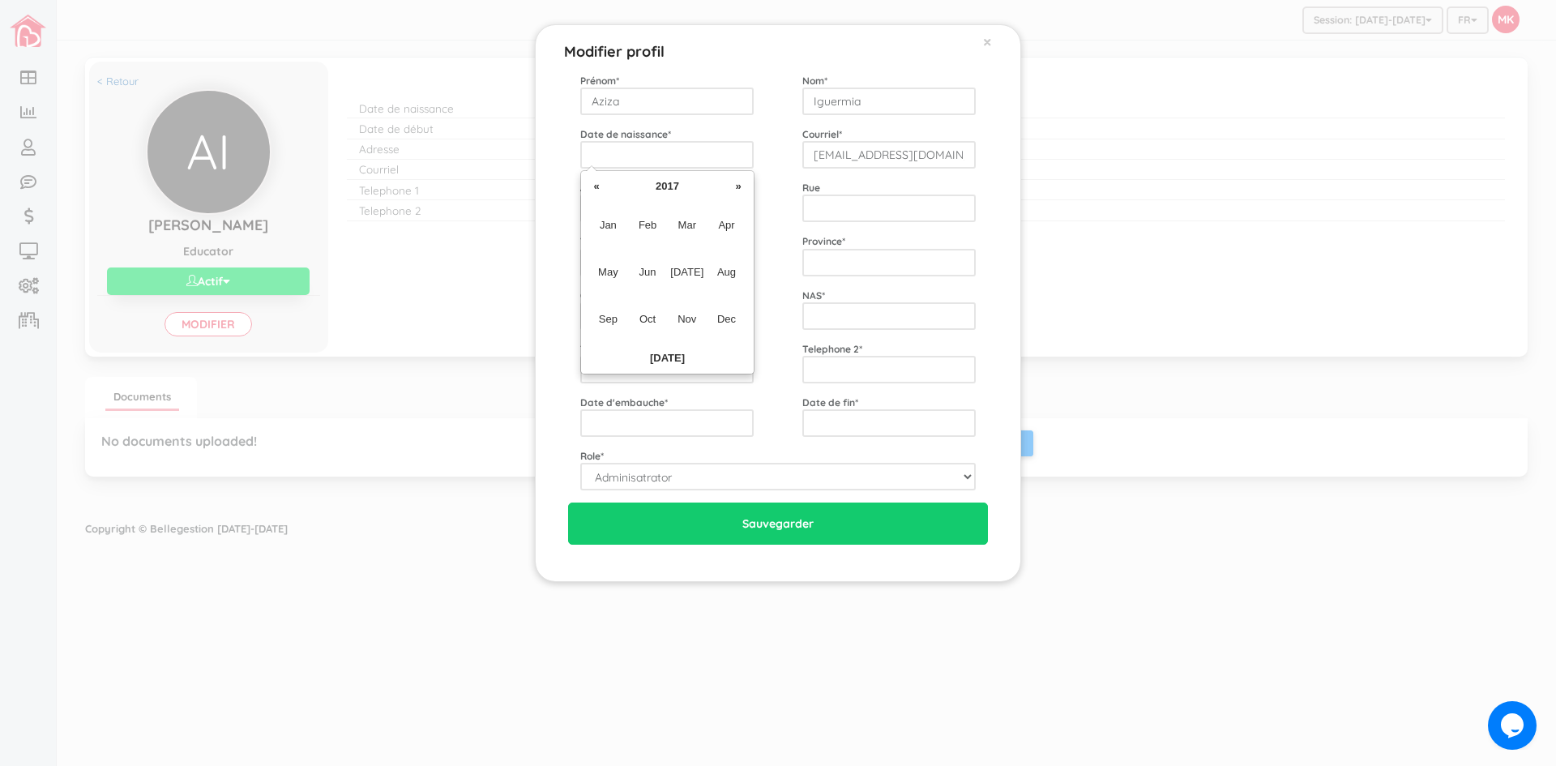
click at [602, 185] on th "«" at bounding box center [596, 186] width 24 height 24
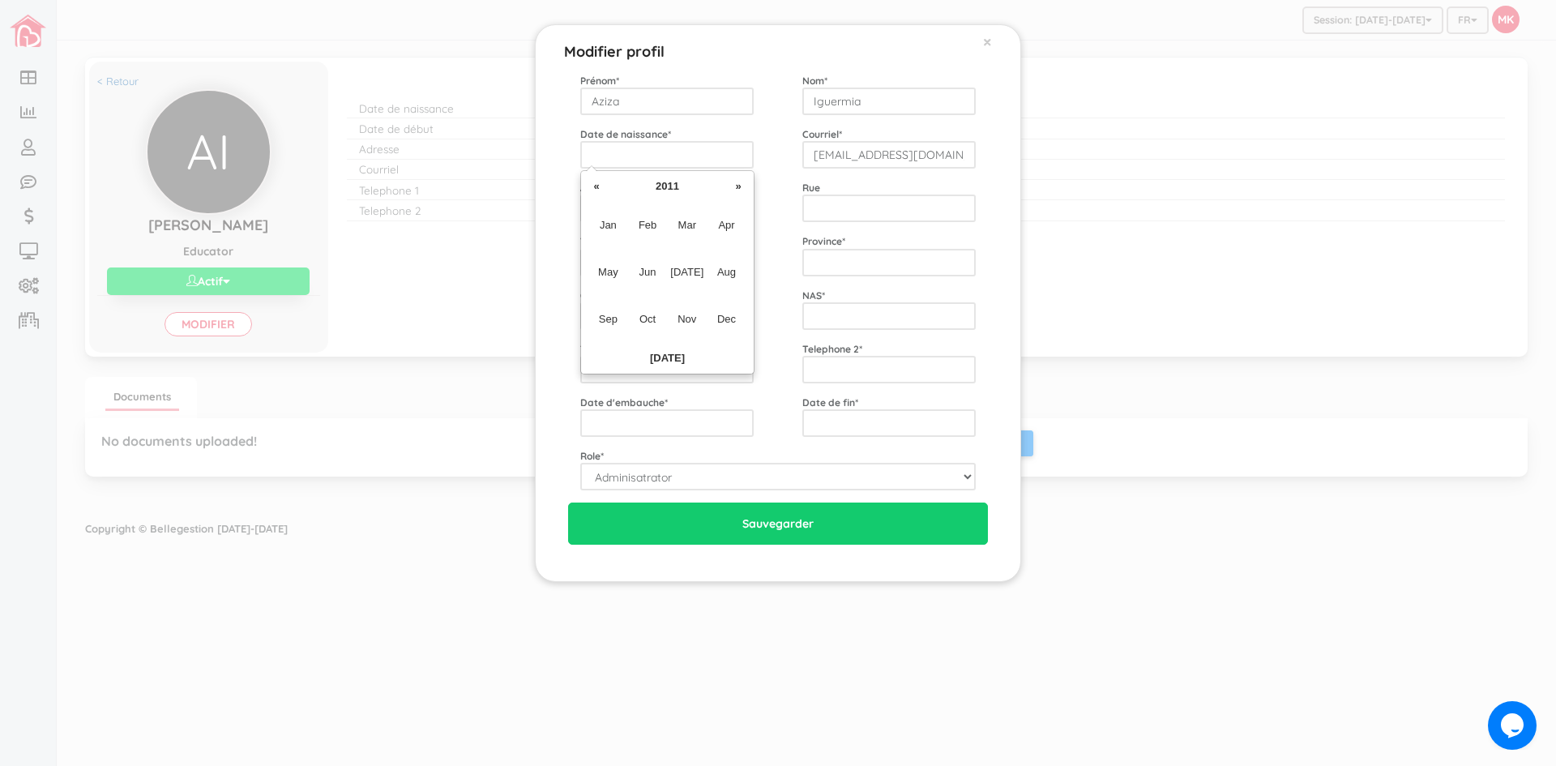
click at [602, 185] on th "«" at bounding box center [596, 186] width 24 height 24
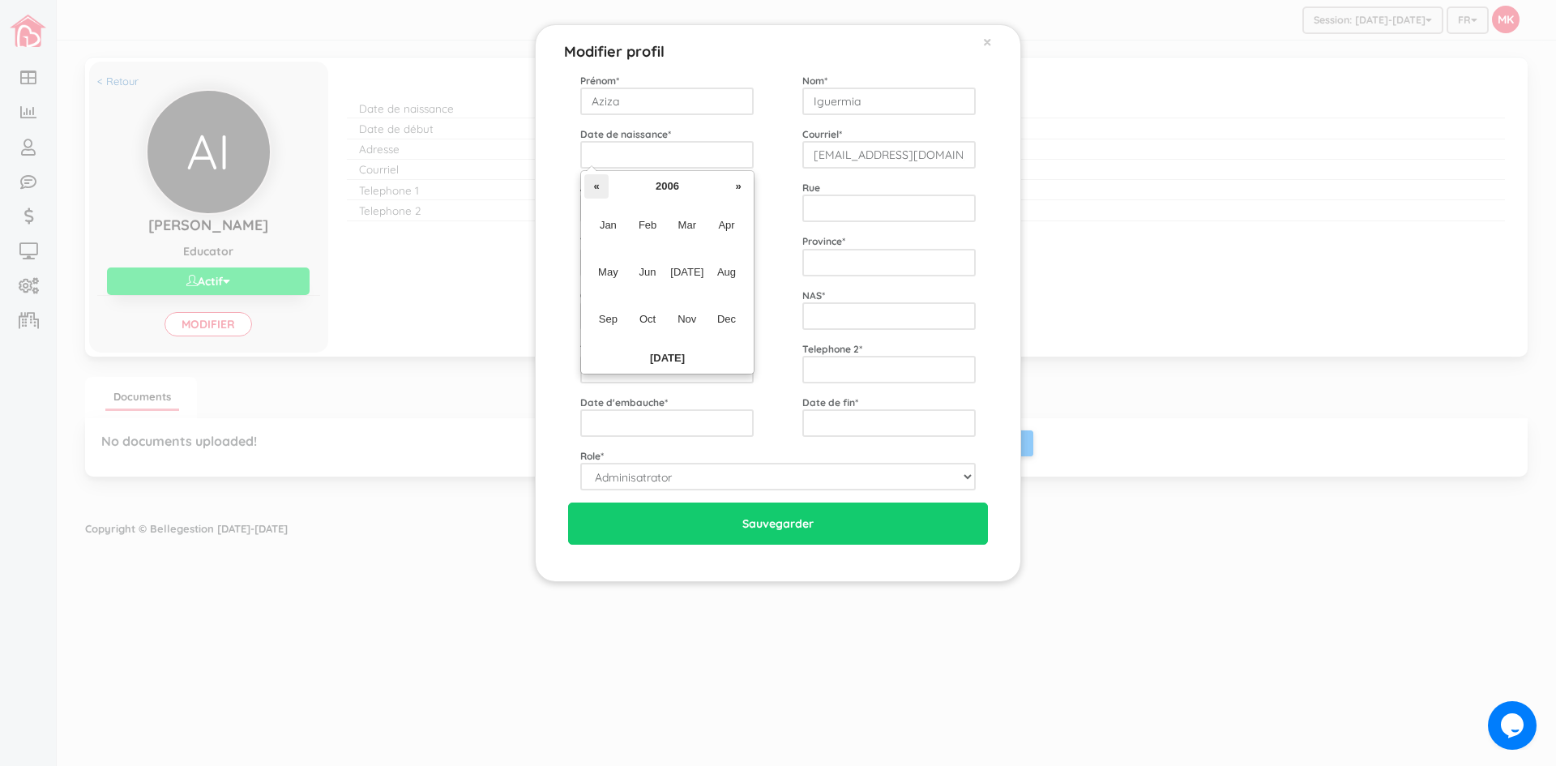
click at [601, 185] on th "«" at bounding box center [596, 186] width 24 height 24
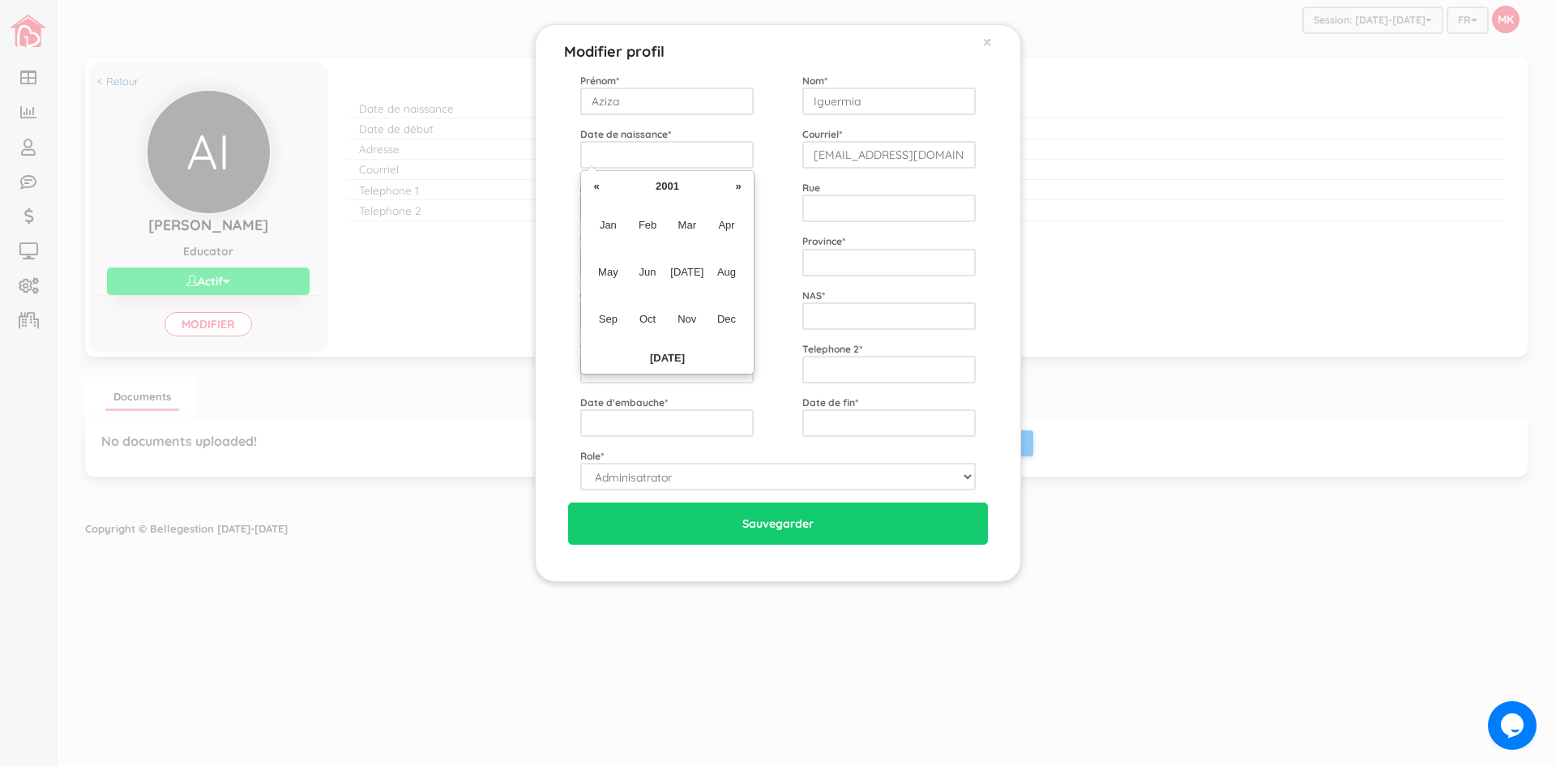
click at [601, 185] on th "«" at bounding box center [596, 186] width 24 height 24
click at [601, 186] on th "«" at bounding box center [596, 186] width 24 height 24
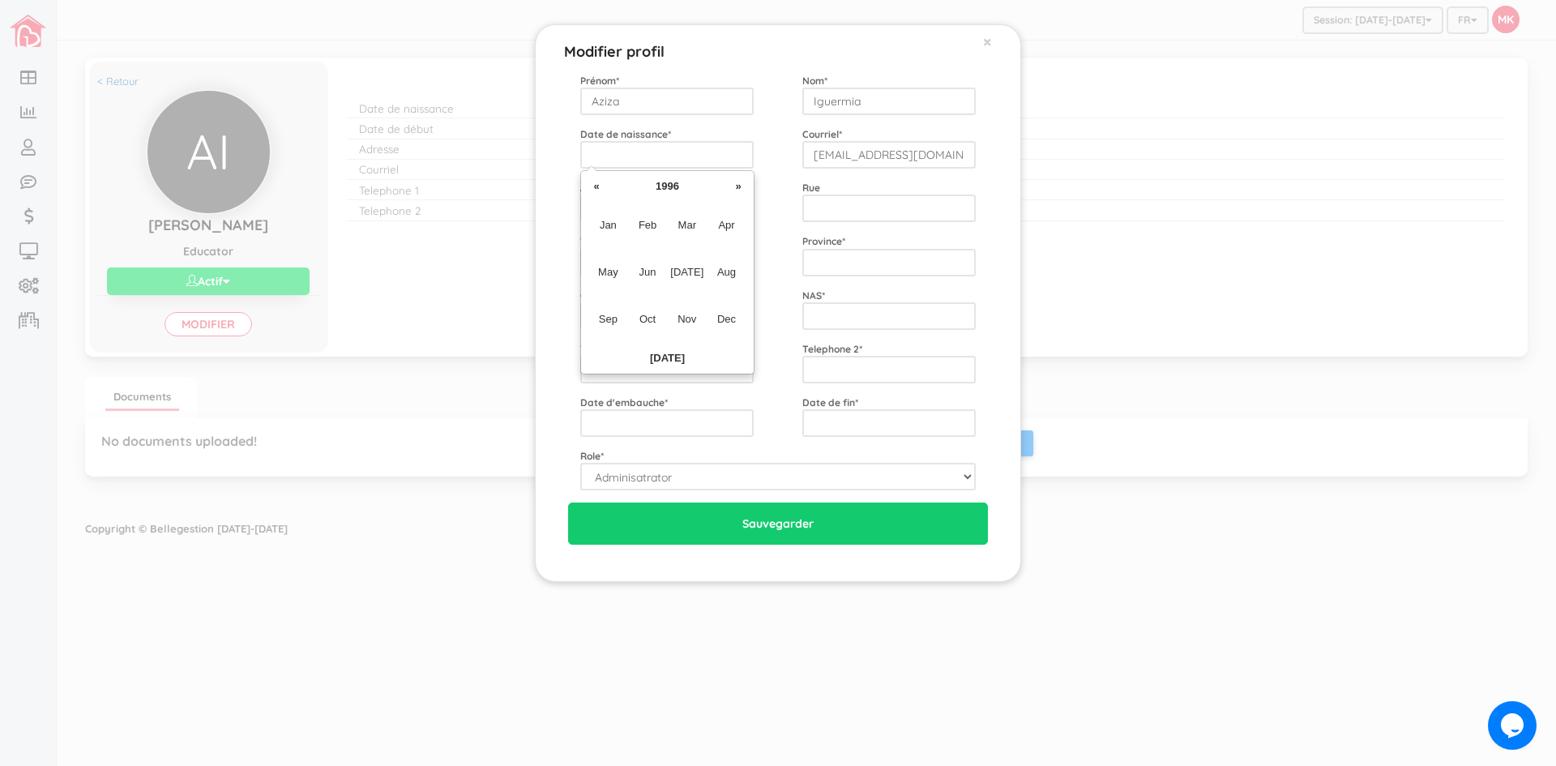
click at [601, 186] on th "«" at bounding box center [596, 186] width 24 height 24
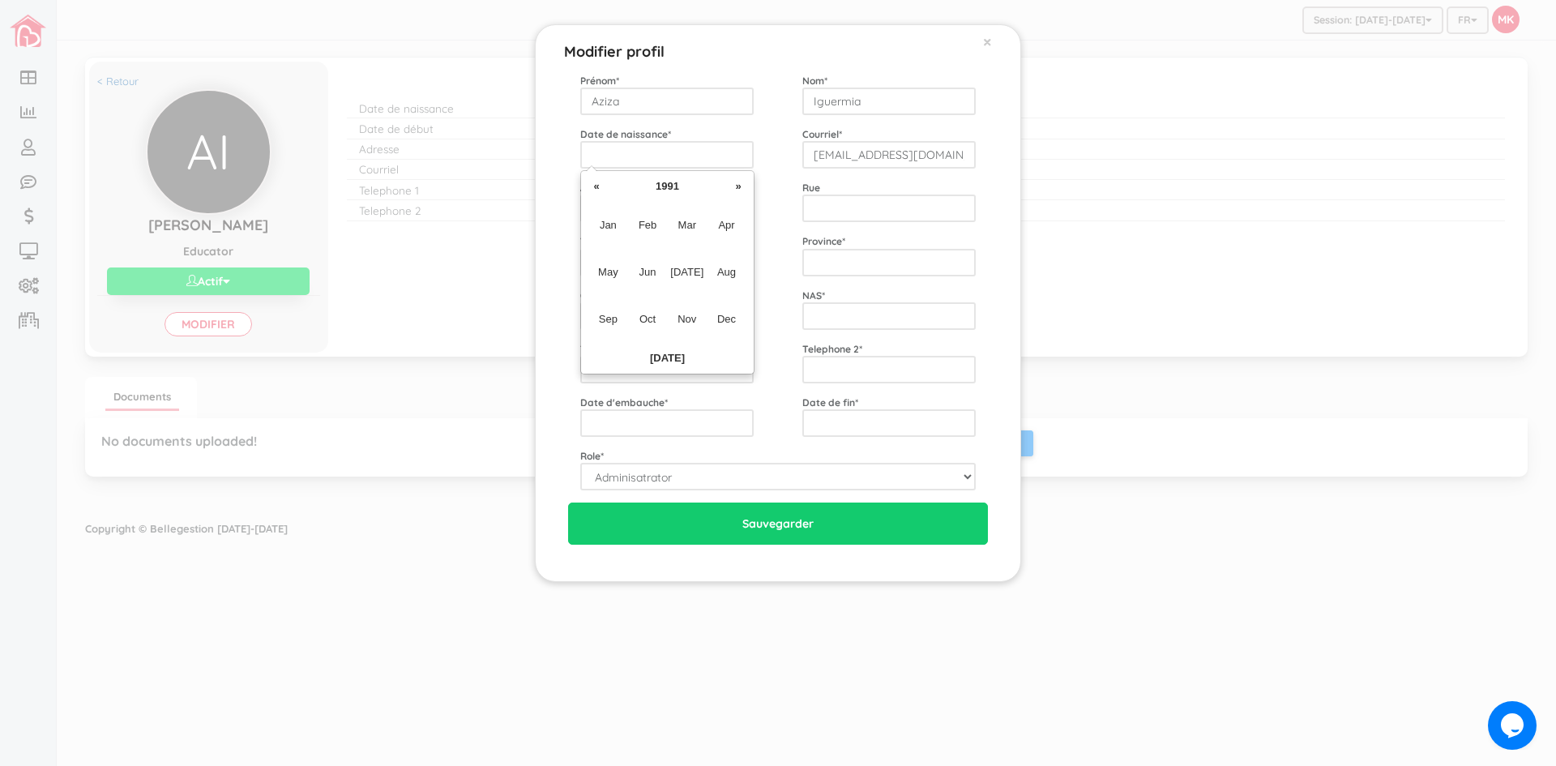
click at [601, 186] on th "«" at bounding box center [596, 186] width 24 height 24
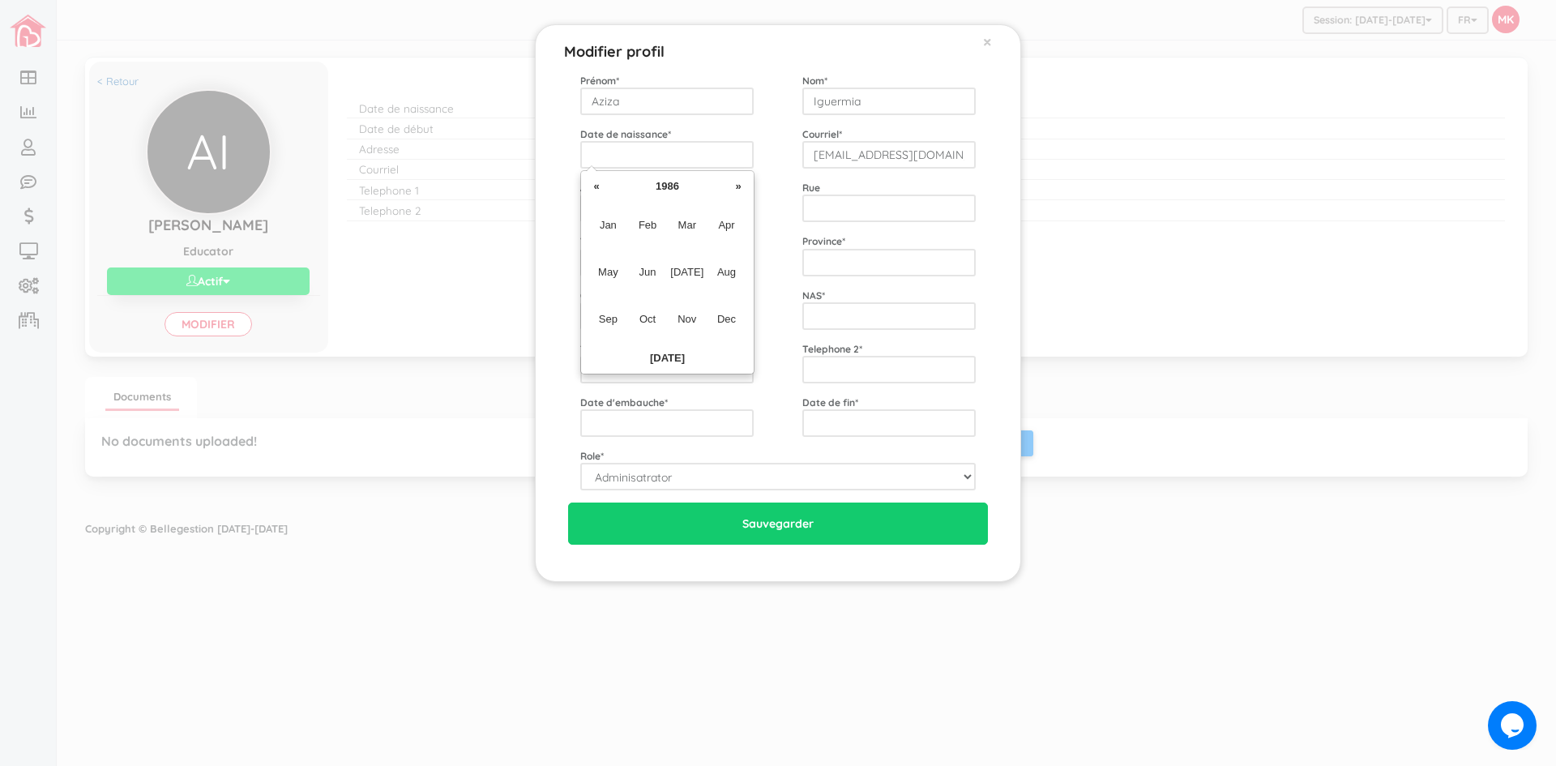
click at [600, 186] on th "«" at bounding box center [596, 186] width 24 height 24
click at [599, 186] on th "«" at bounding box center [596, 186] width 24 height 24
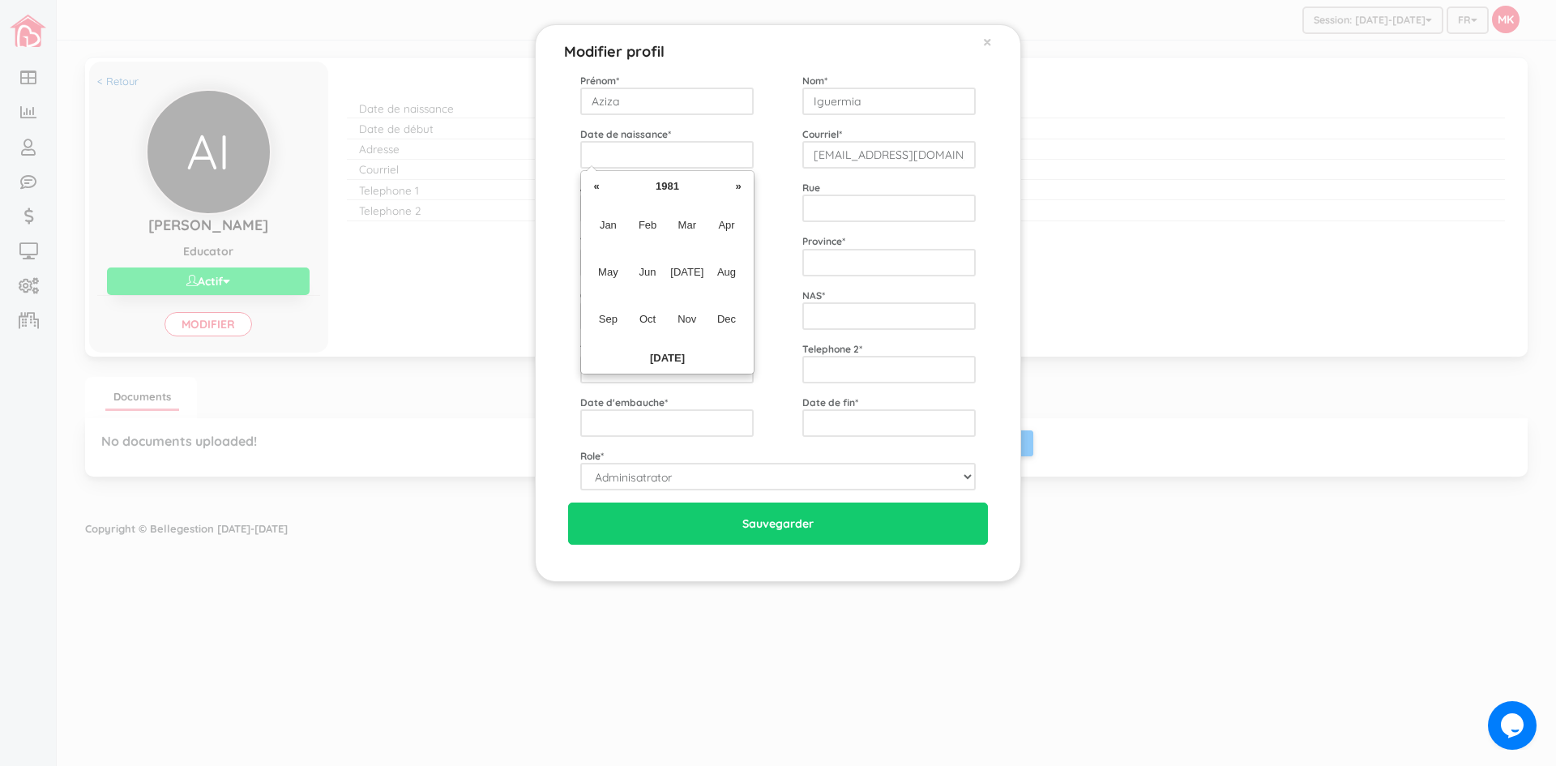
click at [599, 186] on th "«" at bounding box center [596, 186] width 24 height 24
click at [598, 187] on th "«" at bounding box center [596, 186] width 24 height 24
click at [597, 187] on th "«" at bounding box center [596, 186] width 24 height 24
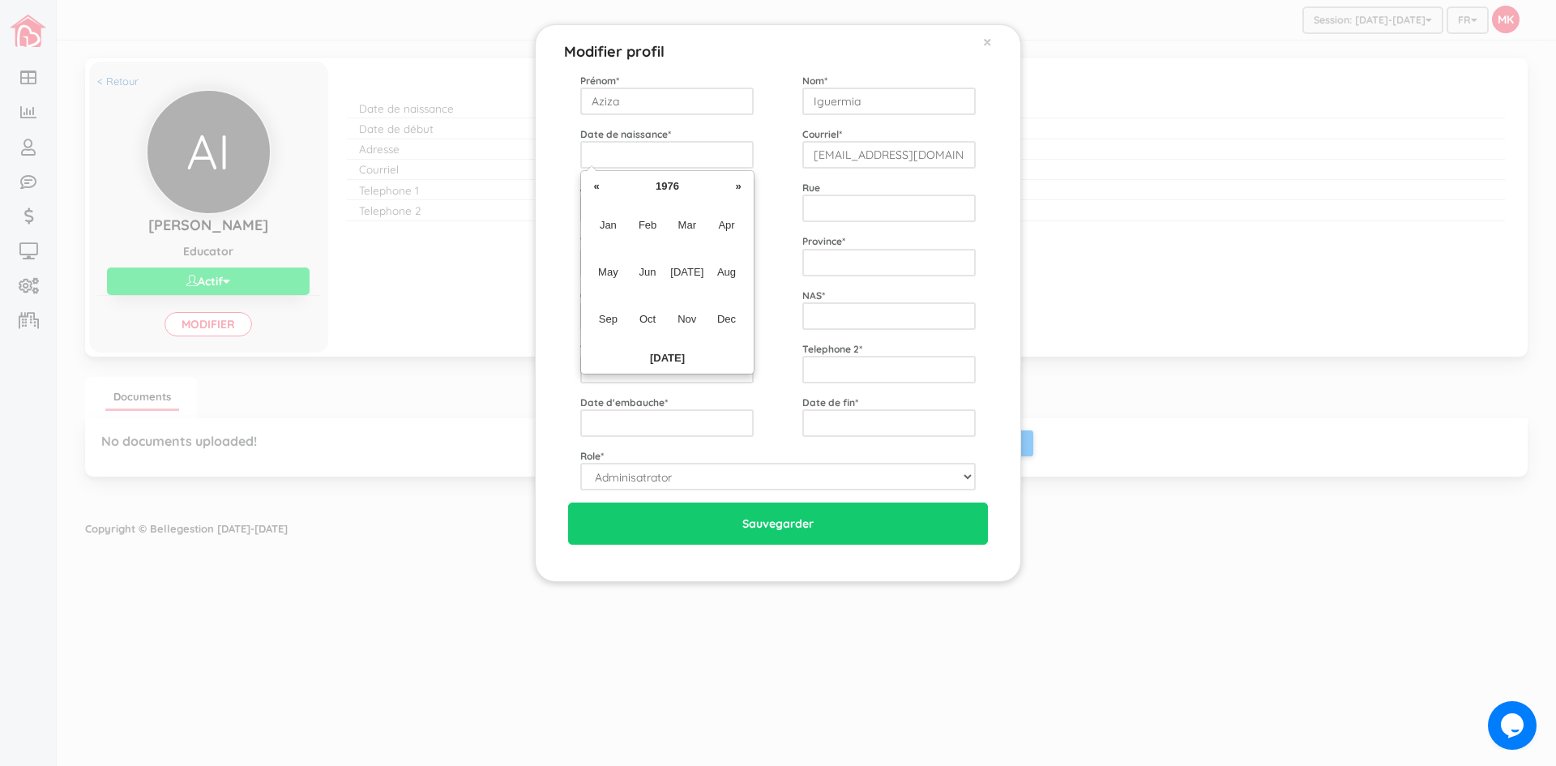
click at [597, 187] on th "«" at bounding box center [596, 186] width 24 height 24
click at [729, 272] on span "Aug" at bounding box center [726, 272] width 36 height 44
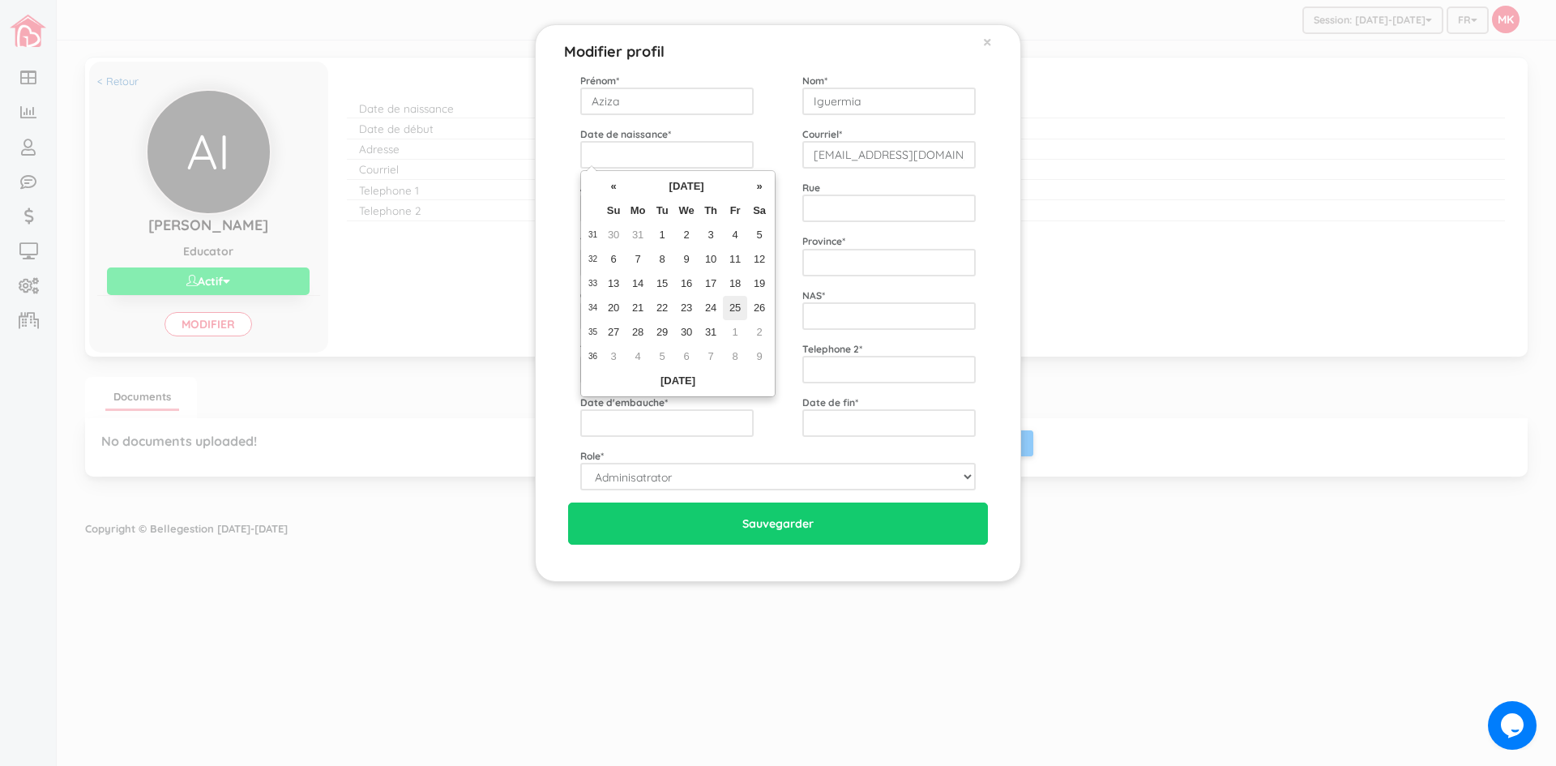
click at [734, 308] on td "25" at bounding box center [735, 308] width 24 height 24
type input "1972-08-25"
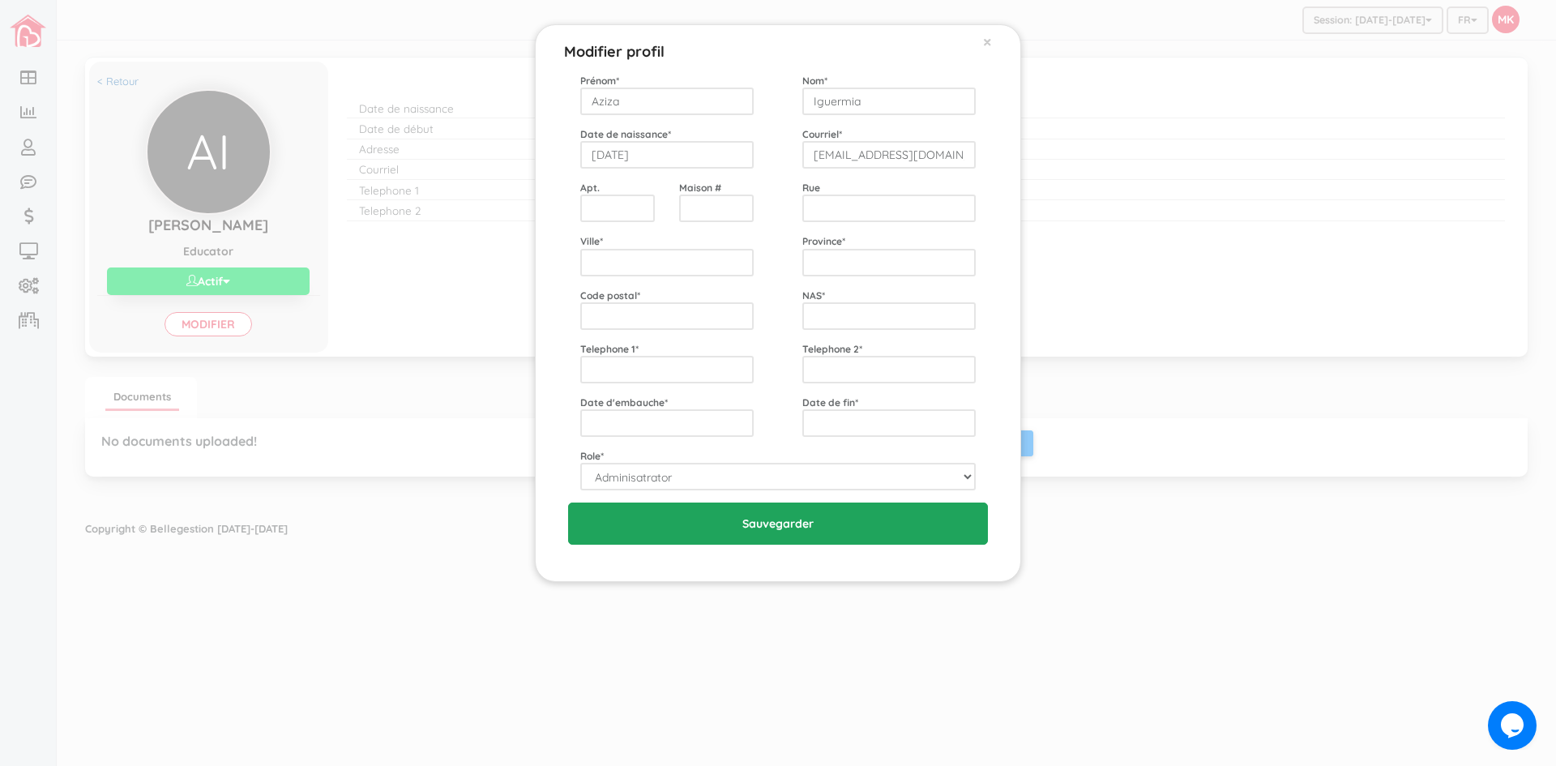
click at [833, 524] on input "Sauvegarder" at bounding box center [778, 524] width 420 height 42
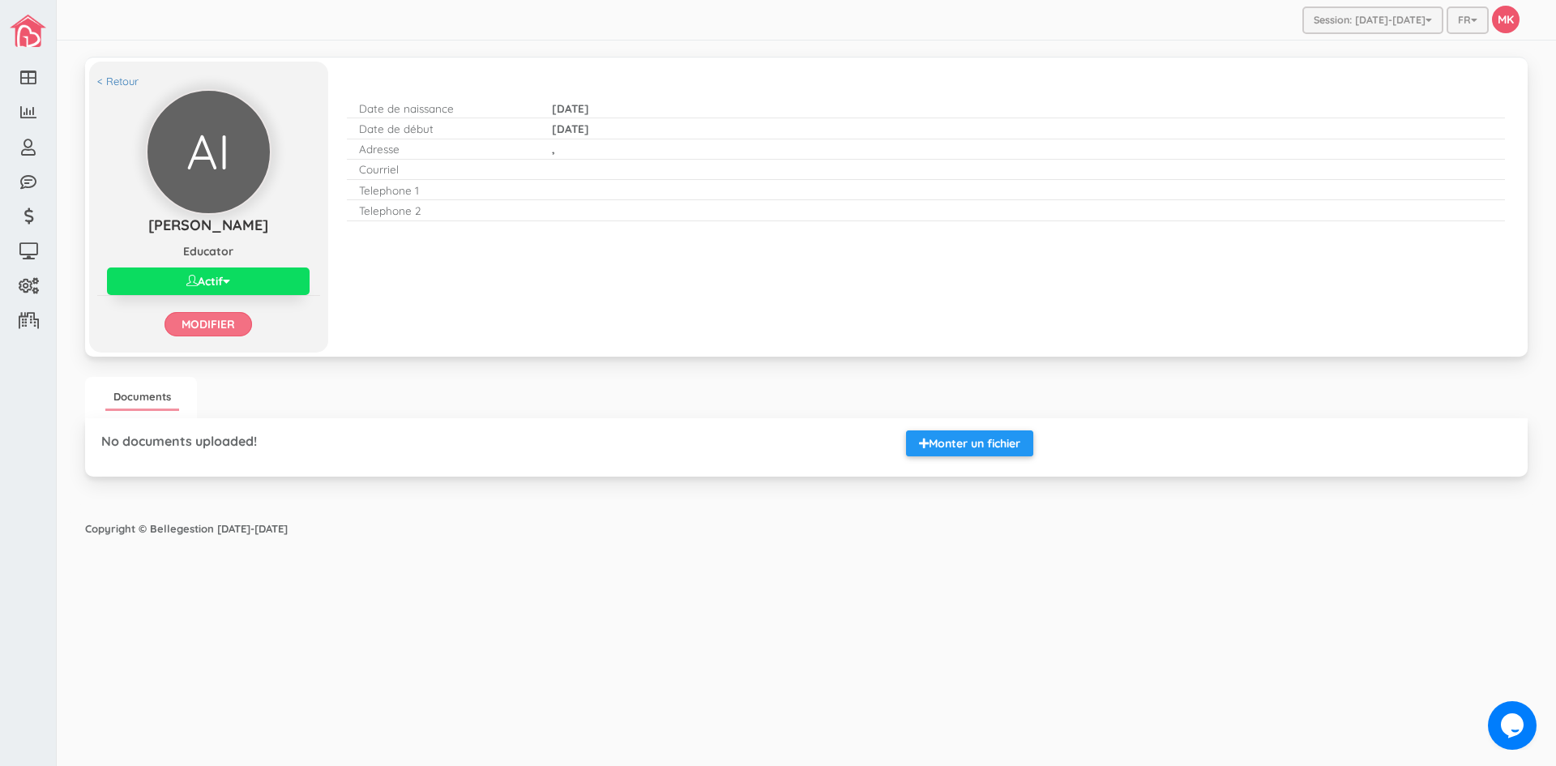
click at [234, 327] on link "Modifier" at bounding box center [209, 324] width 88 height 24
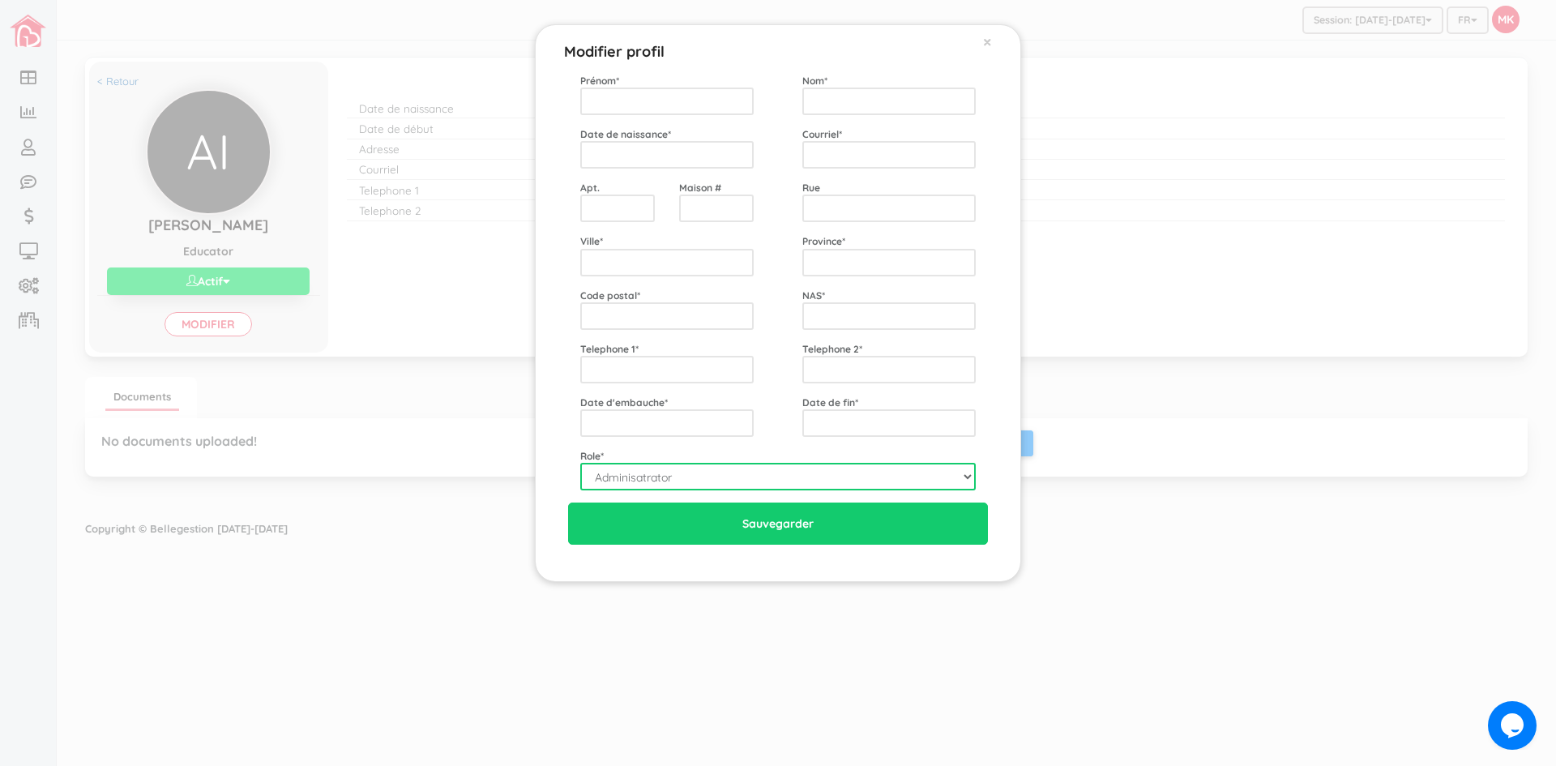
click at [962, 484] on select "Adminisatrator Educator Secretary" at bounding box center [778, 477] width 396 height 28
select select "E"
click at [580, 463] on select "Adminisatrator Educator Secretary" at bounding box center [778, 477] width 396 height 28
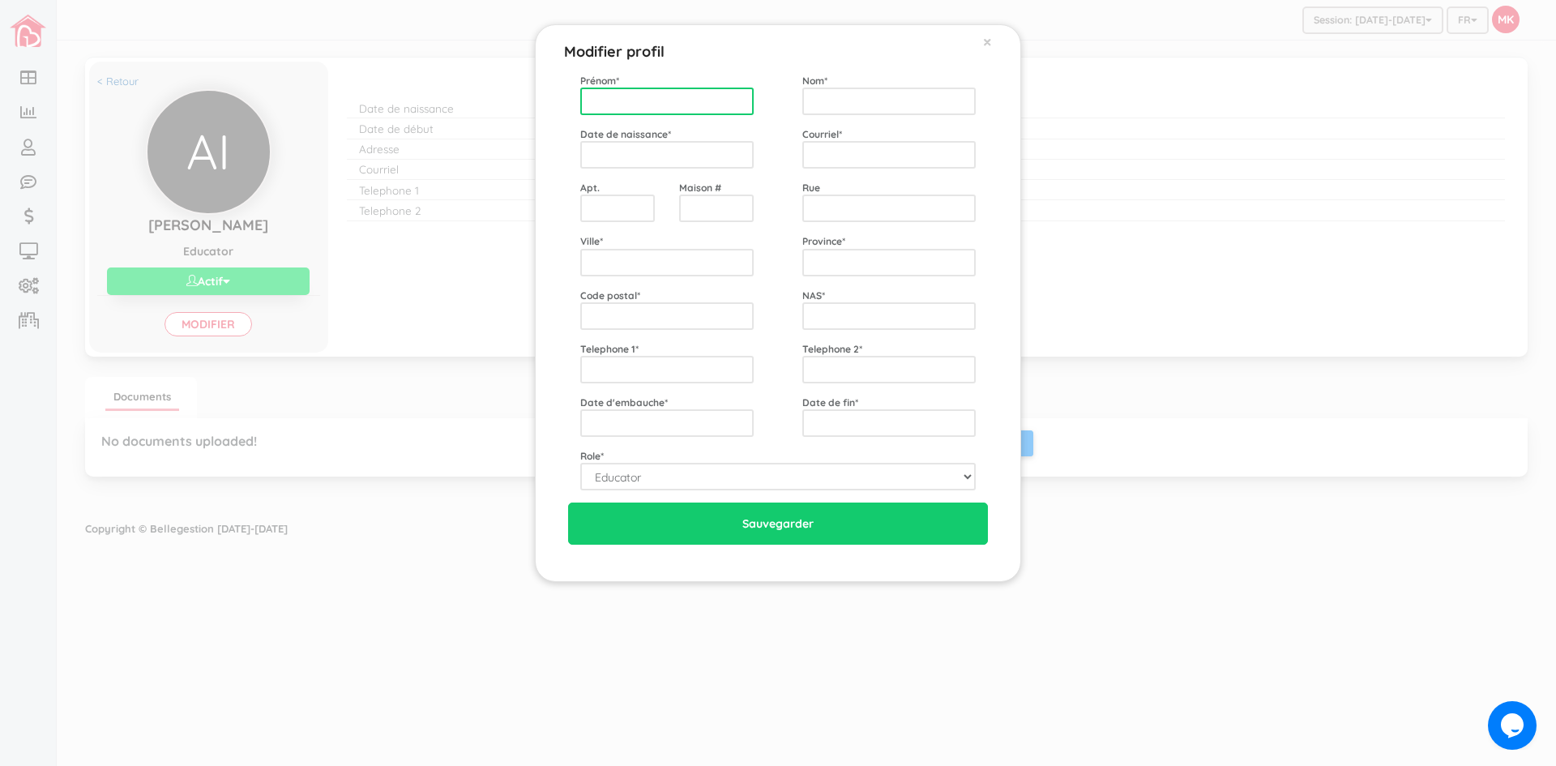
click at [680, 93] on input "text" at bounding box center [666, 102] width 173 height 28
type input "Iguermia"
drag, startPoint x: 665, startPoint y: 102, endPoint x: 477, endPoint y: 146, distance: 192.3
click at [477, 146] on div "Modifier profil × Prénom * Iguermia Nom * Date de naissance * Courriel * Apt. M…" at bounding box center [778, 383] width 1556 height 766
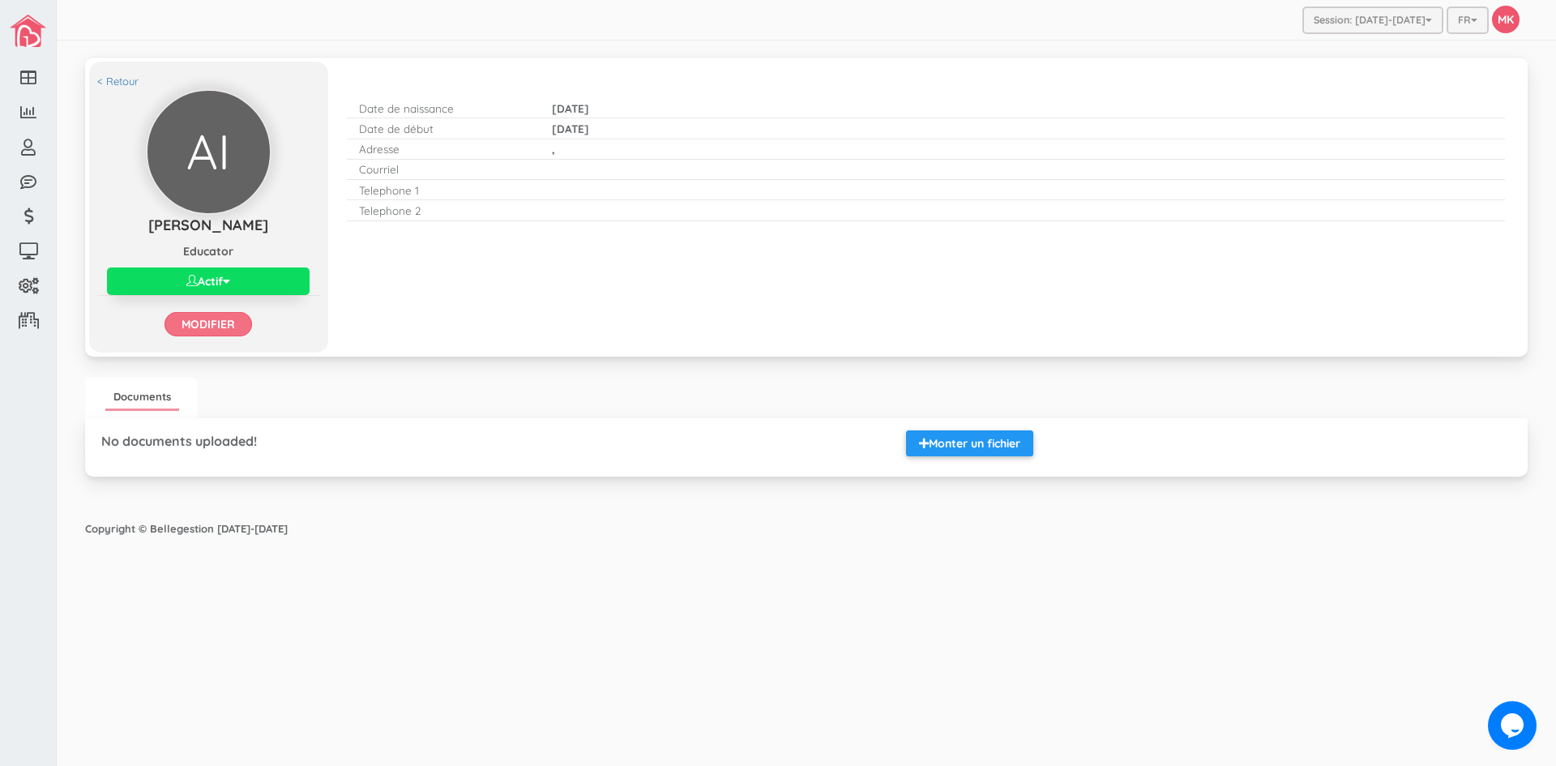
click at [218, 327] on link "Modifier" at bounding box center [209, 324] width 88 height 24
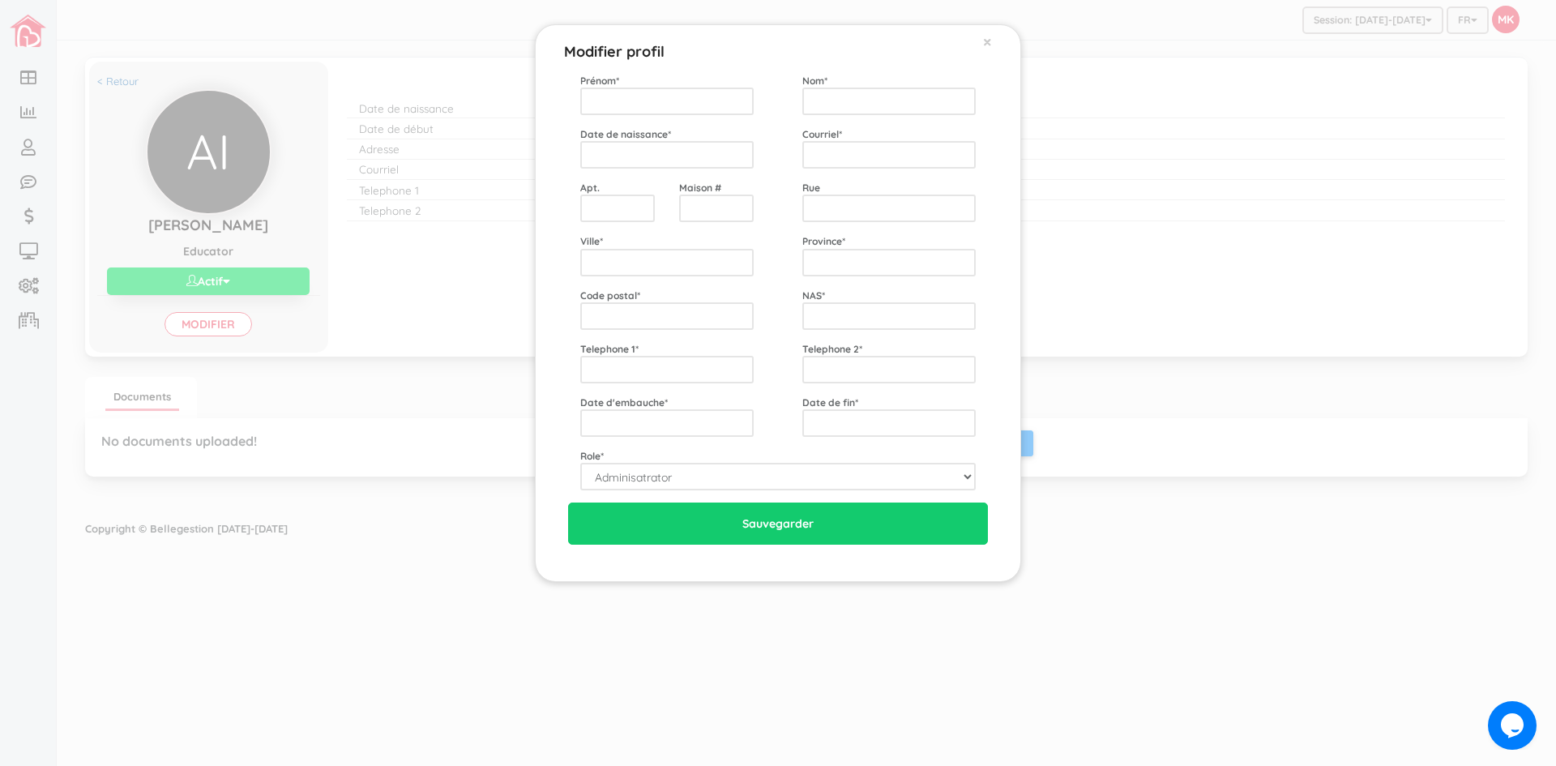
click at [1086, 529] on div "Modifier profil × Prénom * Nom * Date de naissance * Courriel * Apt. Maison # R…" at bounding box center [778, 383] width 1556 height 766
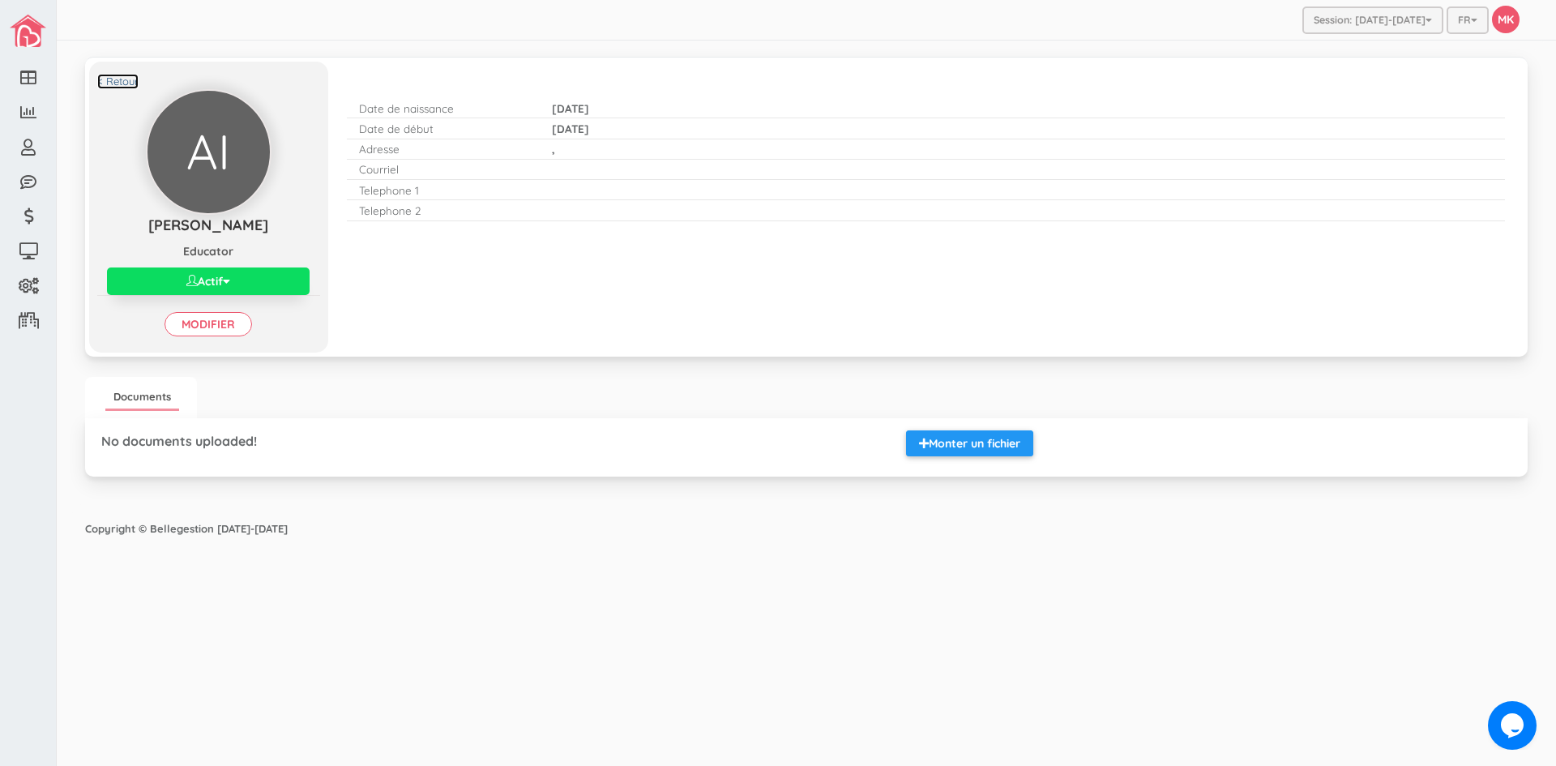
click at [122, 83] on link "< Retour" at bounding box center [117, 81] width 41 height 15
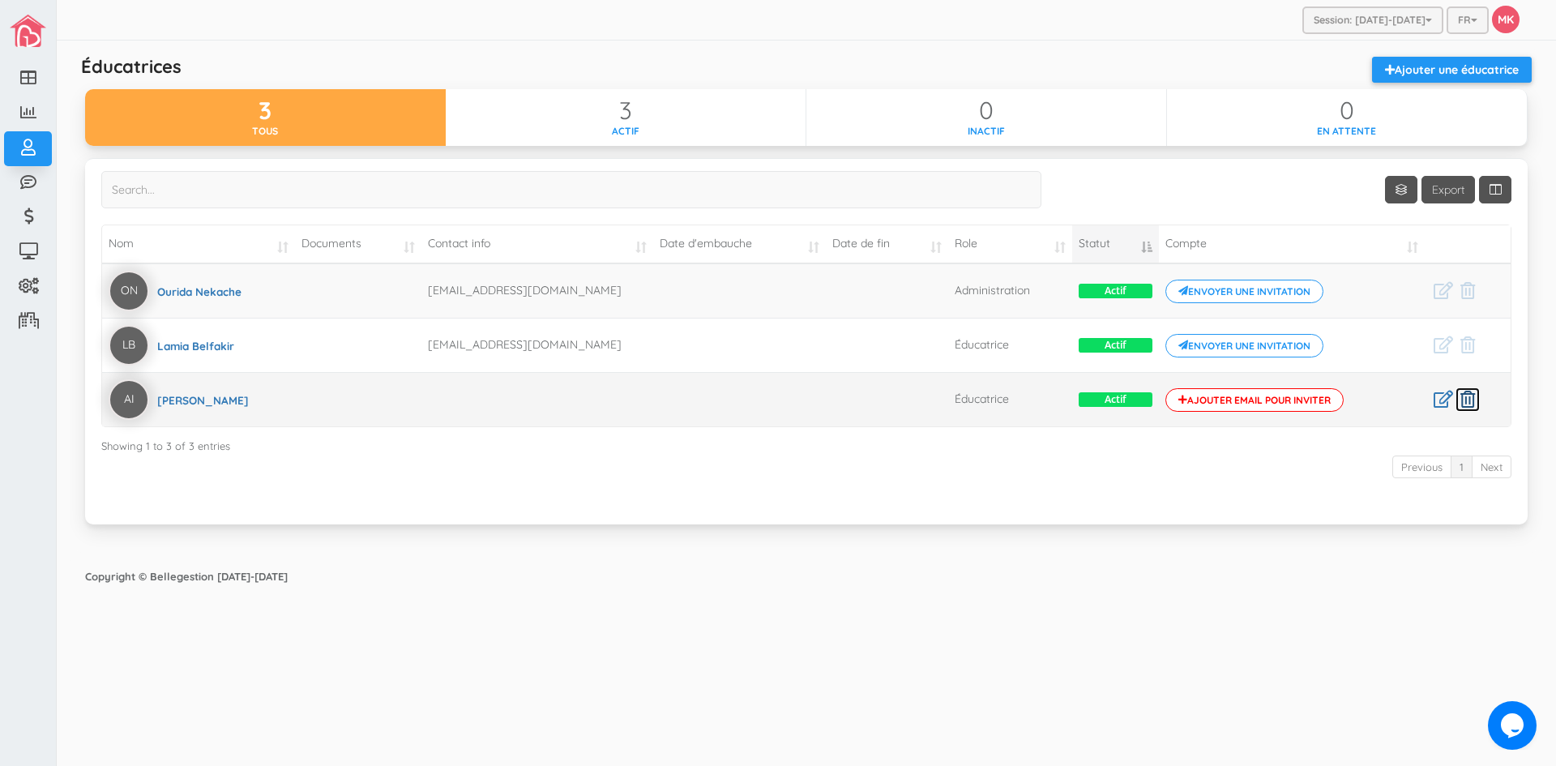
click at [1470, 396] on icon at bounding box center [1468, 399] width 15 height 17
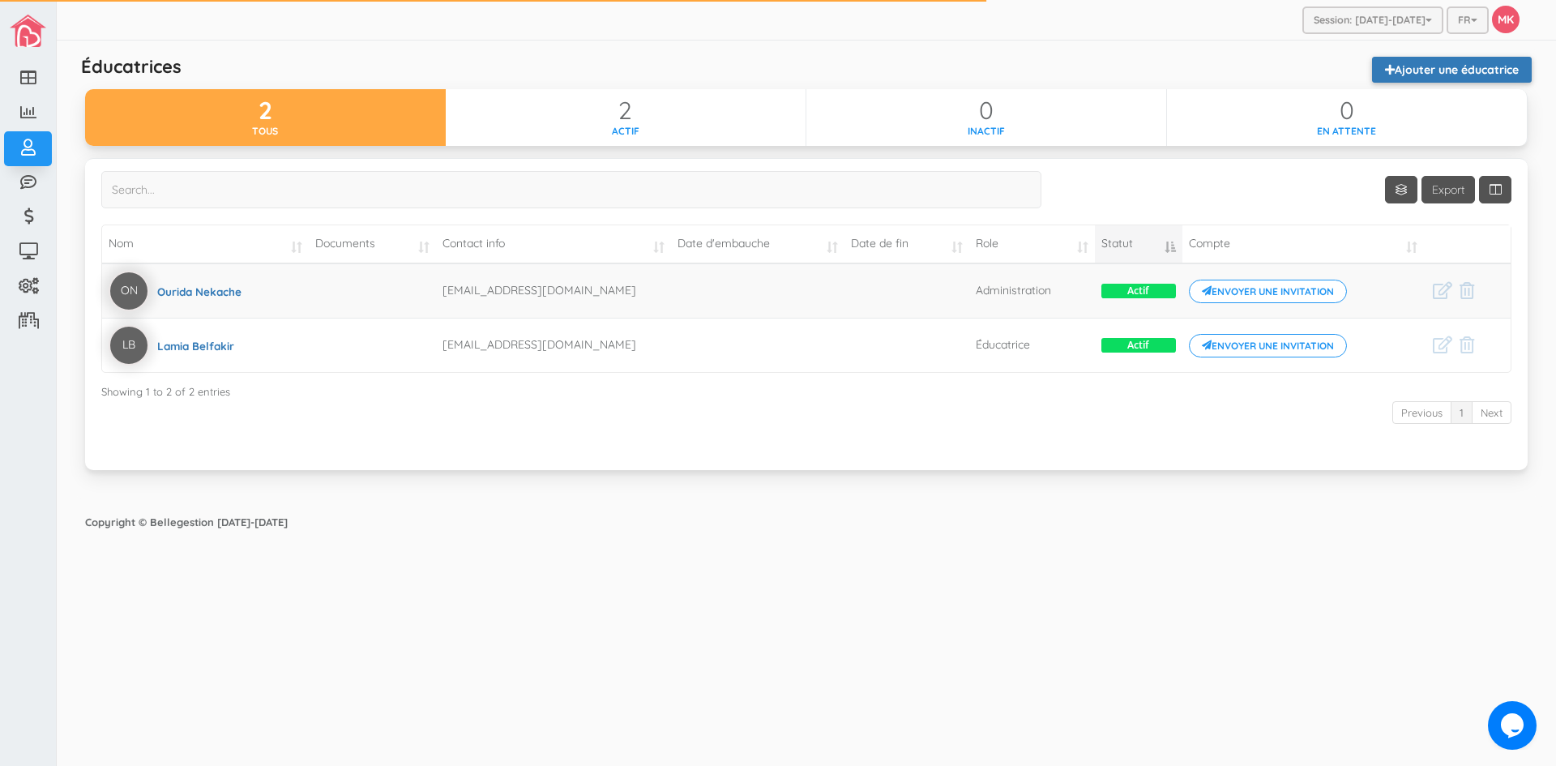
click at [1434, 68] on link "Ajouter une éducatrice" at bounding box center [1452, 70] width 160 height 26
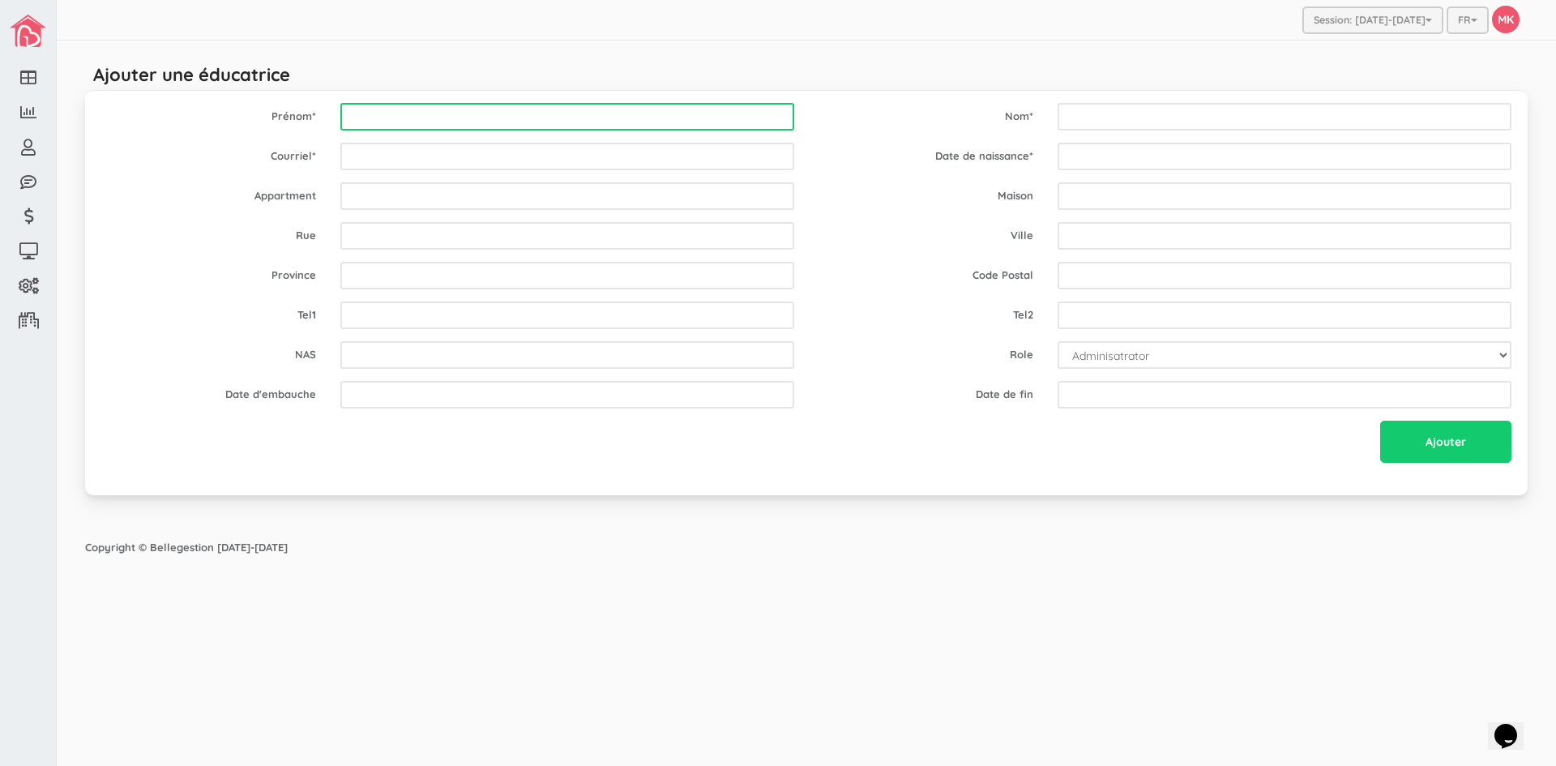
click at [455, 118] on input "text" at bounding box center [567, 117] width 454 height 28
type input "Iguermia"
drag, startPoint x: 467, startPoint y: 113, endPoint x: 302, endPoint y: 126, distance: 165.9
click at [302, 126] on div "Prénom * Iguermia Nom *" at bounding box center [806, 117] width 1435 height 28
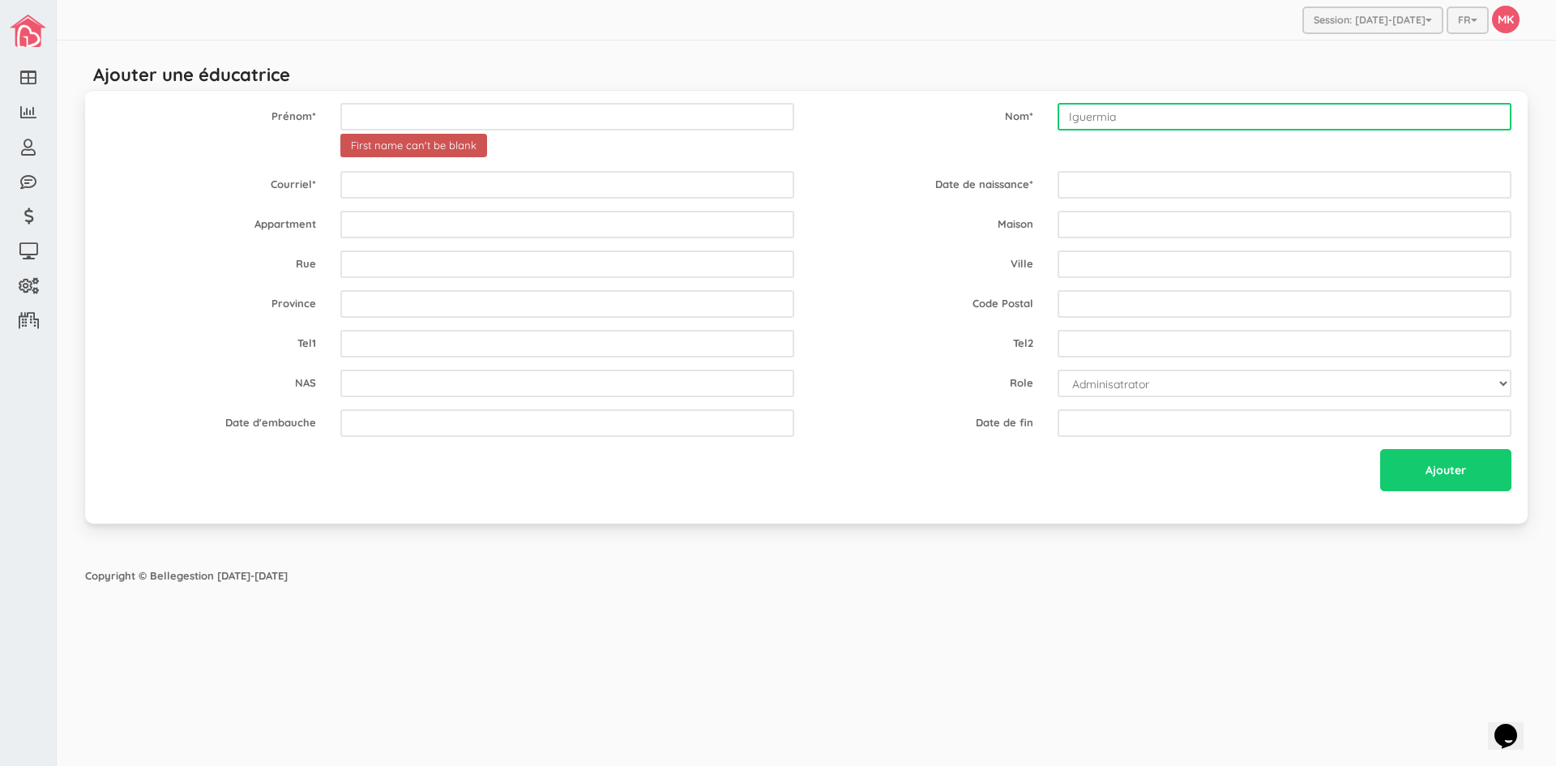
type input "Iguermia"
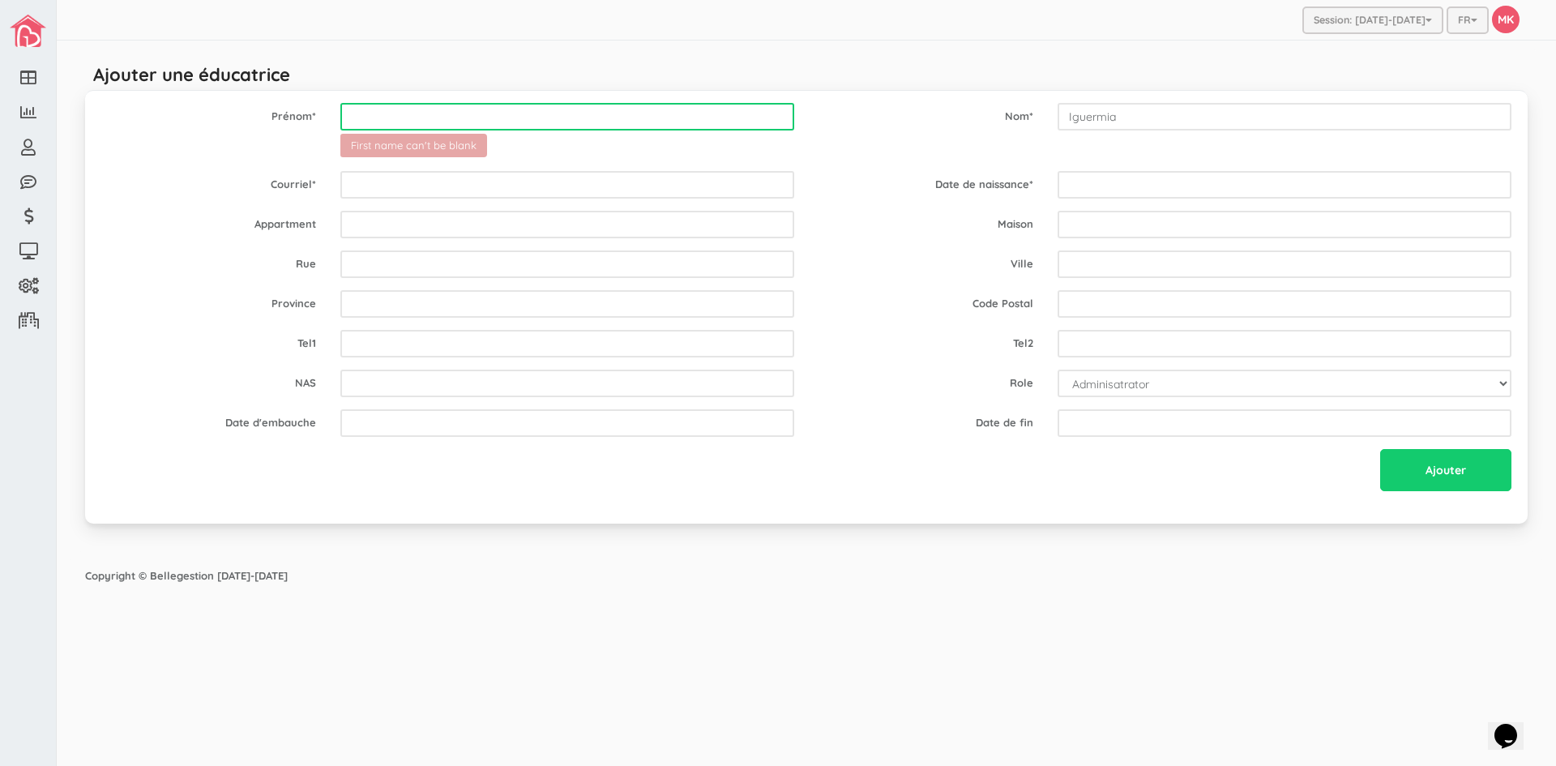
click at [563, 115] on input "text" at bounding box center [567, 117] width 454 height 28
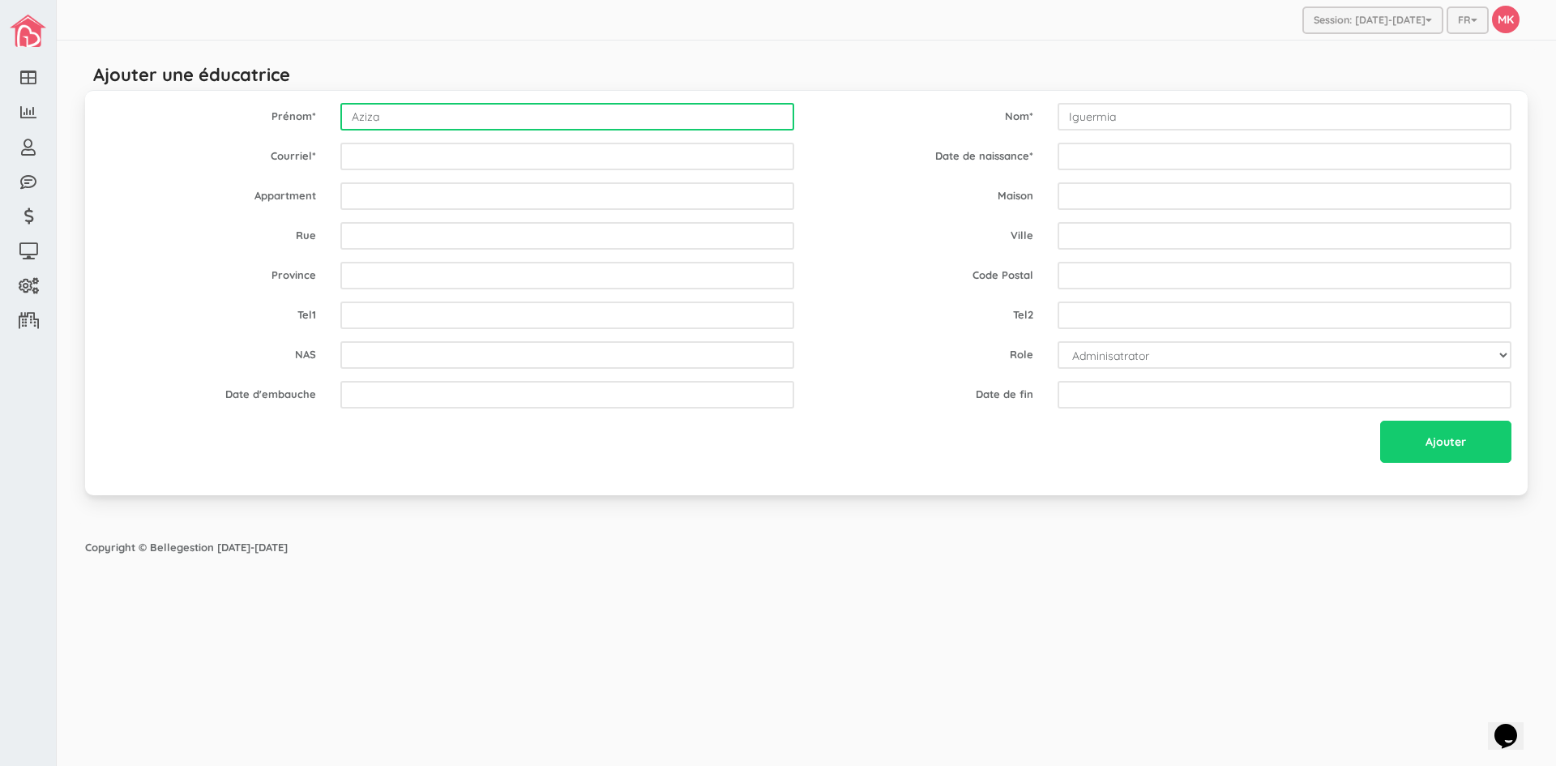
type input "Aziza"
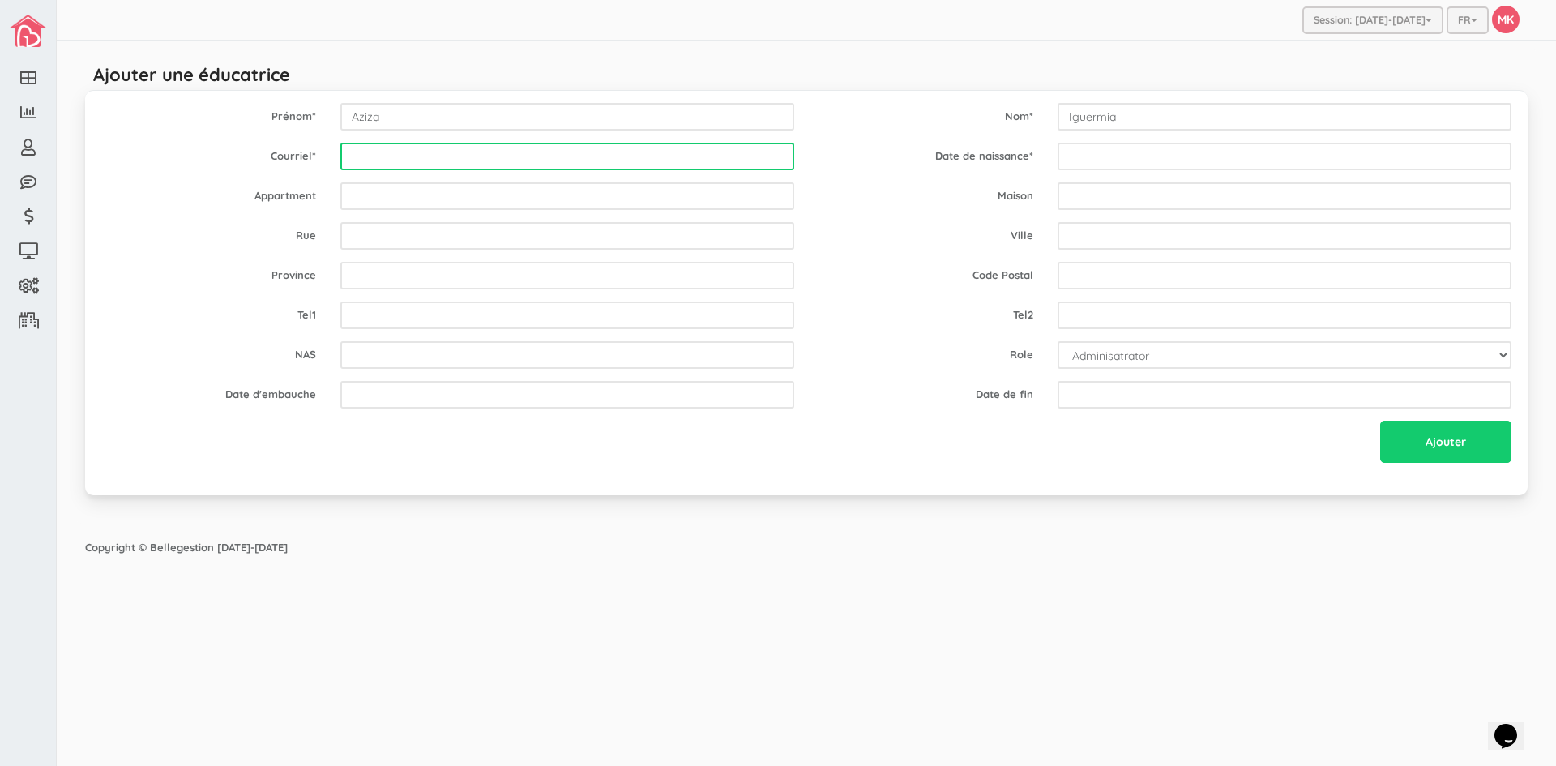
click at [517, 163] on input "email" at bounding box center [567, 157] width 454 height 28
type input "jibibusy@hotmail.com"
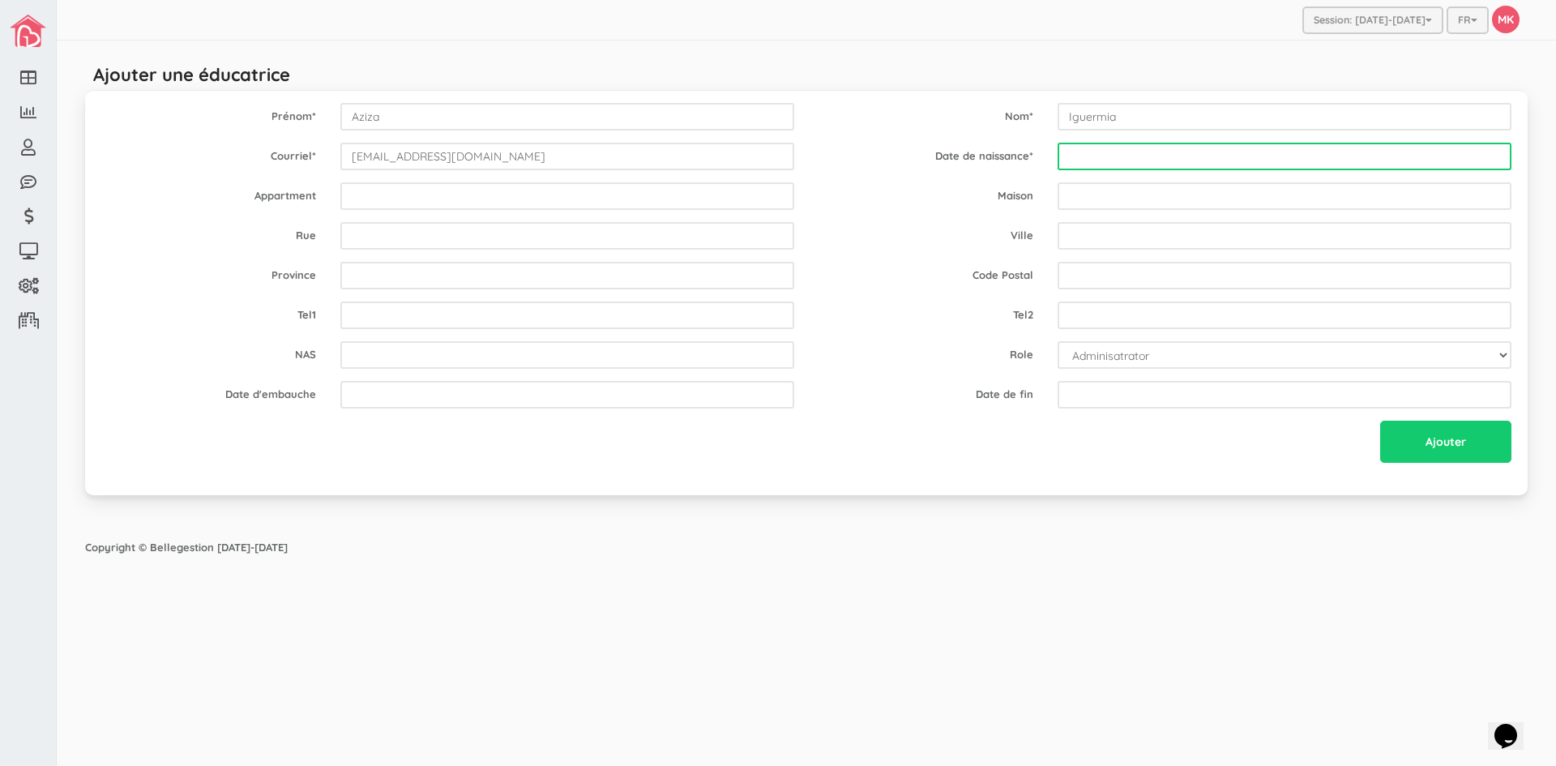
click at [1175, 152] on input "text" at bounding box center [1285, 157] width 454 height 28
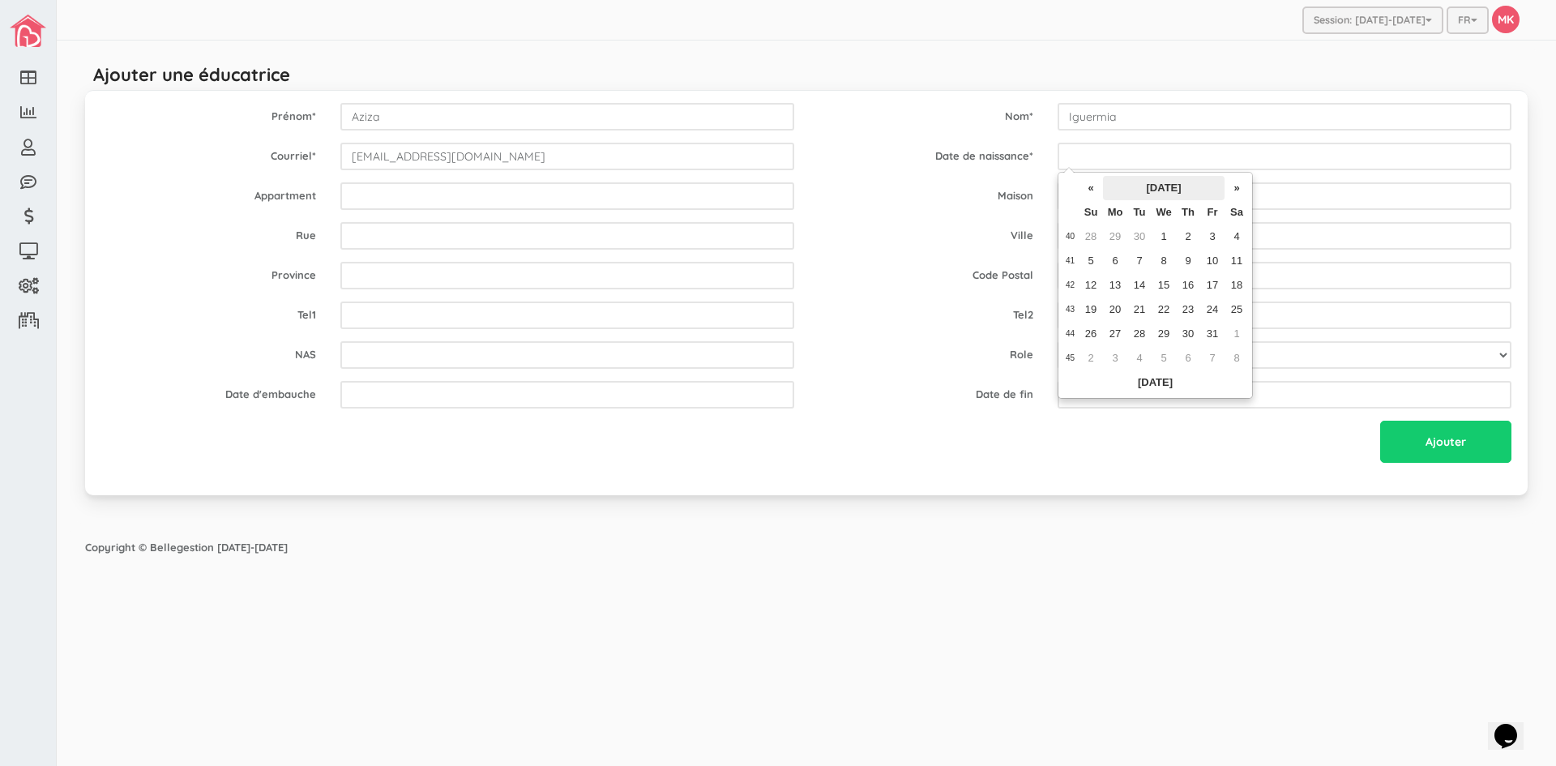
click at [1131, 189] on th "October 2025" at bounding box center [1164, 188] width 122 height 24
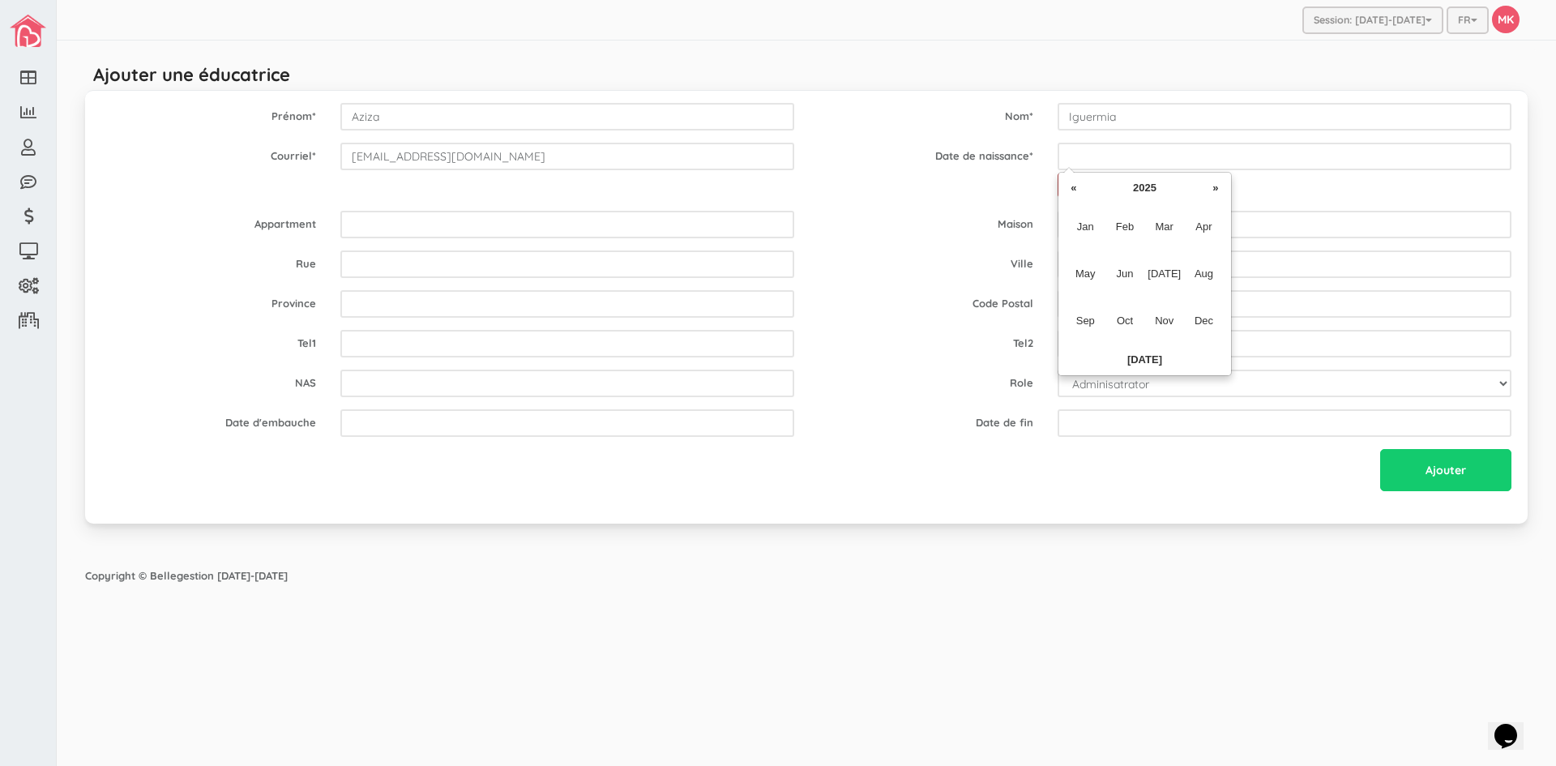
click at [1131, 189] on th "2025" at bounding box center [1145, 188] width 118 height 24
click at [0, 0] on th "2020-2029" at bounding box center [0, 0] width 0 height 0
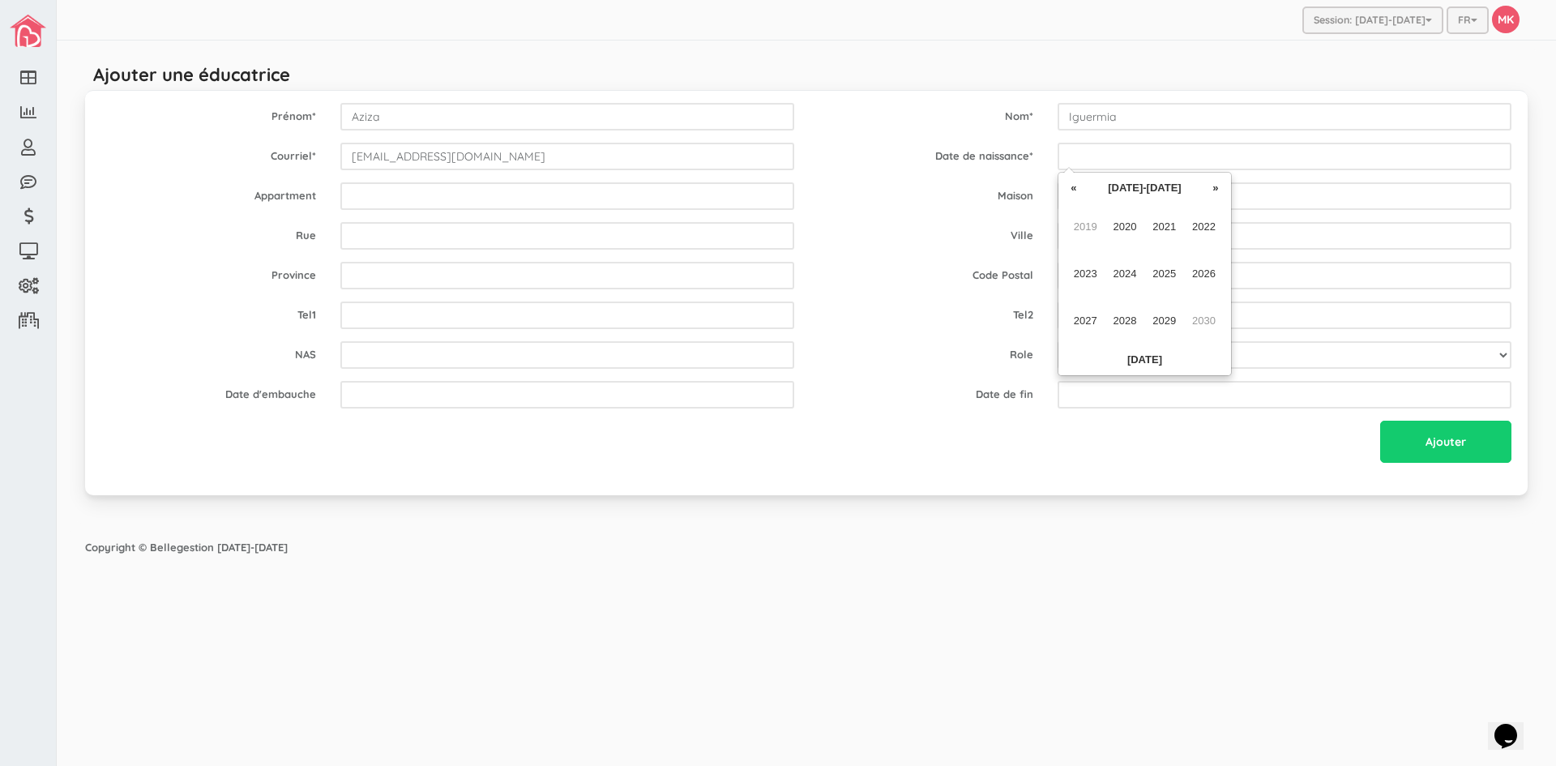
click at [1131, 189] on th "2020-2029" at bounding box center [1145, 188] width 118 height 24
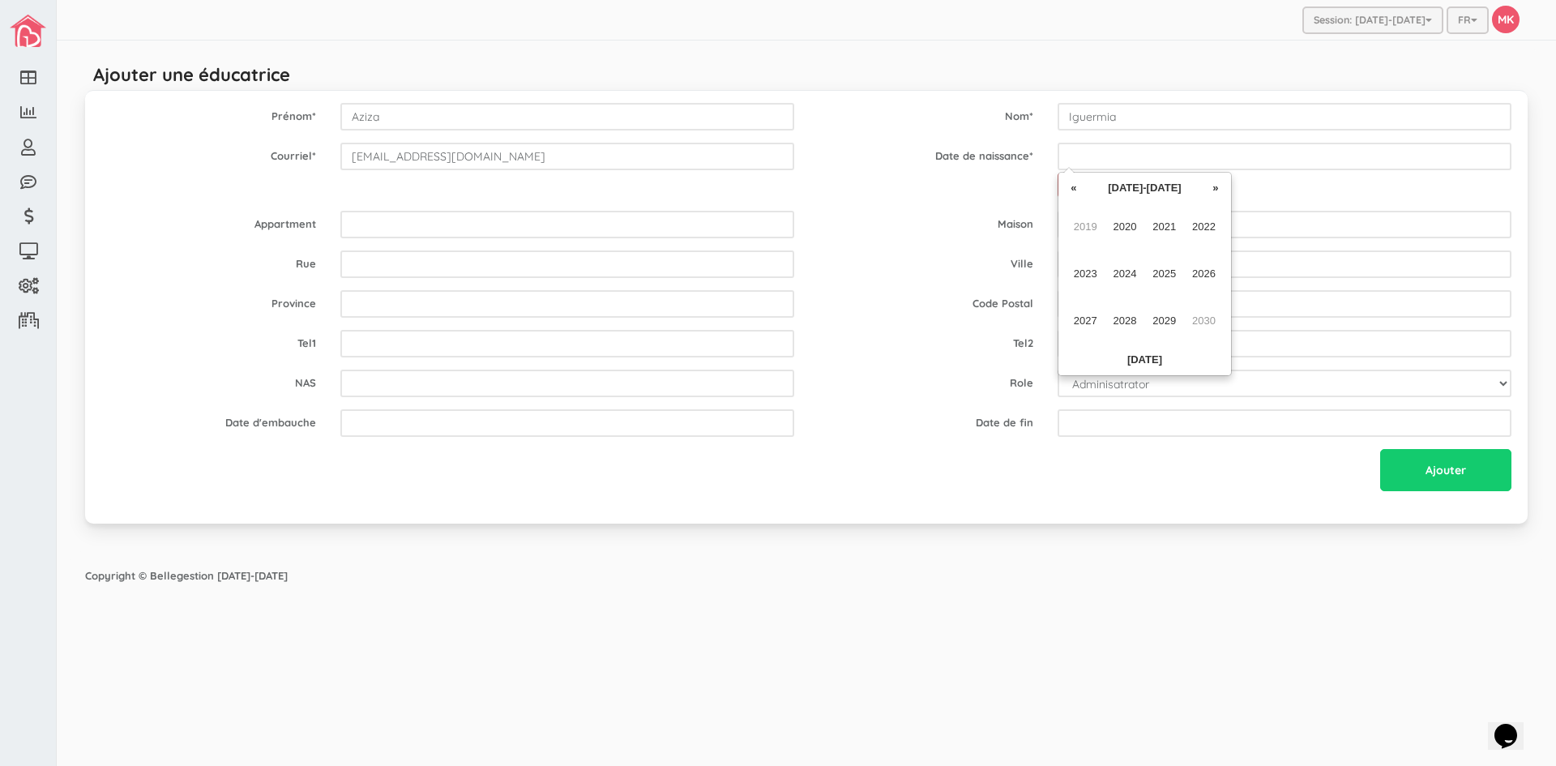
click at [1131, 189] on th "2020-2029" at bounding box center [1145, 188] width 118 height 24
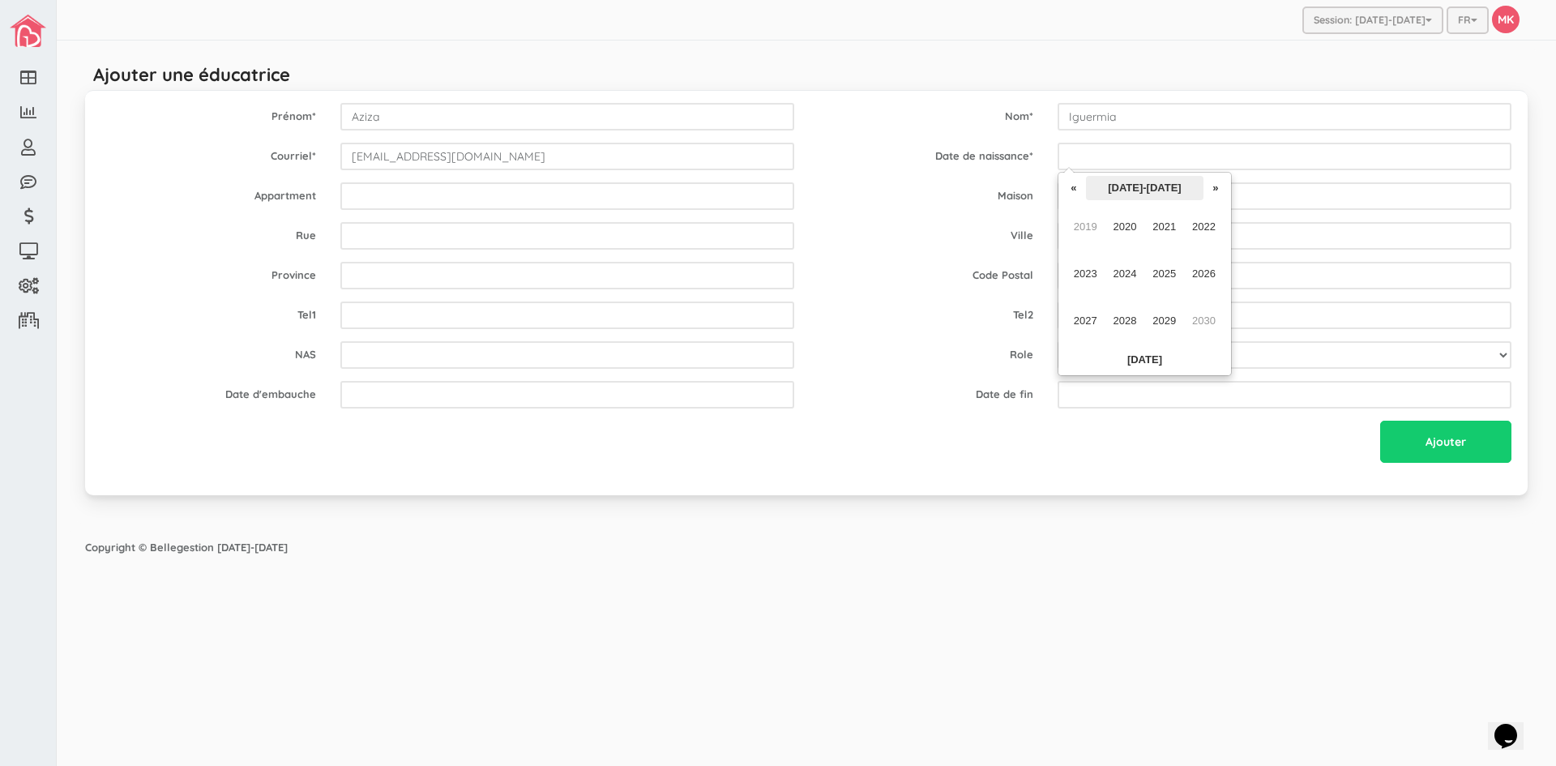
click at [1133, 189] on th "2020-2029" at bounding box center [1145, 188] width 118 height 24
click at [1136, 203] on td "2019 2020 2021 2022 2023 2024 2025 2026 2027 2028 2029 2030" at bounding box center [1145, 274] width 166 height 148
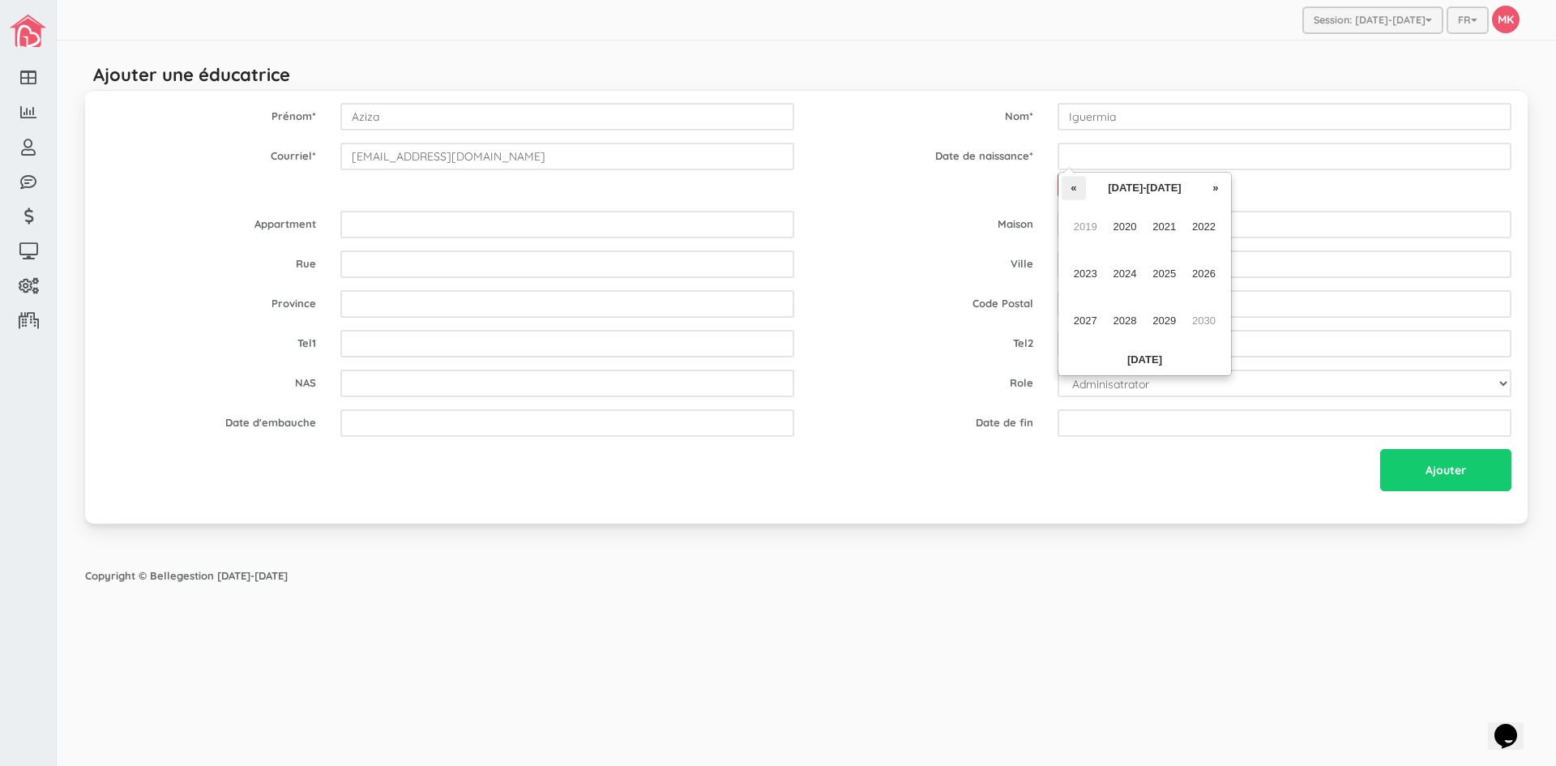
click at [1079, 191] on th "«" at bounding box center [1074, 188] width 24 height 24
click at [1079, 192] on th "«" at bounding box center [1074, 188] width 24 height 24
click at [1079, 193] on th "«" at bounding box center [1074, 188] width 24 height 24
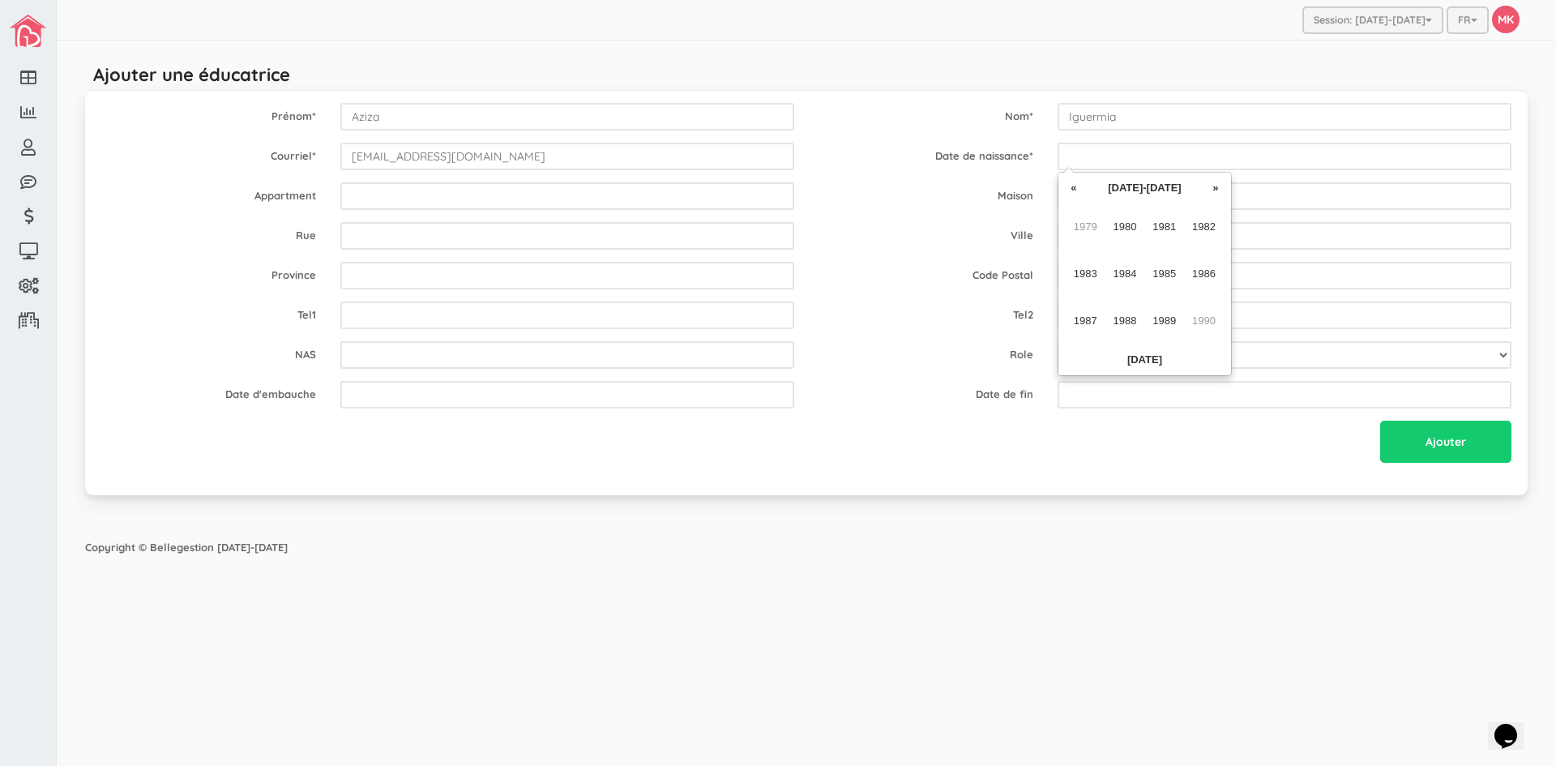
click at [1079, 193] on th "«" at bounding box center [1074, 188] width 24 height 24
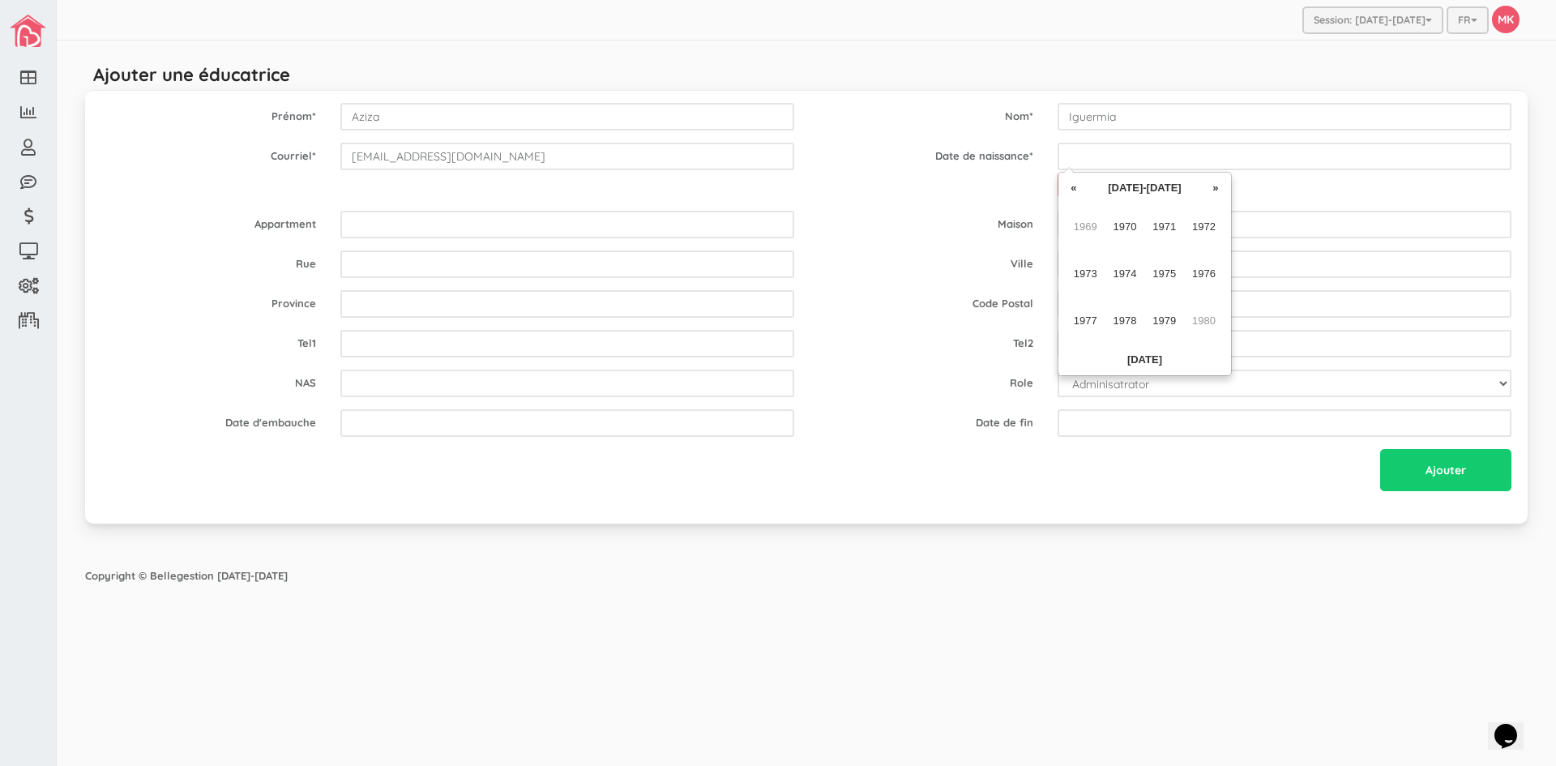
click at [1079, 193] on th "«" at bounding box center [1074, 188] width 24 height 24
click at [1079, 195] on th "«" at bounding box center [1074, 188] width 24 height 24
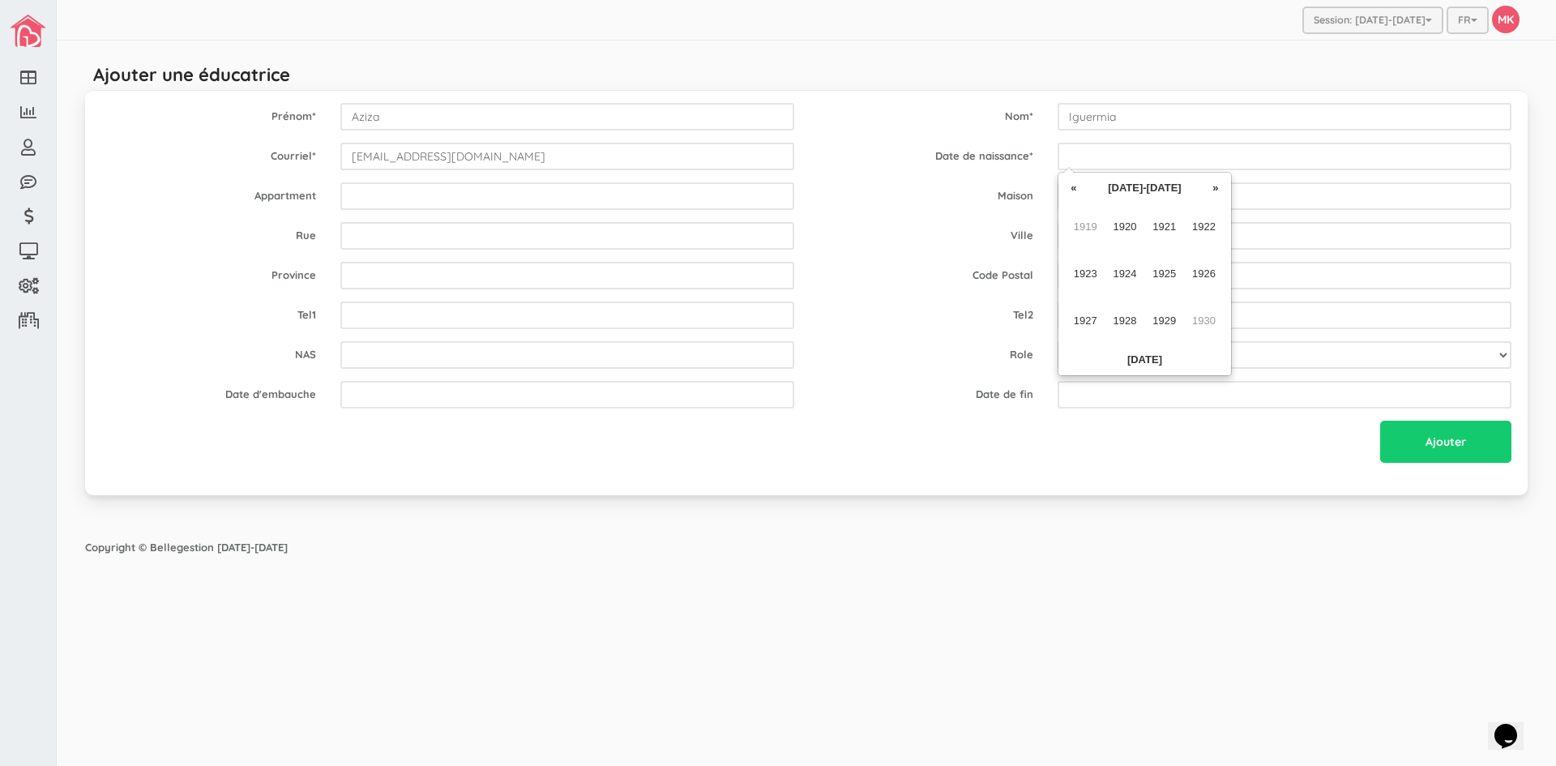
click at [1079, 195] on th "«" at bounding box center [1074, 188] width 24 height 24
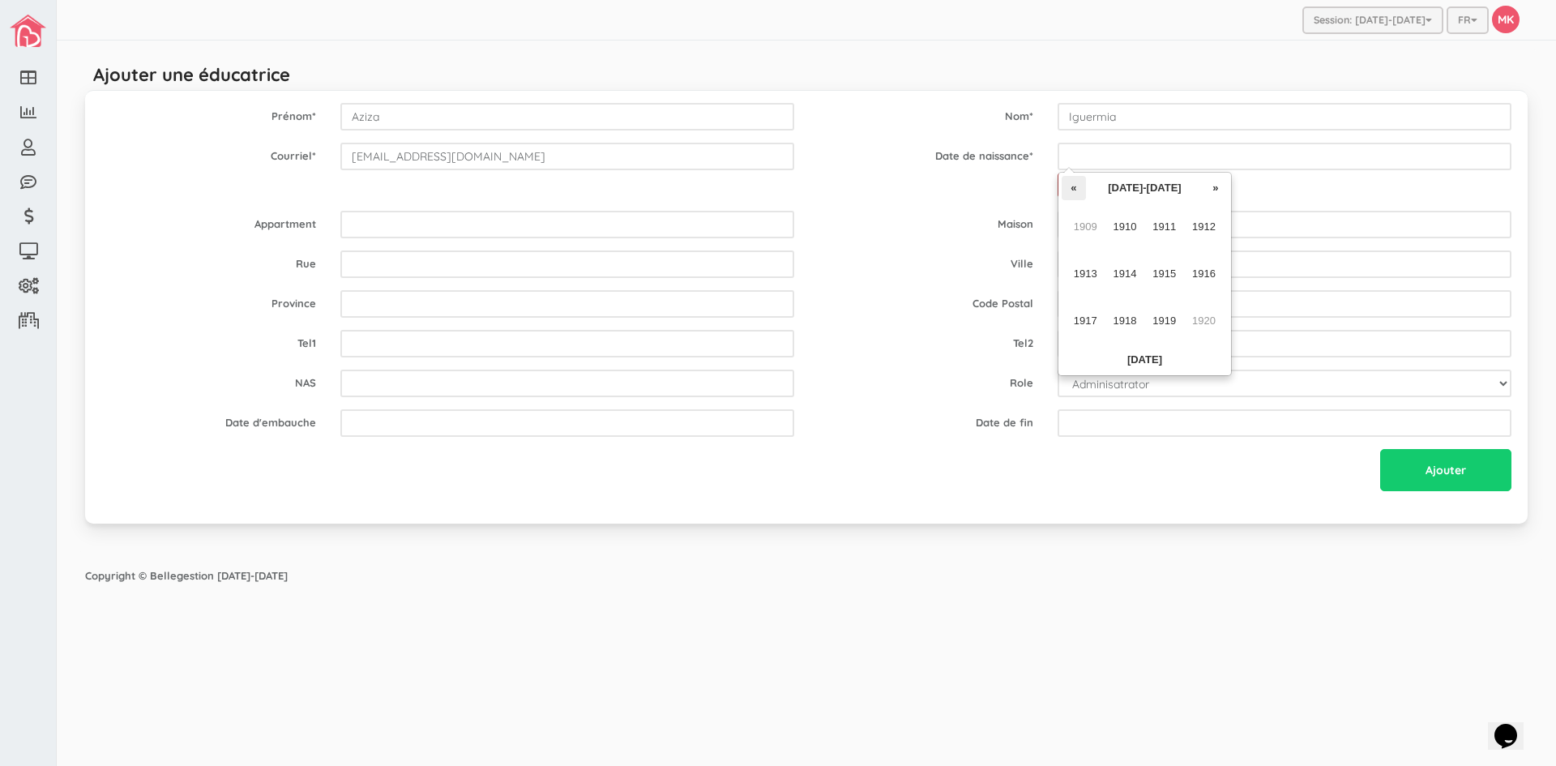
click at [1081, 190] on th "«" at bounding box center [1074, 188] width 24 height 24
click at [1078, 190] on th "«" at bounding box center [1074, 188] width 24 height 24
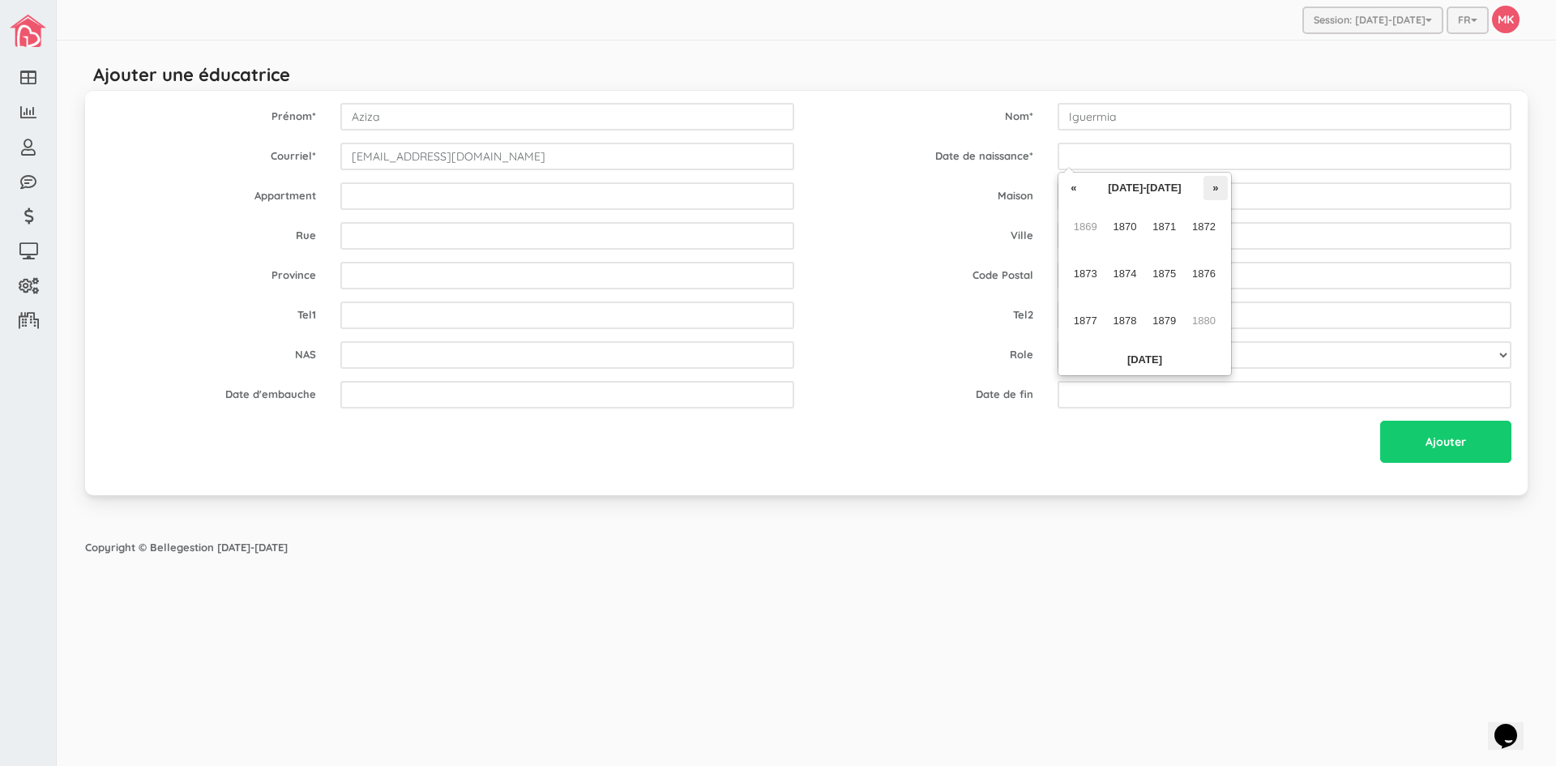
click at [1214, 189] on th "»" at bounding box center [1216, 188] width 24 height 24
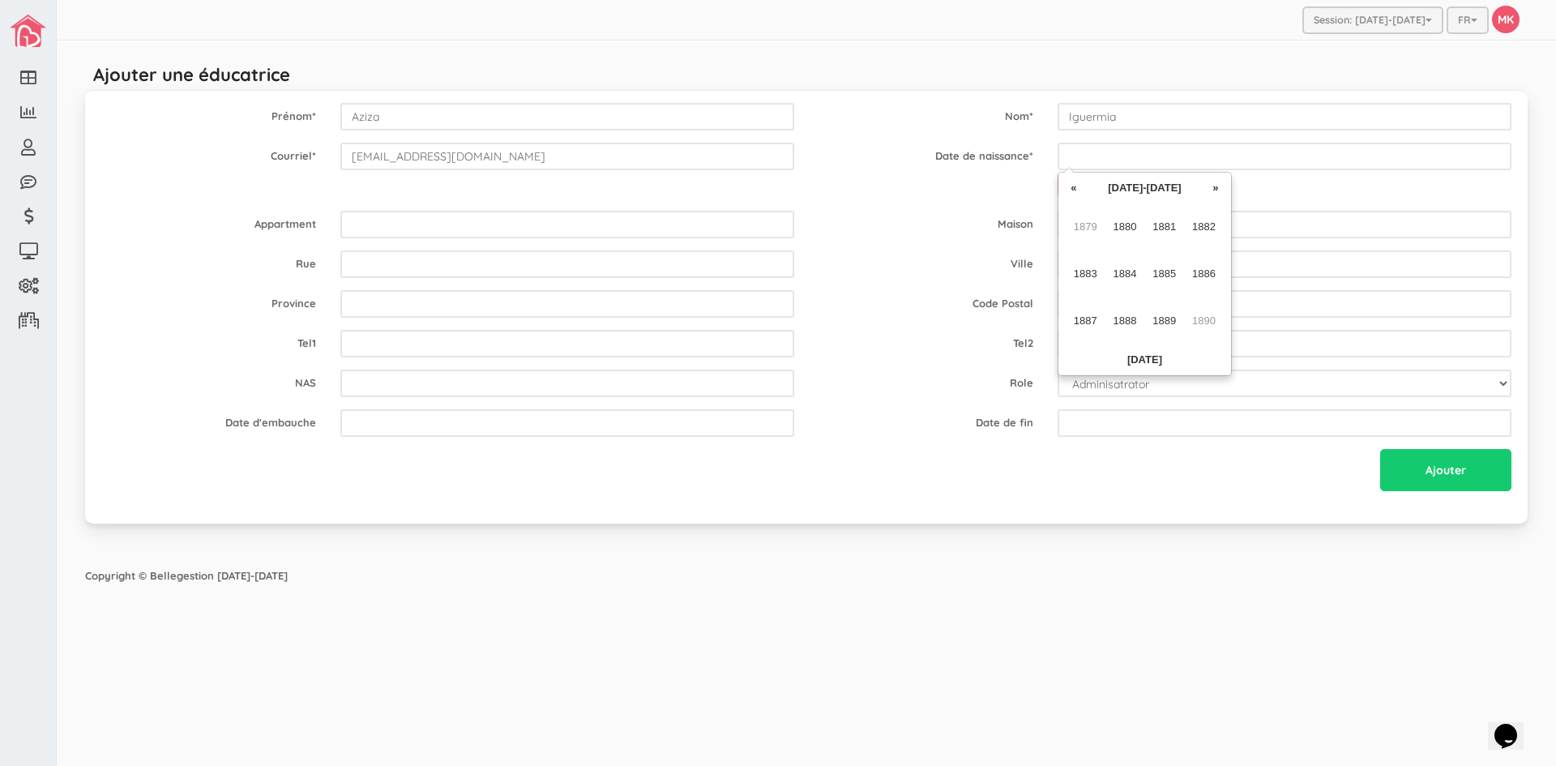
click at [1214, 189] on th "»" at bounding box center [1216, 188] width 24 height 24
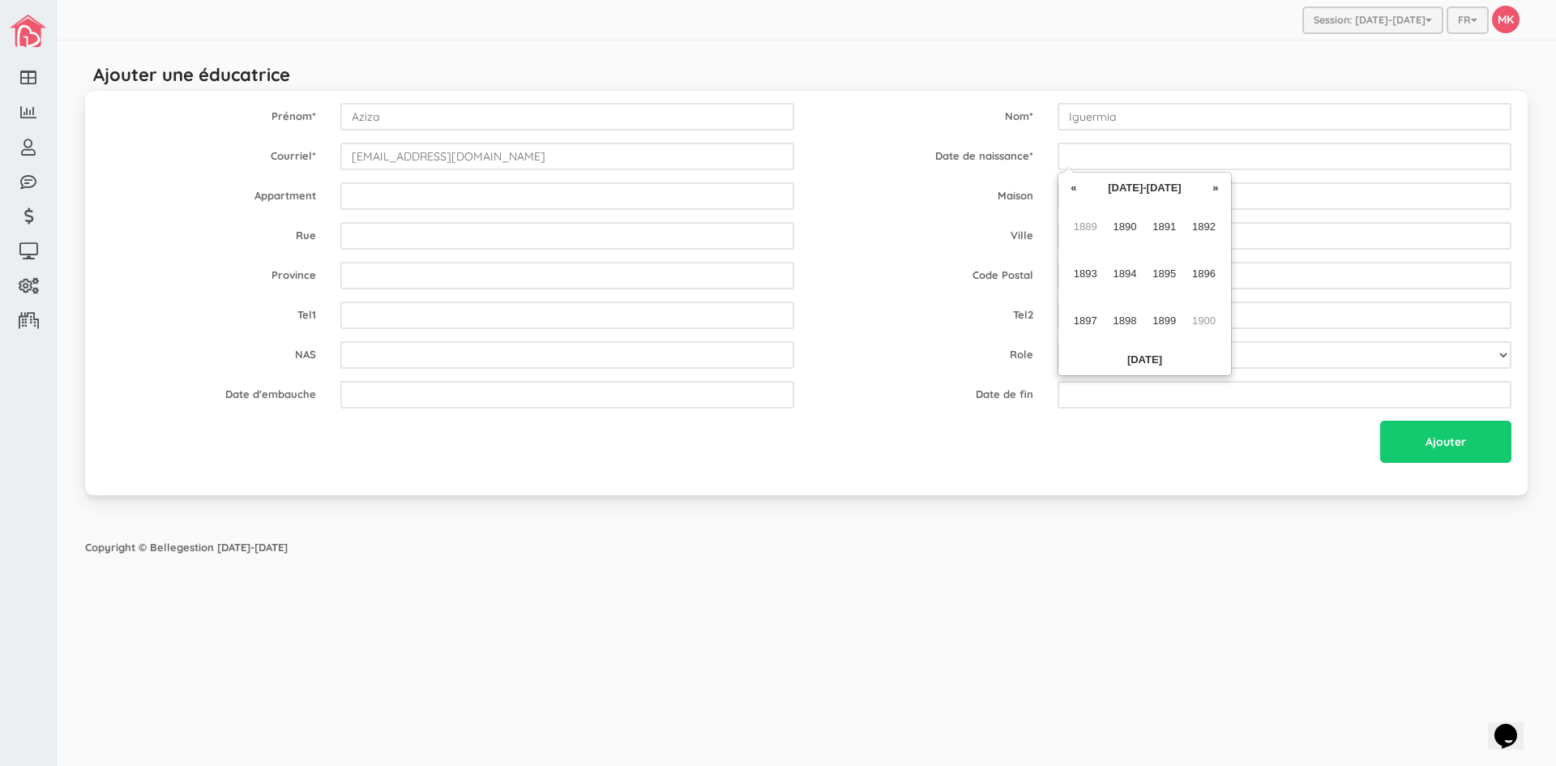
click at [1214, 189] on th "»" at bounding box center [1216, 188] width 24 height 24
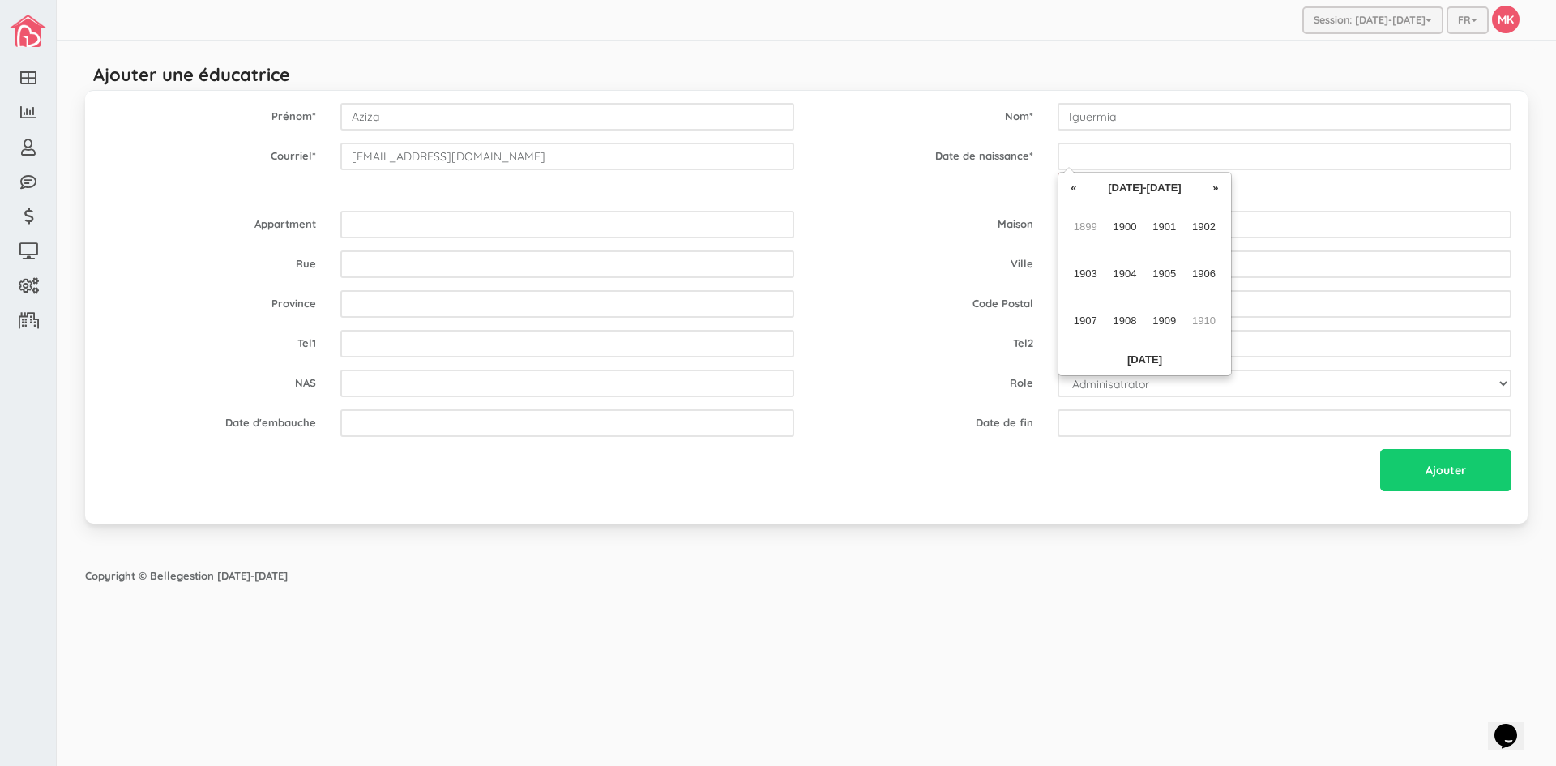
click at [1214, 189] on th "»" at bounding box center [1216, 188] width 24 height 24
click at [1213, 189] on th "»" at bounding box center [1216, 188] width 24 height 24
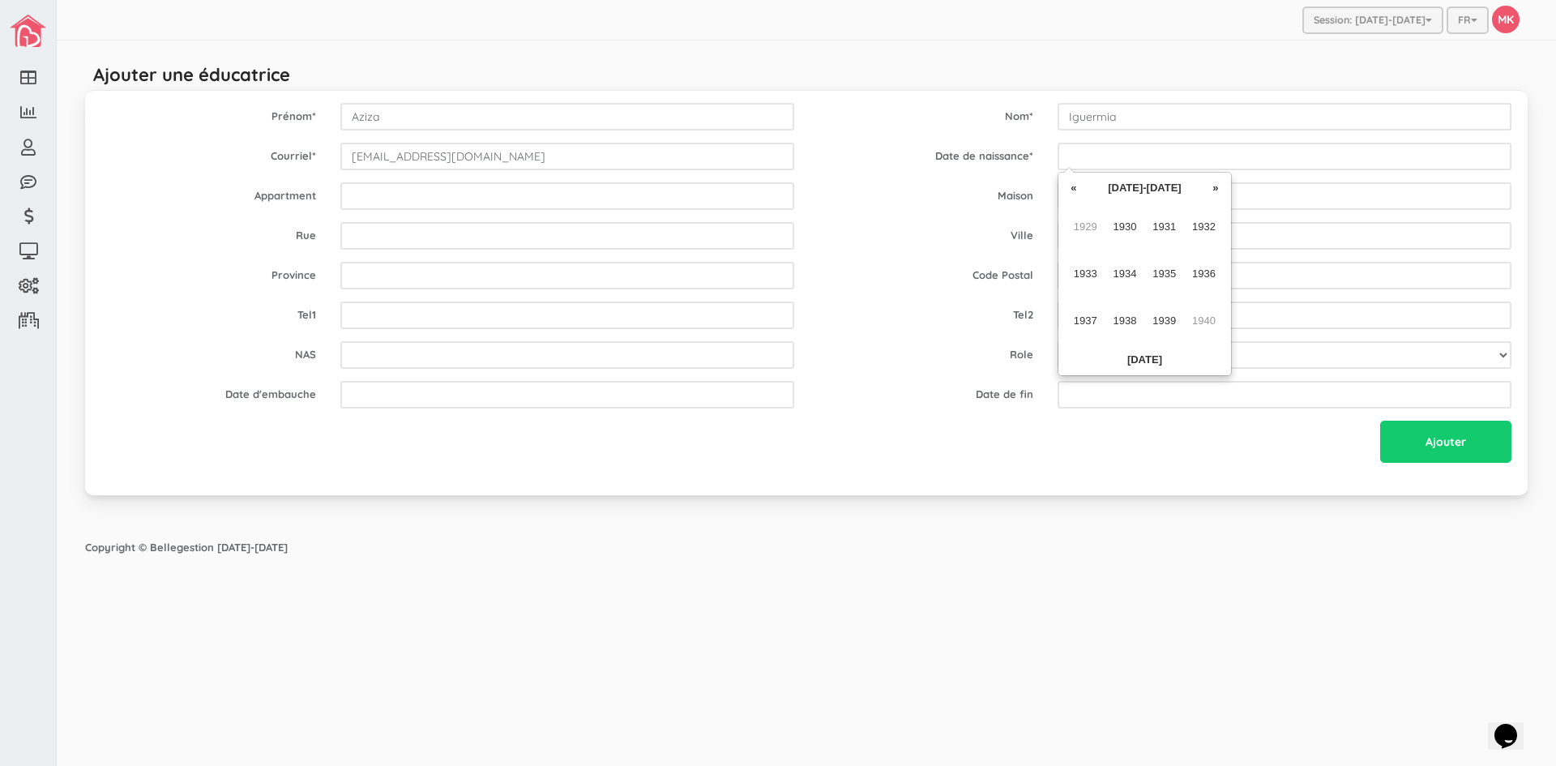
click at [1213, 189] on th "»" at bounding box center [1216, 188] width 24 height 24
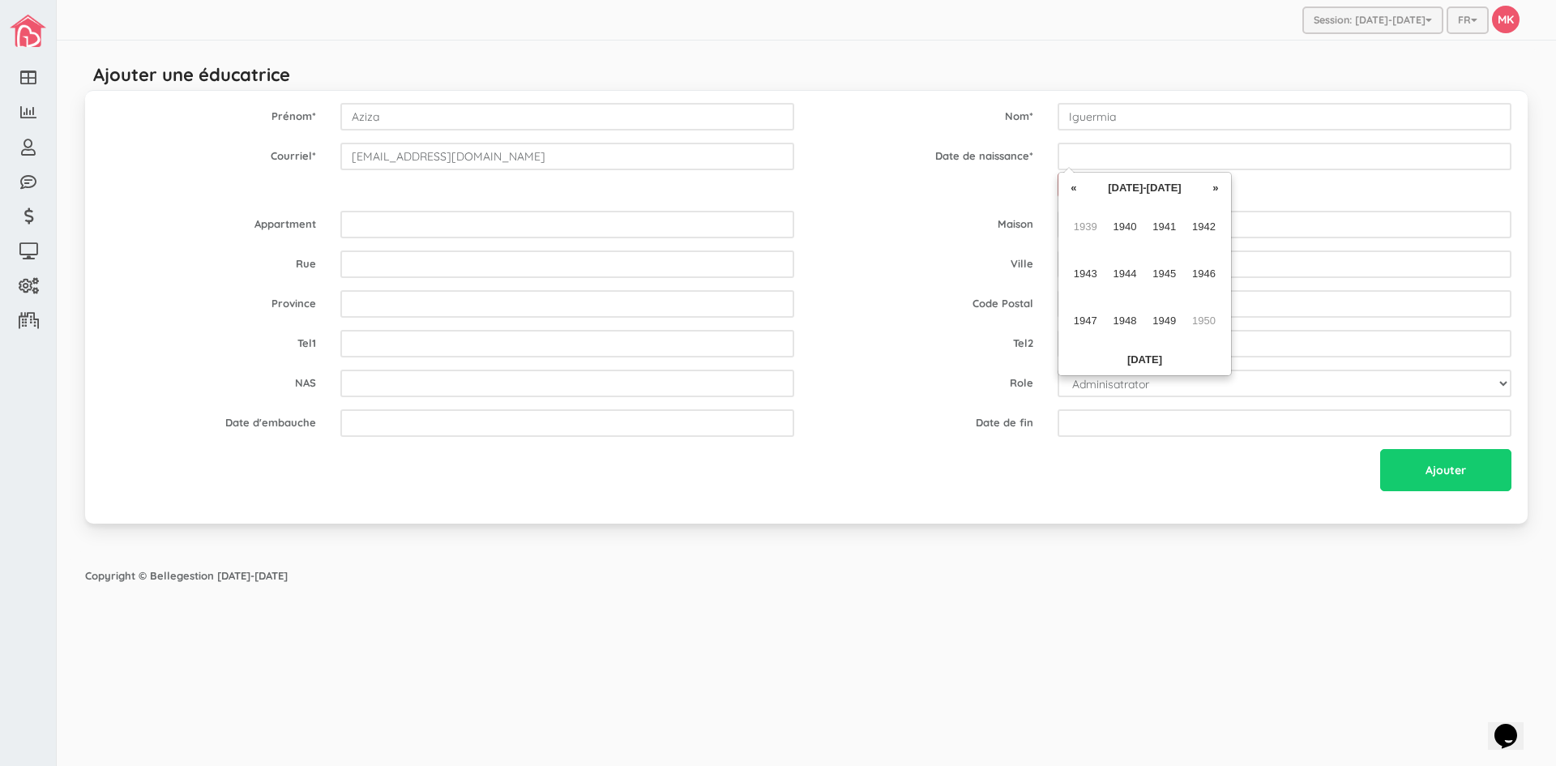
click at [1213, 189] on th "»" at bounding box center [1216, 188] width 24 height 24
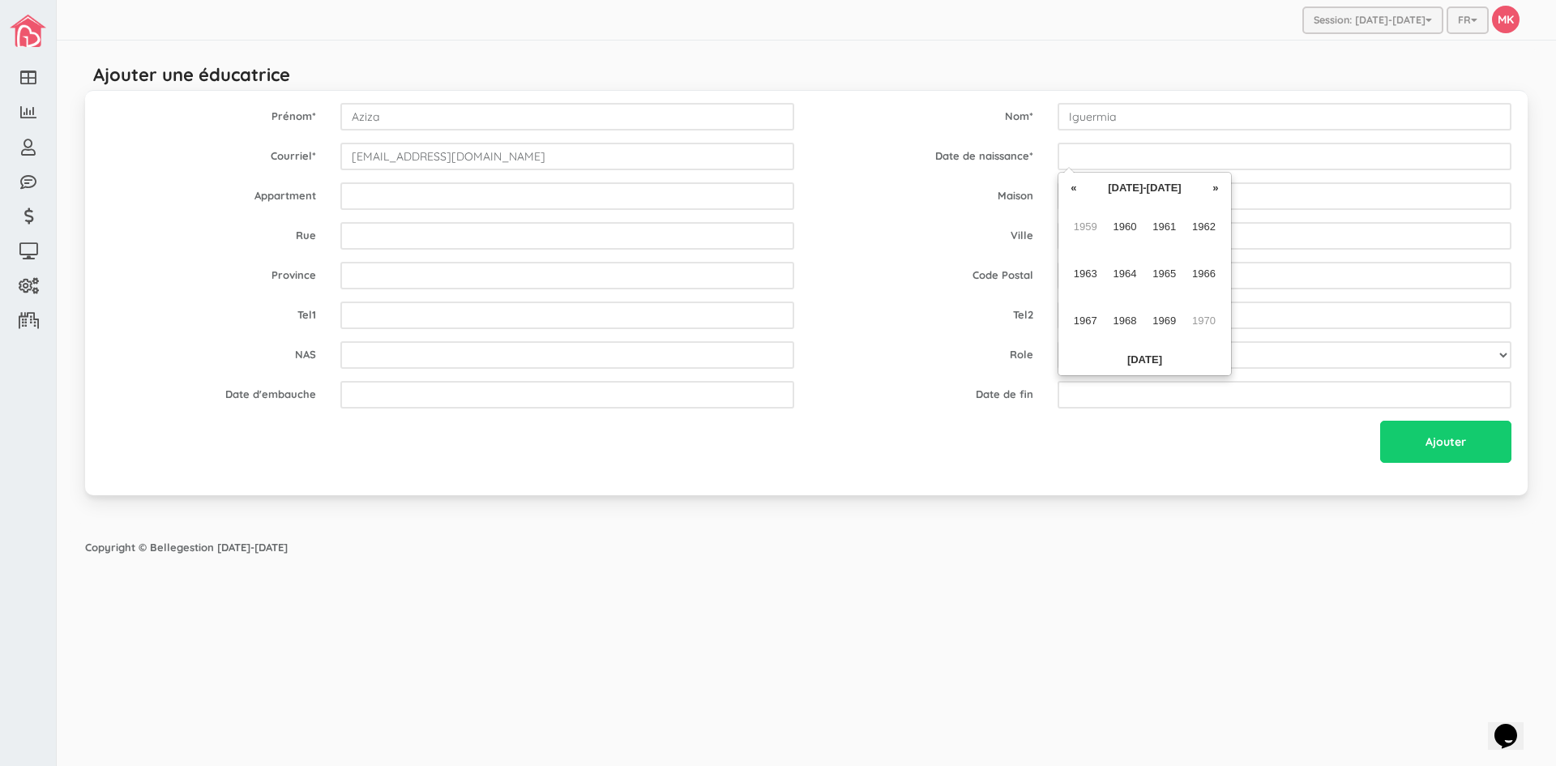
click at [1213, 189] on th "»" at bounding box center [1216, 188] width 24 height 24
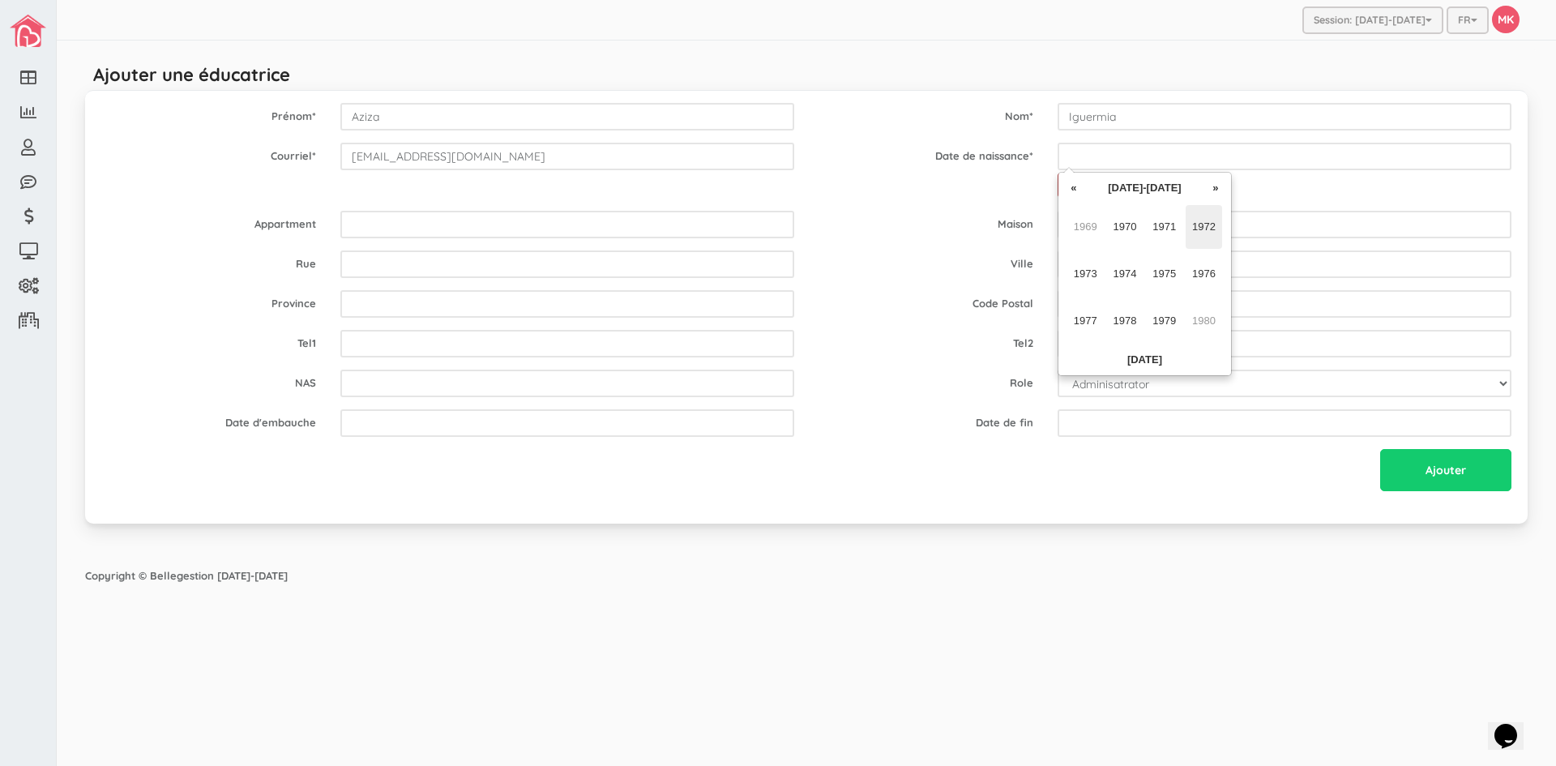
click at [1202, 225] on span "1972" at bounding box center [1204, 227] width 36 height 44
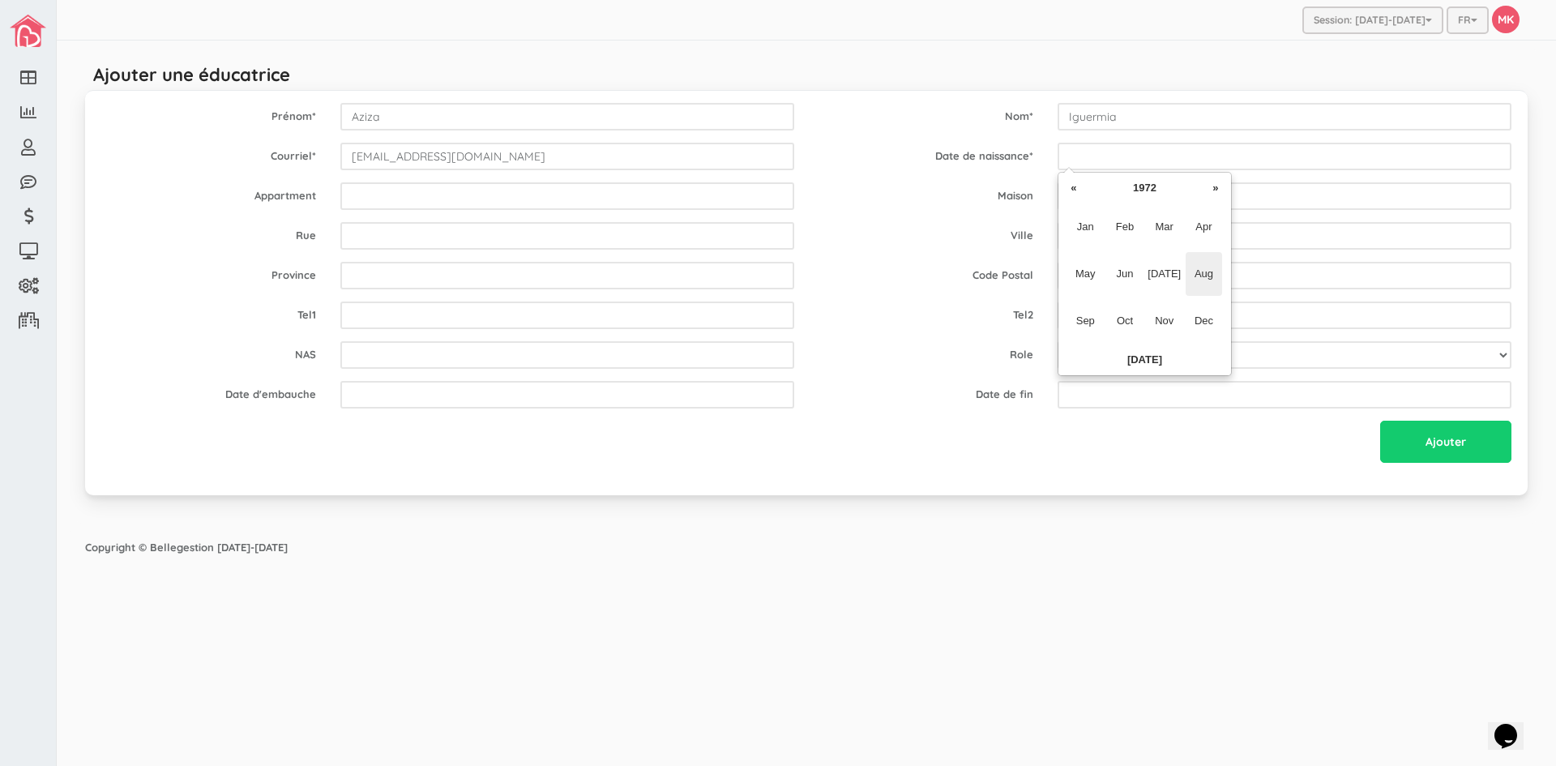
click at [1206, 285] on span "Aug" at bounding box center [1204, 274] width 36 height 44
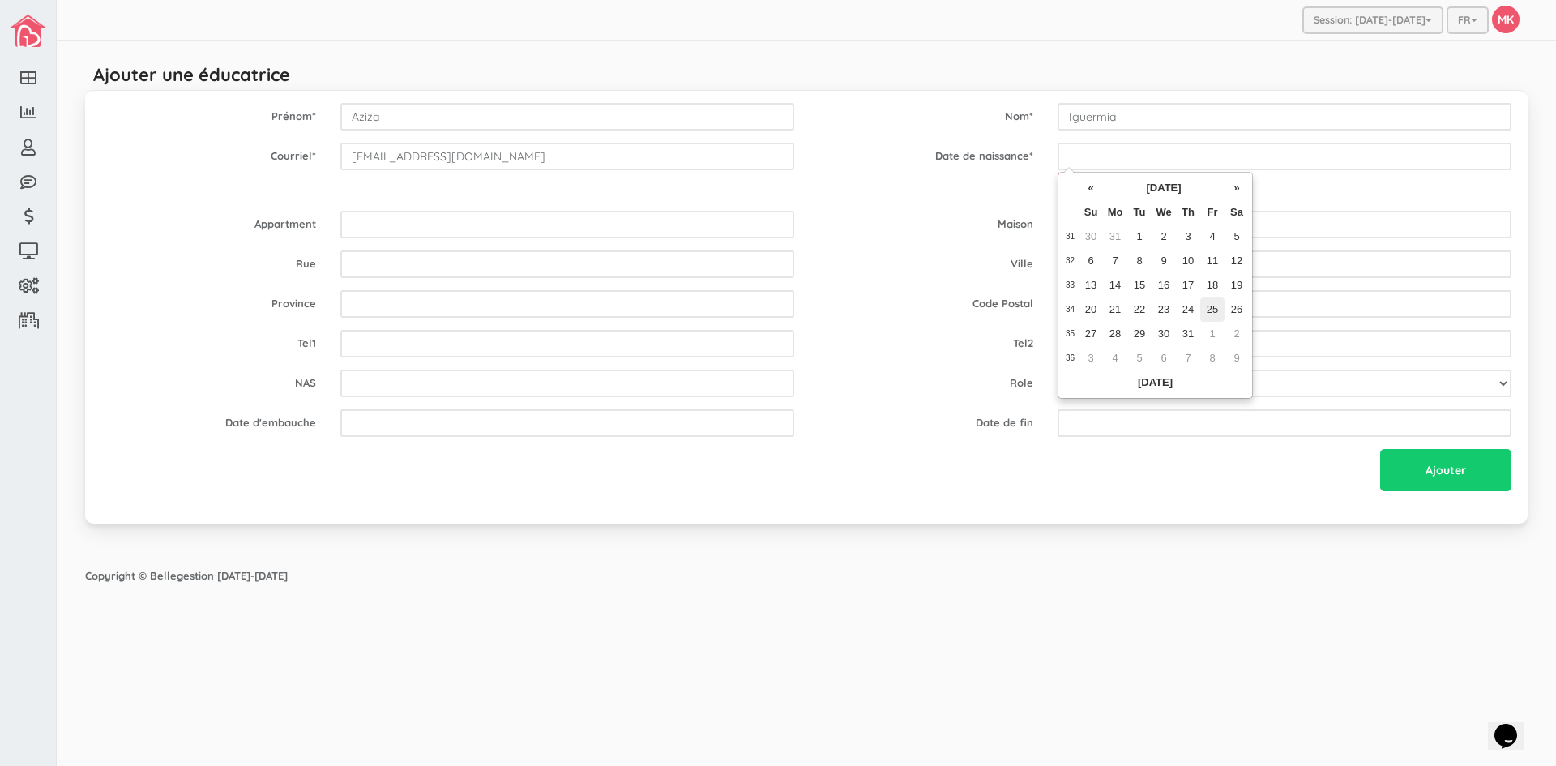
click at [1212, 308] on td "25" at bounding box center [1212, 309] width 24 height 24
type input "1972-08-25"
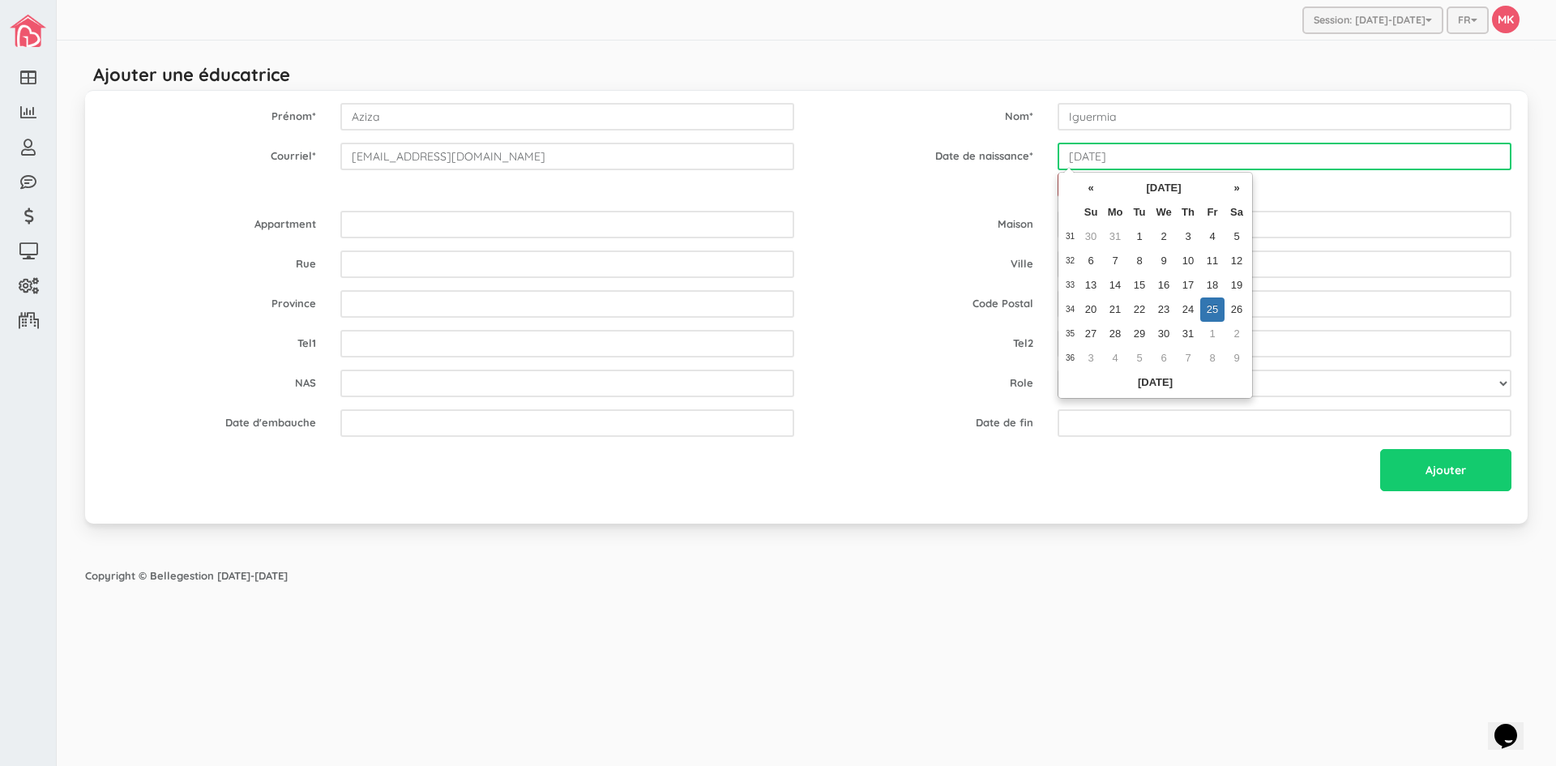
click at [1155, 160] on input "1972-08-25" at bounding box center [1285, 157] width 454 height 28
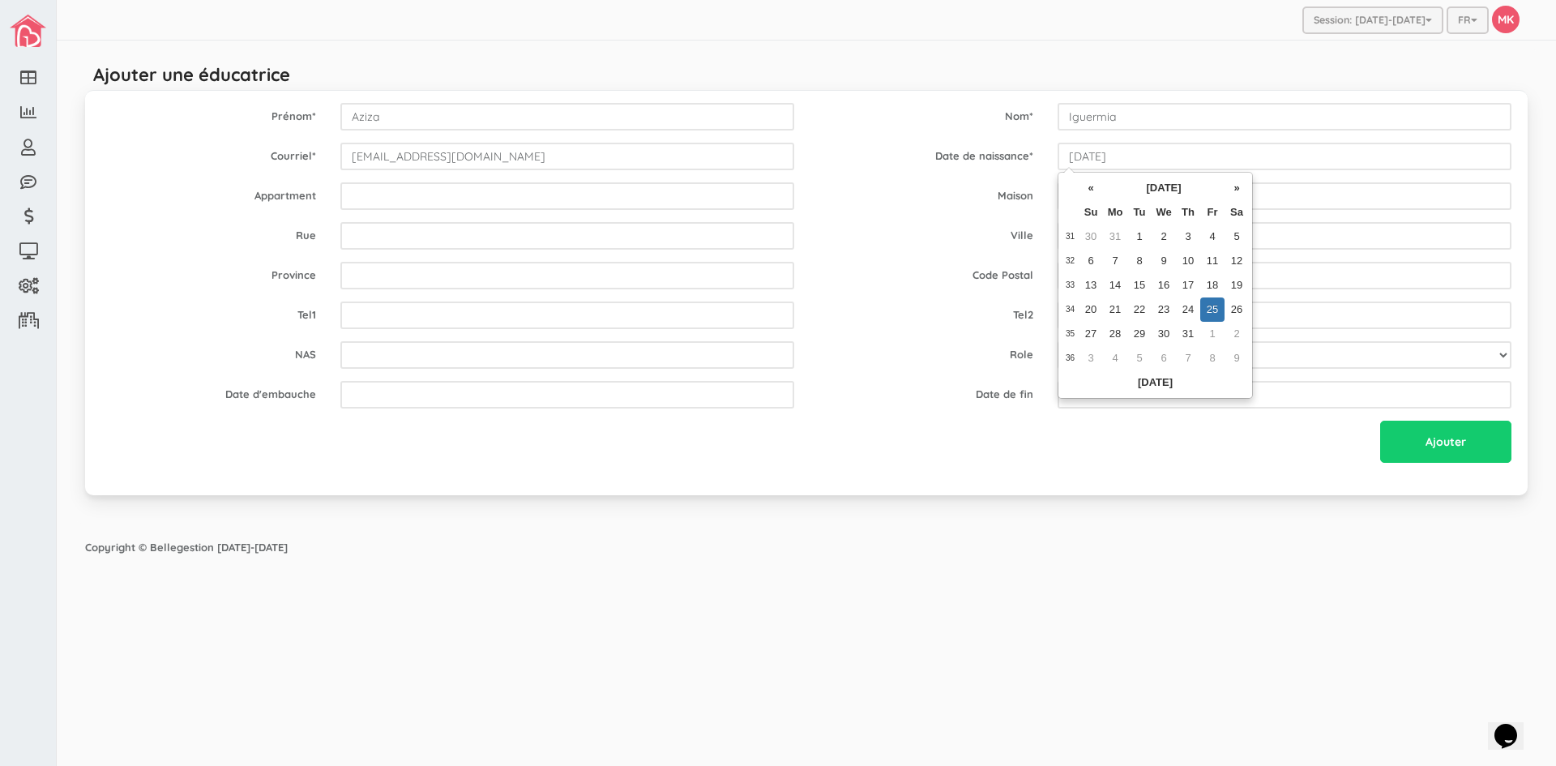
click at [1211, 306] on td "25" at bounding box center [1212, 309] width 24 height 24
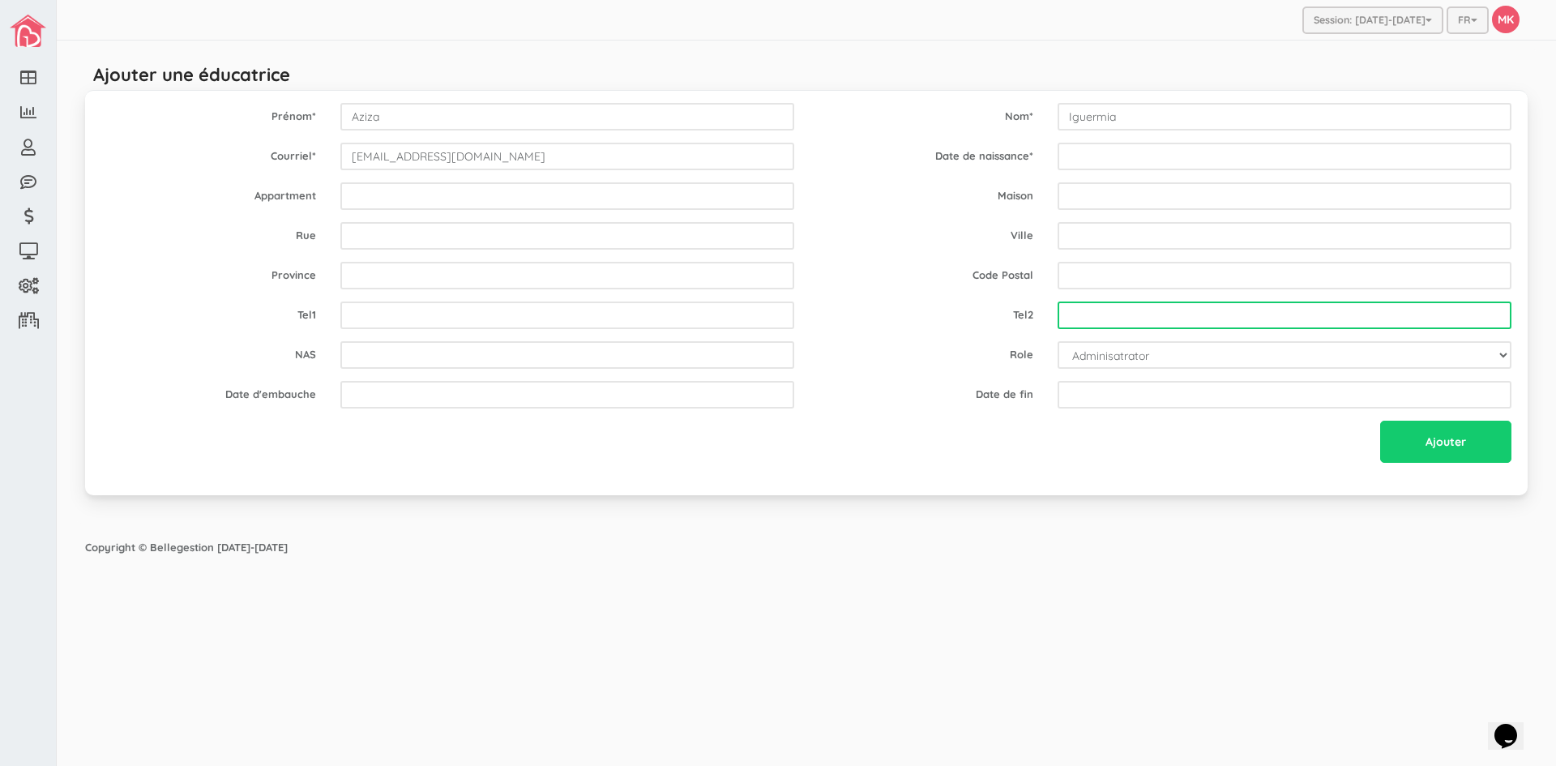
type input "___-___-____"
click at [1211, 306] on input "___-___-____" at bounding box center [1285, 316] width 454 height 28
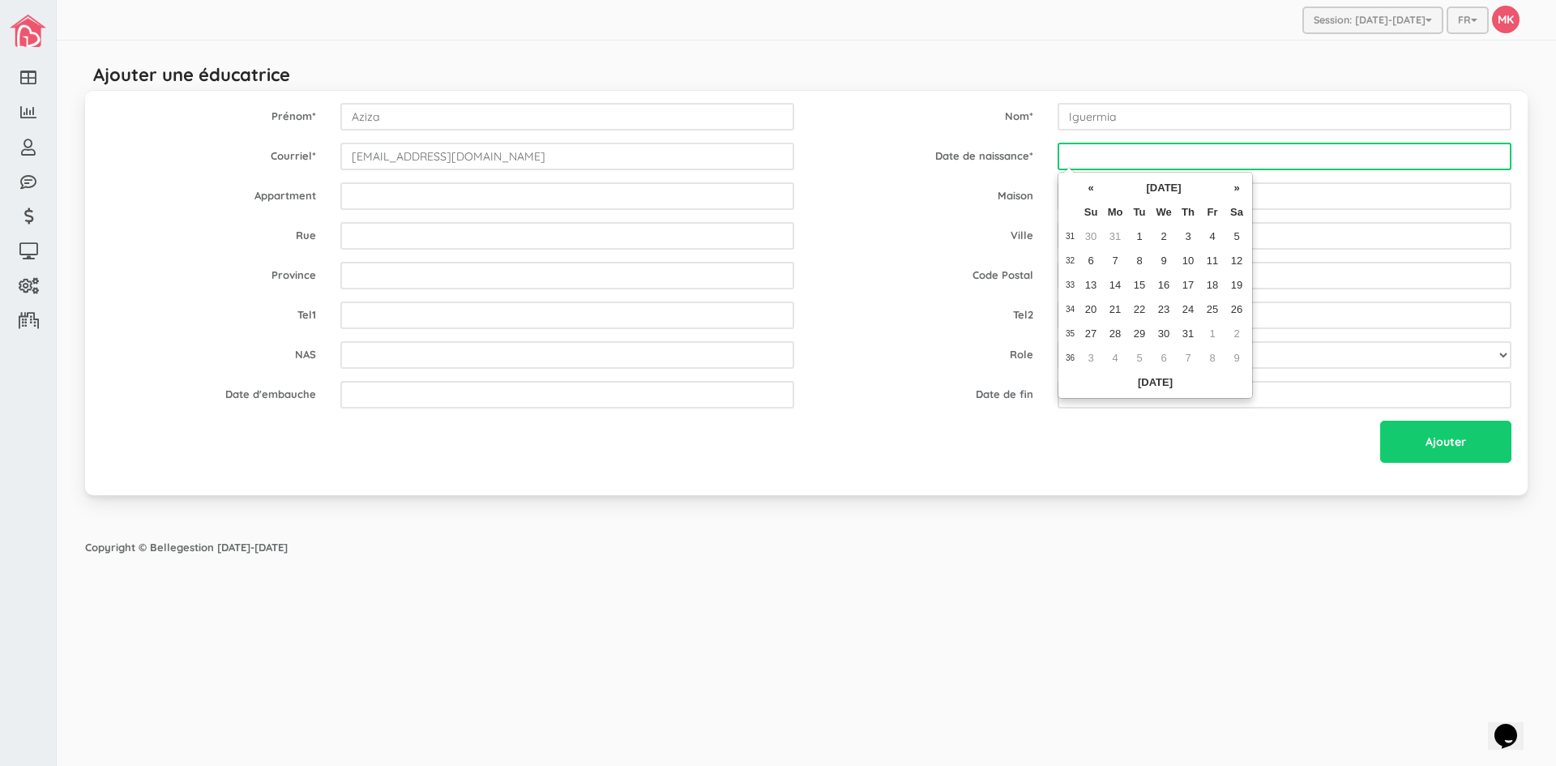
click at [1149, 148] on input "text" at bounding box center [1285, 157] width 454 height 28
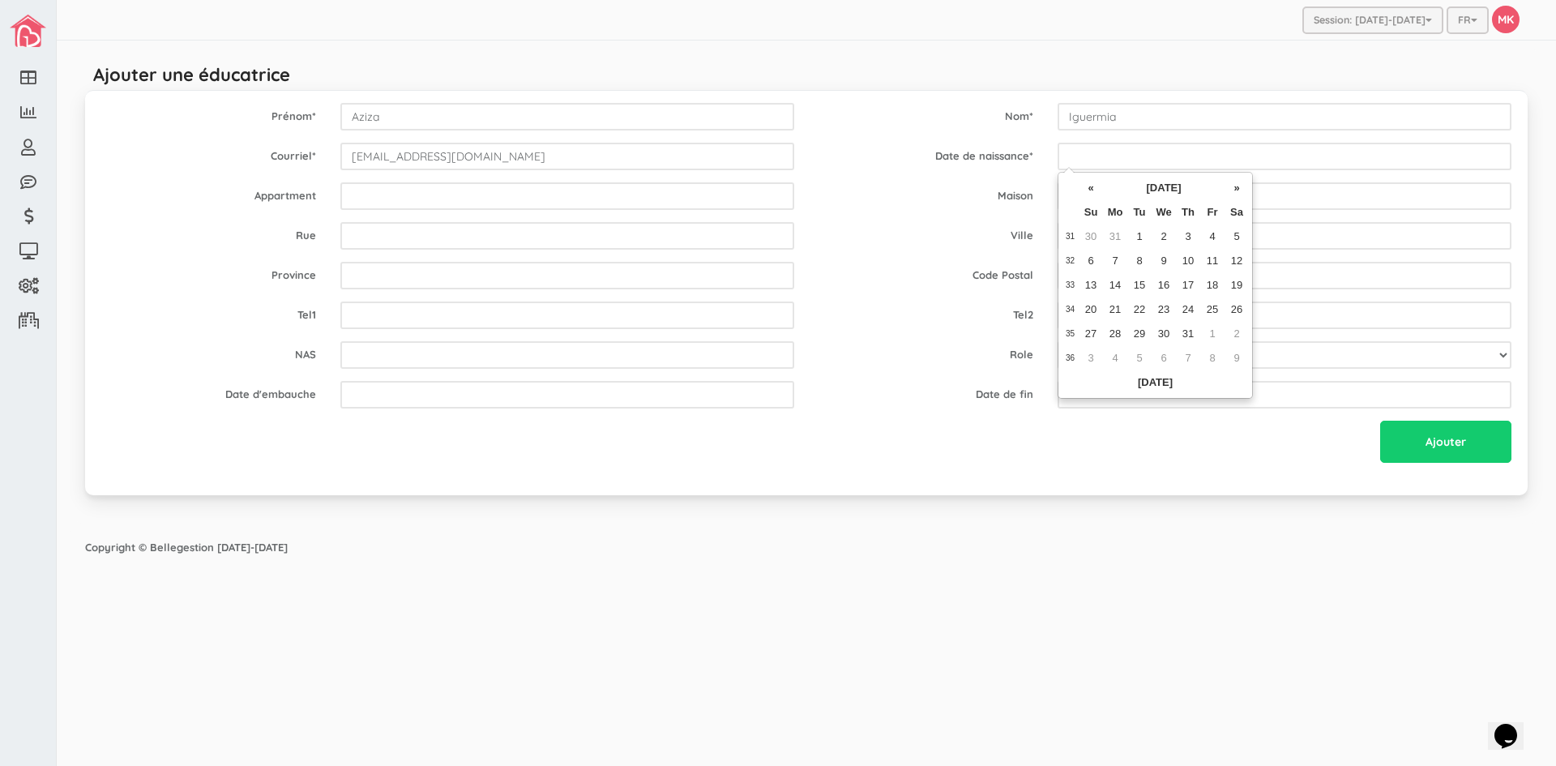
click at [1075, 203] on th at bounding box center [1070, 212] width 17 height 24
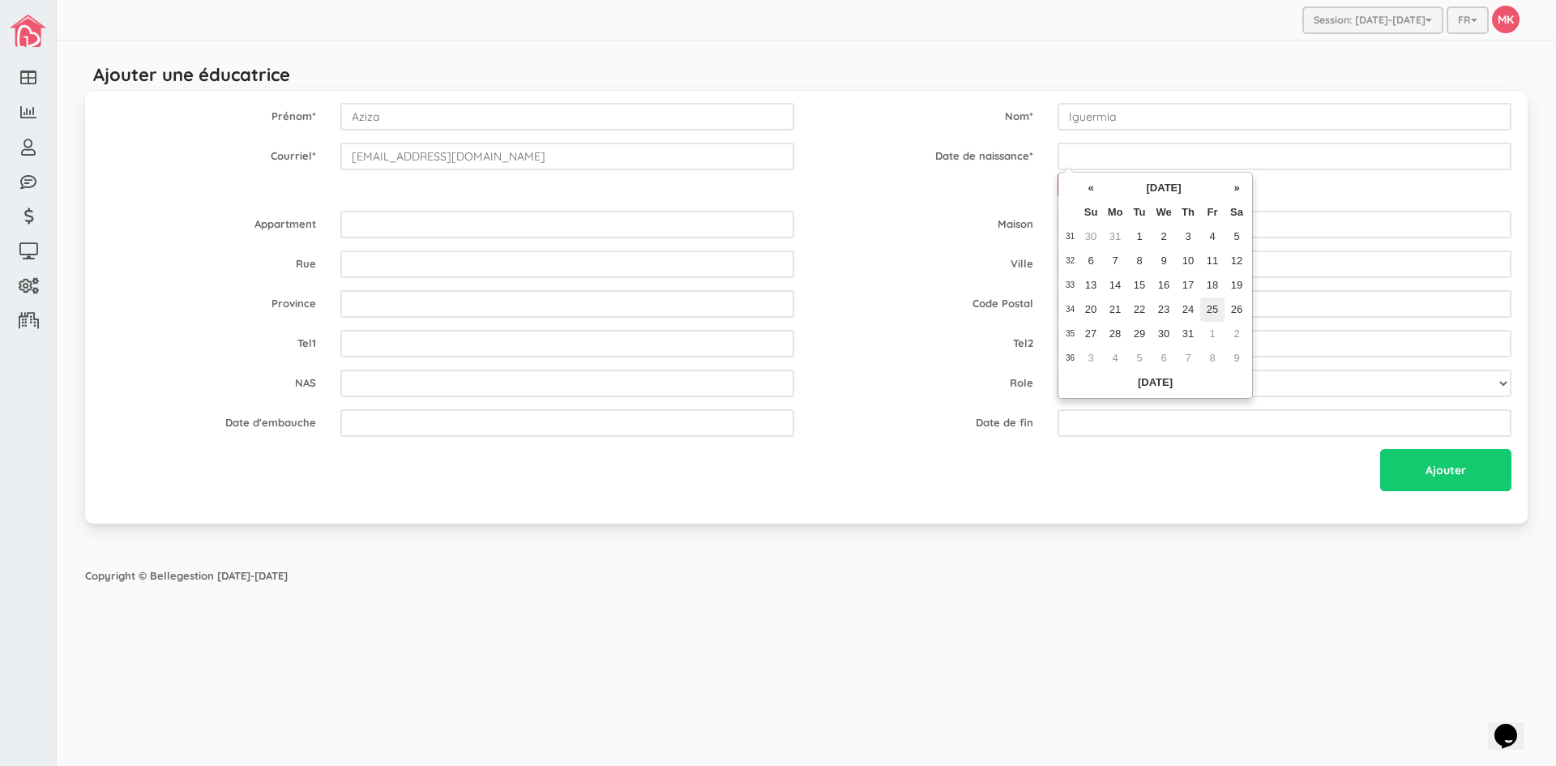
drag, startPoint x: 1167, startPoint y: 259, endPoint x: 1213, endPoint y: 304, distance: 64.2
click at [1213, 304] on tbody "31 30 31 1 2 3 4 5 32 6 7 8 9 10 11 12 33 13 14 15 16 17 18 19 34 20 21 22 23 2…" at bounding box center [1155, 298] width 187 height 146
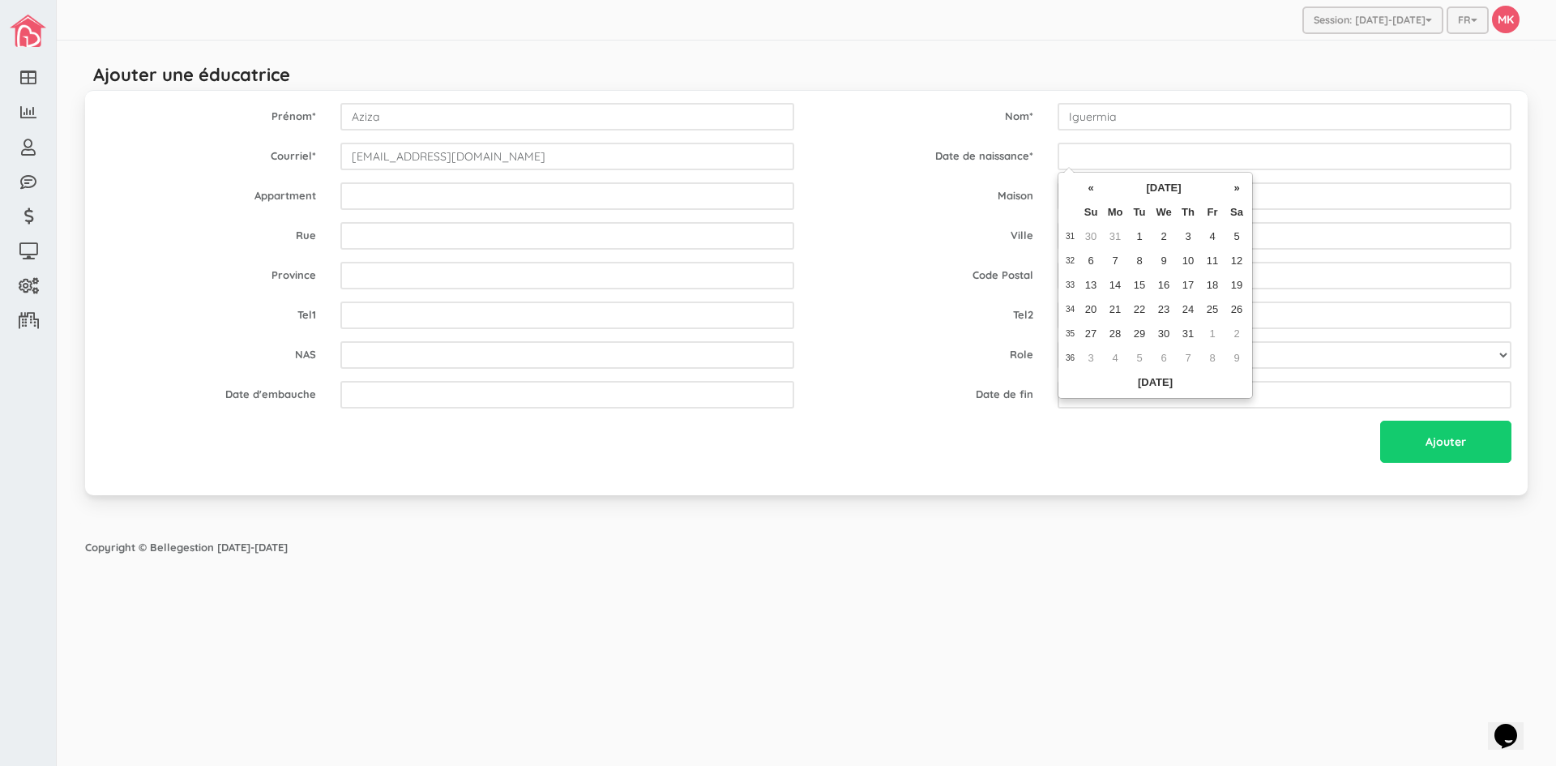
click at [1213, 304] on td "25" at bounding box center [1212, 309] width 24 height 24
type input "1972-08-25"
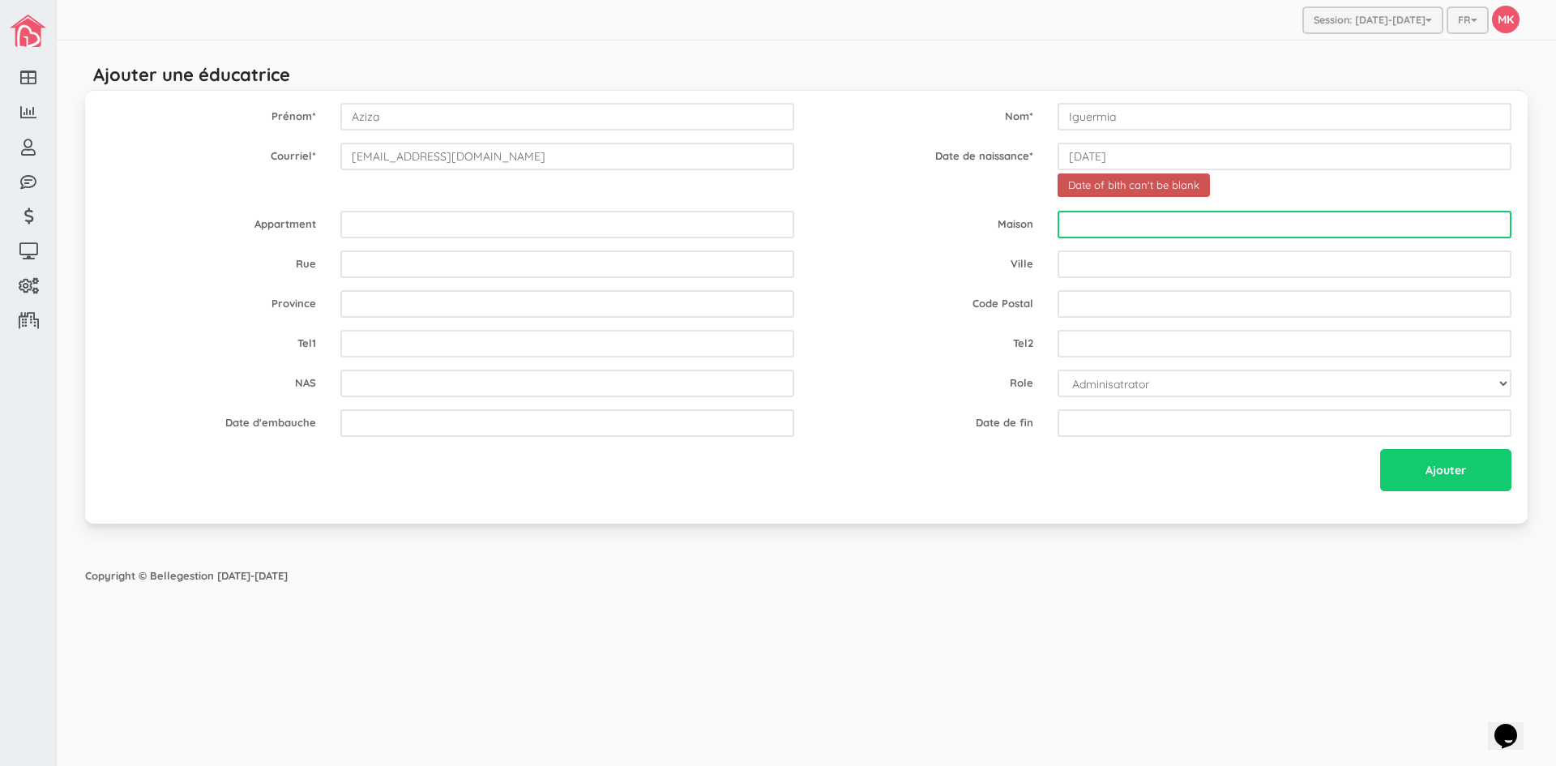
click at [1160, 224] on input "text" at bounding box center [1285, 225] width 454 height 28
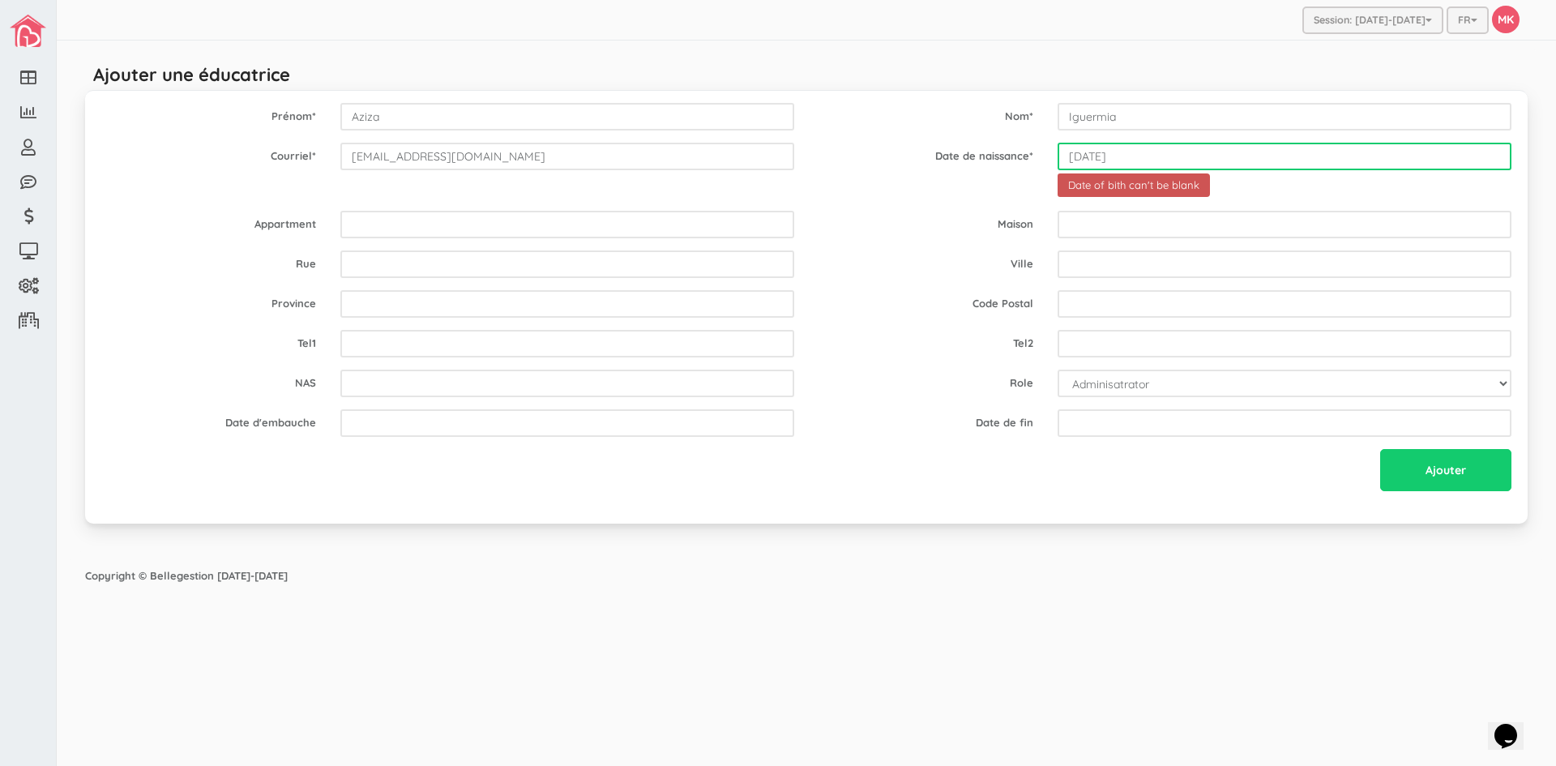
click at [1153, 152] on input "1972-08-25" at bounding box center [1285, 157] width 454 height 28
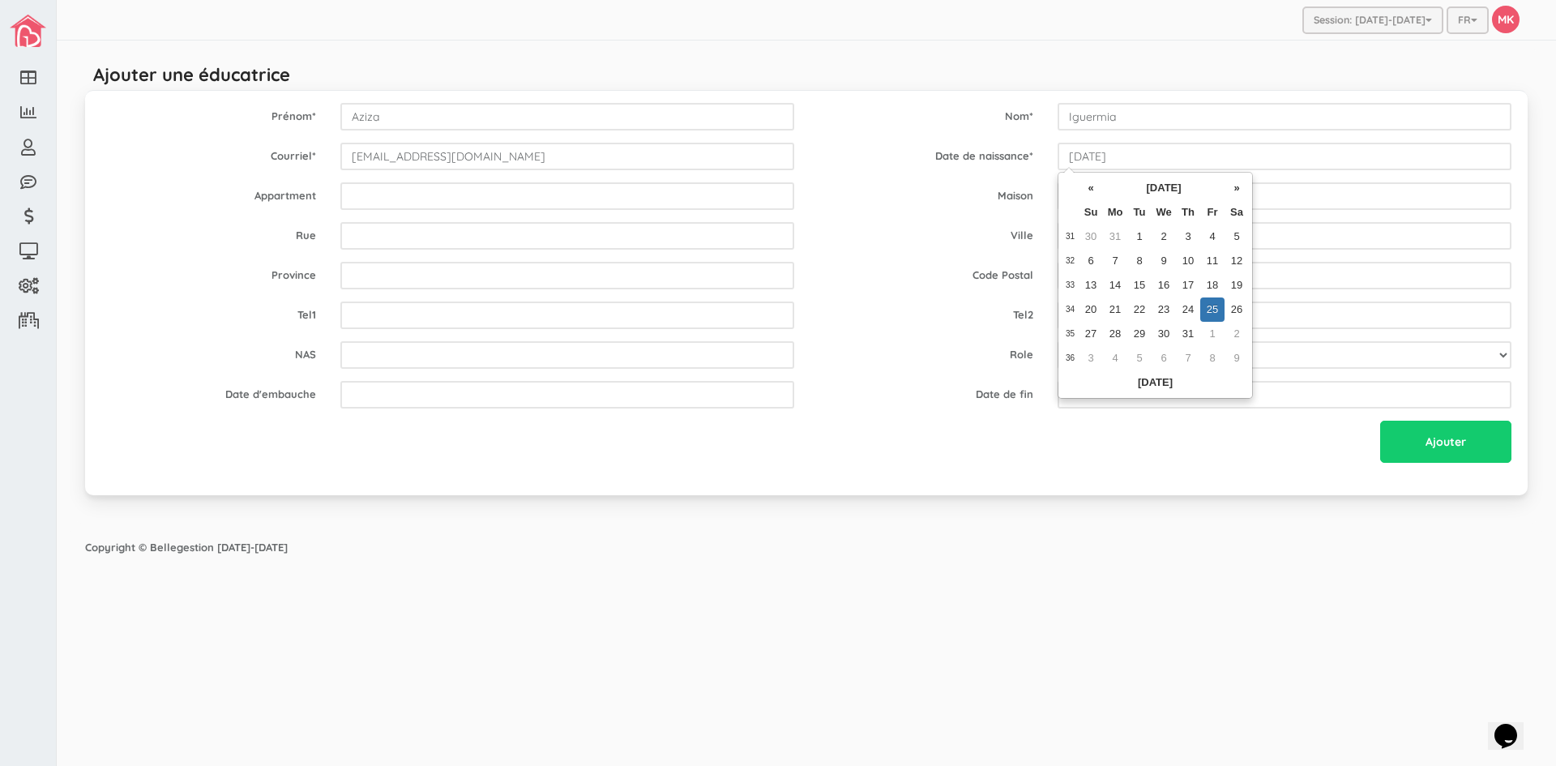
click at [1218, 304] on td "25" at bounding box center [1212, 309] width 24 height 24
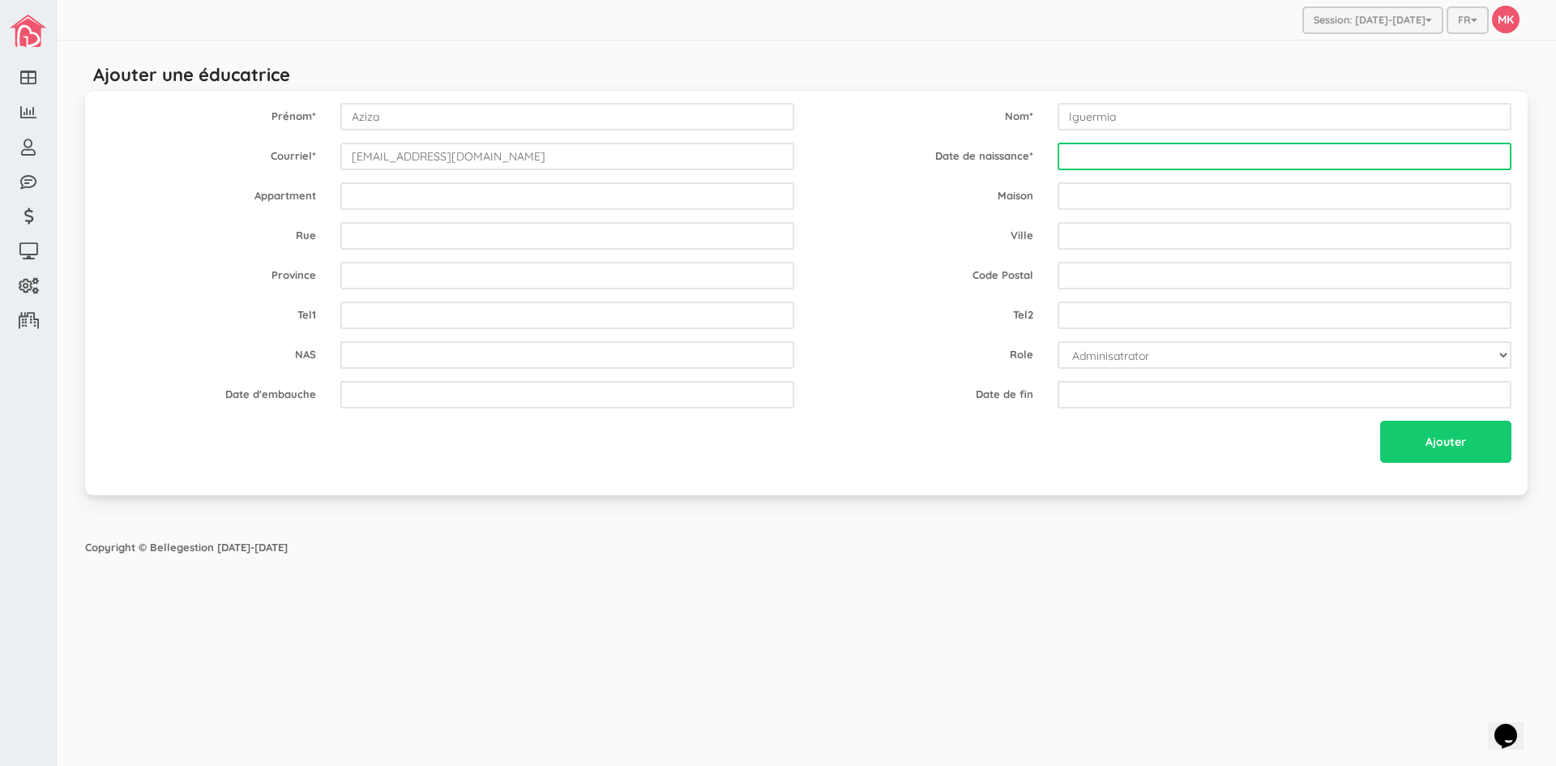
click at [1142, 158] on input "text" at bounding box center [1285, 157] width 454 height 28
drag, startPoint x: 1142, startPoint y: 158, endPoint x: 1120, endPoint y: 160, distance: 22.0
click at [1120, 160] on input "text" at bounding box center [1285, 157] width 454 height 28
click at [1117, 156] on input "text" at bounding box center [1285, 157] width 454 height 28
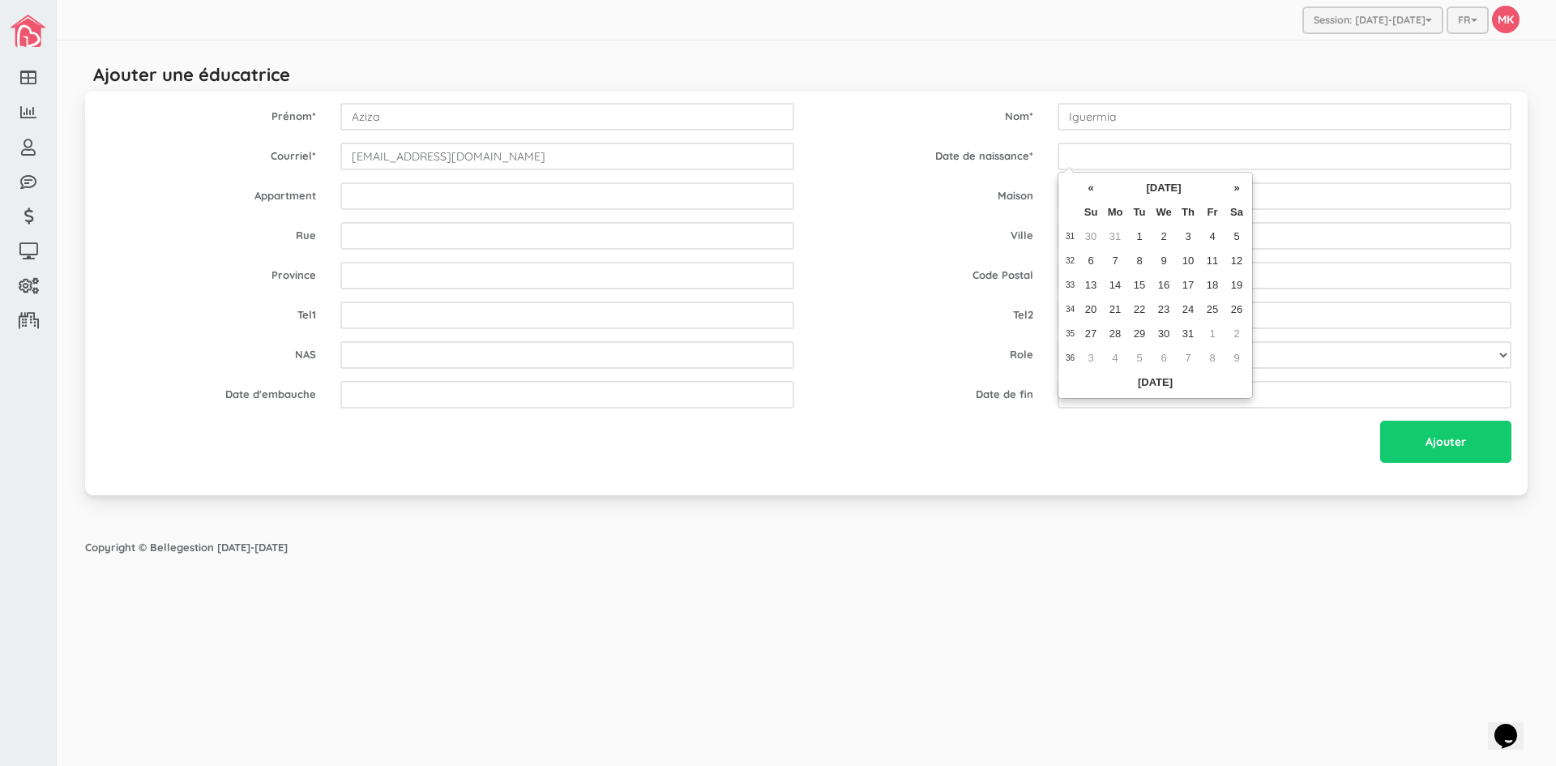
click at [1069, 189] on th at bounding box center [1070, 188] width 17 height 24
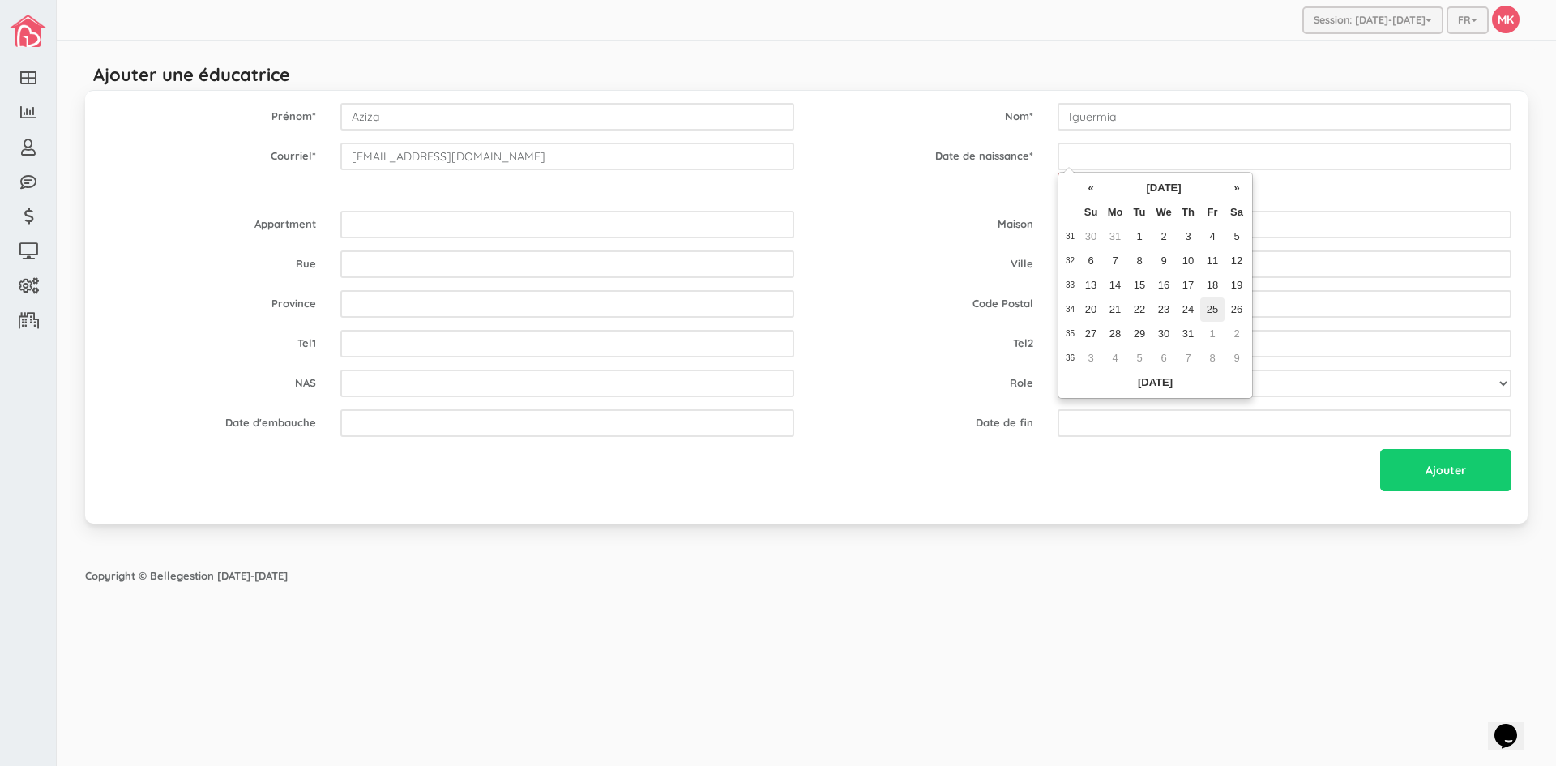
click at [1209, 310] on td "25" at bounding box center [1212, 309] width 24 height 24
type input "1972-08-25"
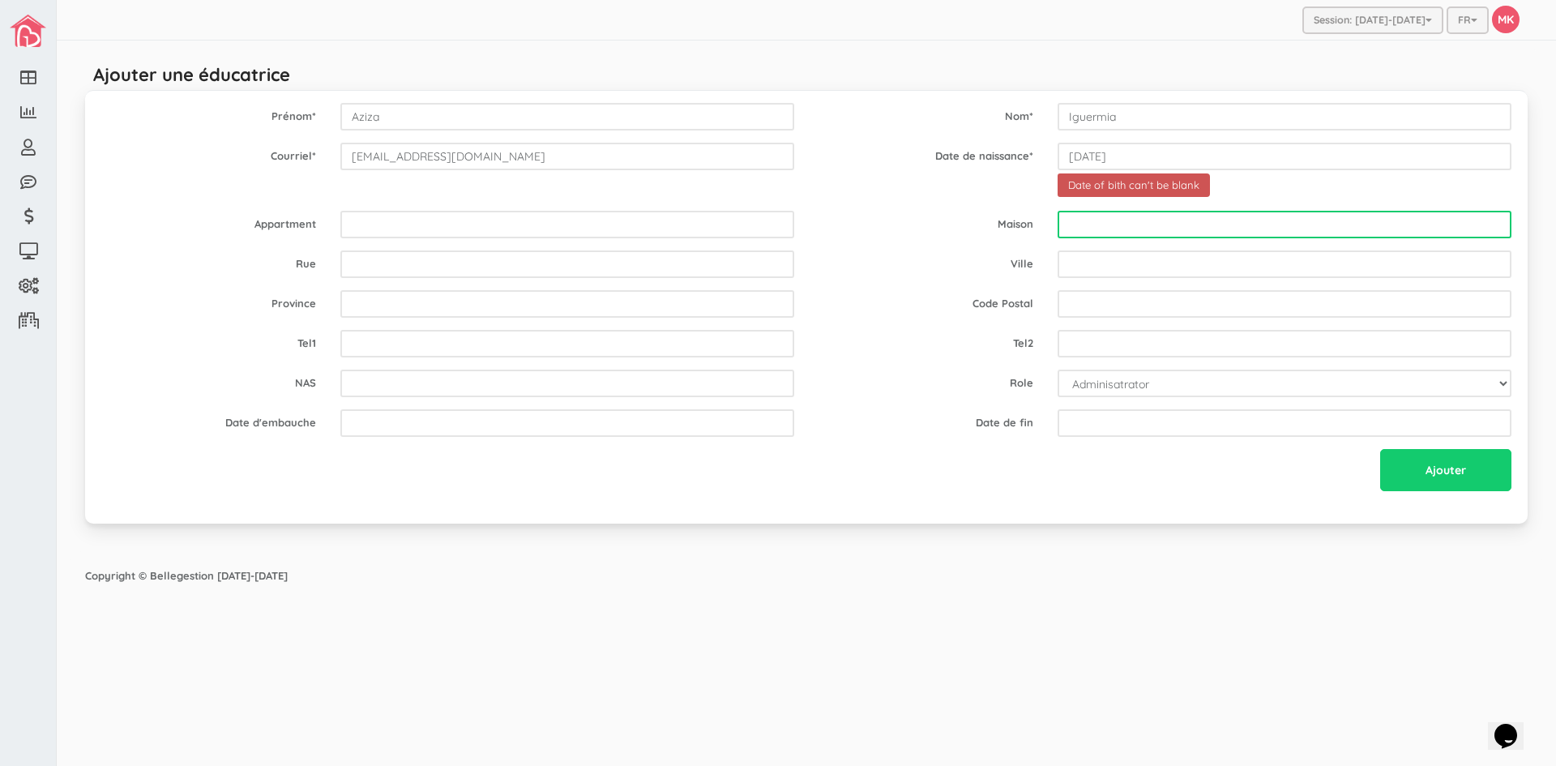
click at [1100, 229] on input "text" at bounding box center [1285, 225] width 454 height 28
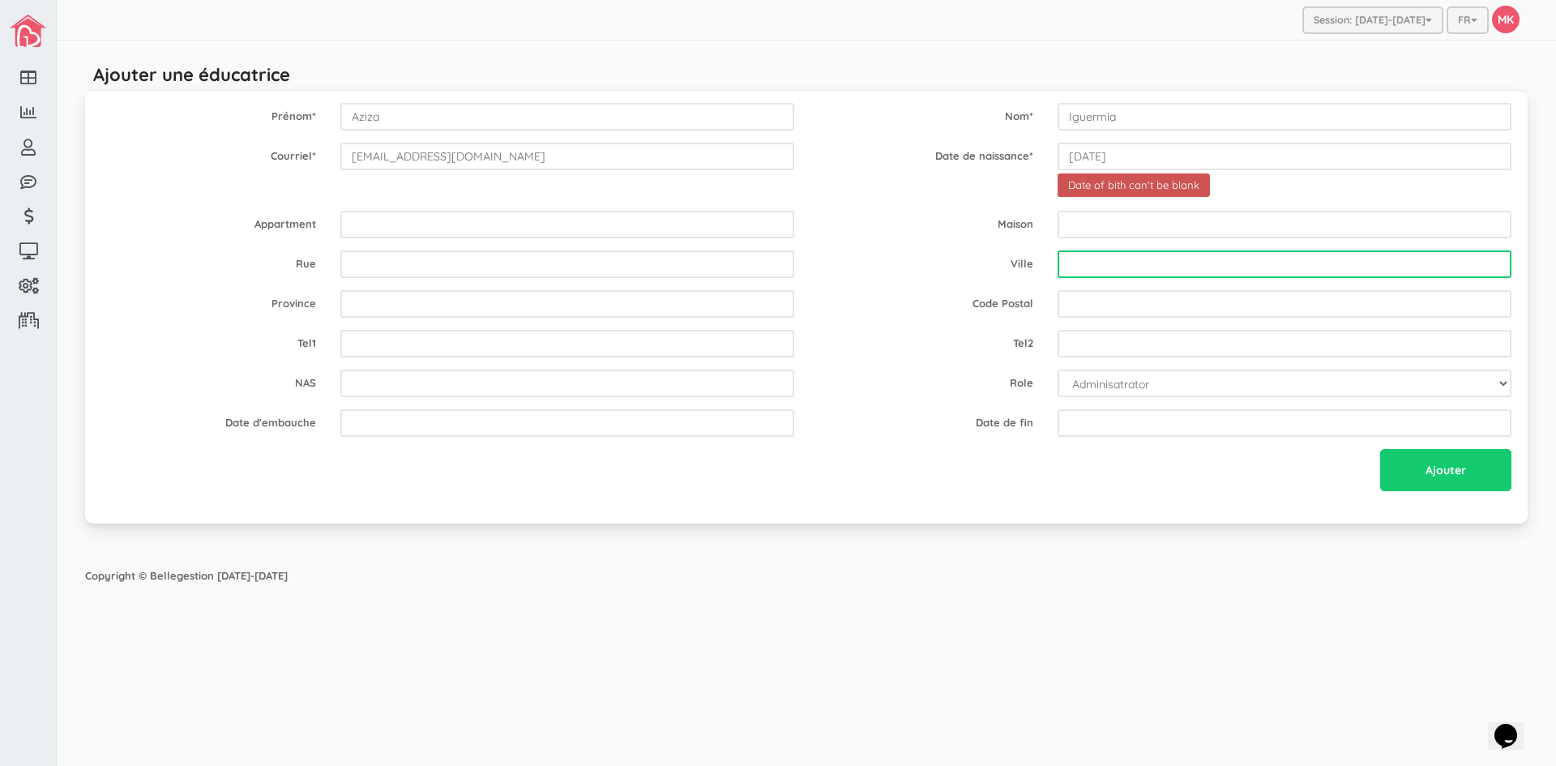
click at [1098, 255] on input "text" at bounding box center [1285, 264] width 454 height 28
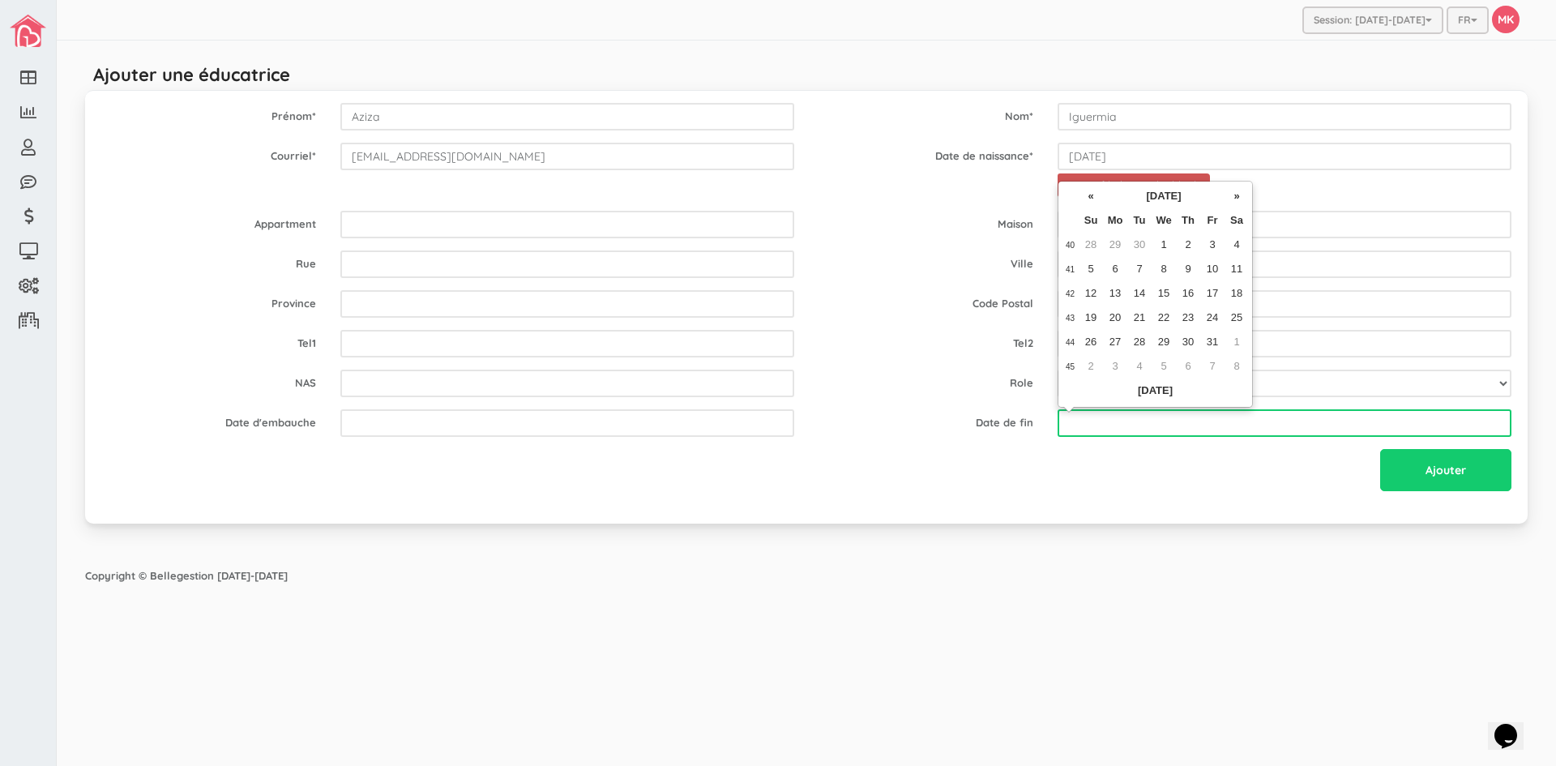
click at [1093, 426] on input "text" at bounding box center [1285, 423] width 454 height 28
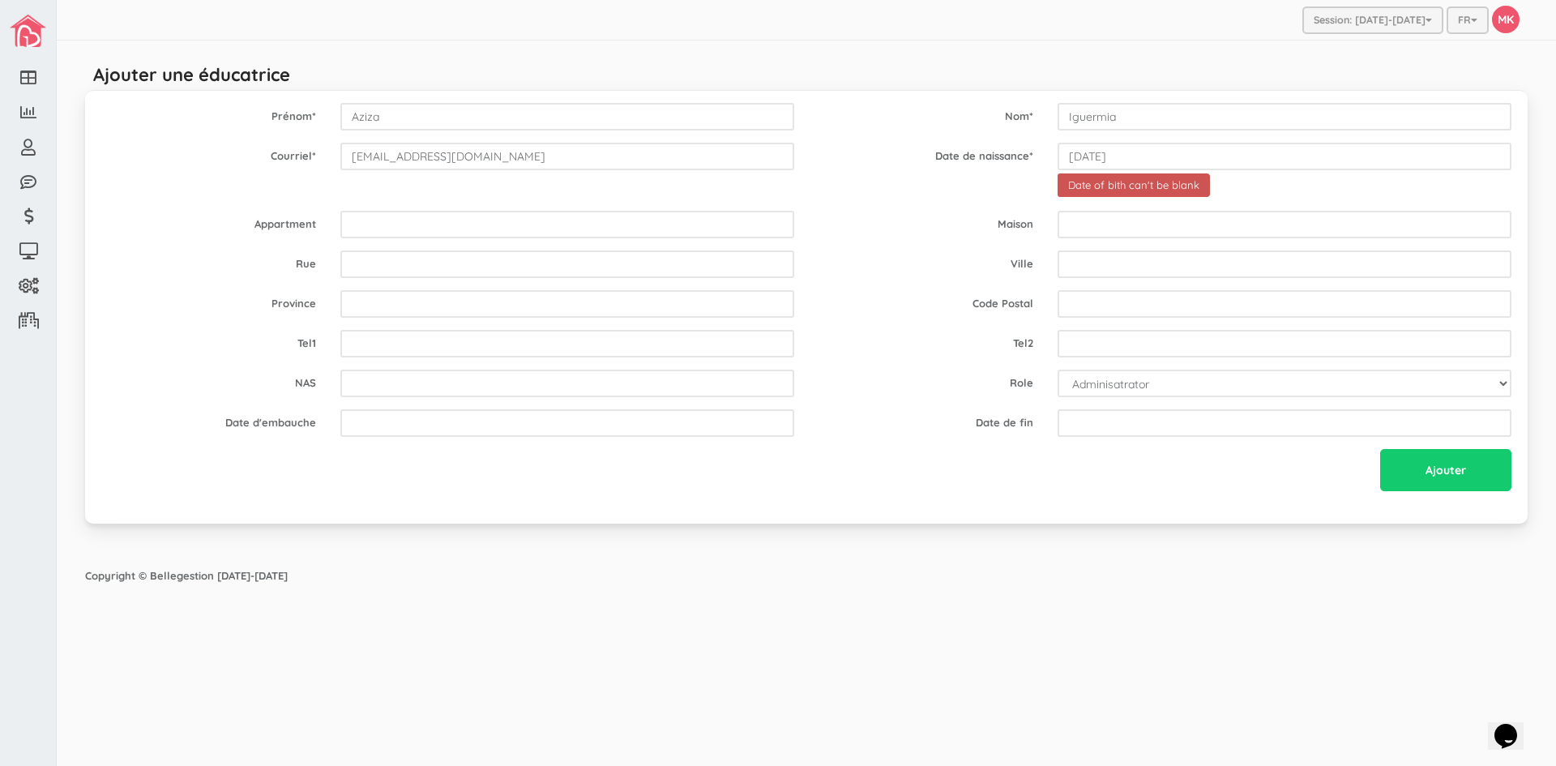
click at [1167, 464] on div "Ajouter" at bounding box center [806, 472] width 1435 height 46
click at [1140, 186] on span "Date of bith can't be blank" at bounding box center [1134, 185] width 152 height 24
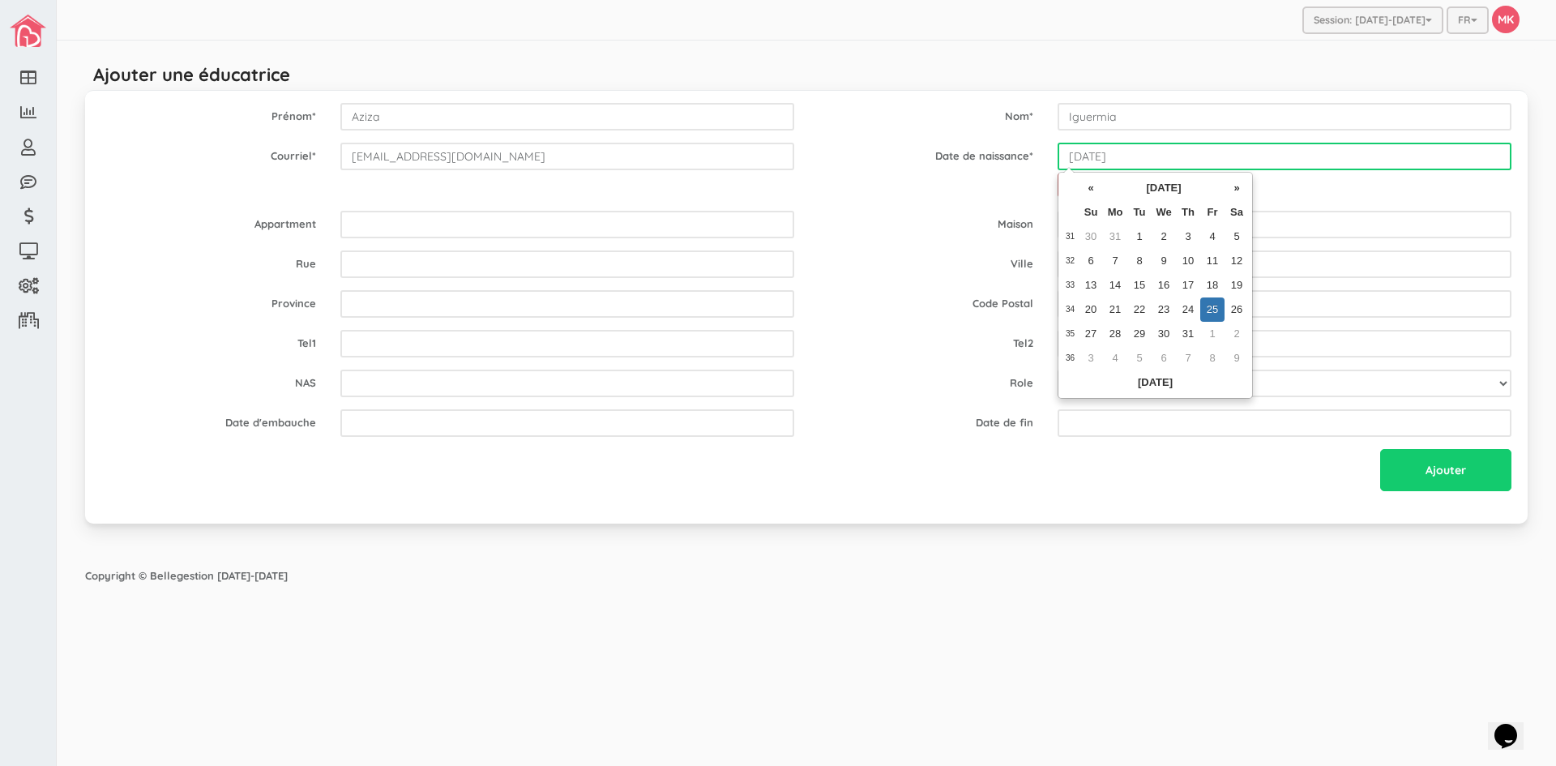
click at [1140, 158] on input "1972-08-25" at bounding box center [1285, 157] width 454 height 28
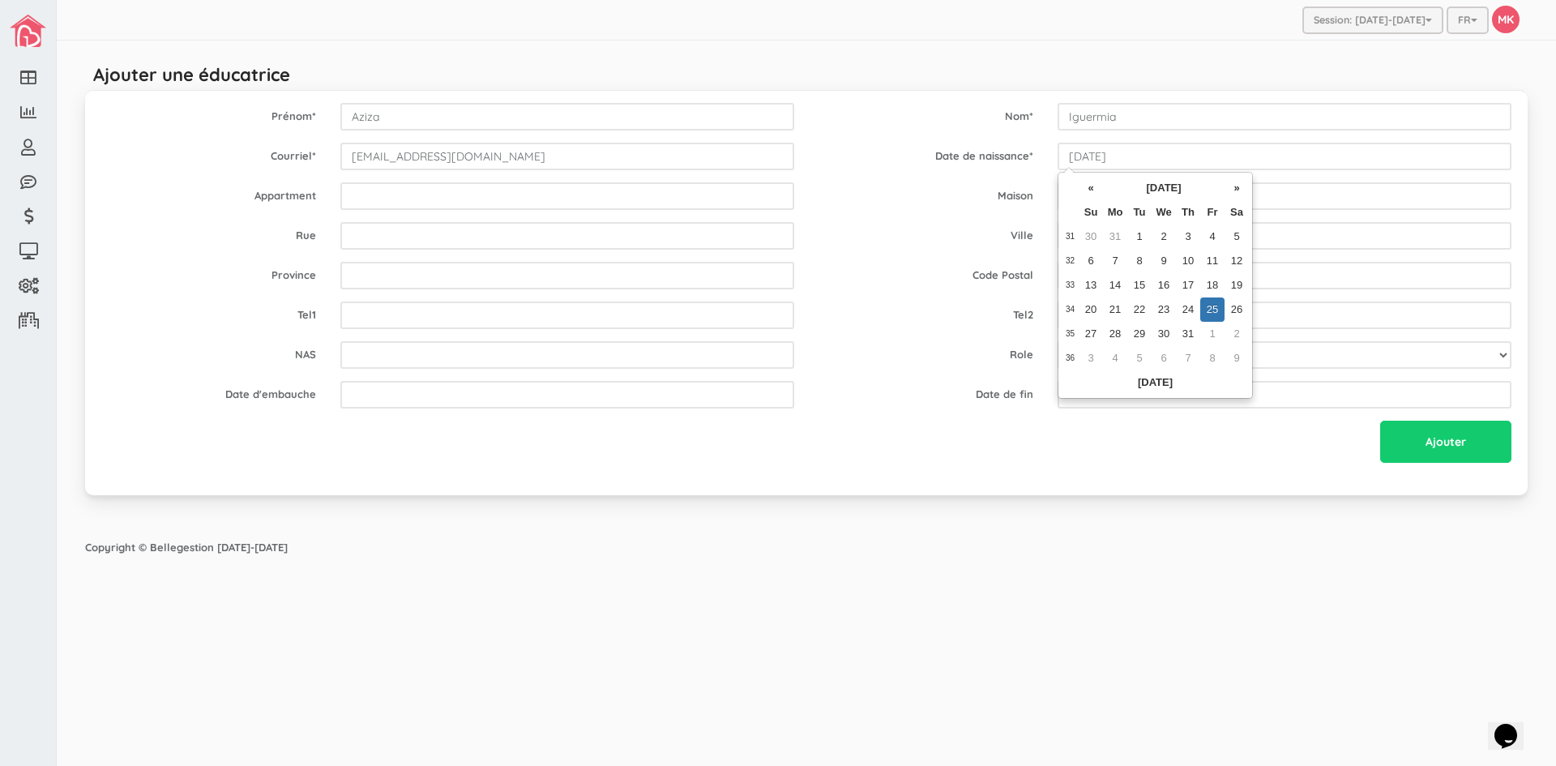
click at [1211, 305] on td "25" at bounding box center [1212, 309] width 24 height 24
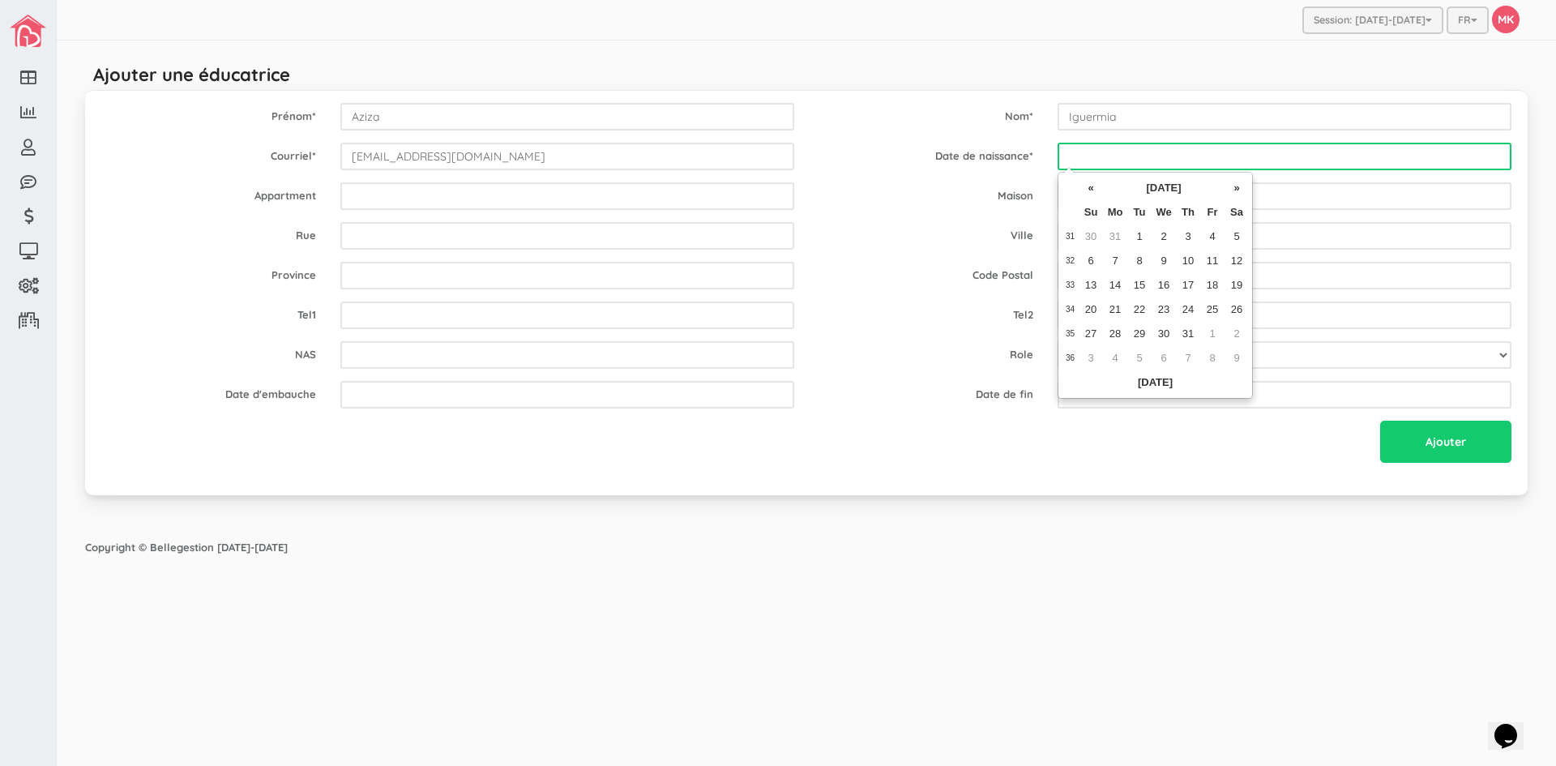
click at [1136, 158] on input "text" at bounding box center [1285, 157] width 454 height 28
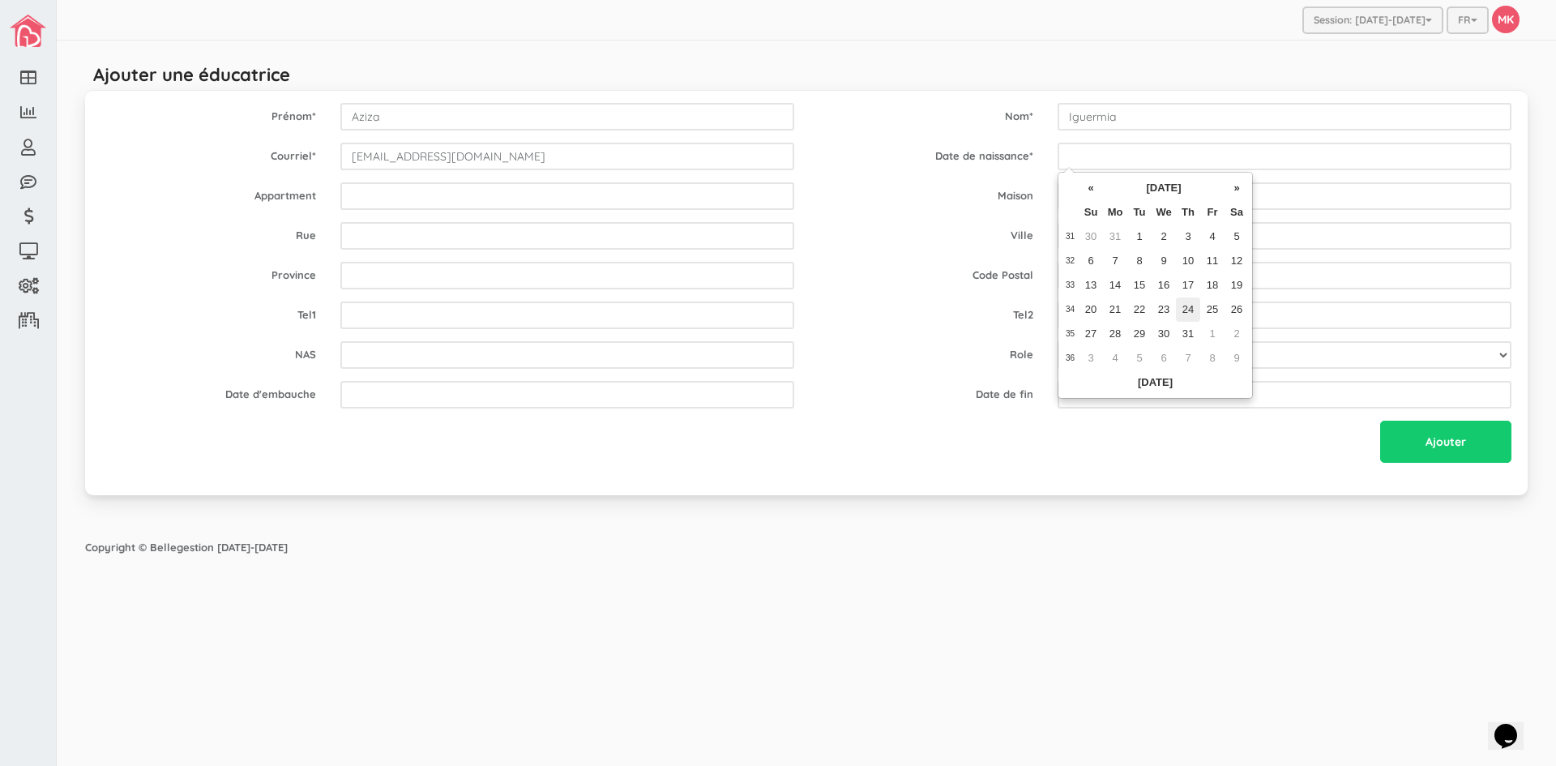
click at [1192, 302] on td "24" at bounding box center [1188, 309] width 24 height 24
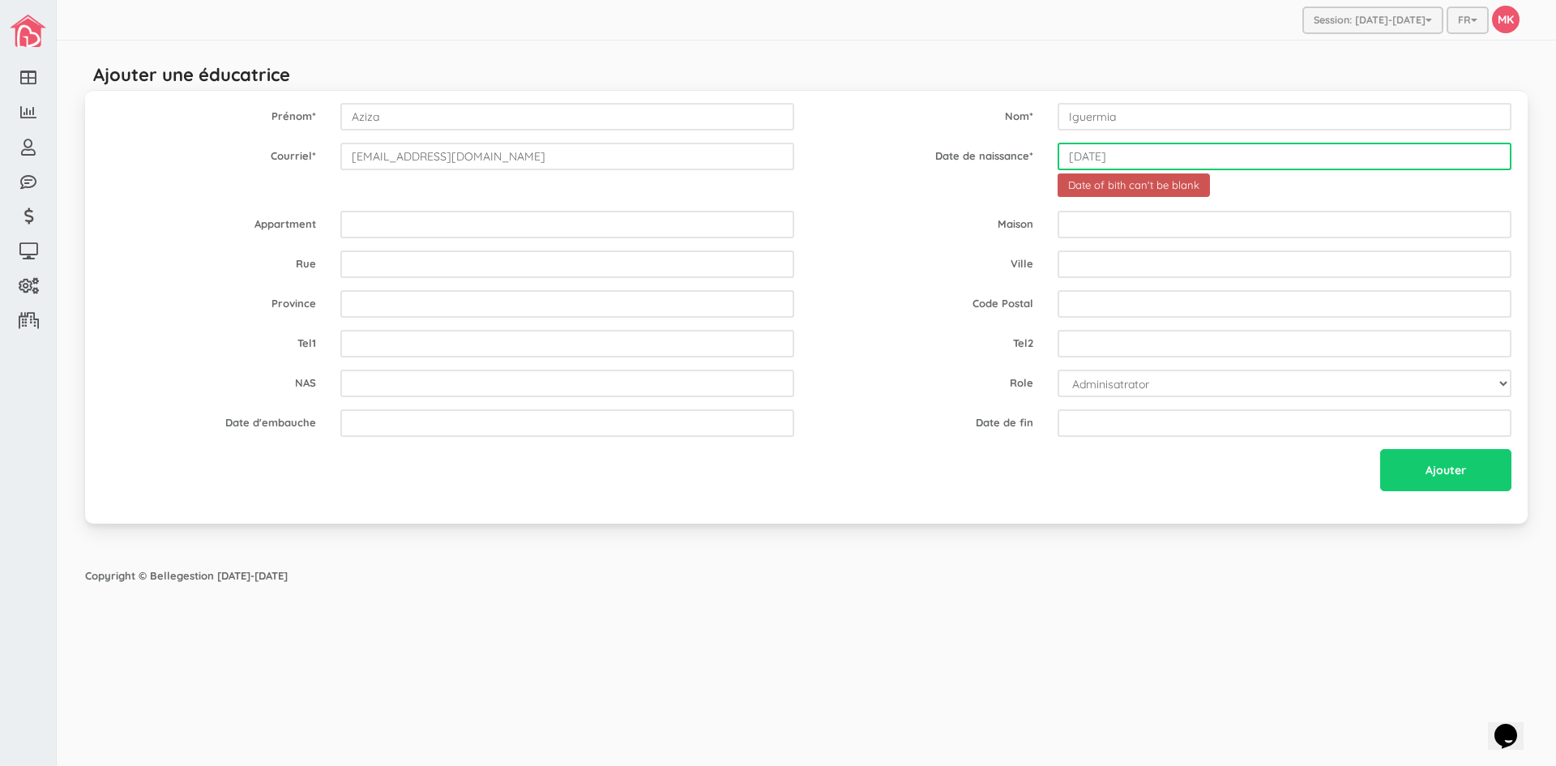
click at [1136, 151] on input "1972-08-24" at bounding box center [1285, 157] width 454 height 28
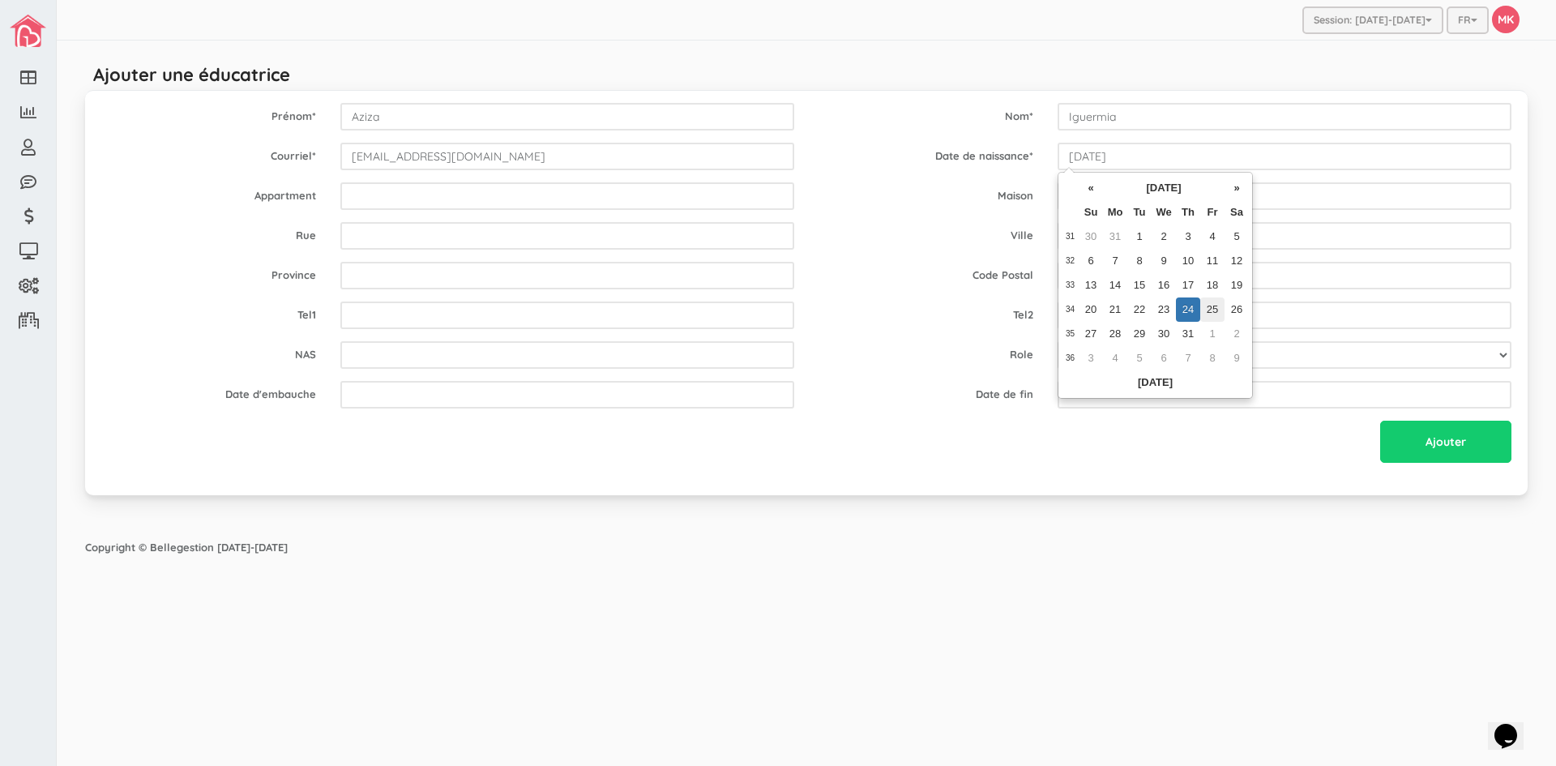
click at [1215, 306] on td "25" at bounding box center [1212, 309] width 24 height 24
type input "1972-08-25"
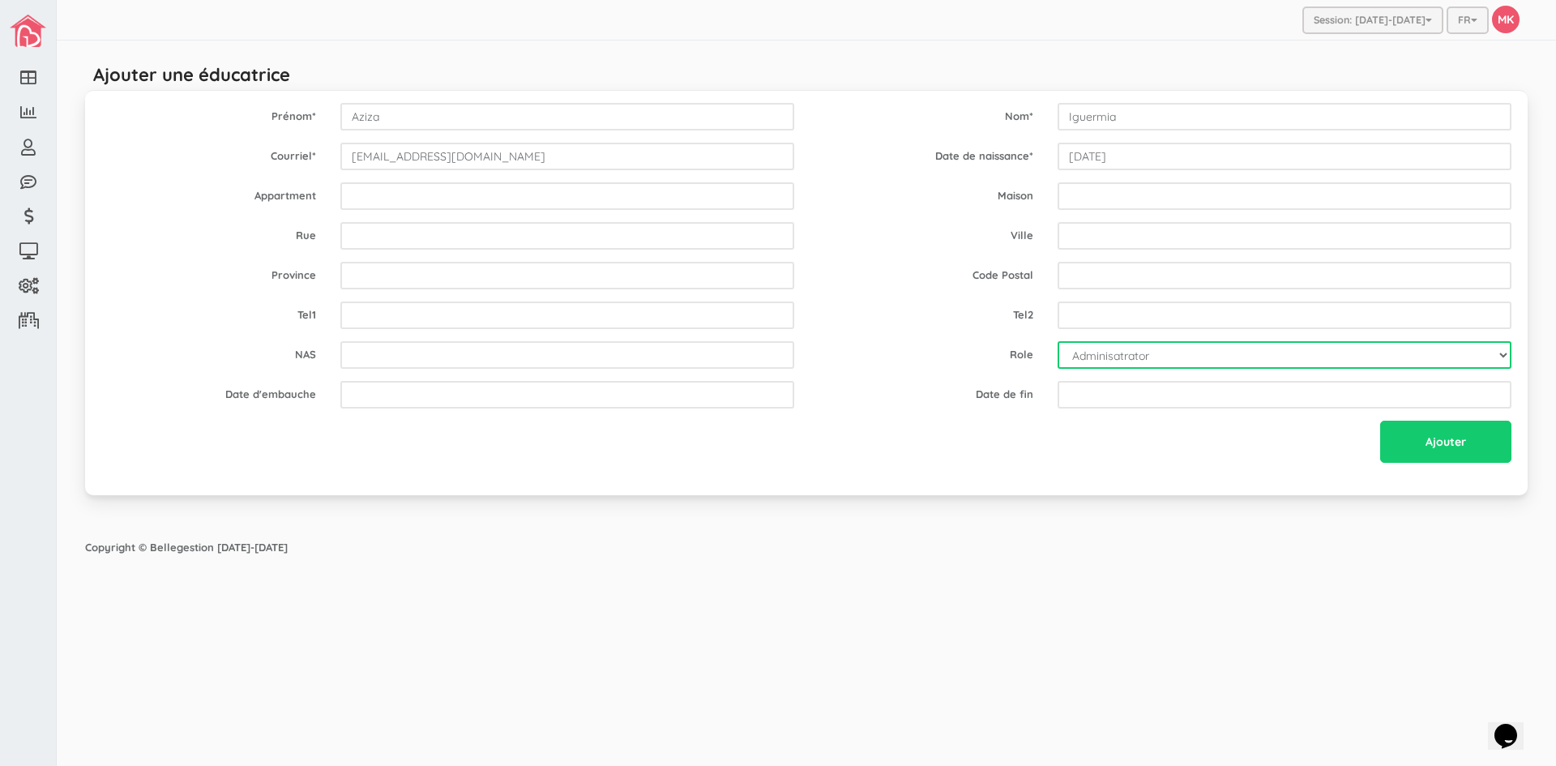
click at [1393, 361] on select "Adminisatrator Educator Secretary" at bounding box center [1285, 355] width 454 height 28
select select "E"
click at [1058, 341] on select "Adminisatrator Educator Secretary" at bounding box center [1285, 355] width 454 height 28
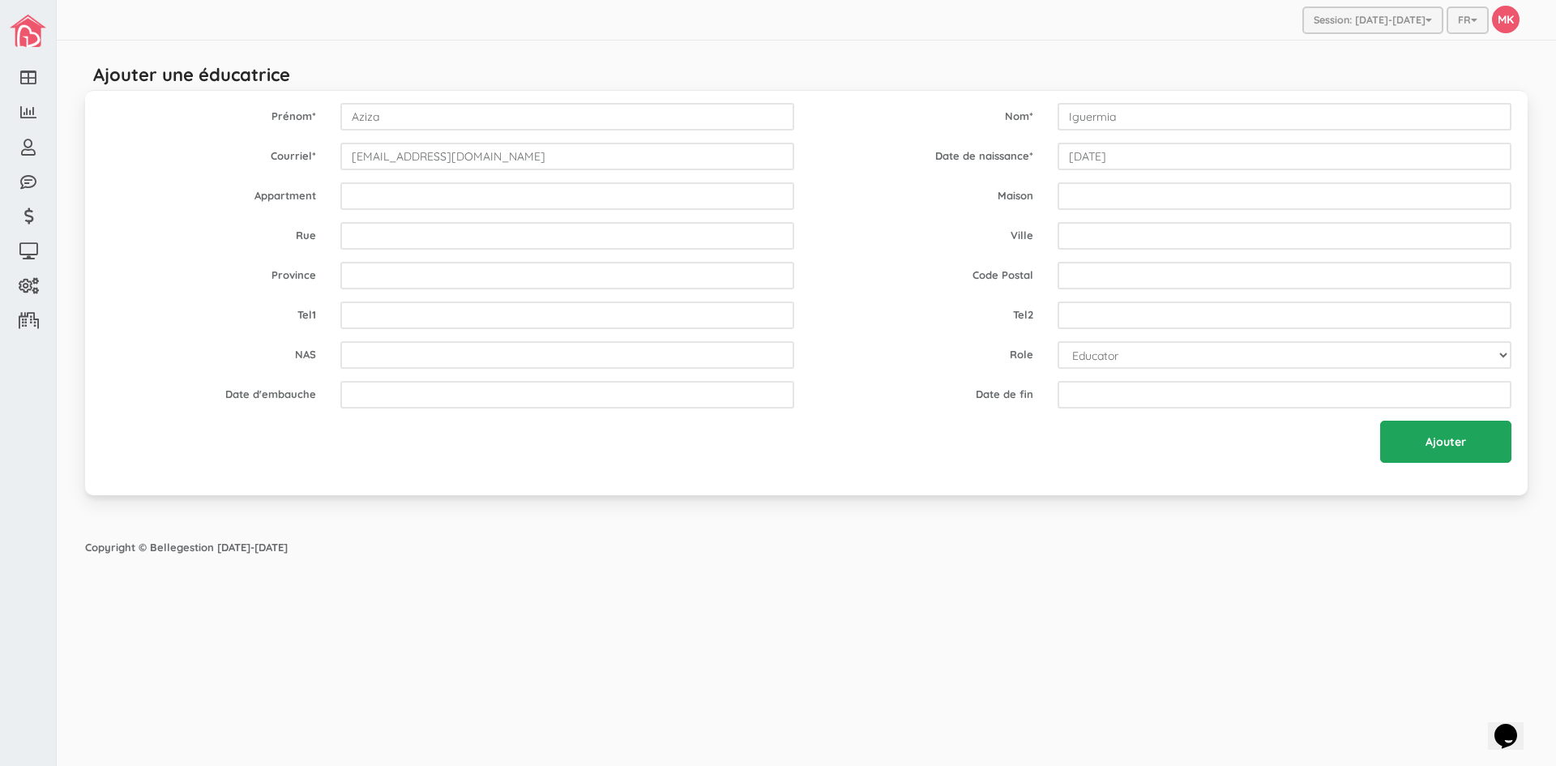
click at [1417, 450] on input "Ajouter" at bounding box center [1445, 442] width 131 height 42
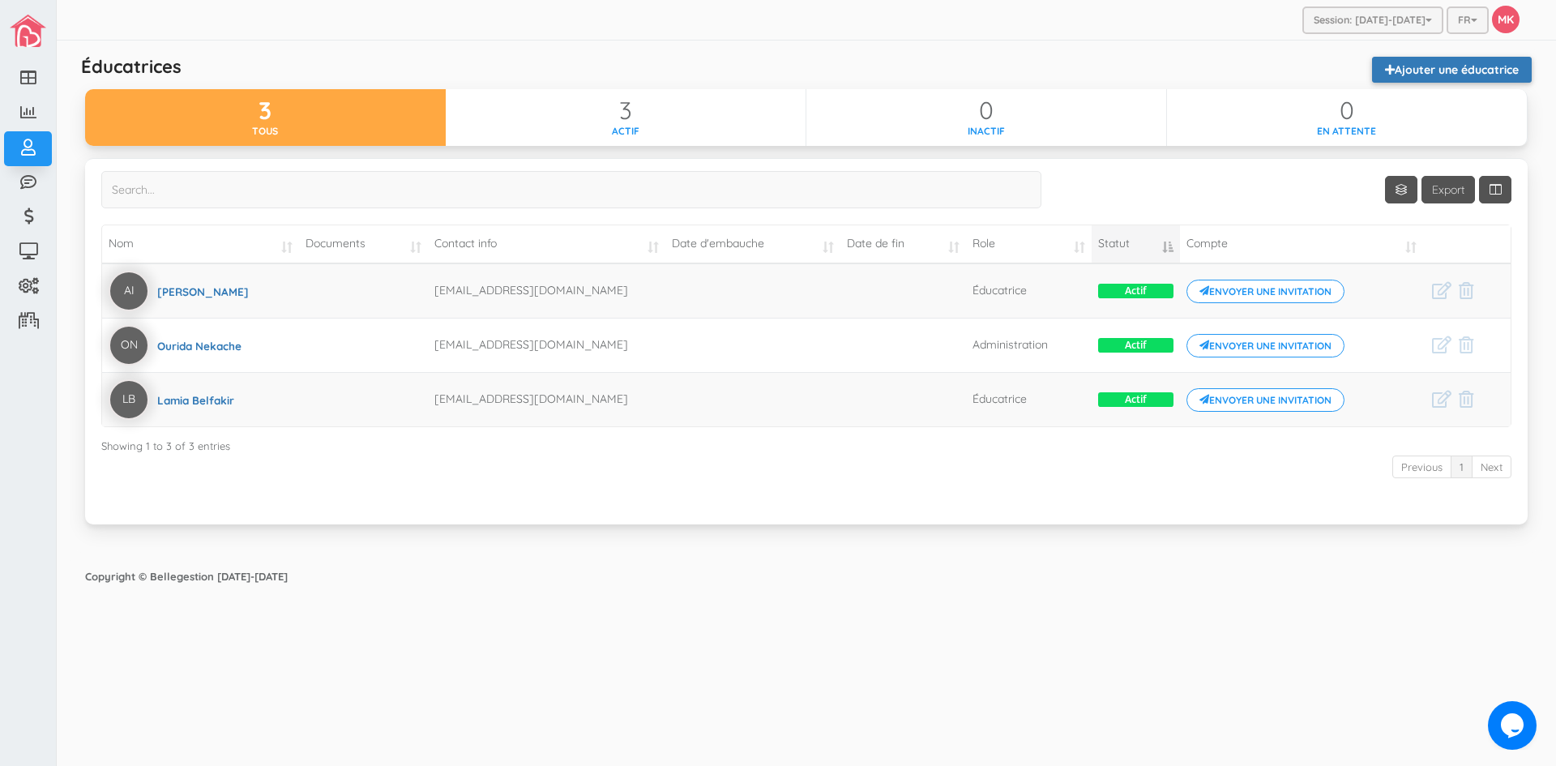
click at [1429, 70] on link "Ajouter une éducatrice" at bounding box center [1452, 70] width 160 height 26
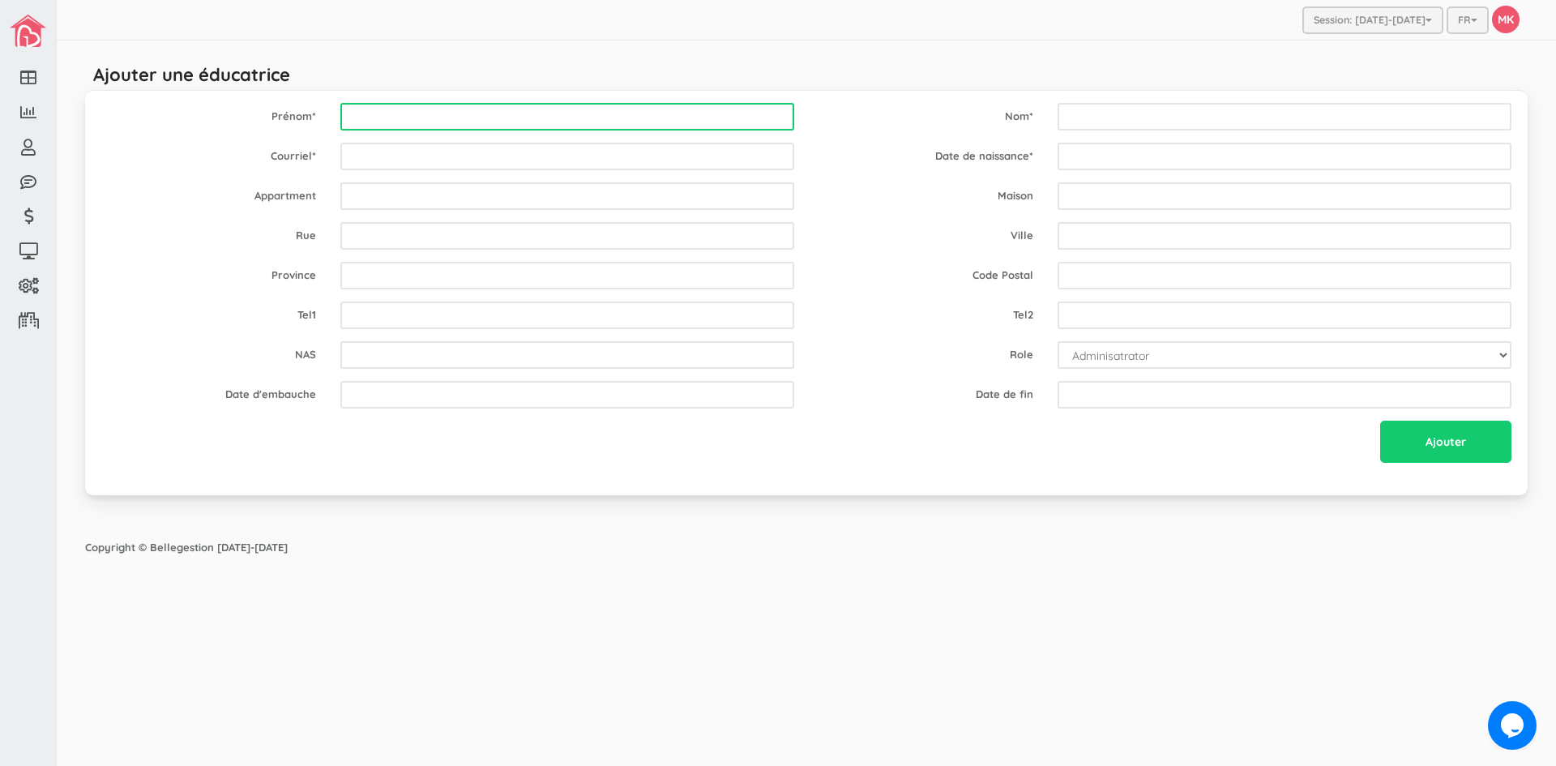
click at [729, 117] on input "text" at bounding box center [567, 117] width 454 height 28
type input "Fatiha"
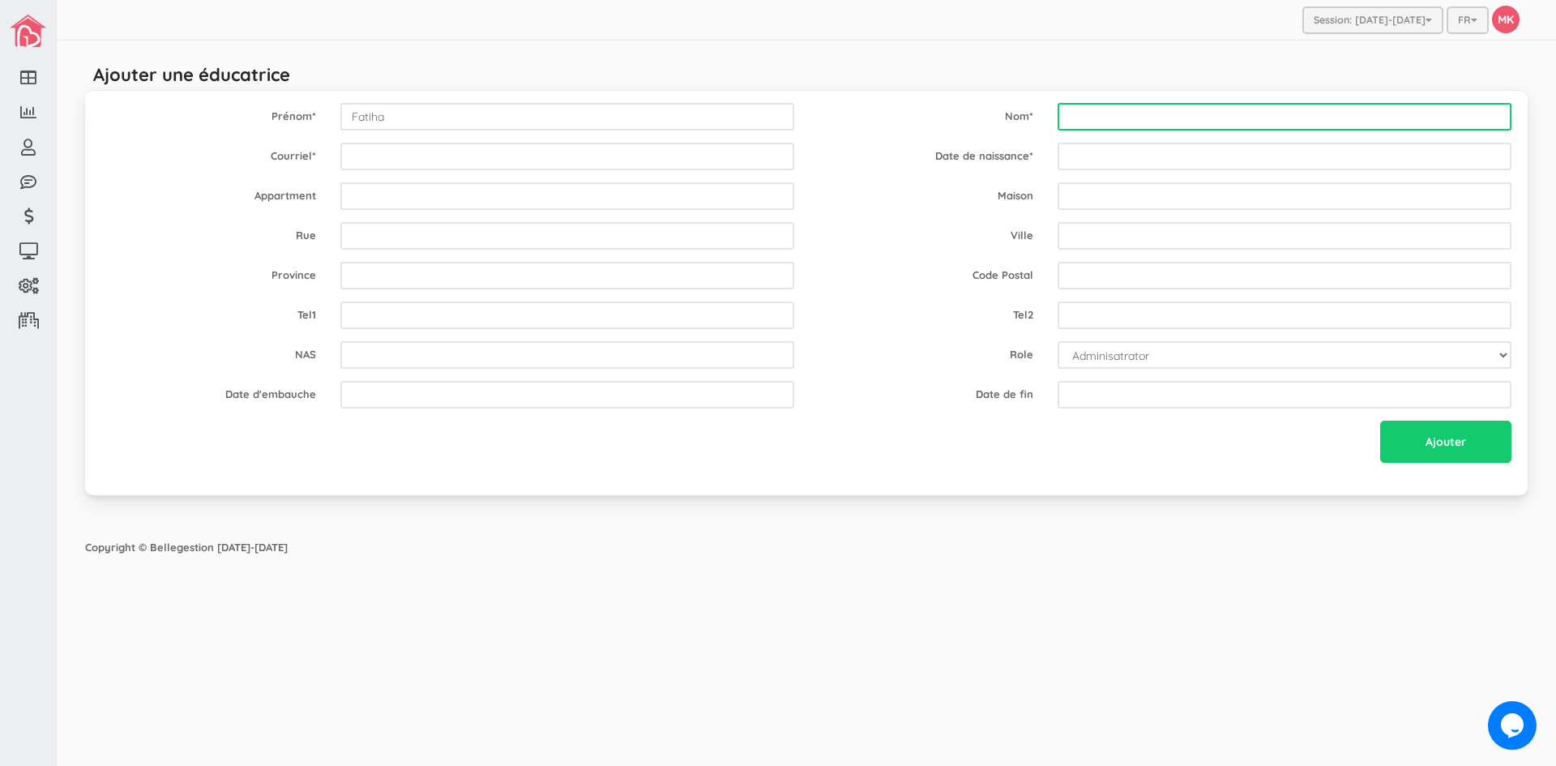
click at [1072, 115] on input "text" at bounding box center [1285, 117] width 454 height 28
type input "Bahmed"
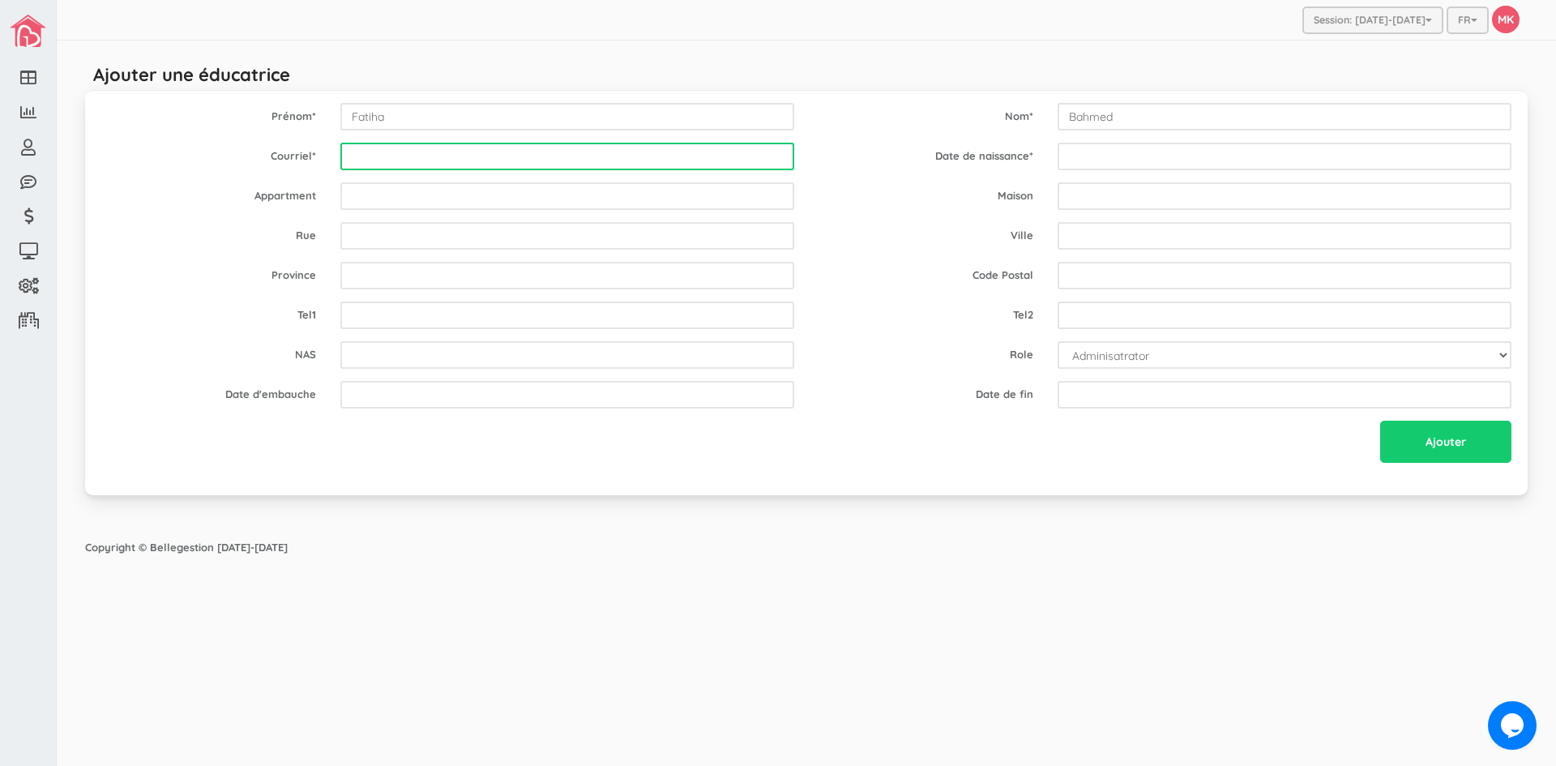
click at [571, 155] on input "email" at bounding box center [567, 157] width 454 height 28
